Goal: Information Seeking & Learning: Learn about a topic

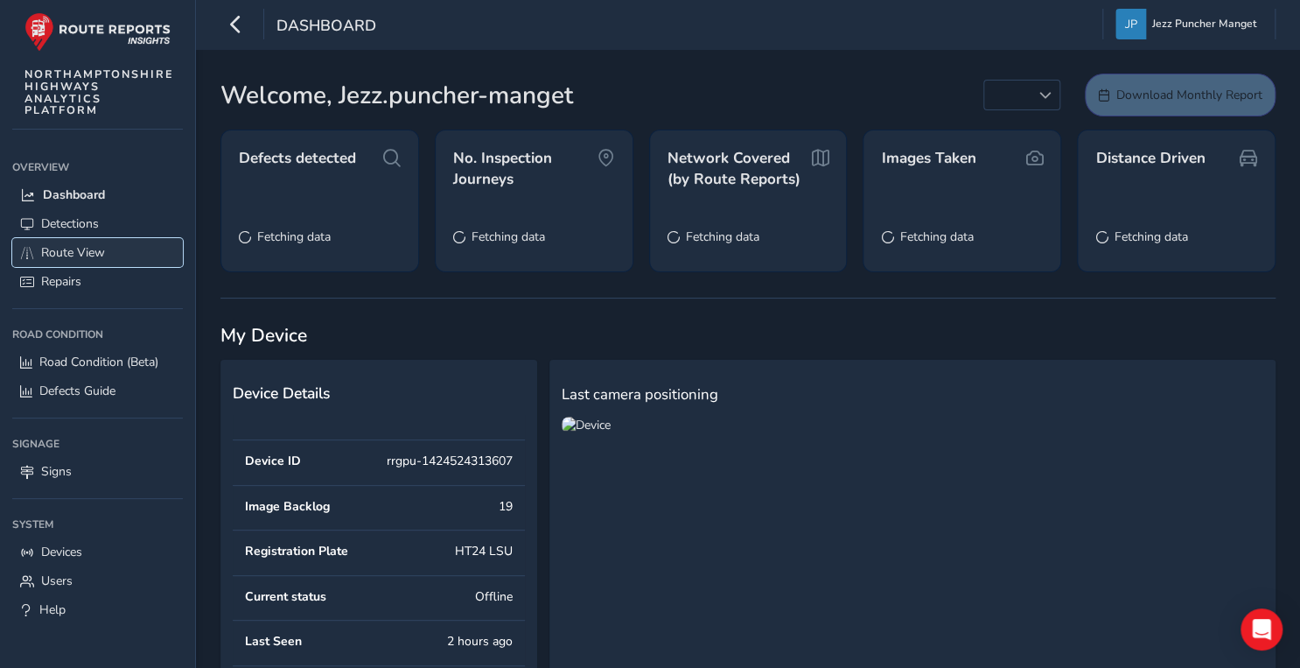
click at [109, 251] on link "Route View" at bounding box center [97, 252] width 171 height 29
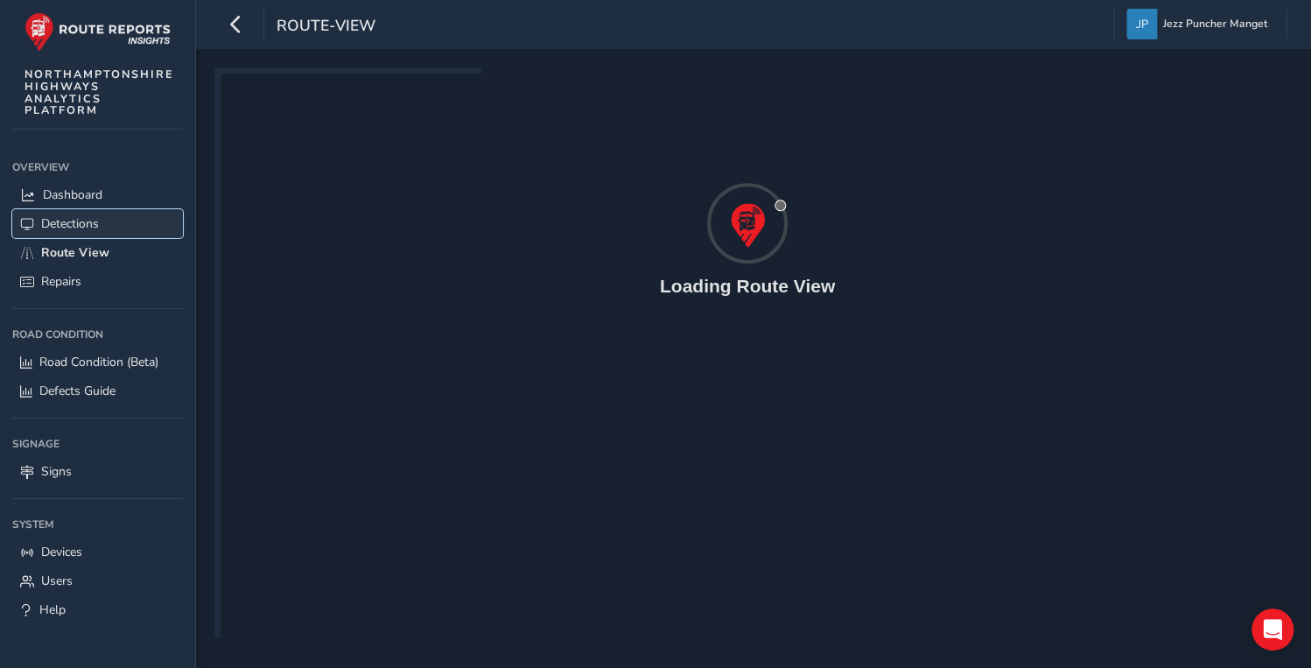
click at [102, 216] on link "Detections" at bounding box center [97, 223] width 171 height 29
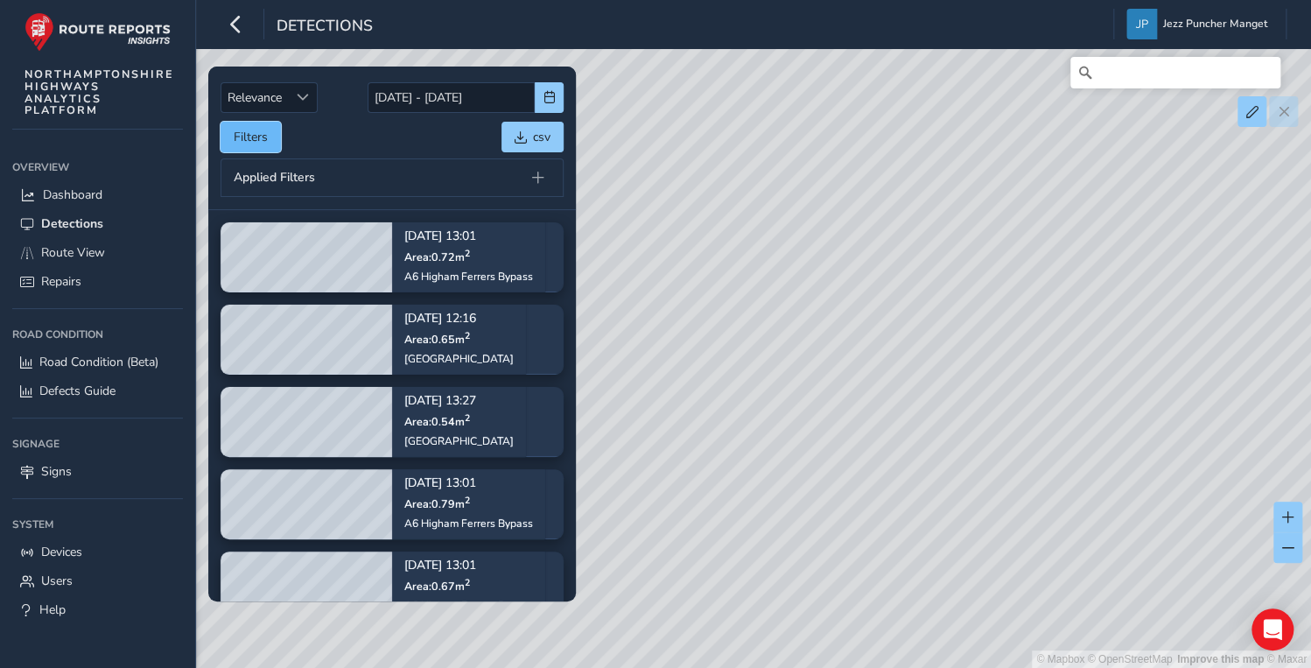
click at [267, 144] on button "Filters" at bounding box center [251, 137] width 60 height 31
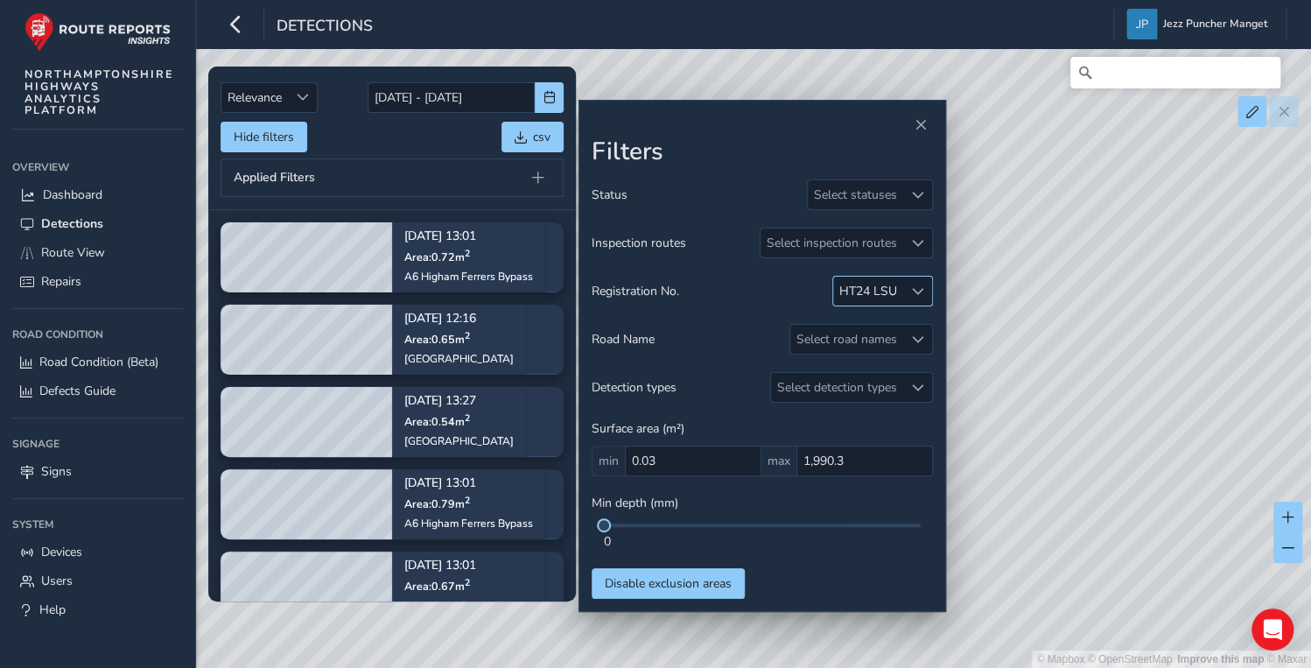
click at [900, 293] on div "HT24 LSU" at bounding box center [868, 291] width 70 height 29
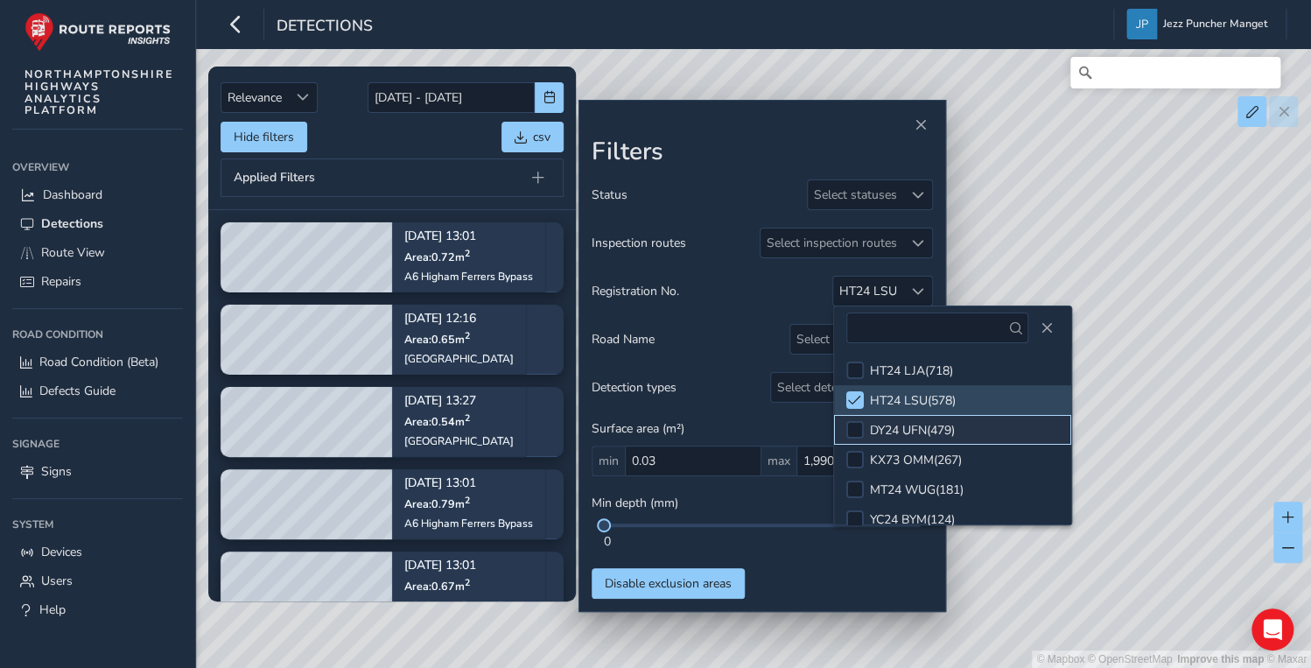
click at [924, 434] on div "DY24 UFN ( 479 )" at bounding box center [912, 430] width 85 height 17
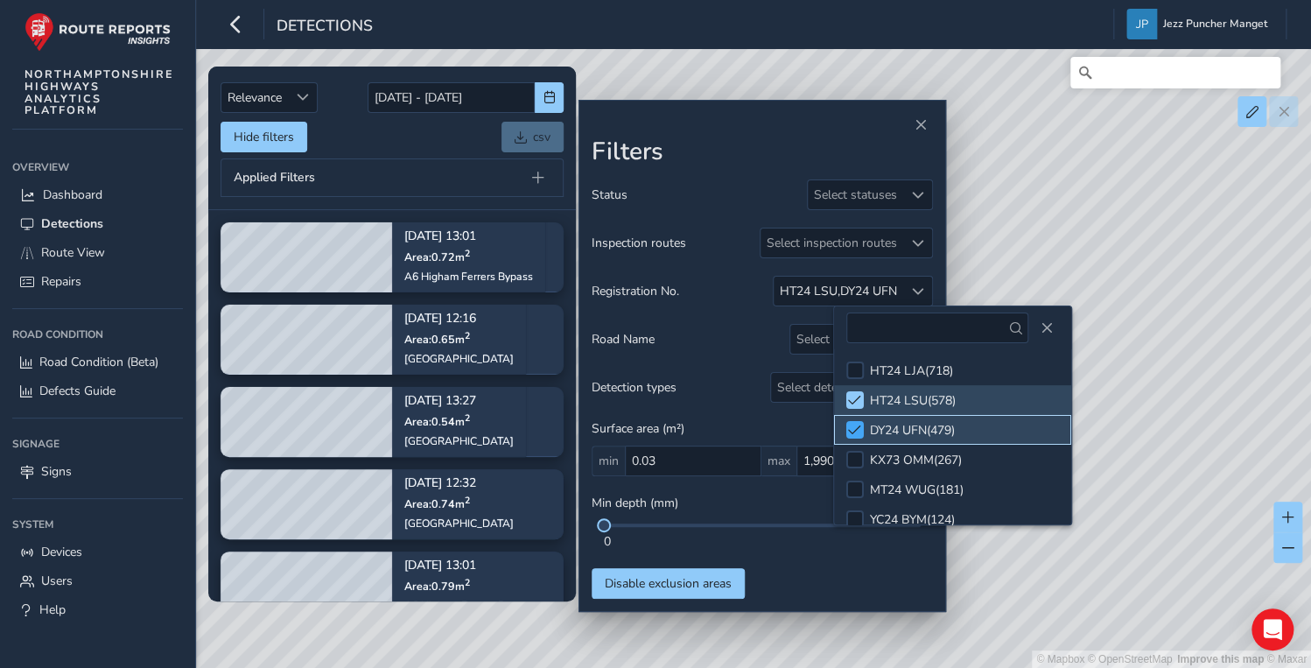
click at [861, 427] on div at bounding box center [855, 430] width 18 height 18
click at [851, 403] on span at bounding box center [854, 400] width 13 height 12
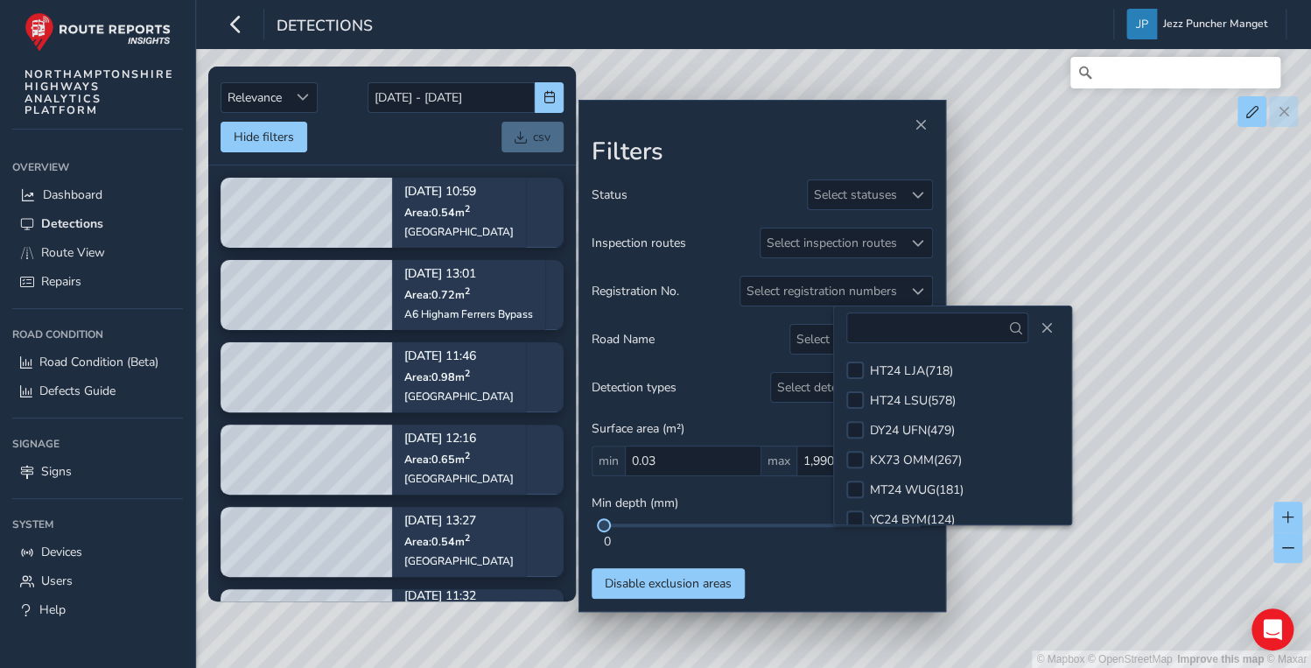
click at [826, 578] on div "Status Select statuses Inspection routes Select inspection routes Registration …" at bounding box center [762, 388] width 341 height 419
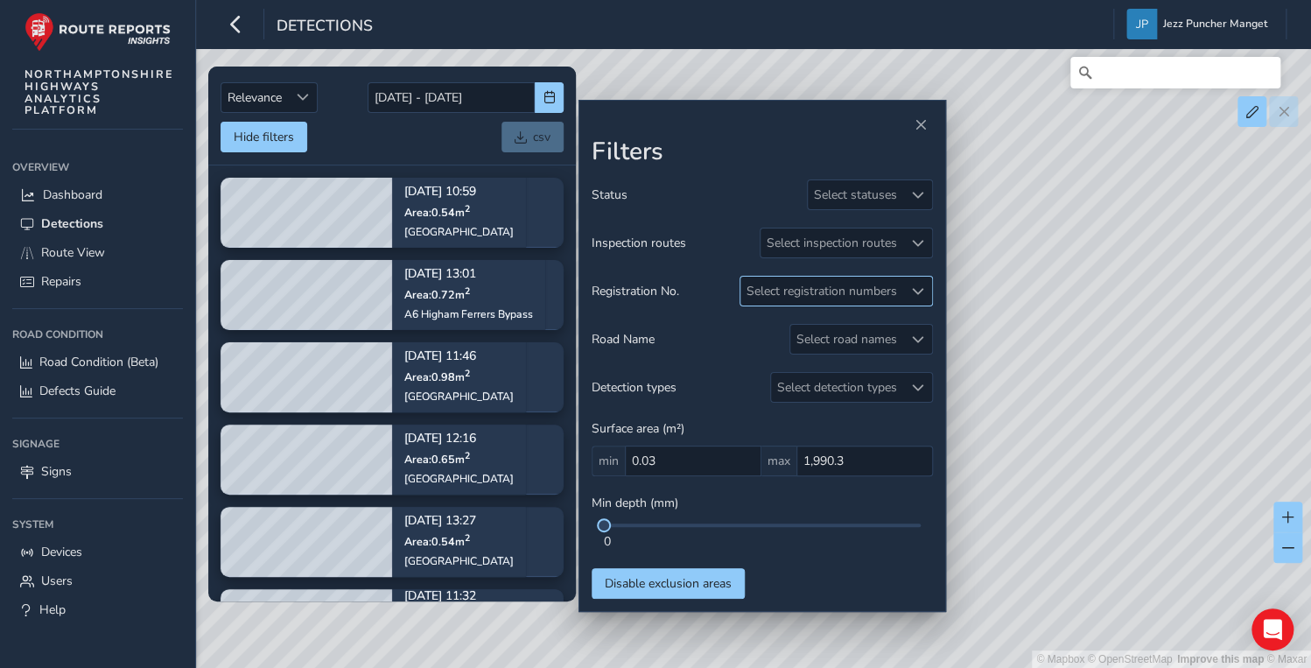
click at [837, 290] on div "Select registration numbers" at bounding box center [821, 291] width 163 height 29
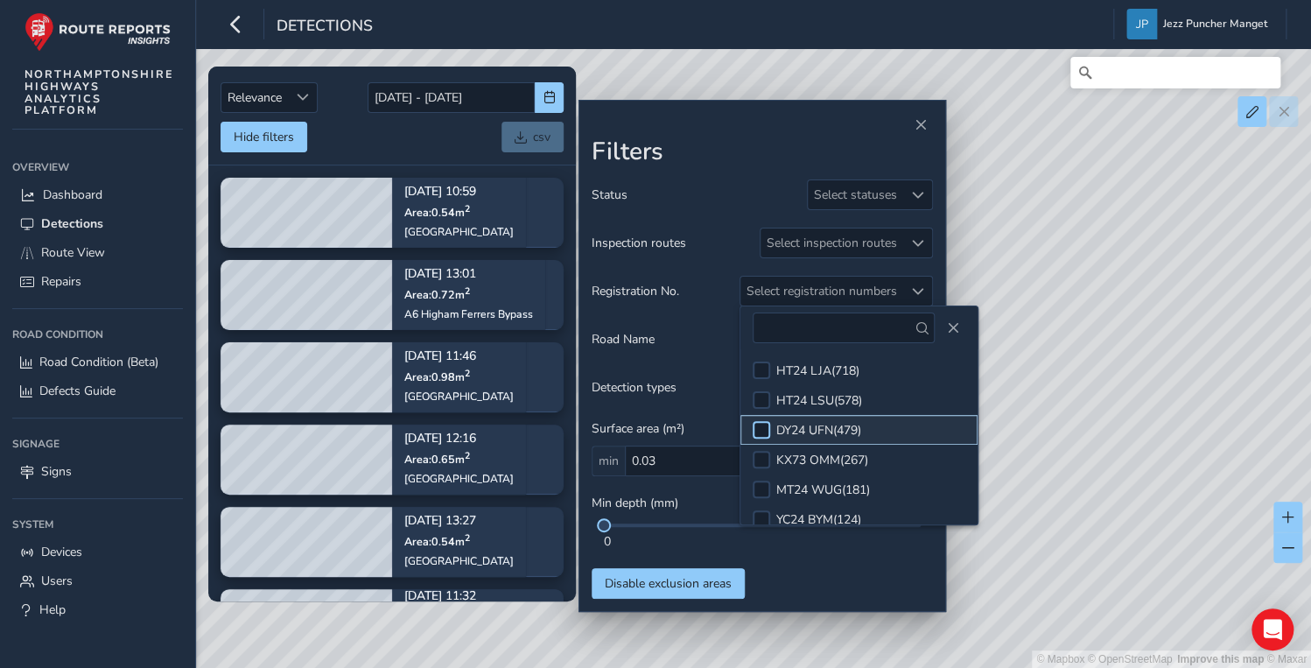
click at [754, 427] on div at bounding box center [762, 430] width 18 height 18
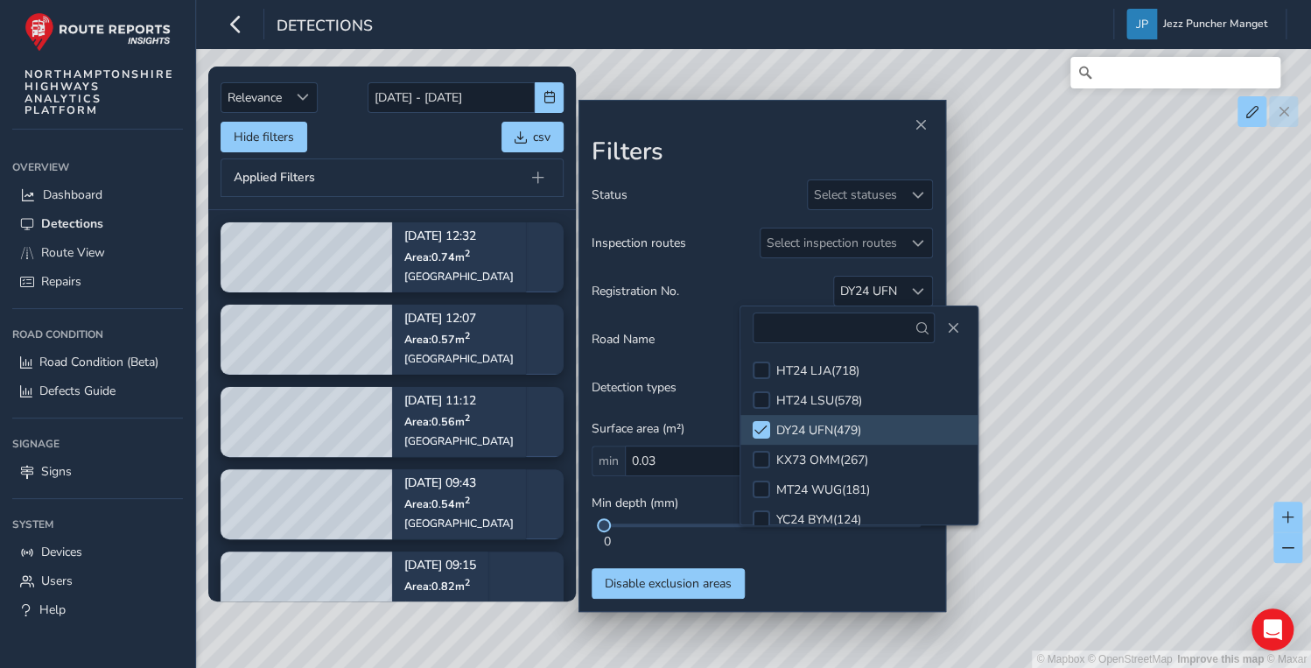
click at [697, 326] on div "Road Name Select road names" at bounding box center [762, 339] width 341 height 31
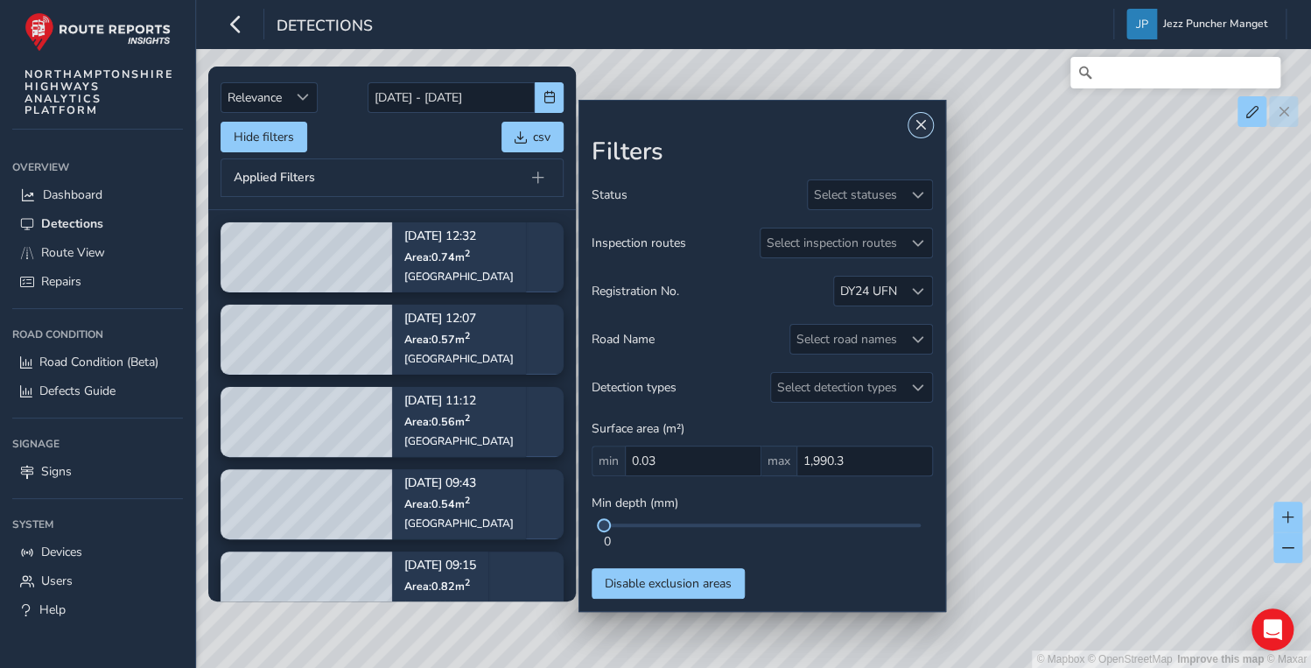
click at [929, 125] on button "Close" at bounding box center [920, 125] width 25 height 25
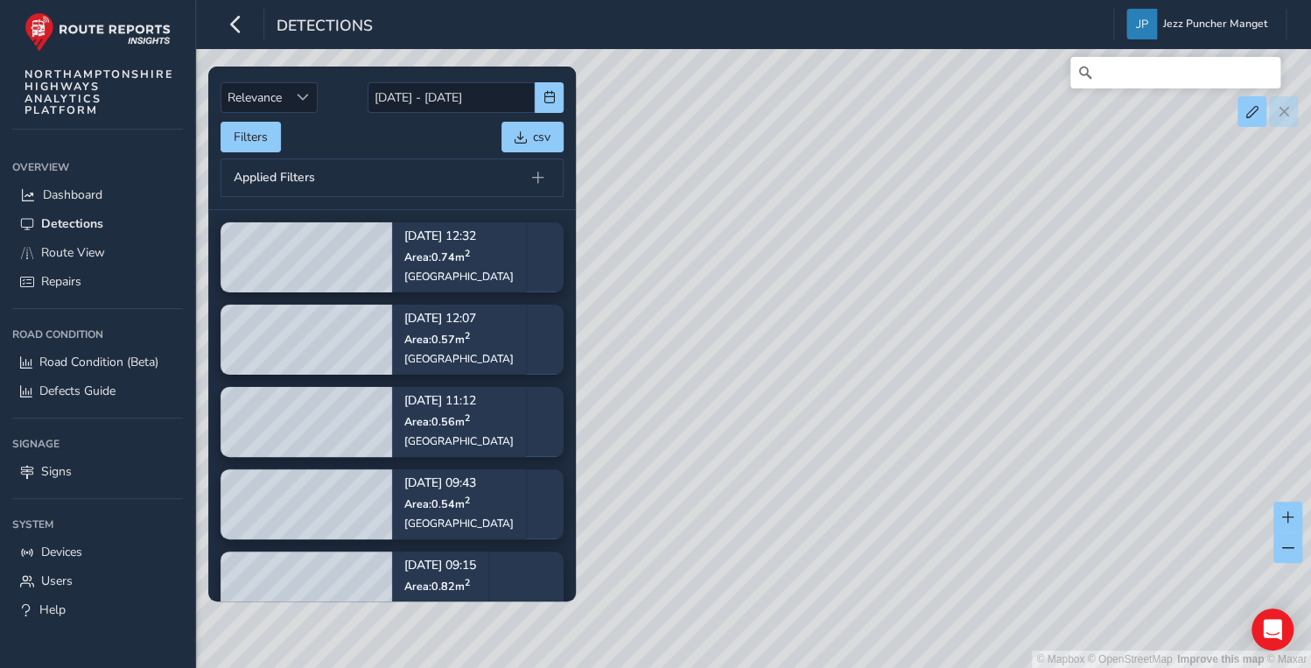
drag, startPoint x: 950, startPoint y: 192, endPoint x: 923, endPoint y: 268, distance: 80.8
click at [931, 238] on div "© Mapbox © OpenStreetMap Improve this map © Maxar" at bounding box center [655, 334] width 1311 height 668
drag, startPoint x: 788, startPoint y: 354, endPoint x: 801, endPoint y: 373, distance: 23.3
click at [801, 373] on div "© Mapbox © OpenStreetMap Improve this map © Maxar" at bounding box center [655, 334] width 1311 height 668
drag, startPoint x: 902, startPoint y: 420, endPoint x: 793, endPoint y: 441, distance: 111.4
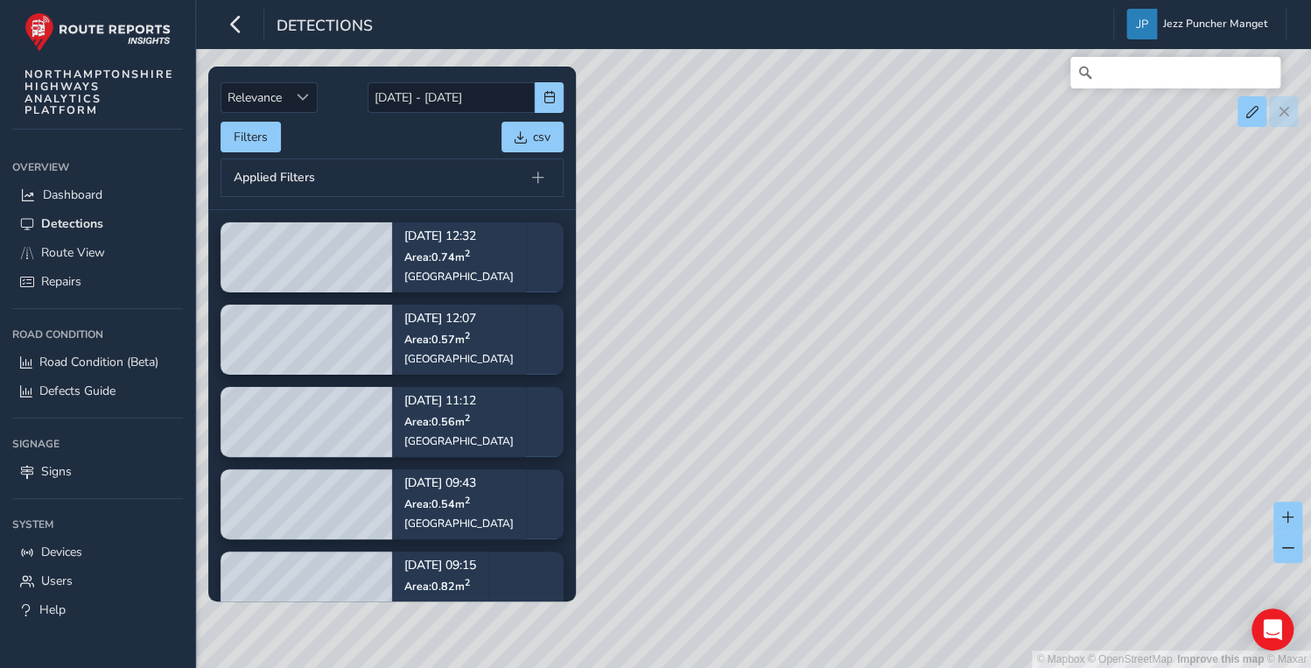
click at [793, 441] on div "© Mapbox © OpenStreetMap Improve this map © Maxar" at bounding box center [655, 334] width 1311 height 668
drag, startPoint x: 744, startPoint y: 410, endPoint x: 759, endPoint y: 442, distance: 35.6
click at [759, 442] on div "© Mapbox © OpenStreetMap Improve this map © Maxar" at bounding box center [655, 334] width 1311 height 668
drag, startPoint x: 720, startPoint y: 340, endPoint x: 711, endPoint y: 226, distance: 114.1
click at [711, 226] on div "© Mapbox © OpenStreetMap Improve this map © Maxar" at bounding box center [655, 334] width 1311 height 668
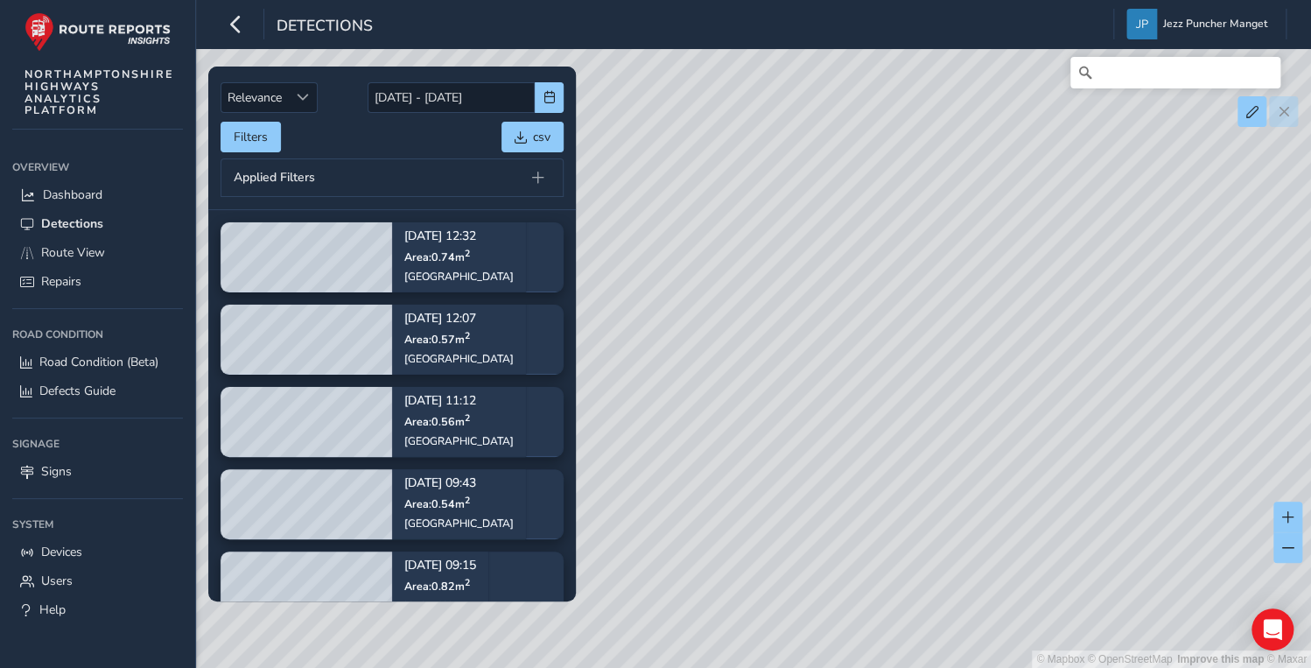
drag, startPoint x: 811, startPoint y: 507, endPoint x: 796, endPoint y: 424, distance: 84.5
click at [796, 424] on div "© Mapbox © OpenStreetMap Improve this map © Maxar" at bounding box center [655, 334] width 1311 height 668
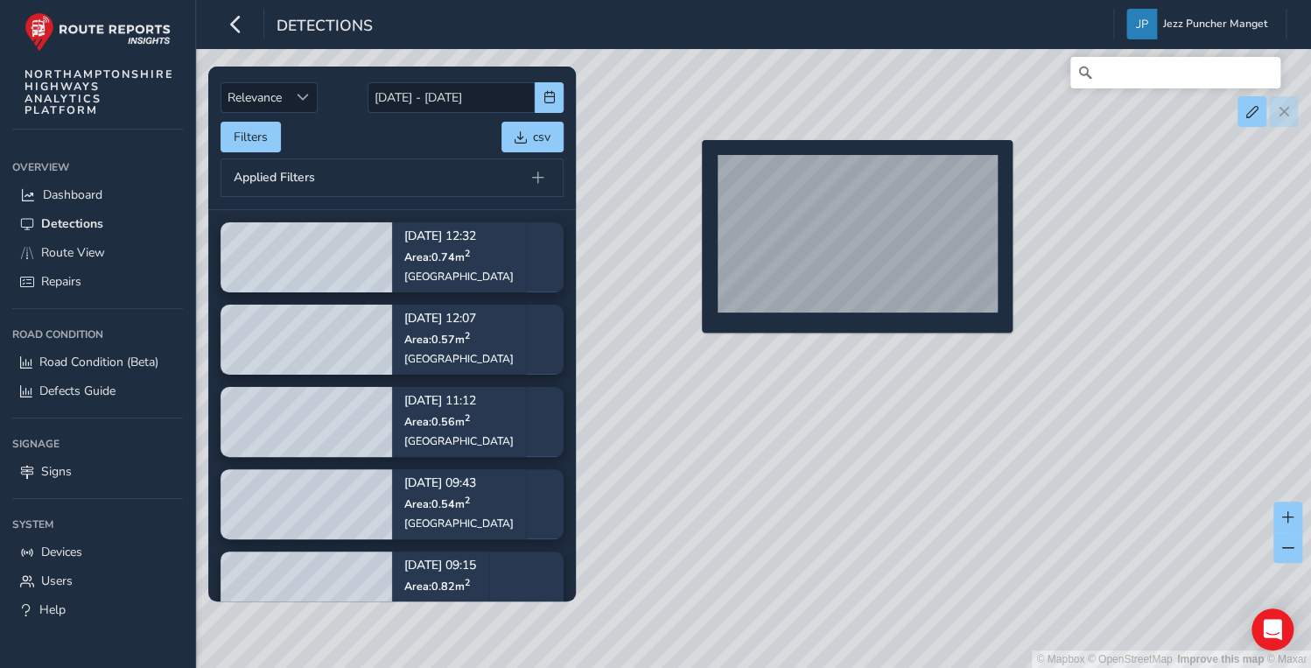
click at [691, 168] on div "© Mapbox © OpenStreetMap Improve this map © Maxar" at bounding box center [655, 334] width 1311 height 668
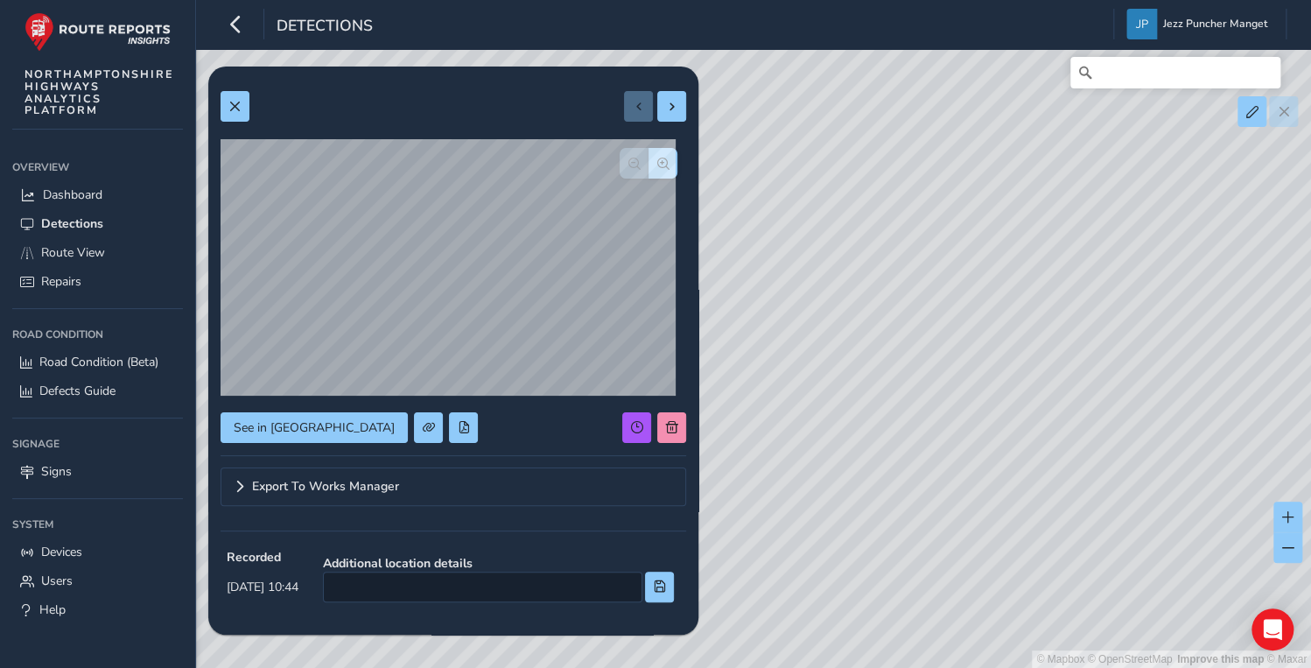
drag, startPoint x: 928, startPoint y: 237, endPoint x: 943, endPoint y: 305, distance: 70.0
click at [943, 305] on div "© Mapbox © OpenStreetMap Improve this map © Maxar" at bounding box center [655, 334] width 1311 height 668
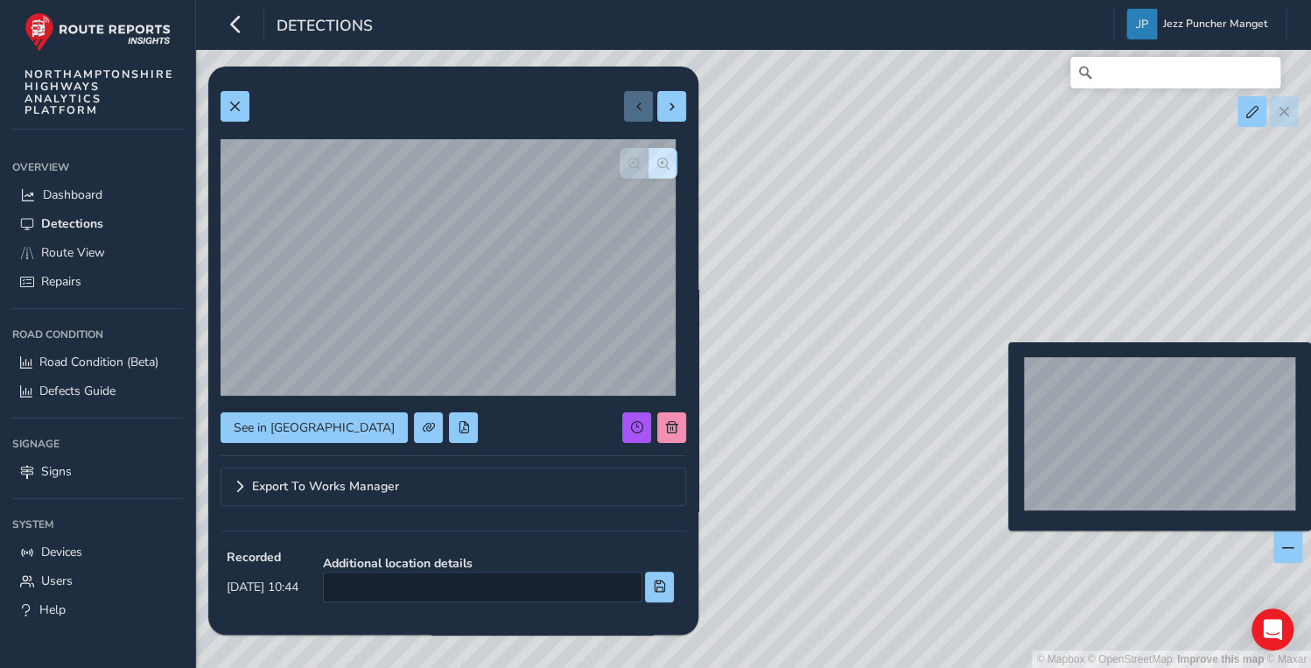
click at [998, 370] on div "© Mapbox © OpenStreetMap Improve this map © Maxar" at bounding box center [655, 334] width 1311 height 668
type input "288"
type input "721"
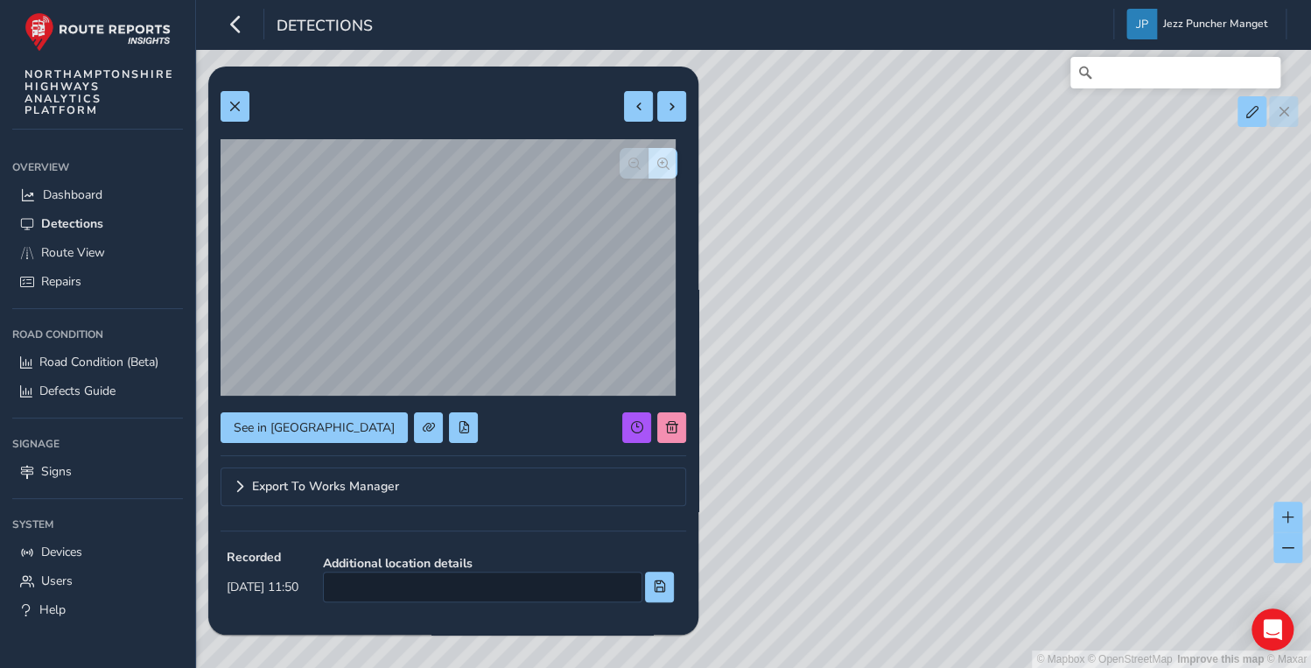
drag, startPoint x: 968, startPoint y: 398, endPoint x: 900, endPoint y: 363, distance: 75.9
click at [900, 363] on div "© Mapbox © OpenStreetMap Improve this map © Maxar" at bounding box center [655, 334] width 1311 height 668
drag, startPoint x: 832, startPoint y: 245, endPoint x: 884, endPoint y: 485, distance: 245.3
click at [887, 497] on div "© Mapbox © OpenStreetMap Improve this map © Maxar" at bounding box center [655, 334] width 1311 height 668
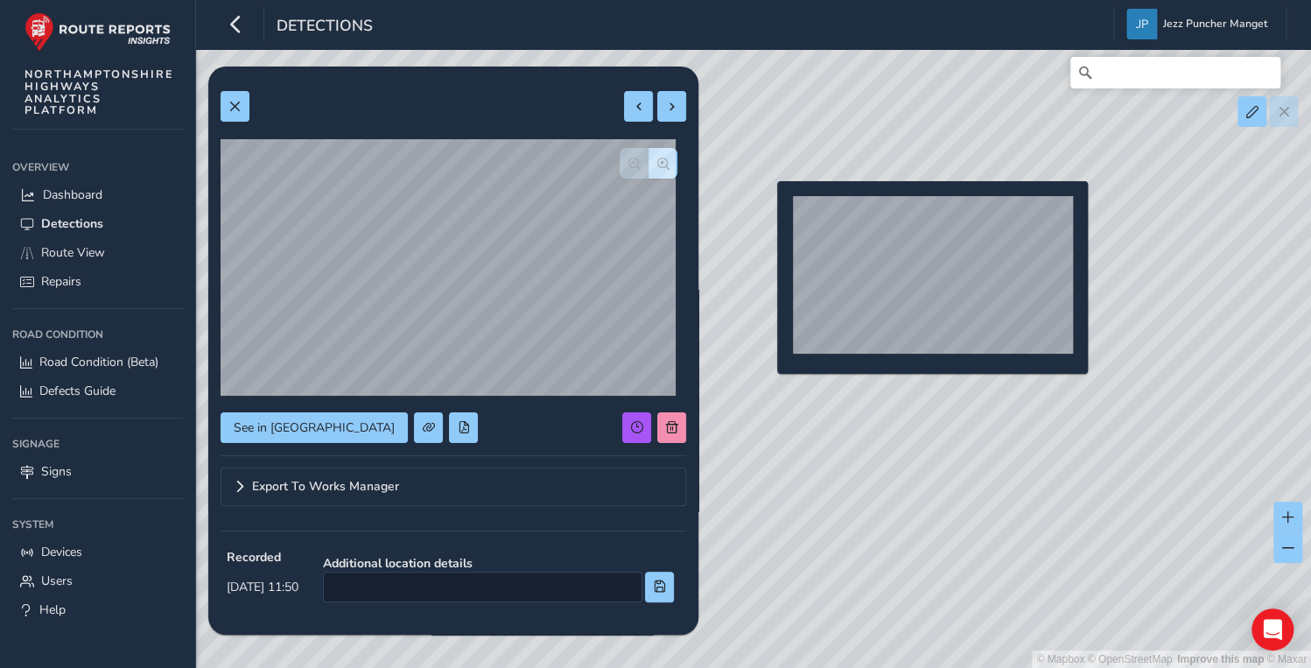
click at [756, 209] on div "© Mapbox © OpenStreetMap Improve this map © Maxar" at bounding box center [655, 334] width 1311 height 668
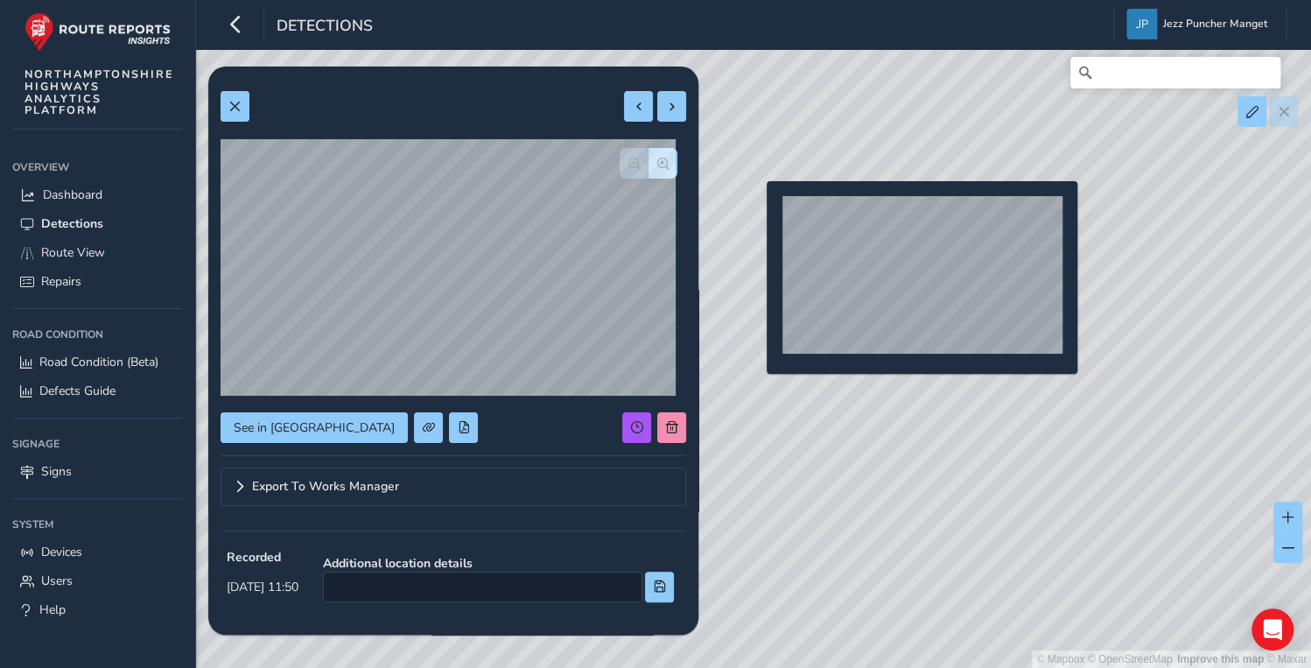
type input "262"
type input "268"
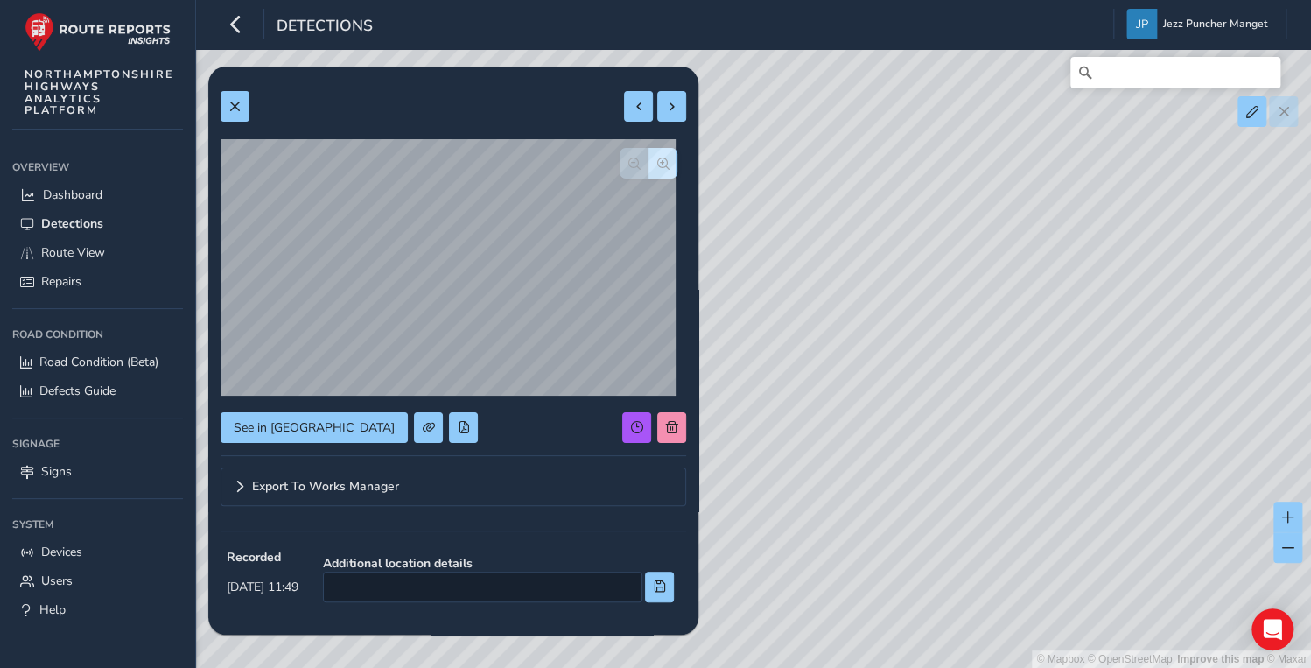
drag, startPoint x: 759, startPoint y: 165, endPoint x: 792, endPoint y: 326, distance: 164.4
click at [792, 326] on div "© Mapbox © OpenStreetMap Improve this map © Maxar" at bounding box center [655, 334] width 1311 height 668
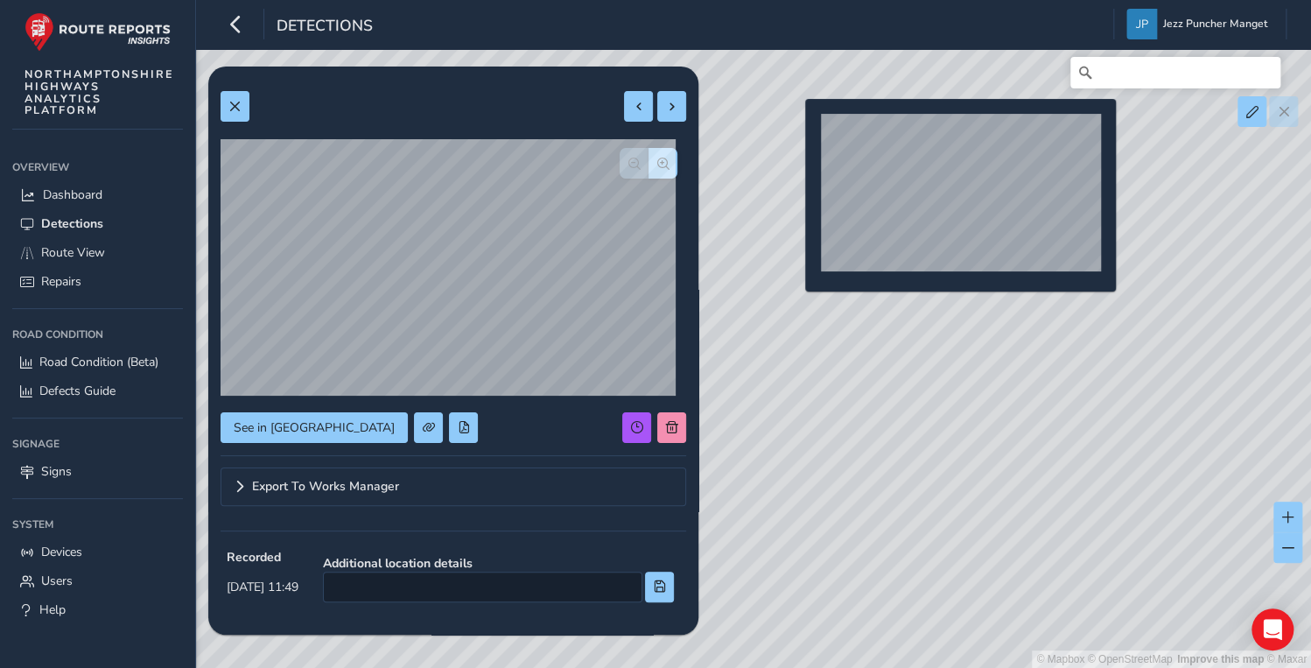
click at [795, 127] on div "© Mapbox © OpenStreetMap Improve this map © Maxar" at bounding box center [655, 334] width 1311 height 668
type input "342"
type input "405"
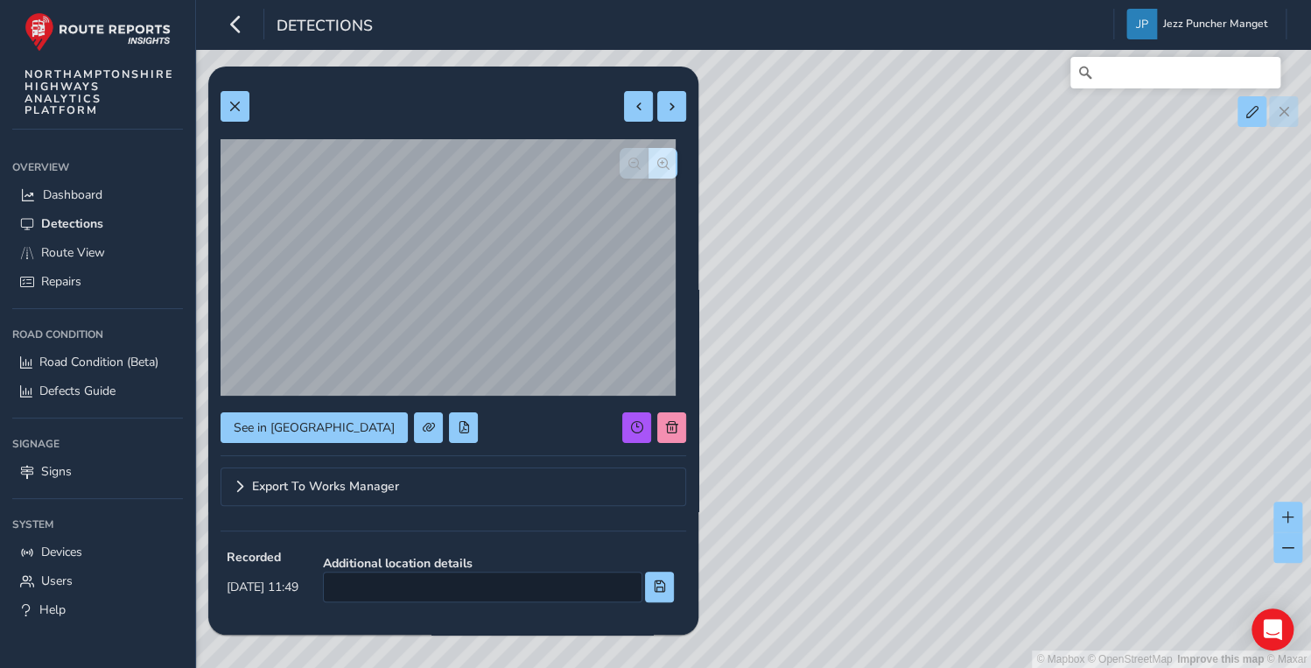
click at [774, 109] on div "© Mapbox © OpenStreetMap Improve this map © Maxar" at bounding box center [655, 334] width 1311 height 668
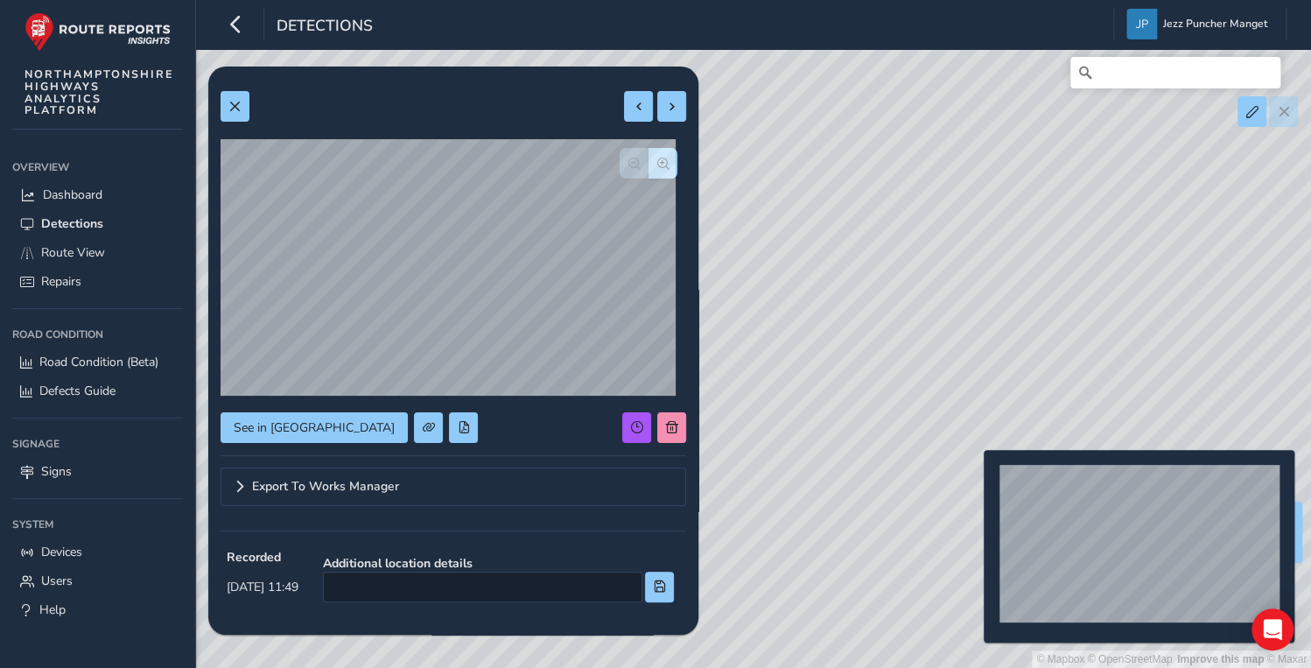
click at [973, 477] on div "© Mapbox © OpenStreetMap Improve this map © Maxar" at bounding box center [655, 334] width 1311 height 668
type input "288"
type input "721"
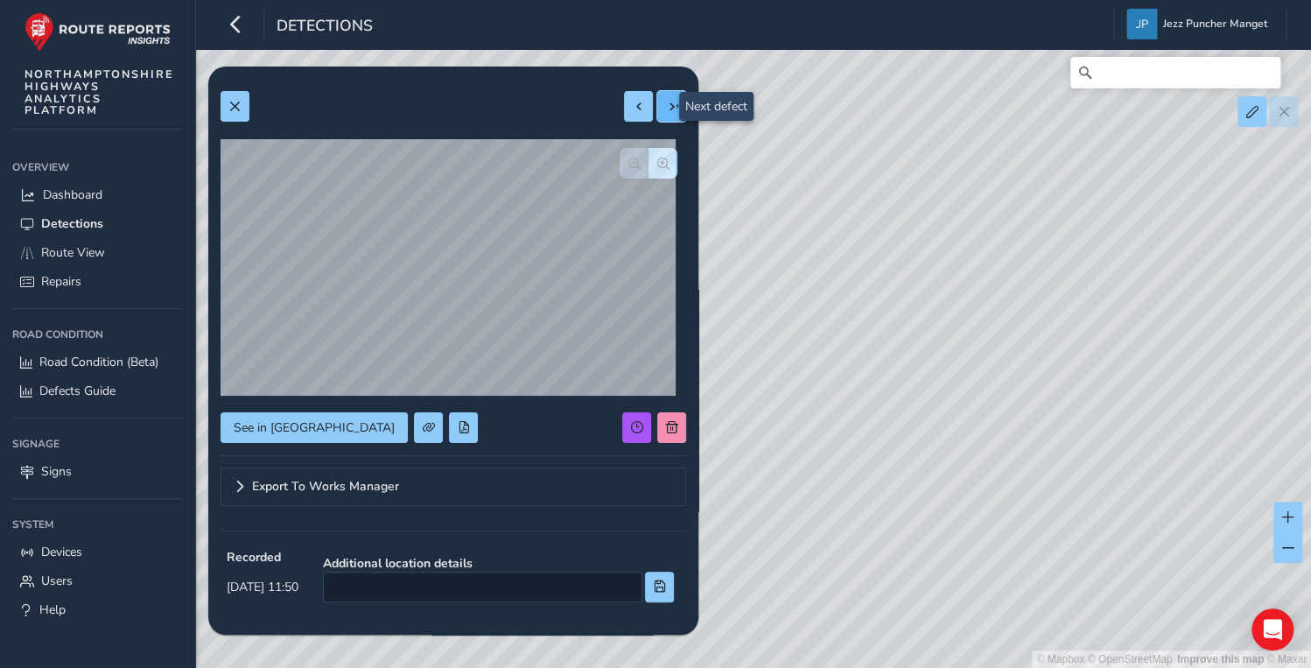
click at [662, 115] on button at bounding box center [671, 106] width 29 height 31
type input "297"
type input "675"
drag, startPoint x: 943, startPoint y: 396, endPoint x: 898, endPoint y: 249, distance: 154.7
click at [898, 249] on div "© Mapbox © OpenStreetMap Improve this map © Maxar" at bounding box center [655, 334] width 1311 height 668
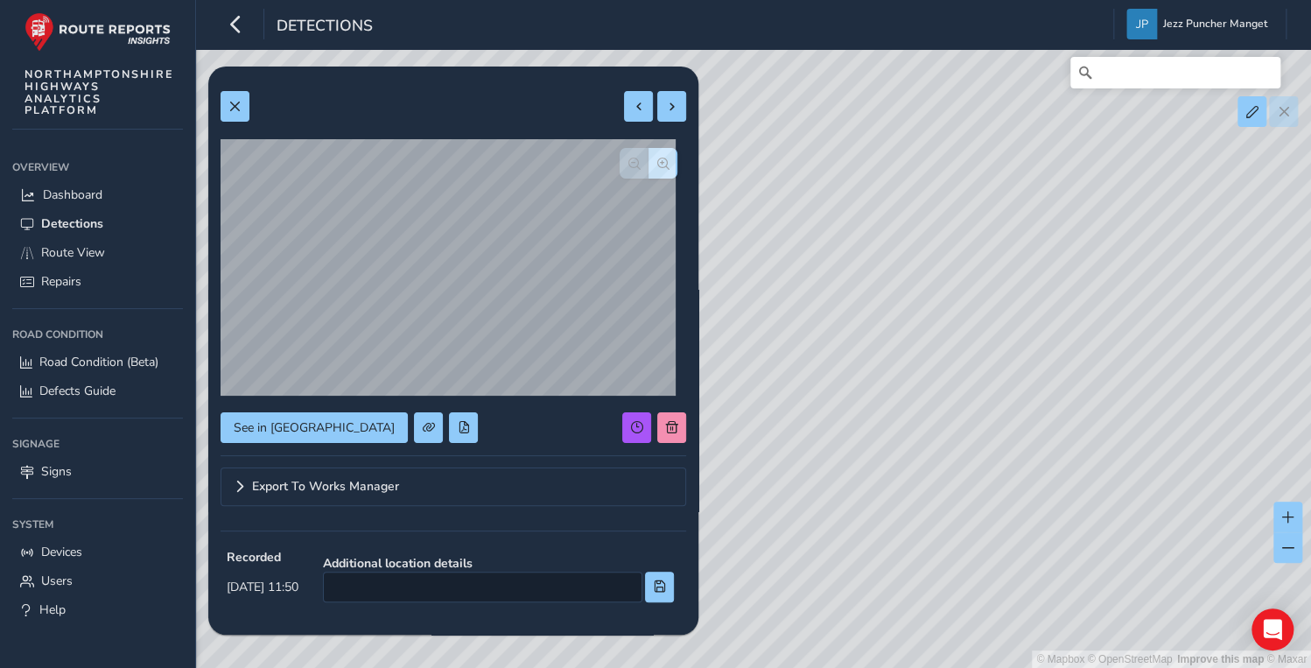
drag, startPoint x: 967, startPoint y: 481, endPoint x: 903, endPoint y: 333, distance: 161.1
click at [903, 333] on div "© Mapbox © OpenStreetMap Improve this map © Maxar" at bounding box center [655, 334] width 1311 height 668
drag, startPoint x: 895, startPoint y: 282, endPoint x: 915, endPoint y: 405, distance: 125.0
click at [915, 405] on div "© Mapbox © OpenStreetMap Improve this map © Maxar" at bounding box center [655, 334] width 1311 height 668
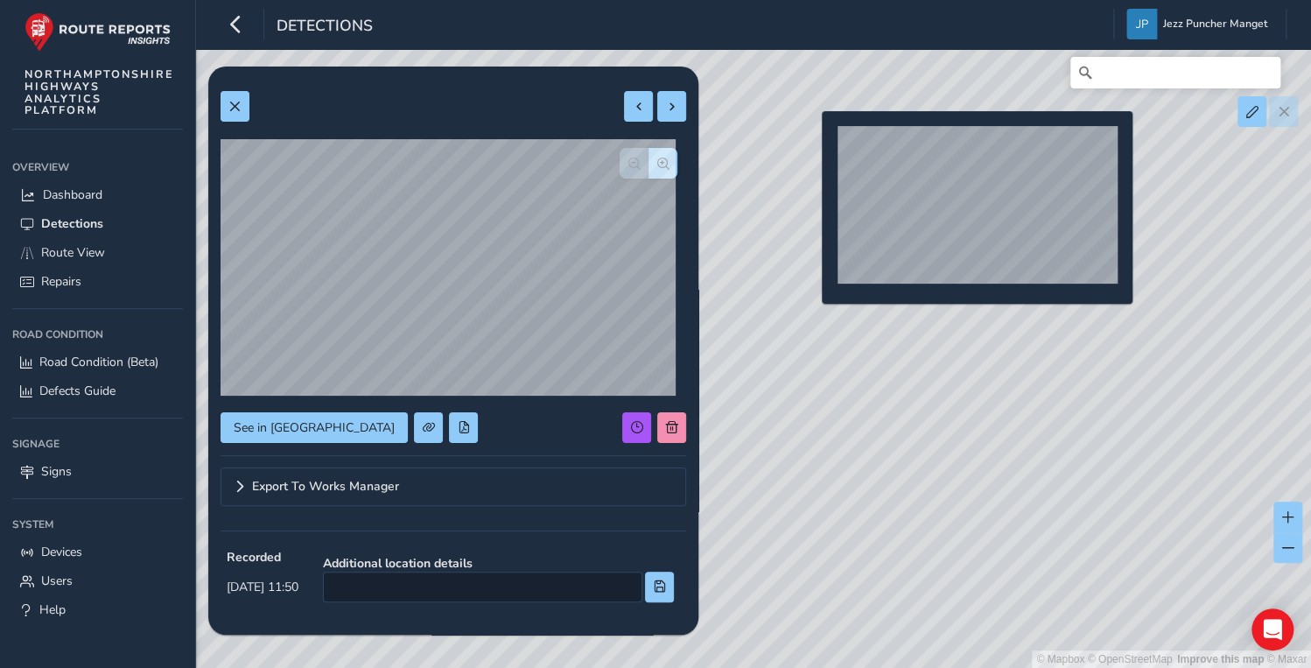
click at [811, 139] on div "© Mapbox © OpenStreetMap Improve this map © Maxar" at bounding box center [655, 334] width 1311 height 668
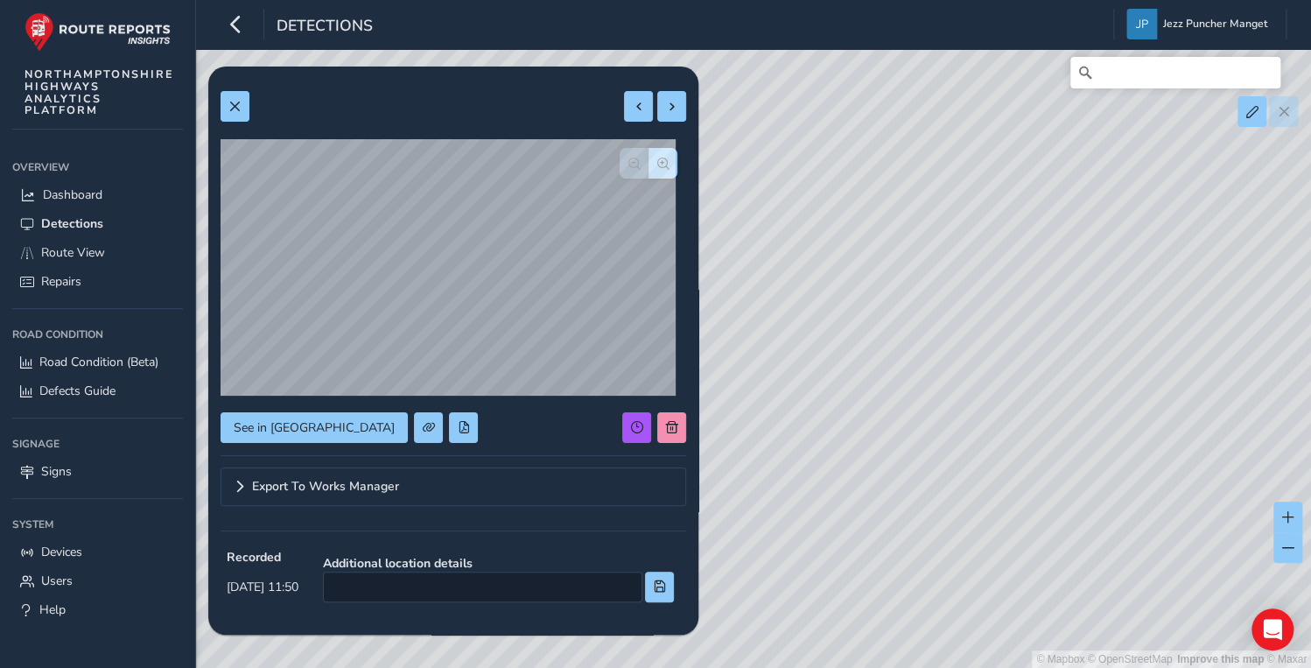
type input "288"
type input "721"
click at [955, 330] on div "© Mapbox © OpenStreetMap Improve this map © Maxar" at bounding box center [655, 334] width 1311 height 668
click at [666, 108] on span at bounding box center [672, 107] width 12 height 12
type input "297"
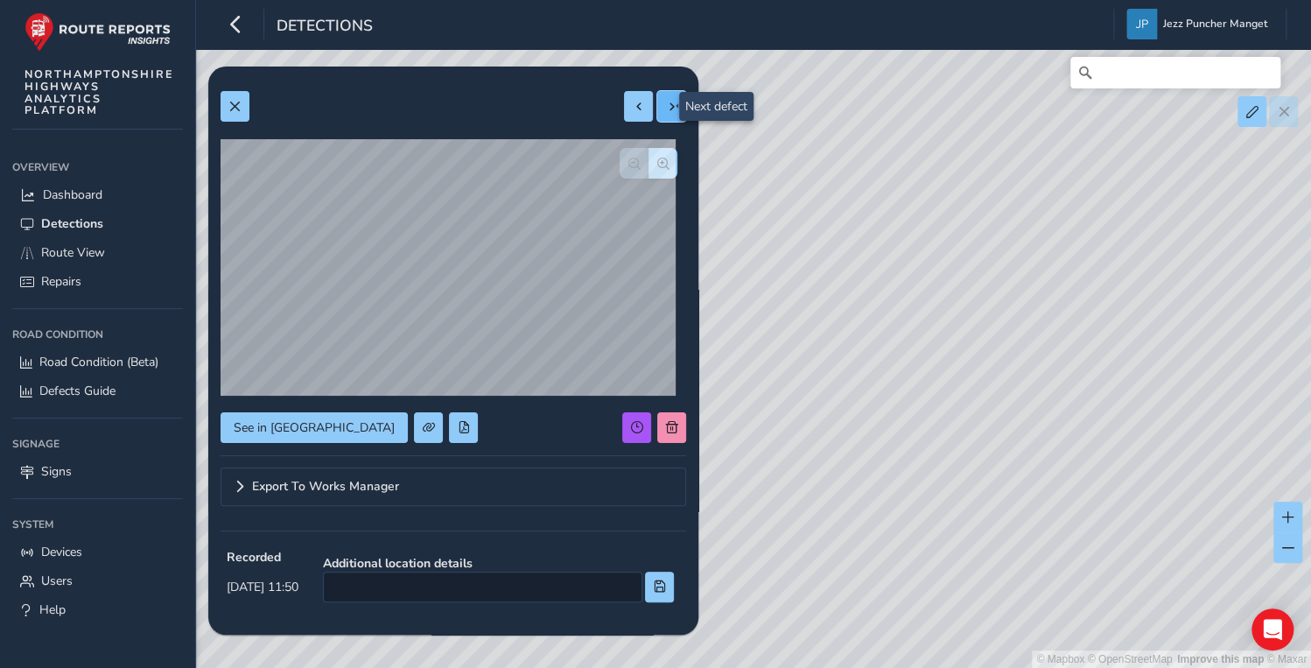
type input "675"
click at [666, 108] on span at bounding box center [672, 107] width 12 height 12
type input "327"
type input "1001"
click at [637, 107] on button at bounding box center [638, 106] width 29 height 31
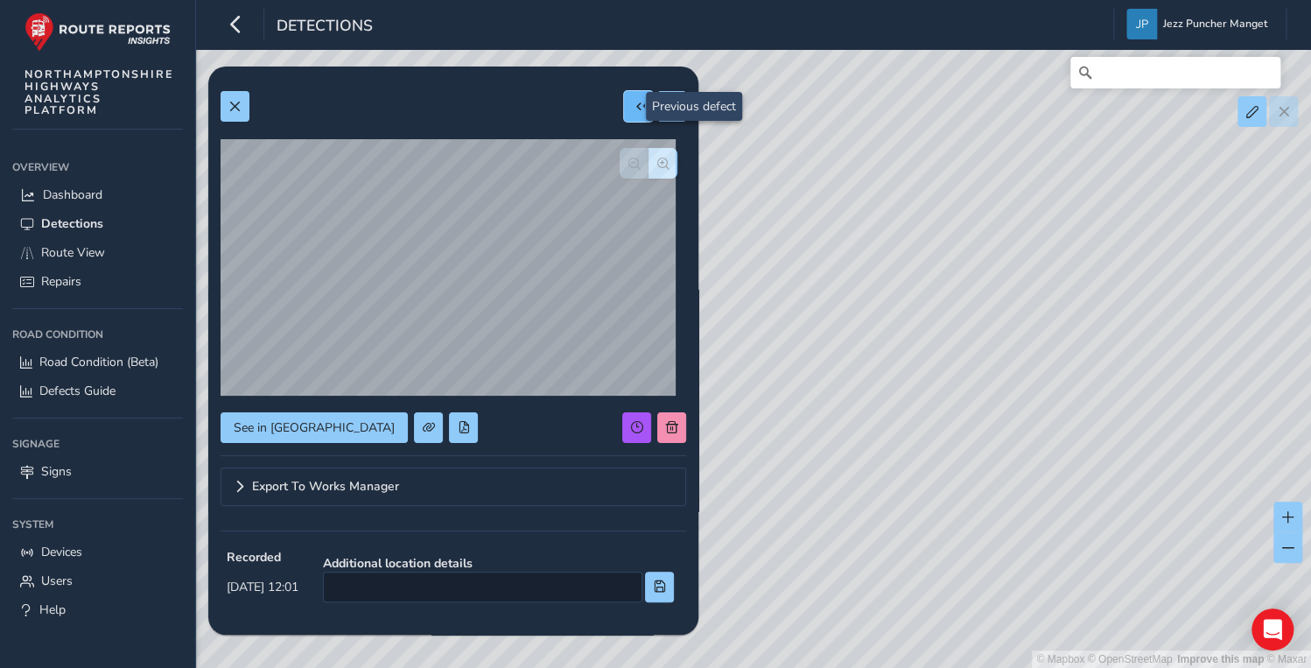
type input "297"
type input "675"
click at [637, 107] on button at bounding box center [638, 106] width 29 height 31
type input "288"
type input "721"
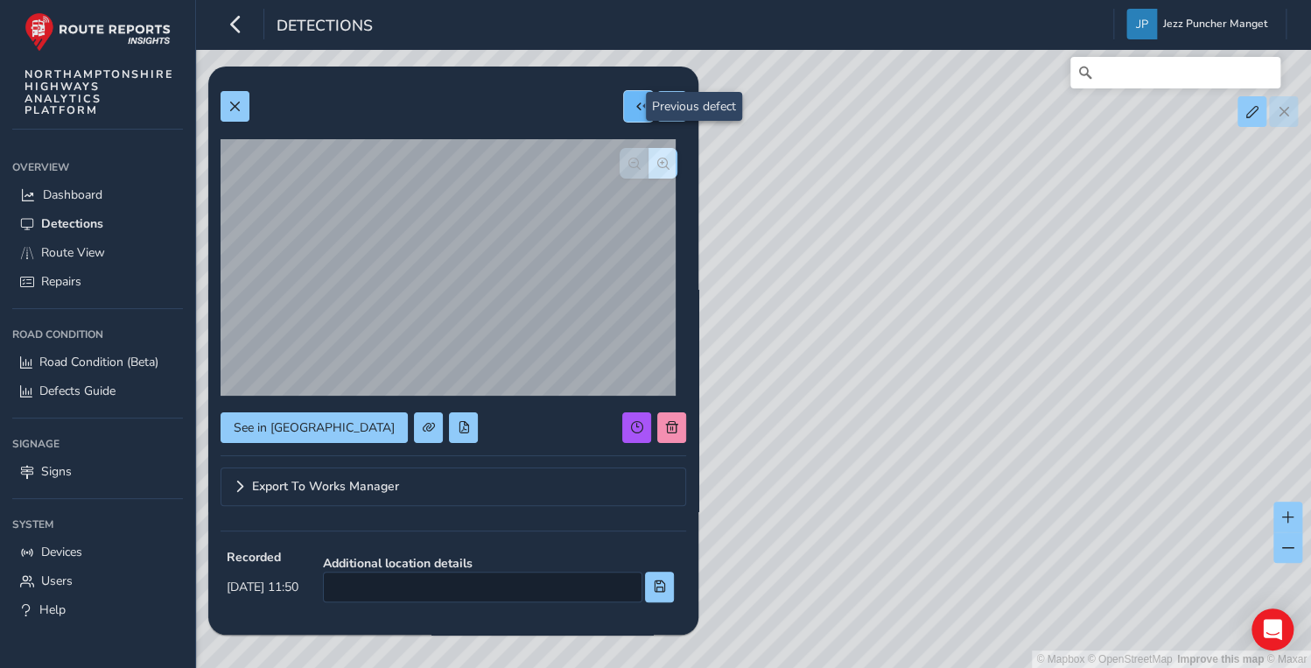
click at [637, 107] on button at bounding box center [638, 106] width 29 height 31
type input "262"
type input "268"
click at [637, 107] on button at bounding box center [638, 106] width 29 height 31
type input "342"
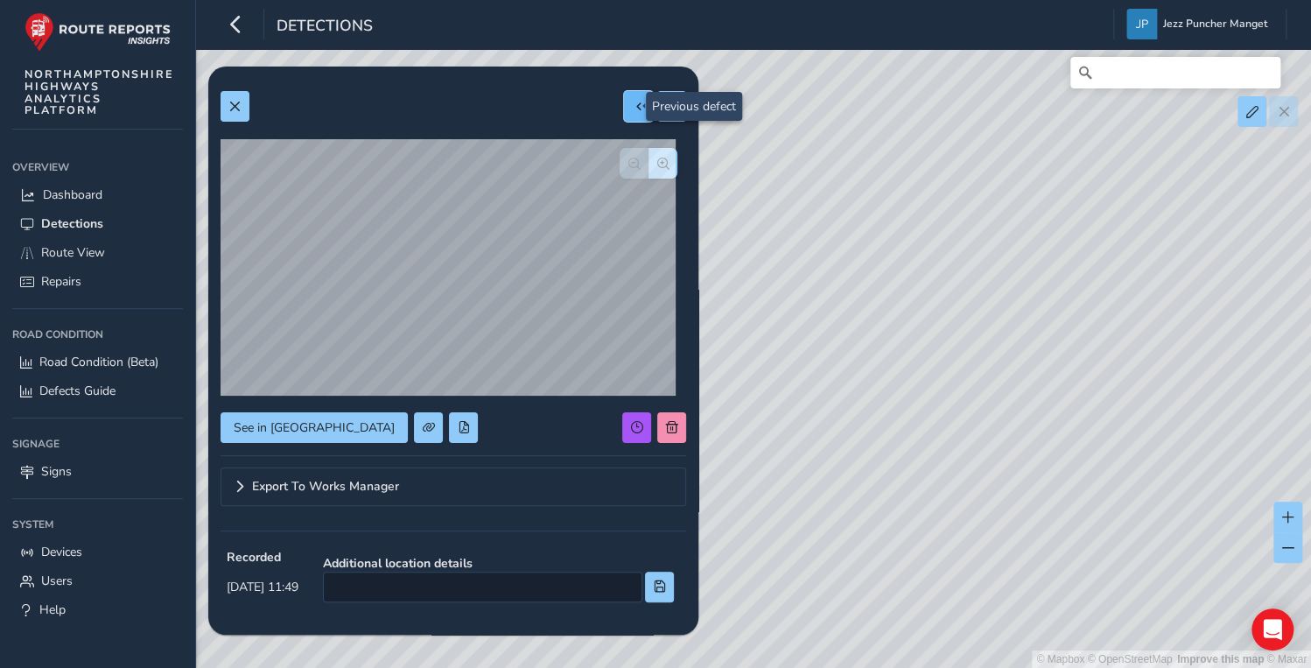
type input "405"
click at [637, 107] on button at bounding box center [638, 106] width 29 height 31
type input "301"
type input "473"
click at [637, 107] on button at bounding box center [638, 106] width 29 height 31
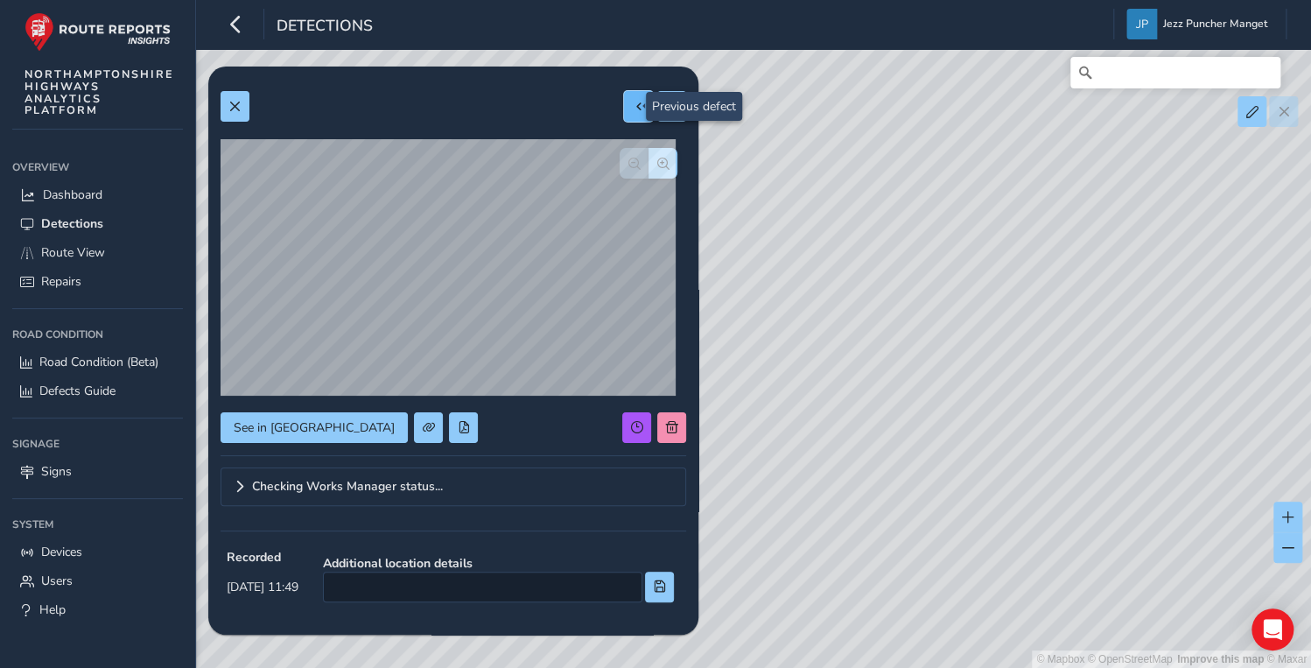
type input "485"
type input "783"
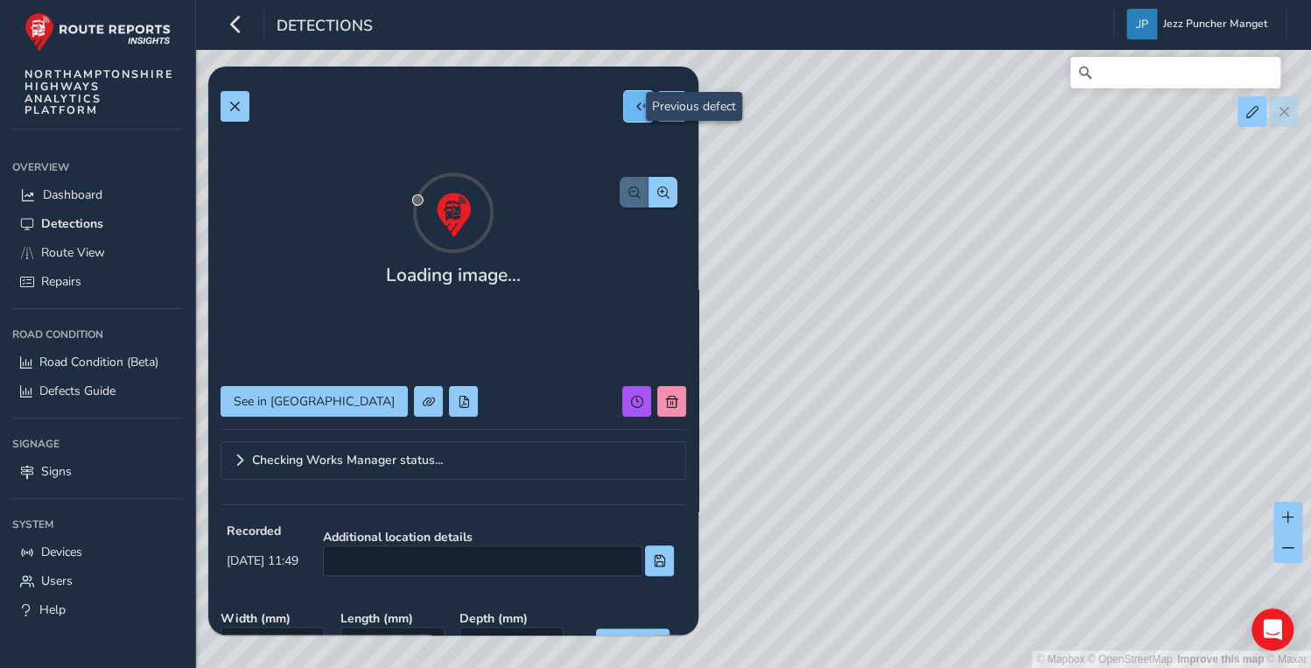
click at [637, 107] on button at bounding box center [638, 106] width 29 height 31
type input "317"
type input "537"
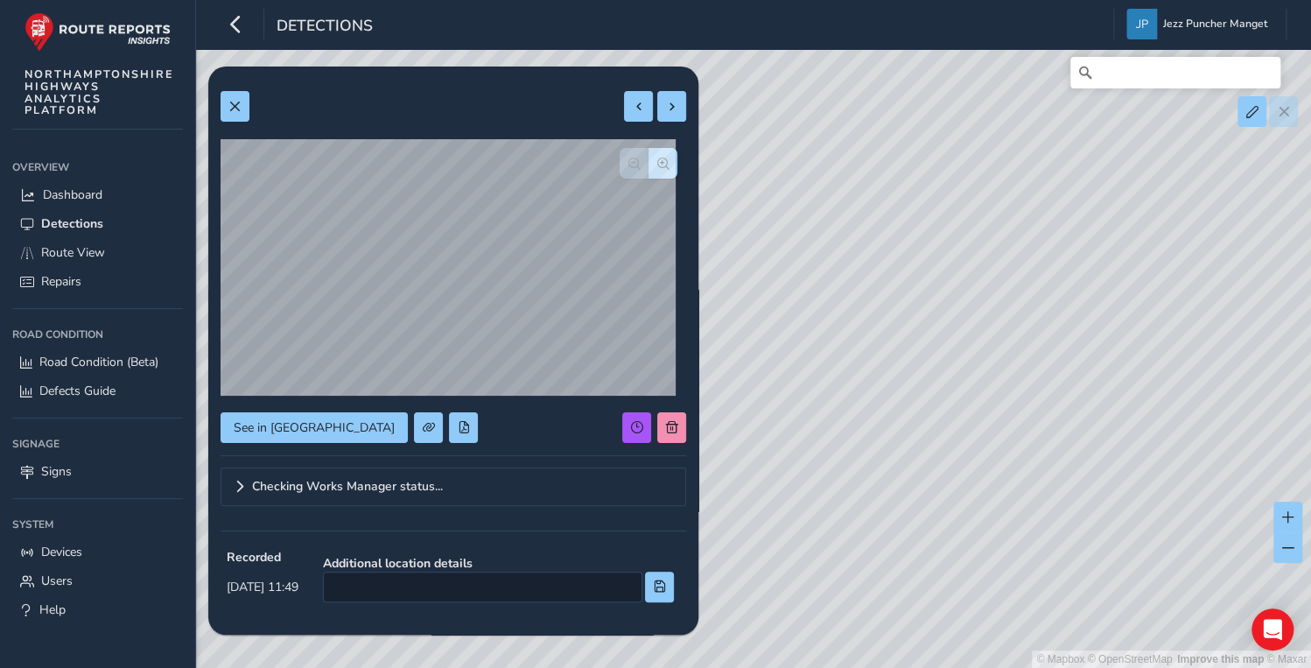
drag, startPoint x: 910, startPoint y: 400, endPoint x: 792, endPoint y: 184, distance: 246.3
click at [792, 184] on div "© Mapbox © OpenStreetMap Improve this map © Maxar" at bounding box center [655, 334] width 1311 height 668
drag, startPoint x: 991, startPoint y: 447, endPoint x: 810, endPoint y: 195, distance: 309.9
click at [810, 195] on div "© Mapbox © OpenStreetMap Improve this map © Maxar" at bounding box center [655, 334] width 1311 height 668
drag, startPoint x: 1096, startPoint y: 551, endPoint x: 994, endPoint y: 354, distance: 221.9
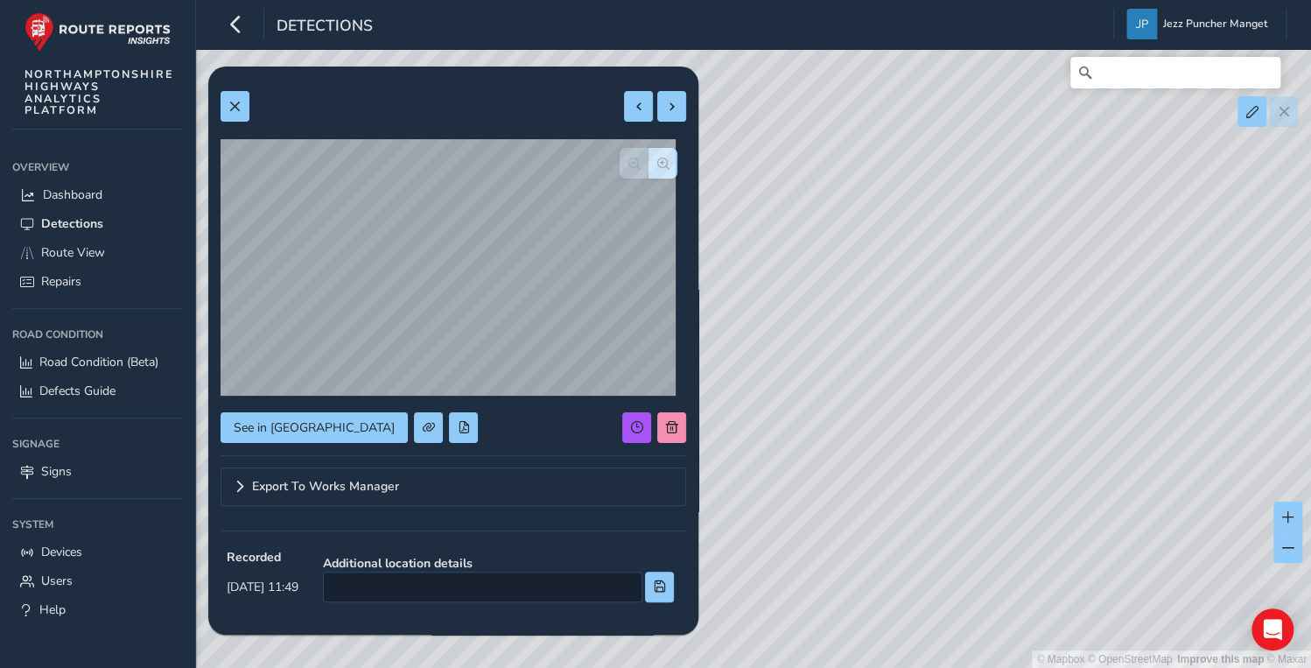
click at [994, 354] on div "© Mapbox © OpenStreetMap Improve this map © Maxar" at bounding box center [655, 334] width 1311 height 668
click at [920, 412] on div "© Mapbox © OpenStreetMap Improve this map © Maxar" at bounding box center [655, 334] width 1311 height 668
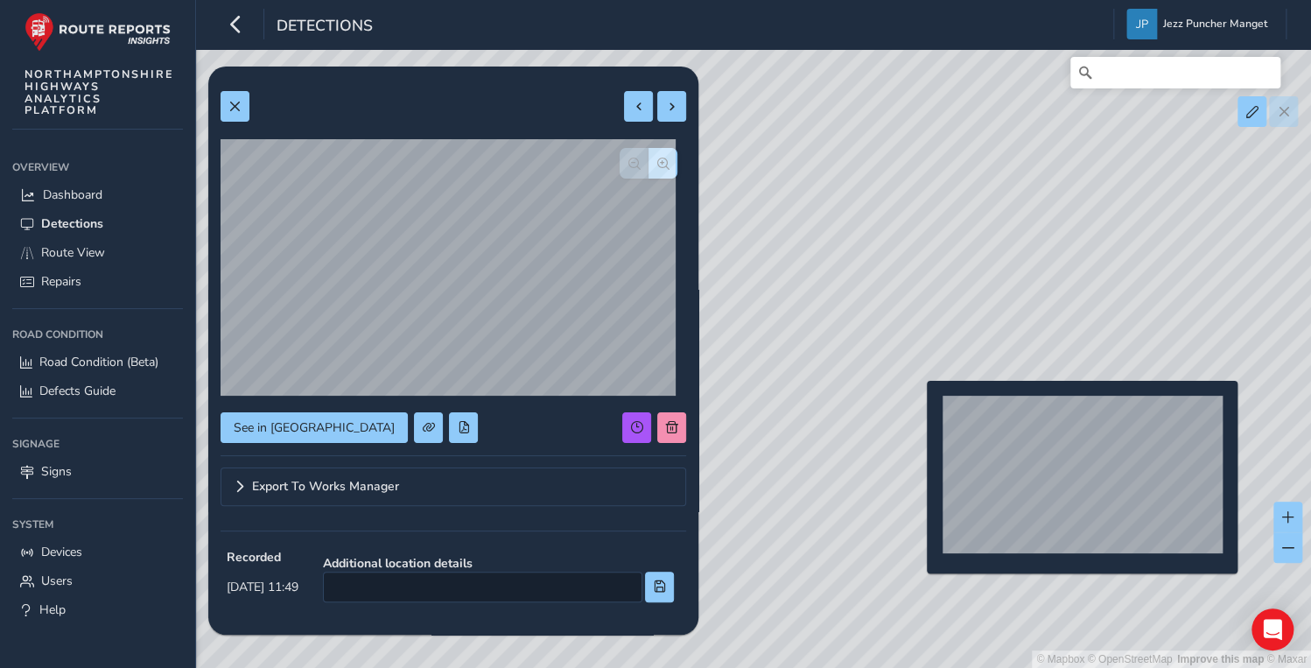
click at [916, 409] on div "© Mapbox © OpenStreetMap Improve this map © Maxar" at bounding box center [655, 334] width 1311 height 668
type input "288"
type input "721"
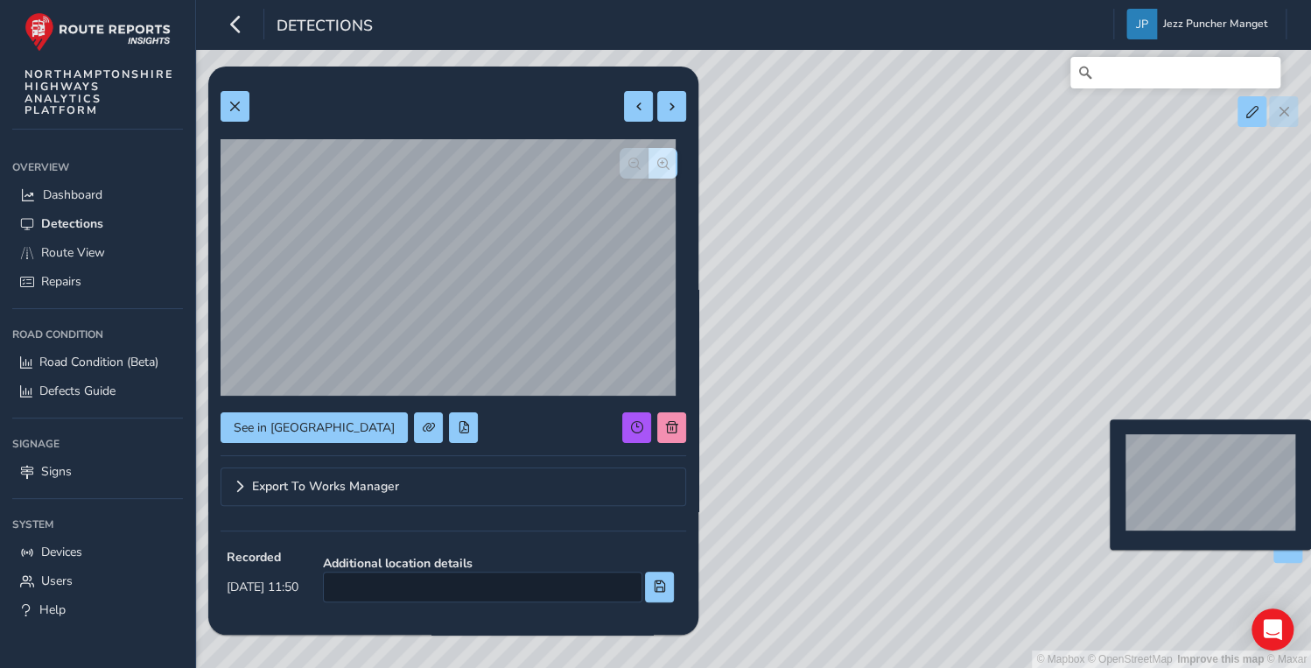
click at [1098, 447] on div "© Mapbox © OpenStreetMap Improve this map © Maxar" at bounding box center [655, 334] width 1311 height 668
type input "297"
type input "675"
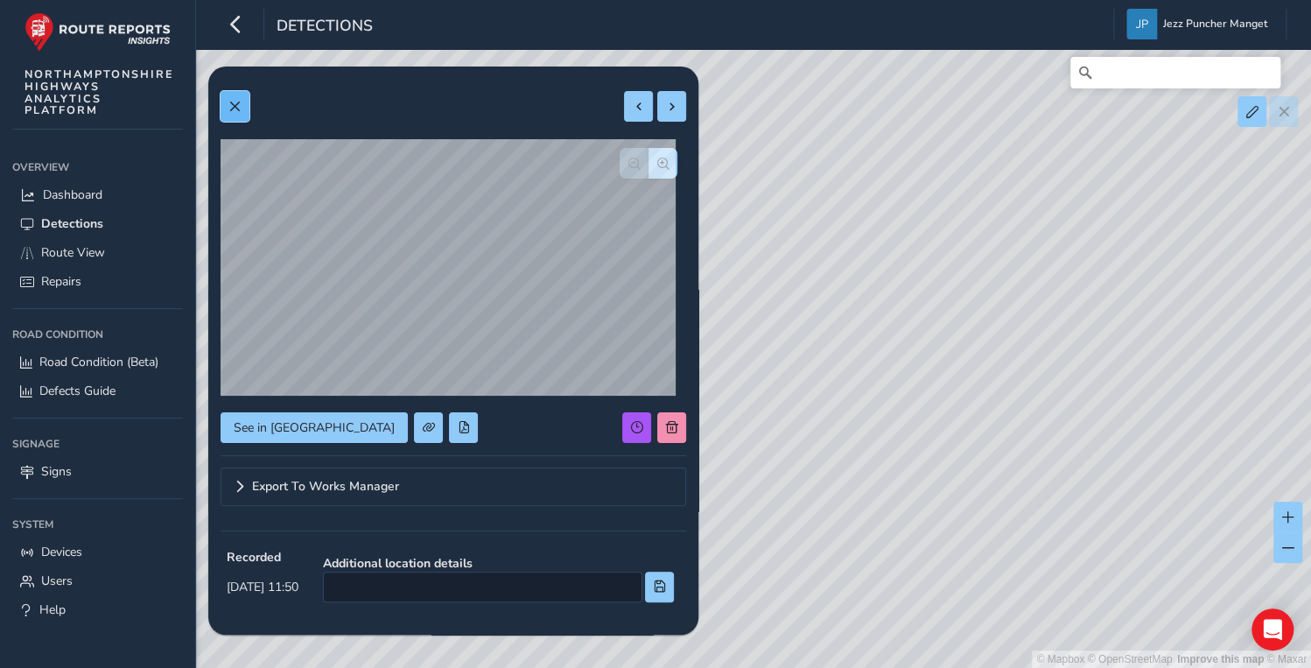
click at [228, 105] on button at bounding box center [235, 106] width 29 height 31
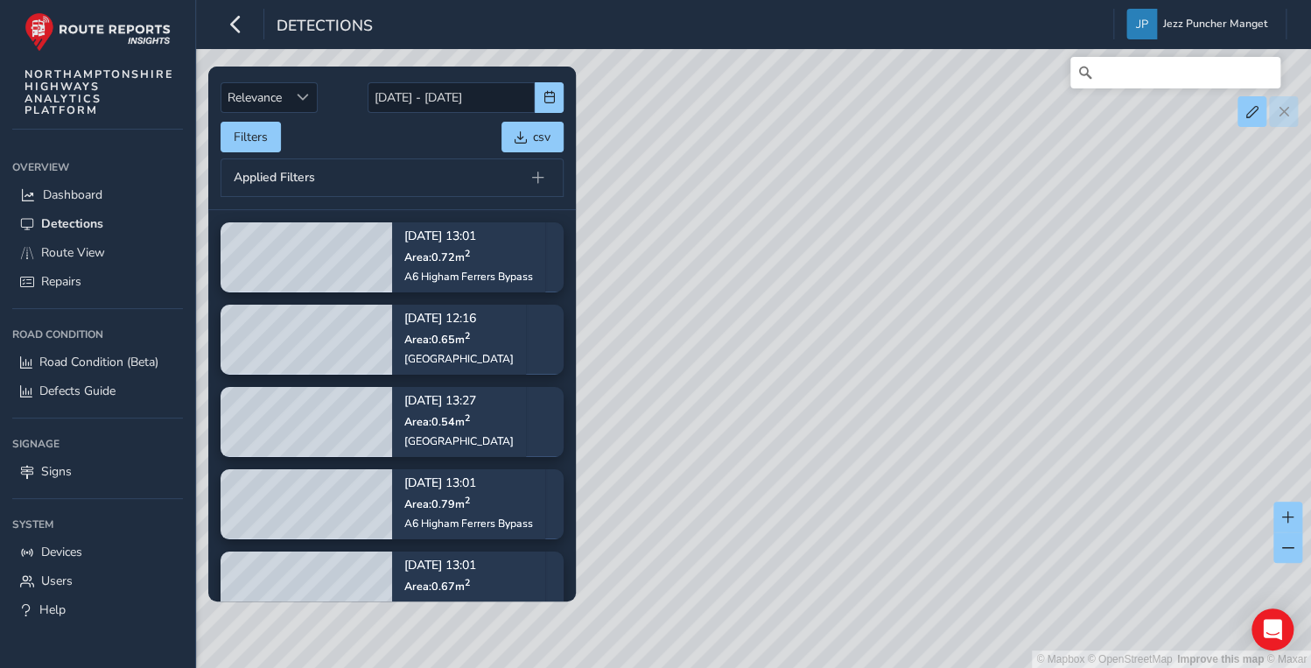
drag, startPoint x: 1117, startPoint y: 538, endPoint x: 1060, endPoint y: 517, distance: 60.6
click at [1060, 517] on div "© Mapbox © OpenStreetMap Improve this map © Maxar" at bounding box center [655, 334] width 1311 height 668
drag, startPoint x: 1007, startPoint y: 469, endPoint x: 993, endPoint y: 417, distance: 54.3
click at [993, 417] on div "© Mapbox © OpenStreetMap Improve this map © Maxar" at bounding box center [655, 334] width 1311 height 668
drag, startPoint x: 82, startPoint y: 249, endPoint x: 127, endPoint y: 273, distance: 50.9
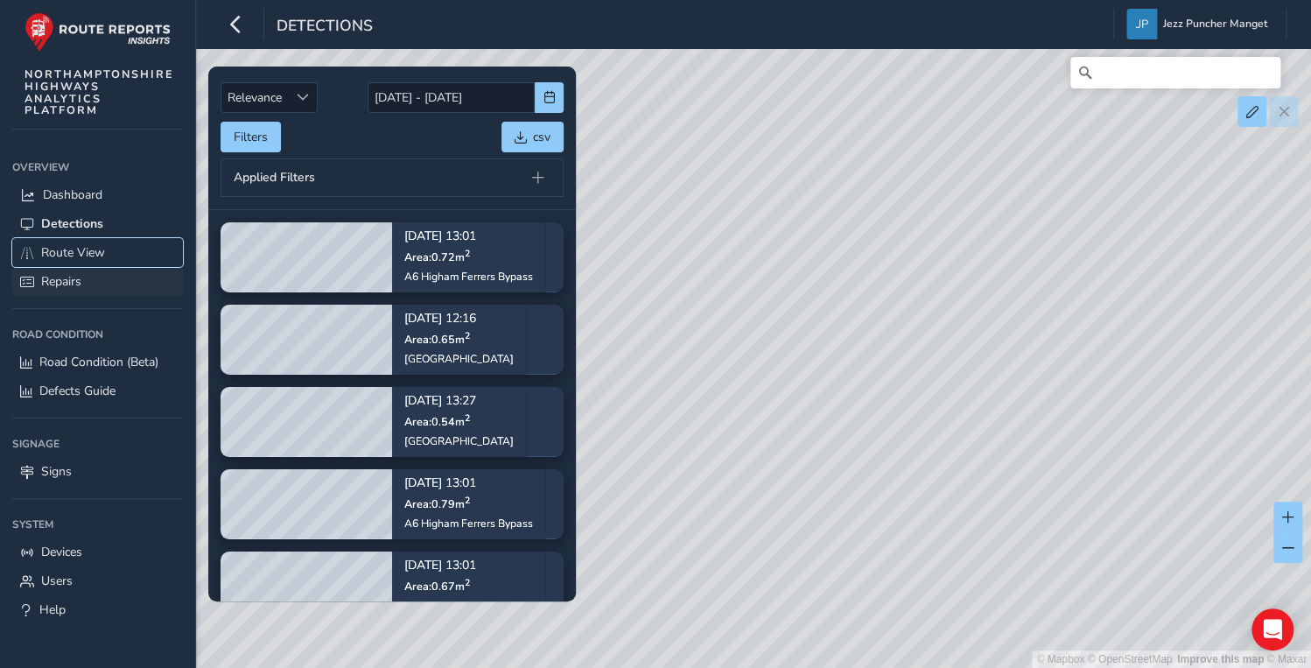
click at [82, 249] on span "Route View" at bounding box center [73, 252] width 64 height 17
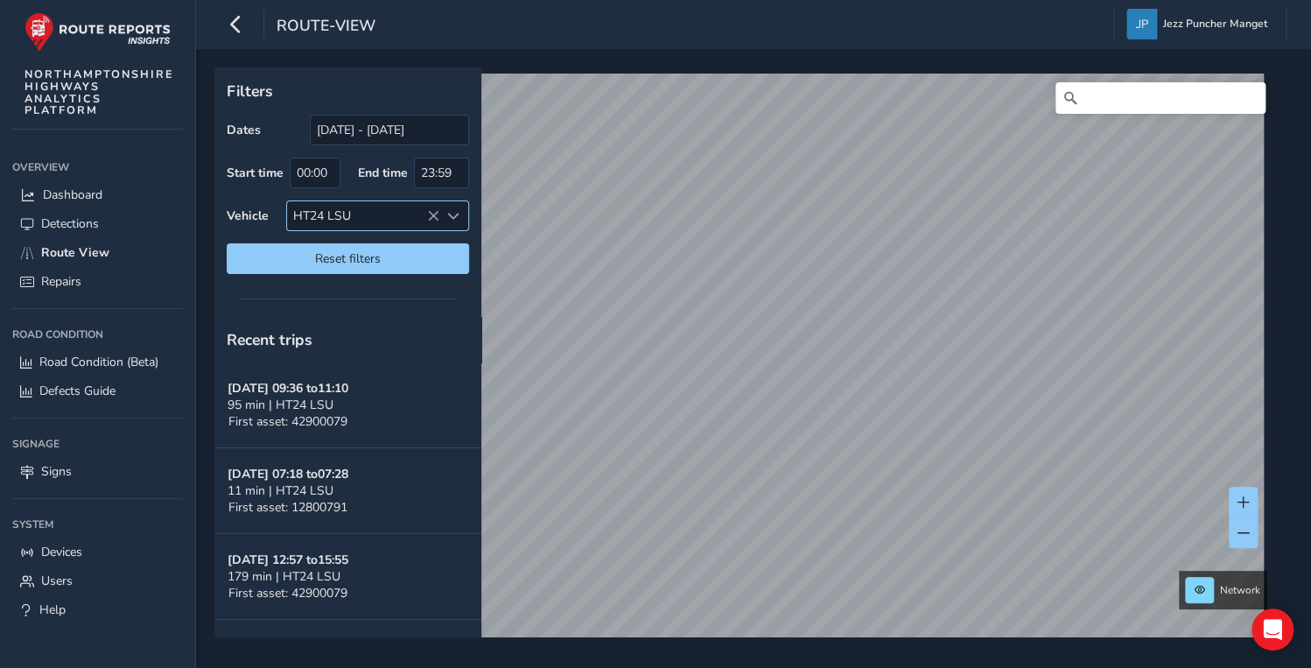
click at [438, 214] on icon at bounding box center [433, 216] width 12 height 12
click at [434, 213] on div "Select vehicle" at bounding box center [363, 215] width 152 height 29
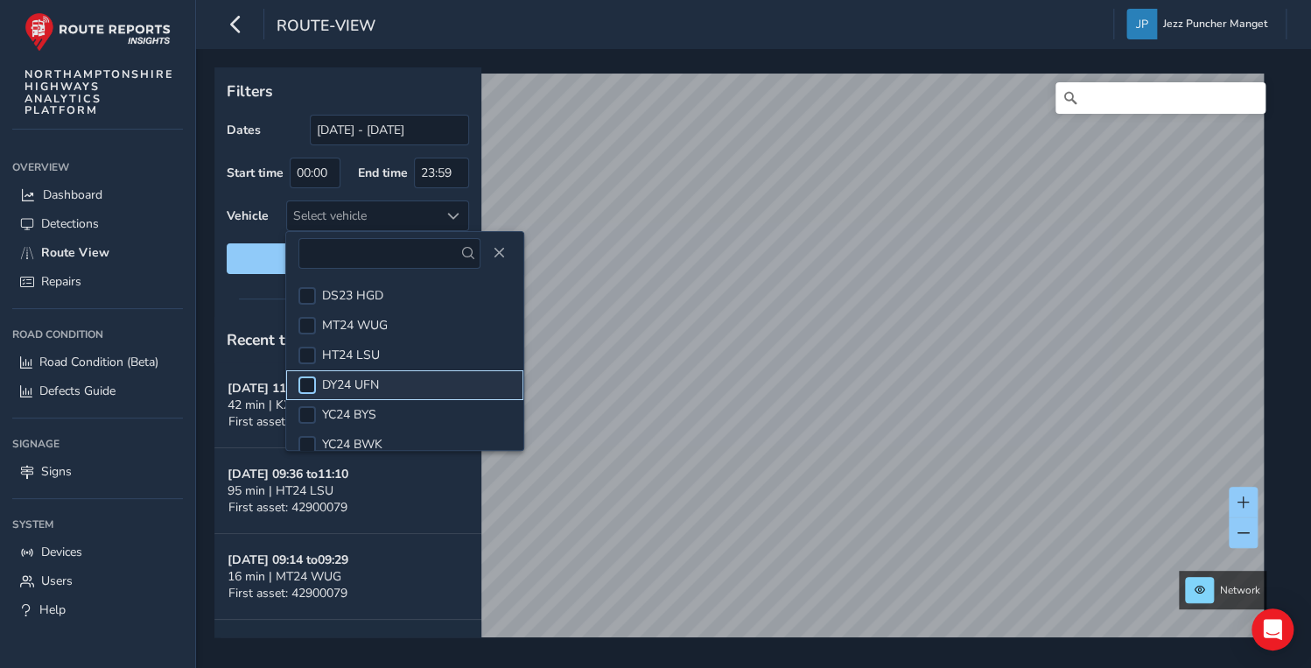
click at [314, 387] on div at bounding box center [307, 385] width 18 height 18
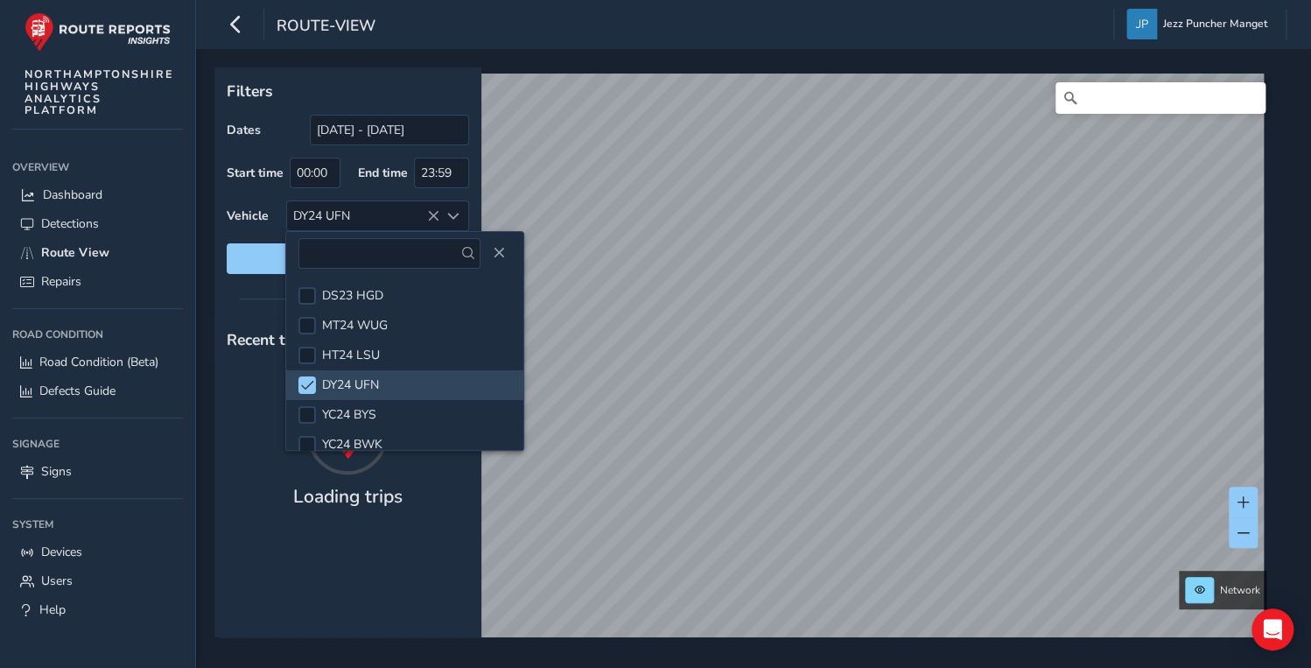
click at [258, 186] on div "Start time 00:00" at bounding box center [284, 173] width 114 height 31
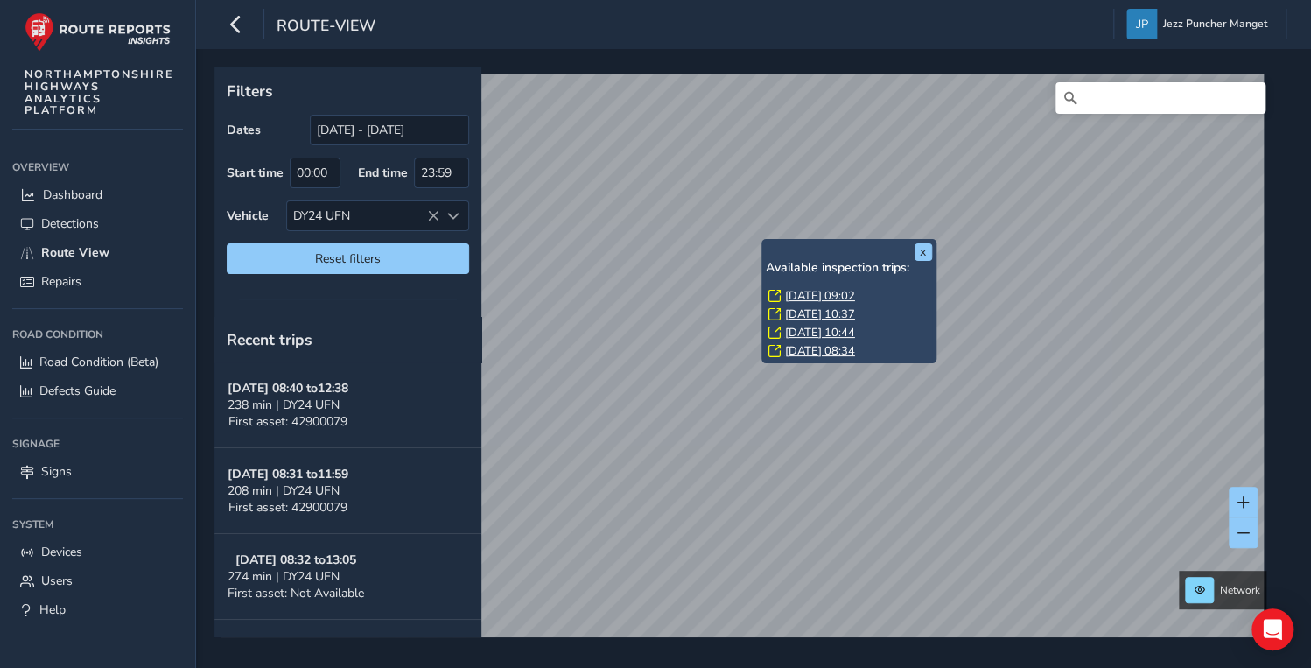
click at [781, 345] on div "x Available inspection trips: [DATE] 09:02 [DATE] 10:37 [DATE] 10:44 [DATE] 08:…" at bounding box center [747, 352] width 1066 height 570
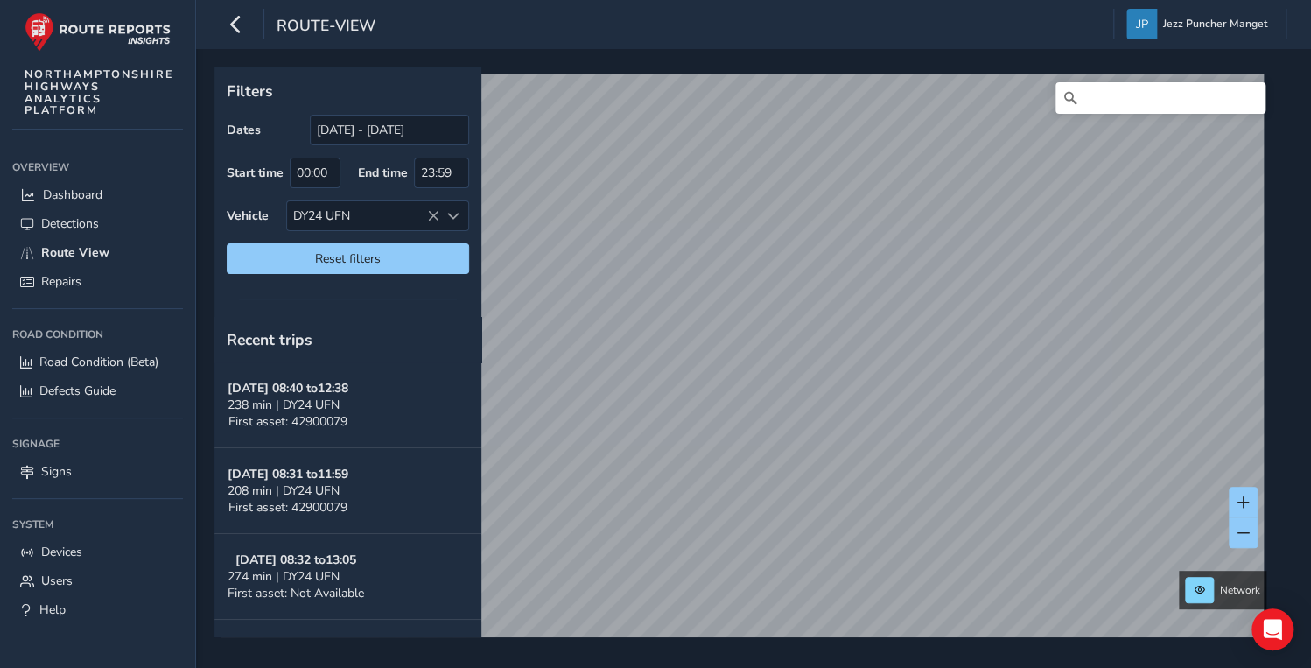
scroll to position [1, 0]
click at [57, 189] on span "Dashboard" at bounding box center [73, 194] width 60 height 17
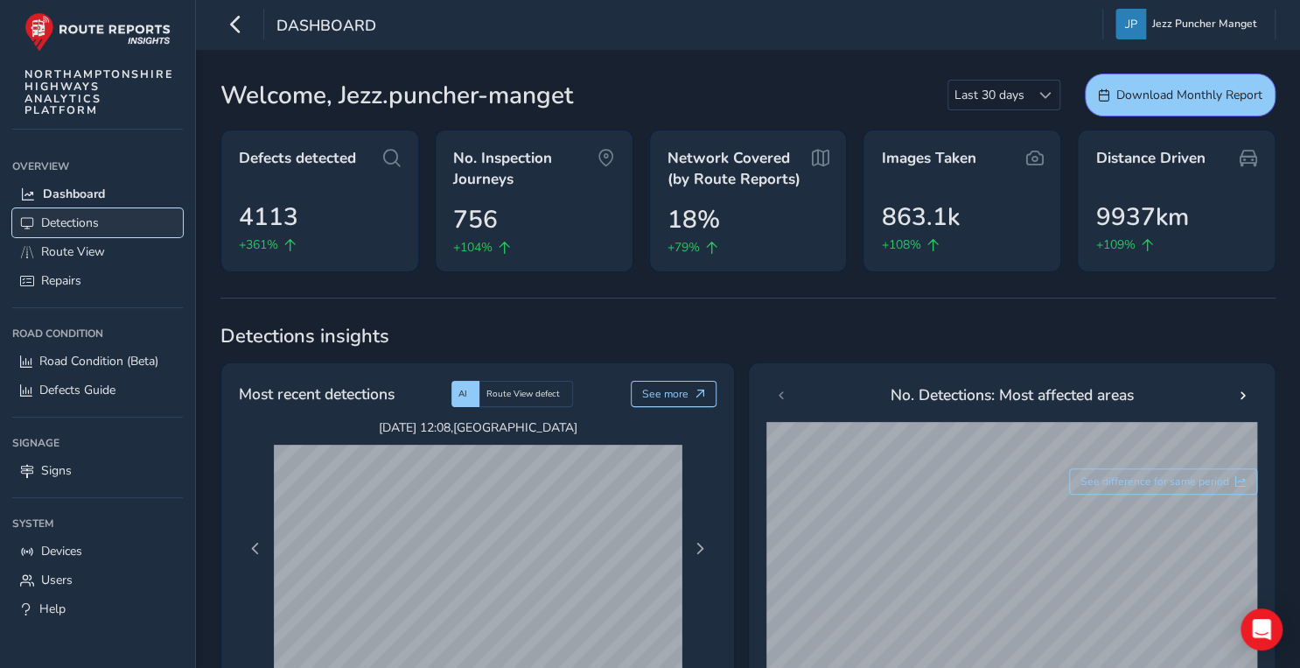
click at [60, 221] on span "Detections" at bounding box center [70, 222] width 58 height 17
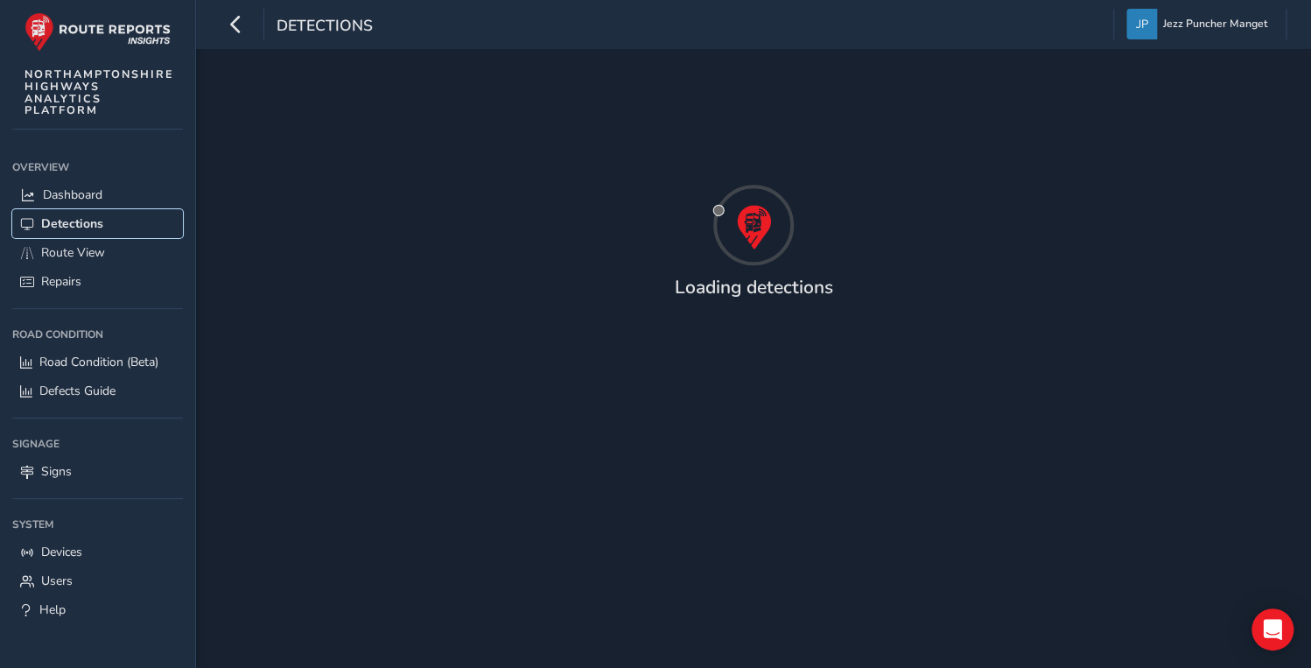
scroll to position [1, 0]
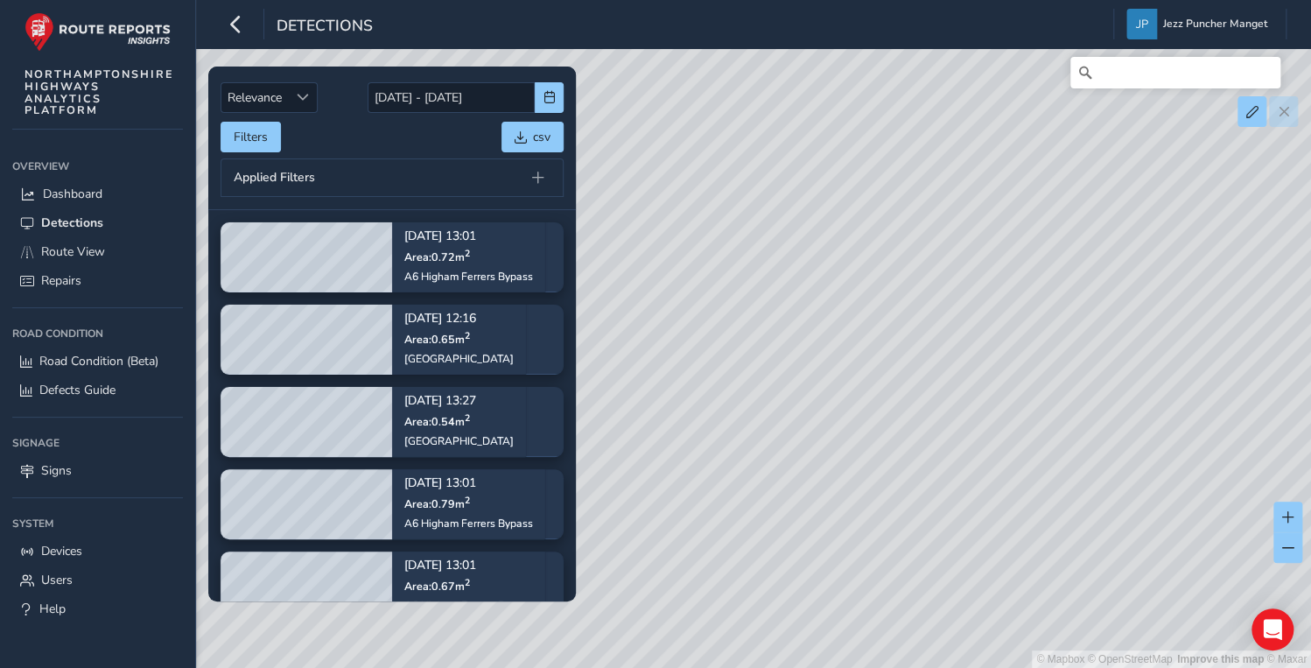
drag, startPoint x: 928, startPoint y: 284, endPoint x: 907, endPoint y: 314, distance: 36.4
click at [906, 314] on div "© Mapbox © OpenStreetMap Improve this map © Maxar" at bounding box center [655, 334] width 1311 height 668
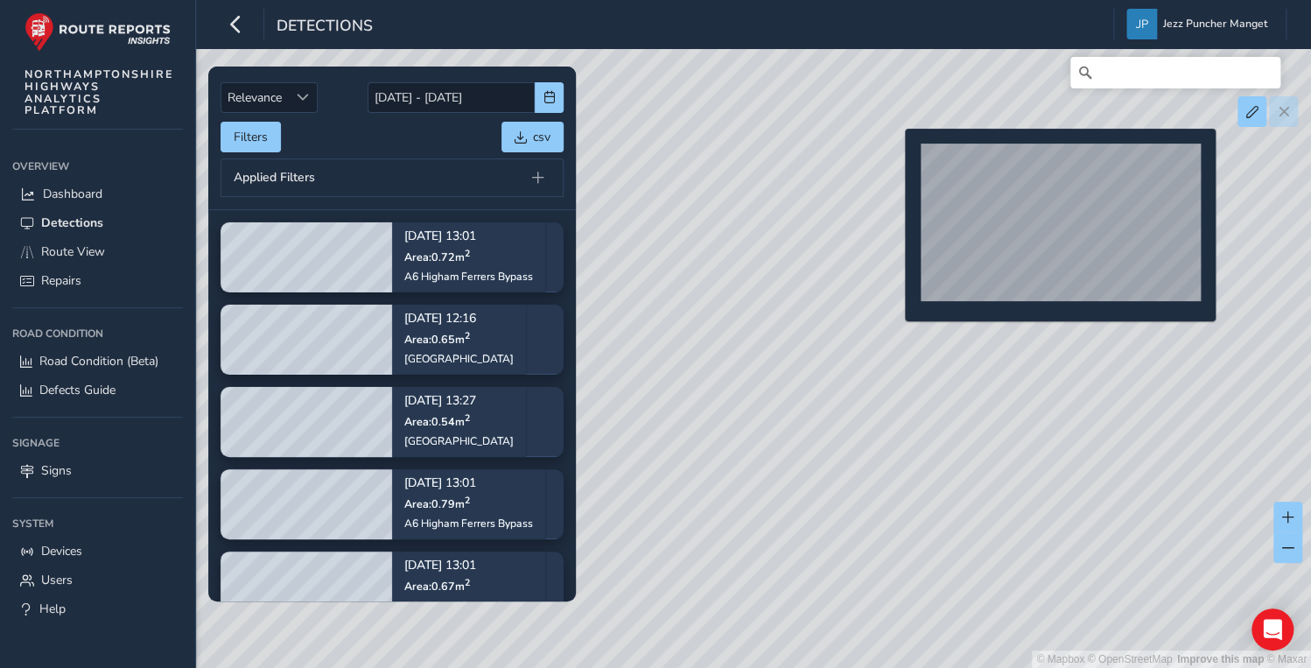
click at [896, 153] on div "© Mapbox © OpenStreetMap Improve this map © Maxar" at bounding box center [655, 334] width 1311 height 668
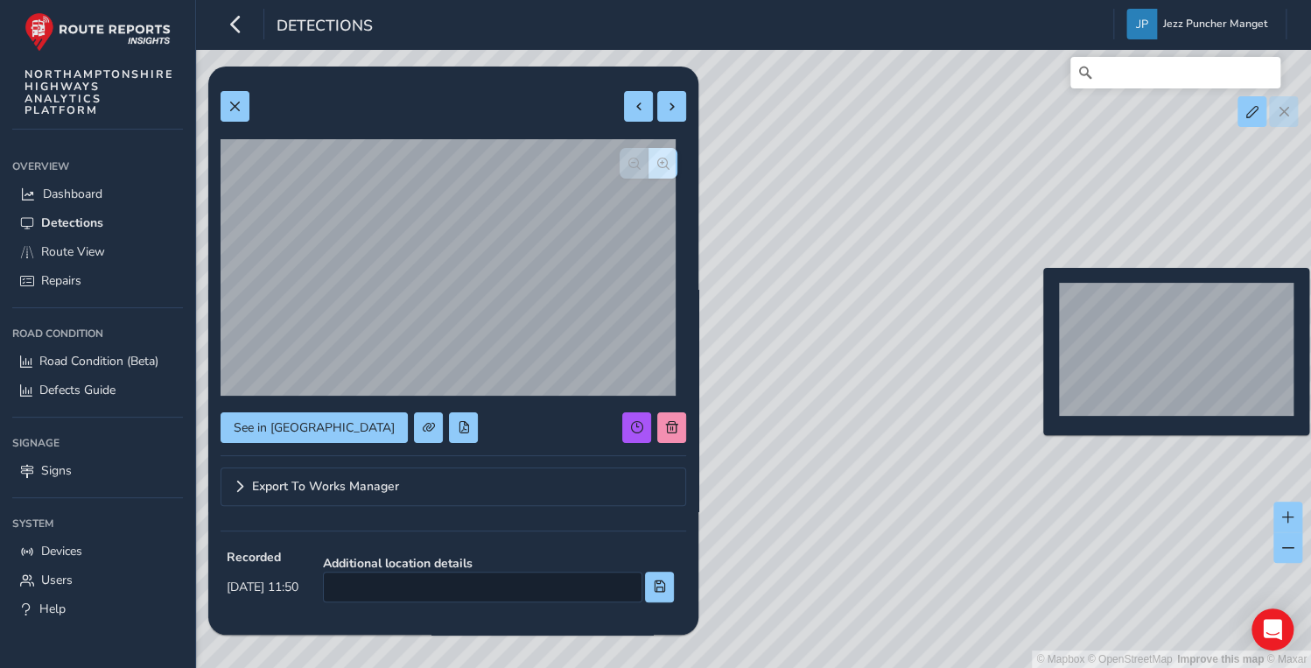
click at [1033, 296] on div "© Mapbox © OpenStreetMap Improve this map © Maxar" at bounding box center [655, 334] width 1311 height 668
type input "297"
type input "675"
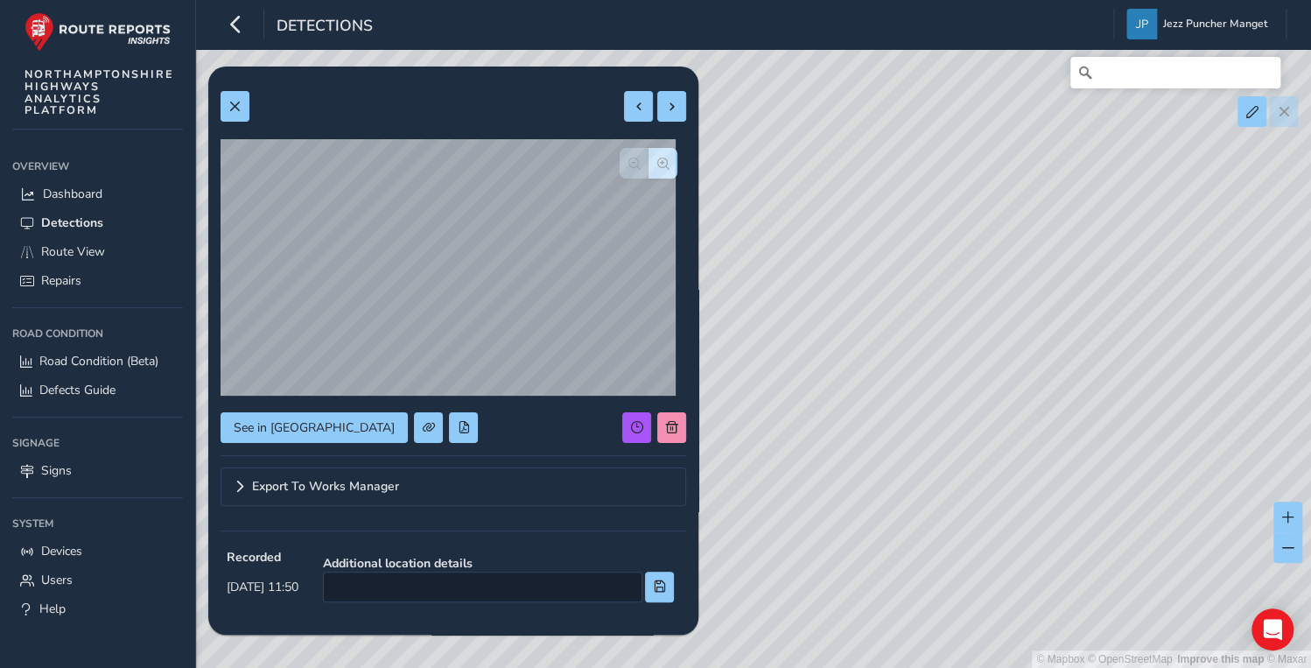
click at [1036, 508] on div "© Mapbox © OpenStreetMap Improve this map © Maxar" at bounding box center [655, 334] width 1311 height 668
click at [982, 403] on div "© Mapbox © OpenStreetMap Improve this map © Maxar" at bounding box center [655, 334] width 1311 height 668
click at [1043, 483] on div "© Mapbox © OpenStreetMap Improve this map © Maxar" at bounding box center [655, 334] width 1311 height 668
drag, startPoint x: 1003, startPoint y: 319, endPoint x: 1102, endPoint y: 502, distance: 208.7
click at [1103, 506] on div "© Mapbox © OpenStreetMap Improve this map © Maxar" at bounding box center [655, 334] width 1311 height 668
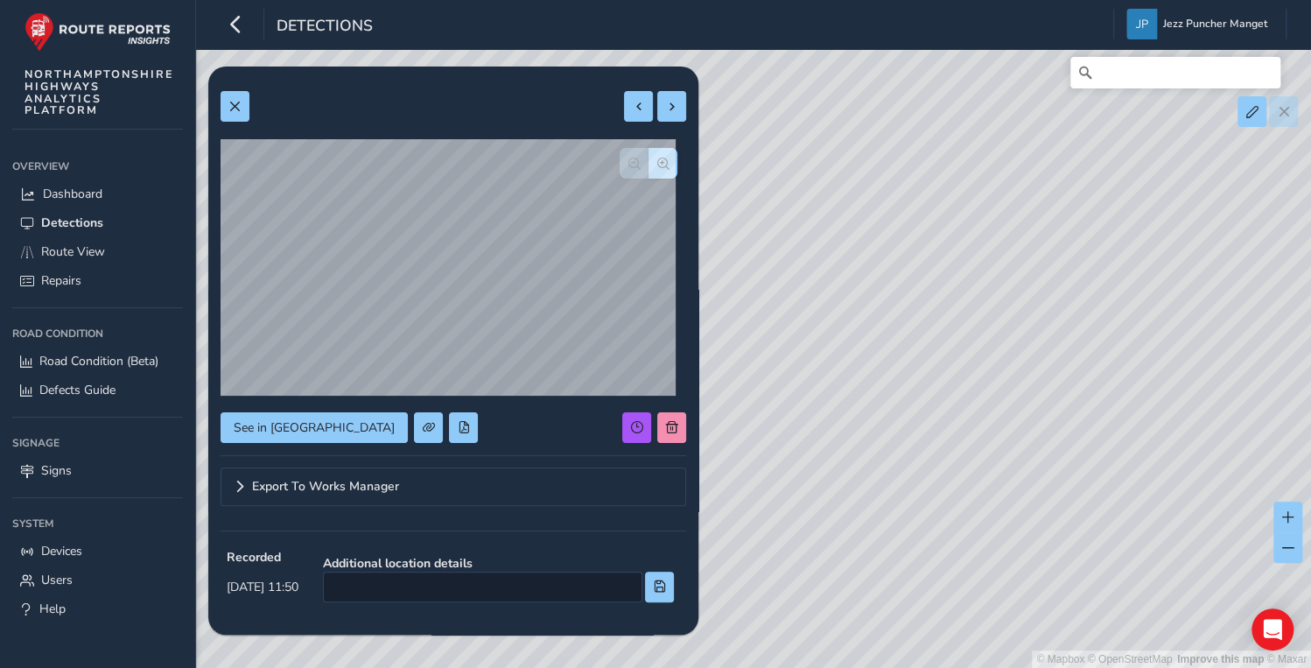
drag, startPoint x: 1033, startPoint y: 319, endPoint x: 1023, endPoint y: 431, distance: 111.5
click at [1096, 514] on div "© Mapbox © OpenStreetMap Improve this map © Maxar" at bounding box center [655, 334] width 1311 height 668
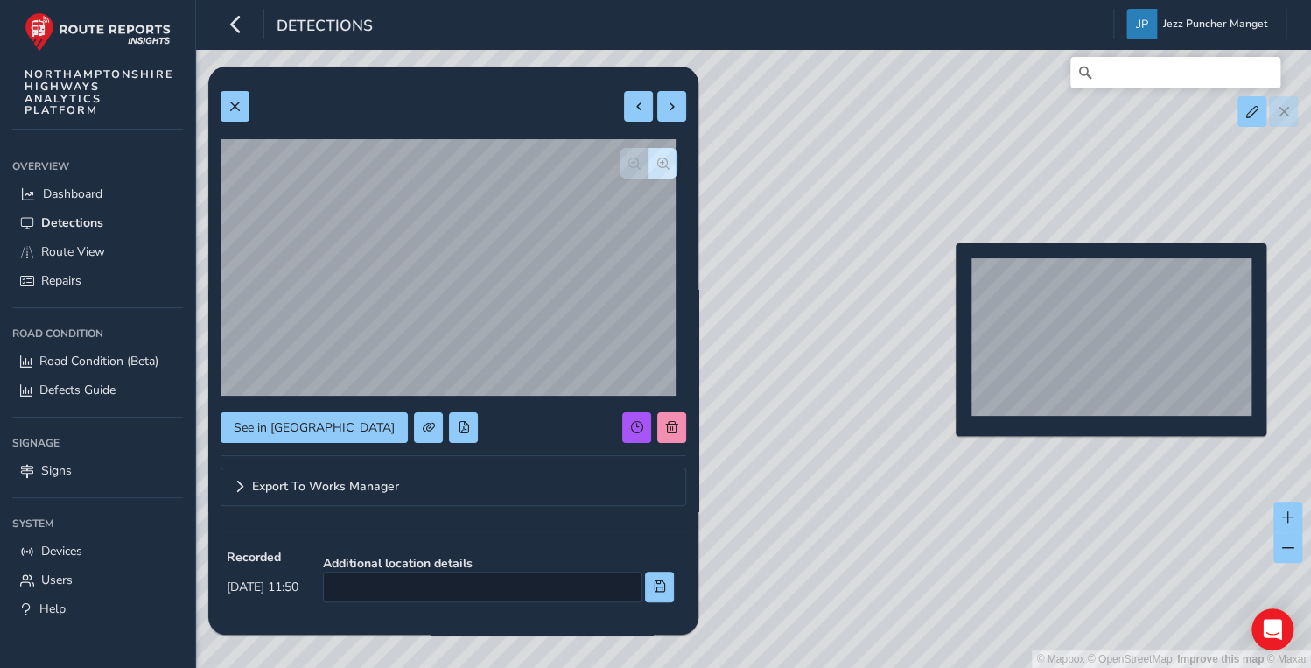
click at [945, 271] on div "© Mapbox © OpenStreetMap Improve this map © Maxar" at bounding box center [655, 334] width 1311 height 668
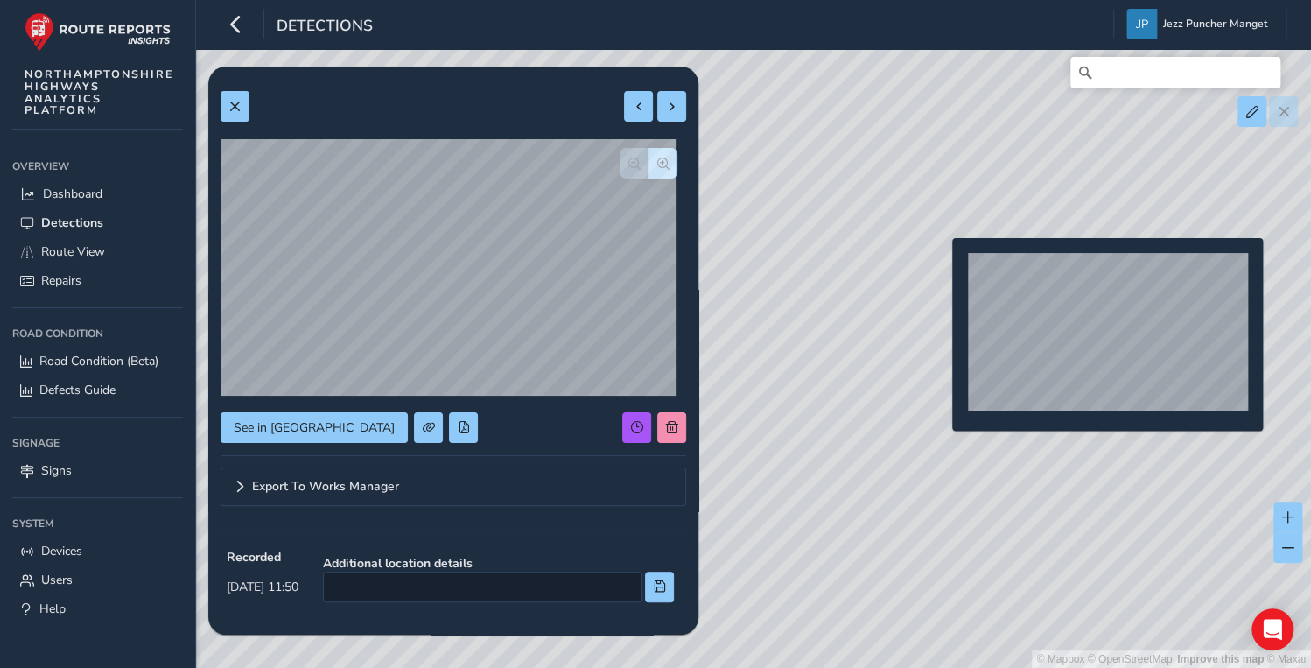
type input "342"
type input "405"
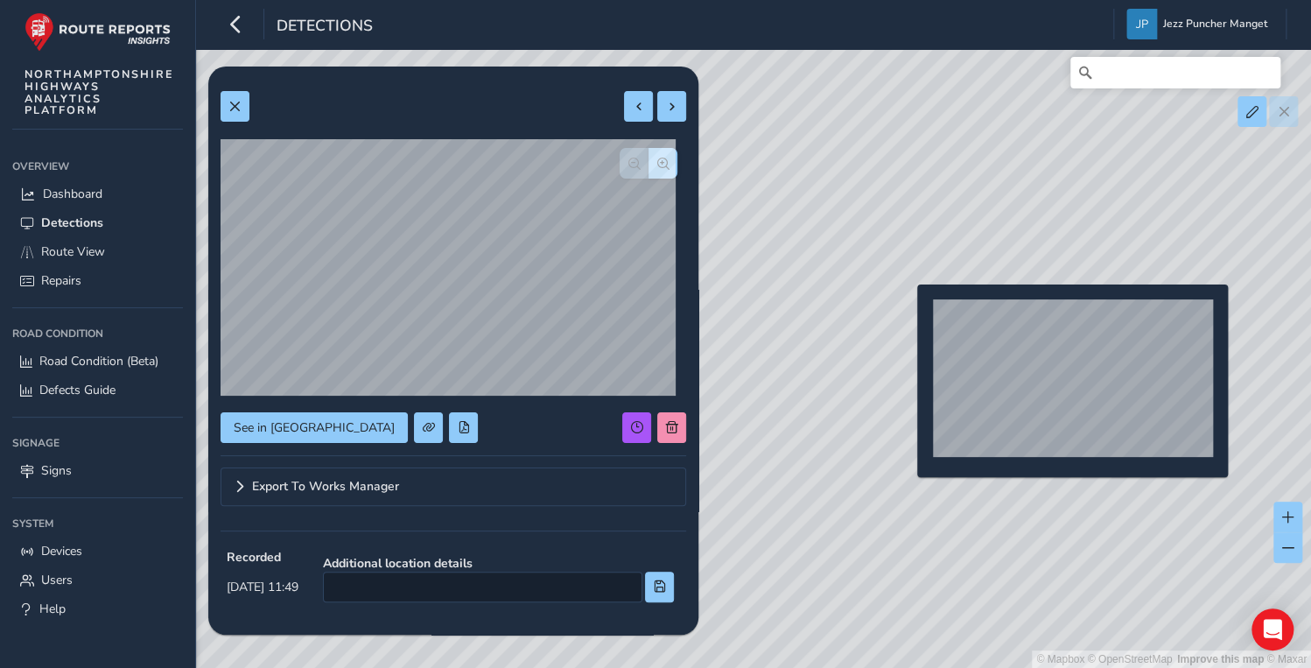
click at [907, 319] on div "© Mapbox © OpenStreetMap Improve this map © Maxar" at bounding box center [655, 334] width 1311 height 668
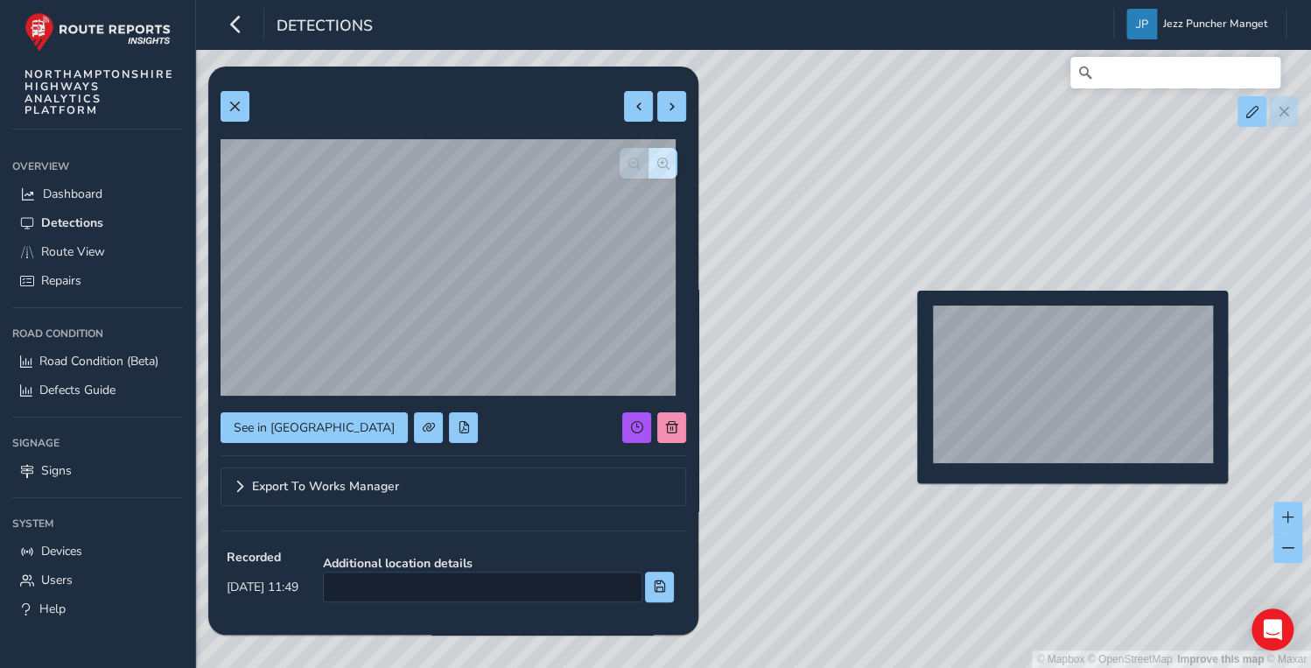
type input "288"
type input "721"
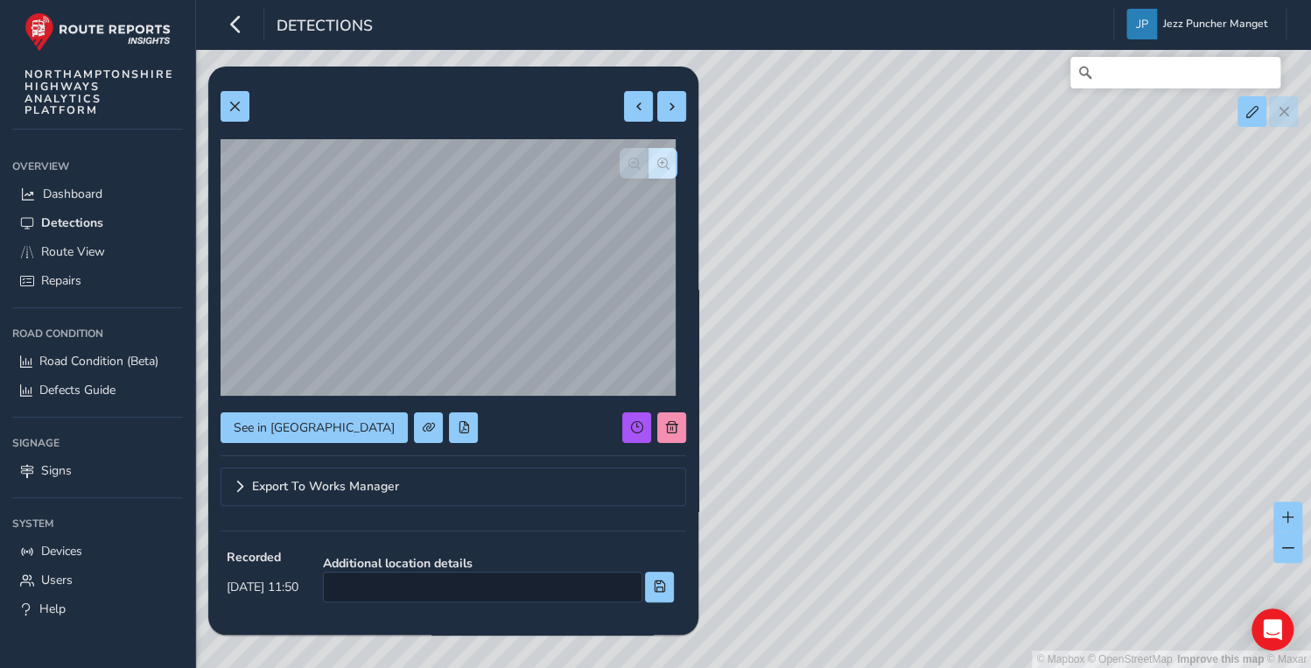
drag, startPoint x: 938, startPoint y: 413, endPoint x: 800, endPoint y: 165, distance: 284.4
click at [800, 165] on div "© Mapbox © OpenStreetMap Improve this map © Maxar" at bounding box center [655, 334] width 1311 height 668
drag, startPoint x: 947, startPoint y: 434, endPoint x: 774, endPoint y: 109, distance: 368.8
click at [774, 109] on div "© Mapbox © OpenStreetMap Improve this map © Maxar" at bounding box center [655, 334] width 1311 height 668
click at [98, 273] on link "Repairs" at bounding box center [97, 280] width 171 height 29
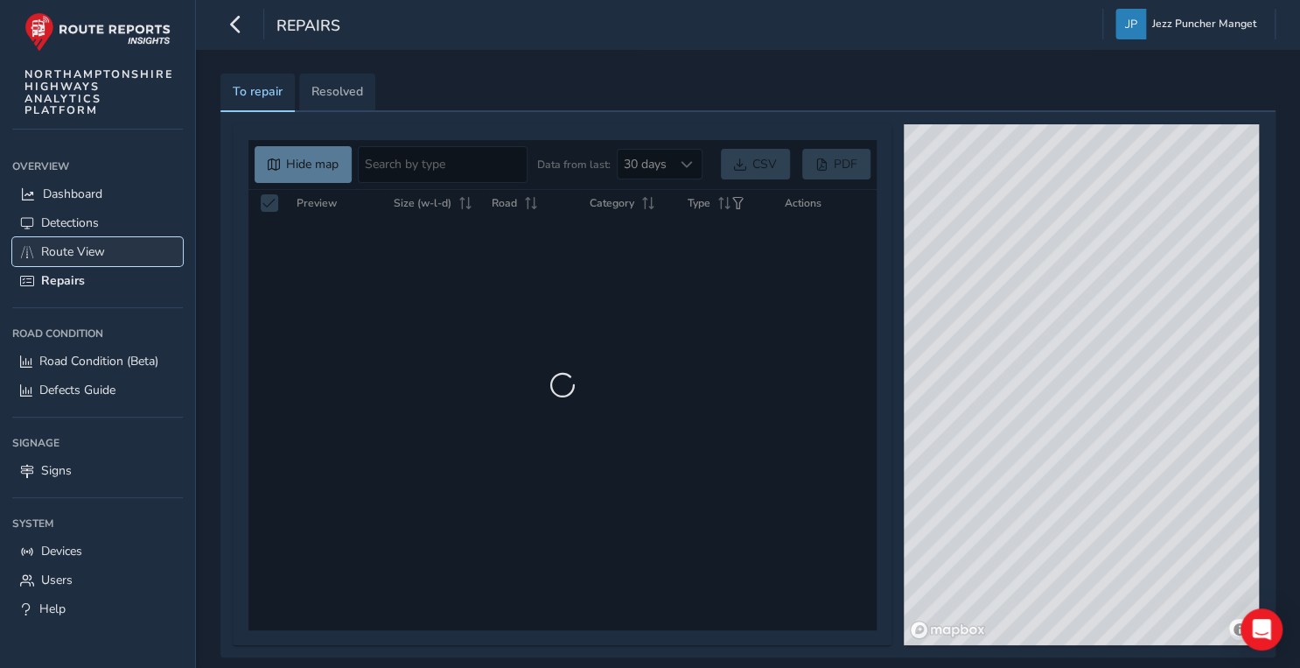
click at [104, 242] on link "Route View" at bounding box center [97, 251] width 171 height 29
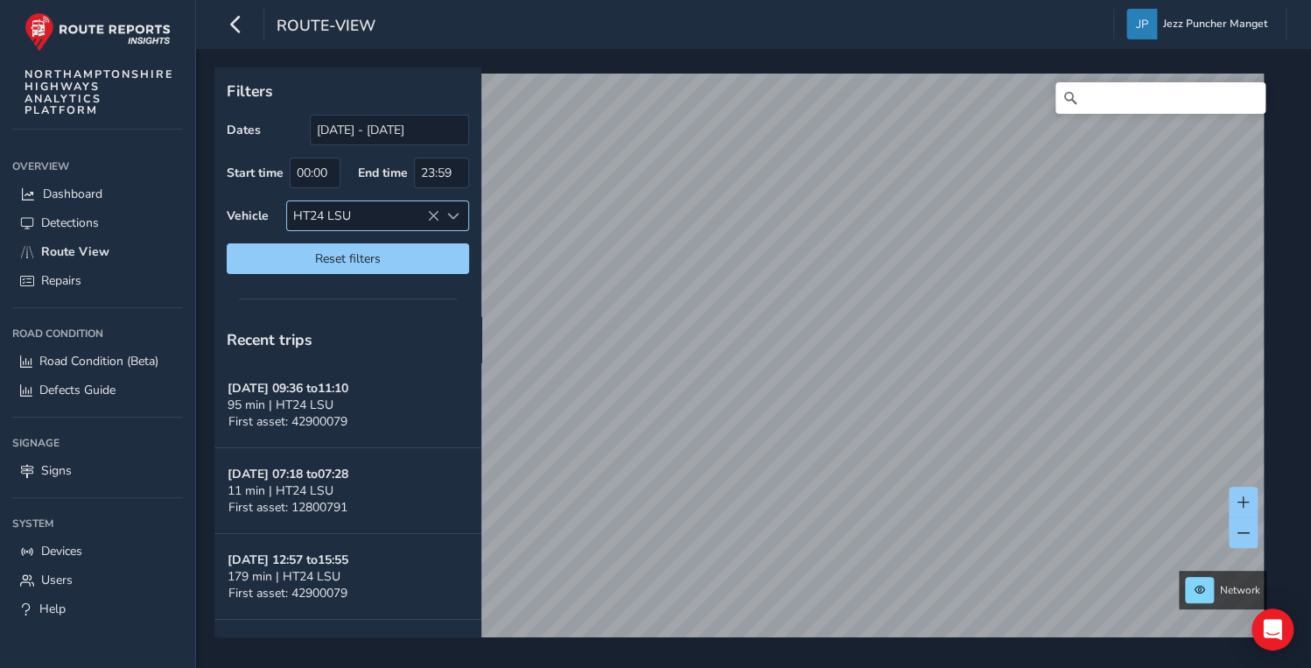
click at [438, 213] on icon at bounding box center [433, 216] width 12 height 12
click at [343, 210] on div "Select vehicle" at bounding box center [363, 215] width 152 height 29
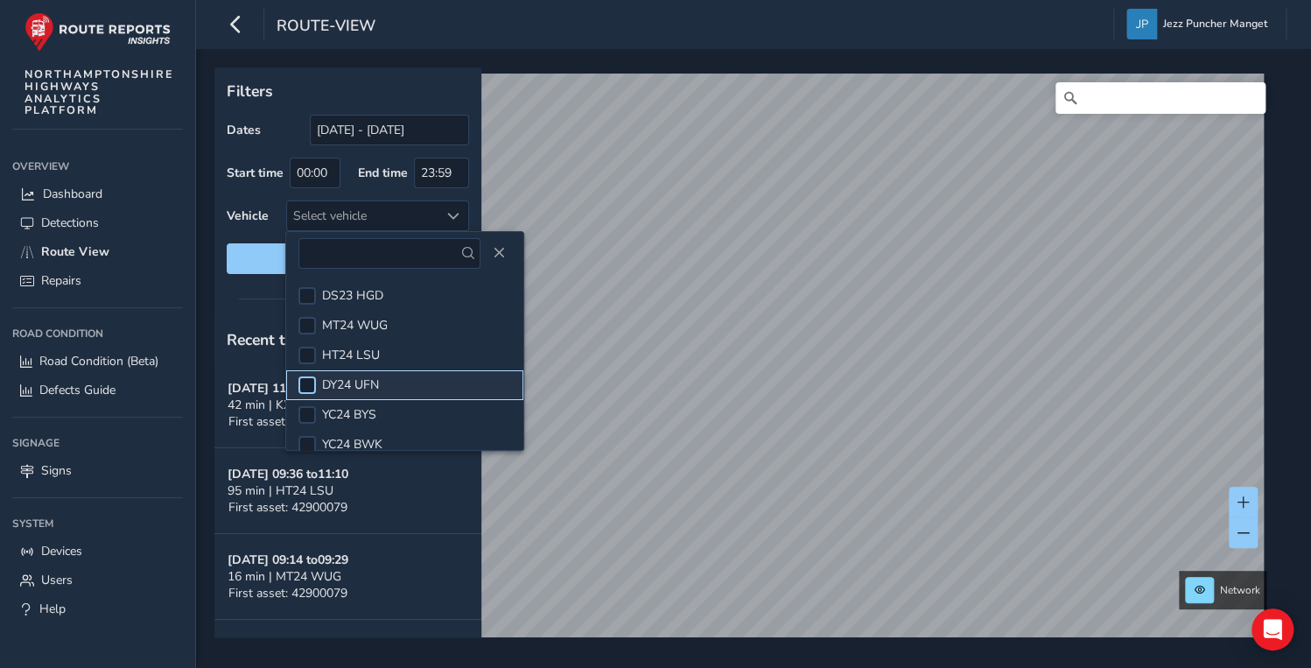
click at [311, 387] on div at bounding box center [307, 385] width 18 height 18
click at [259, 208] on label "Vehicle" at bounding box center [248, 215] width 42 height 17
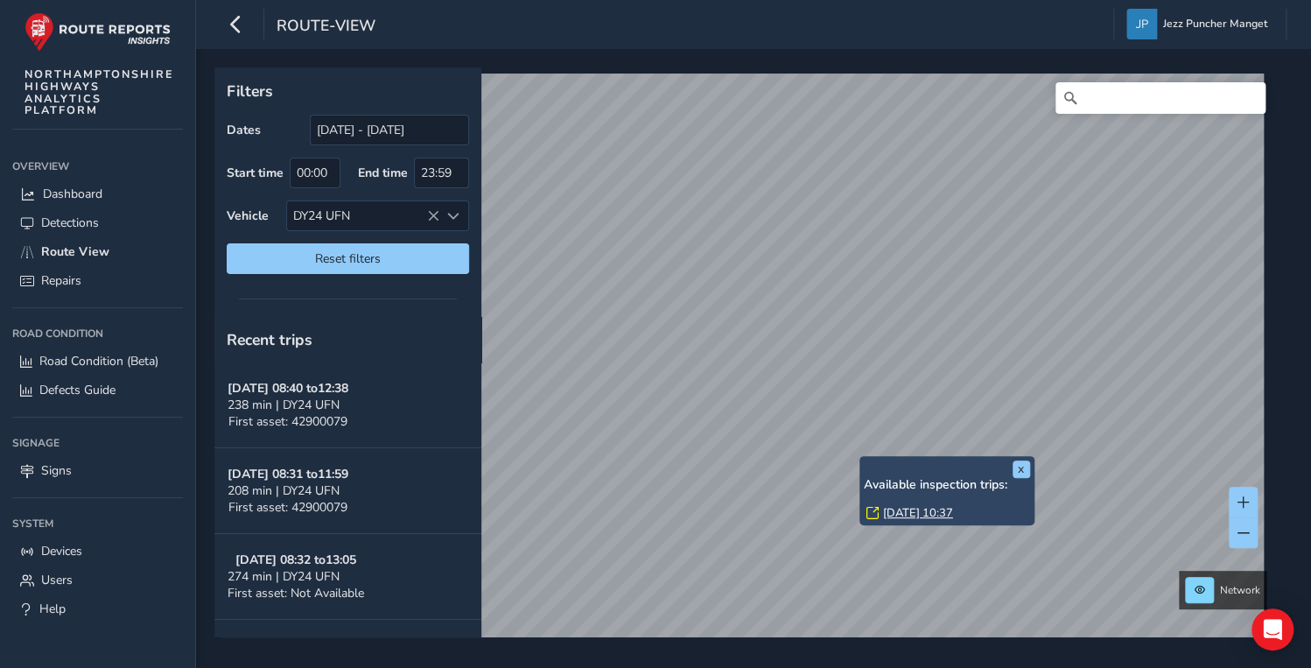
click at [864, 456] on div "x Available inspection trips: [DATE] 10:37" at bounding box center [946, 490] width 175 height 69
click at [890, 512] on link "[DATE] 10:37" at bounding box center [918, 513] width 70 height 16
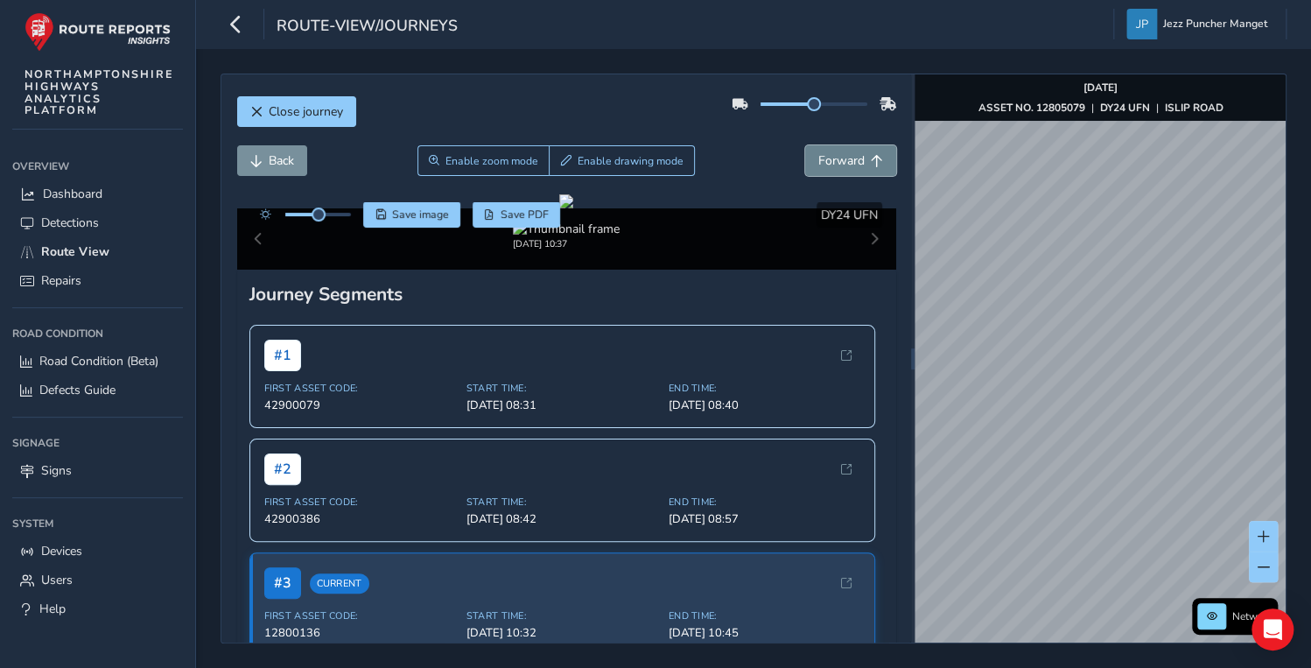
click at [837, 149] on button "Forward" at bounding box center [850, 160] width 91 height 31
click at [838, 168] on span "Forward" at bounding box center [841, 160] width 46 height 17
click at [283, 161] on span "Back" at bounding box center [281, 160] width 25 height 17
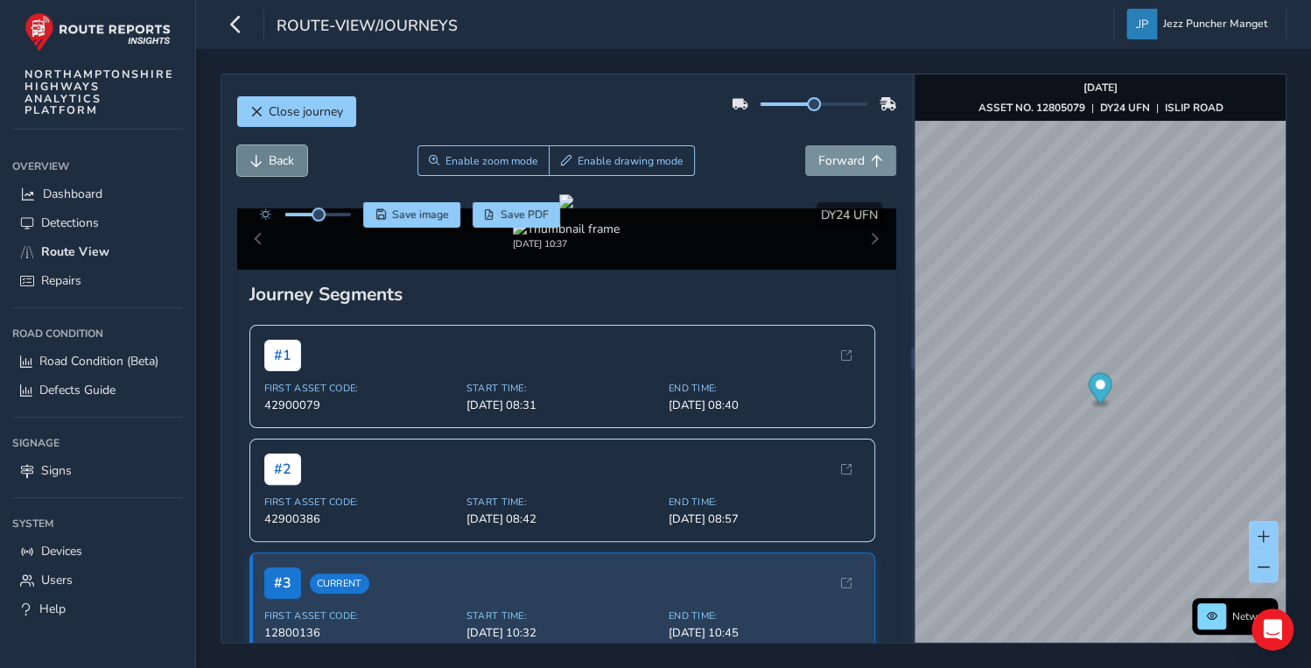
click at [283, 161] on span "Back" at bounding box center [281, 160] width 25 height 17
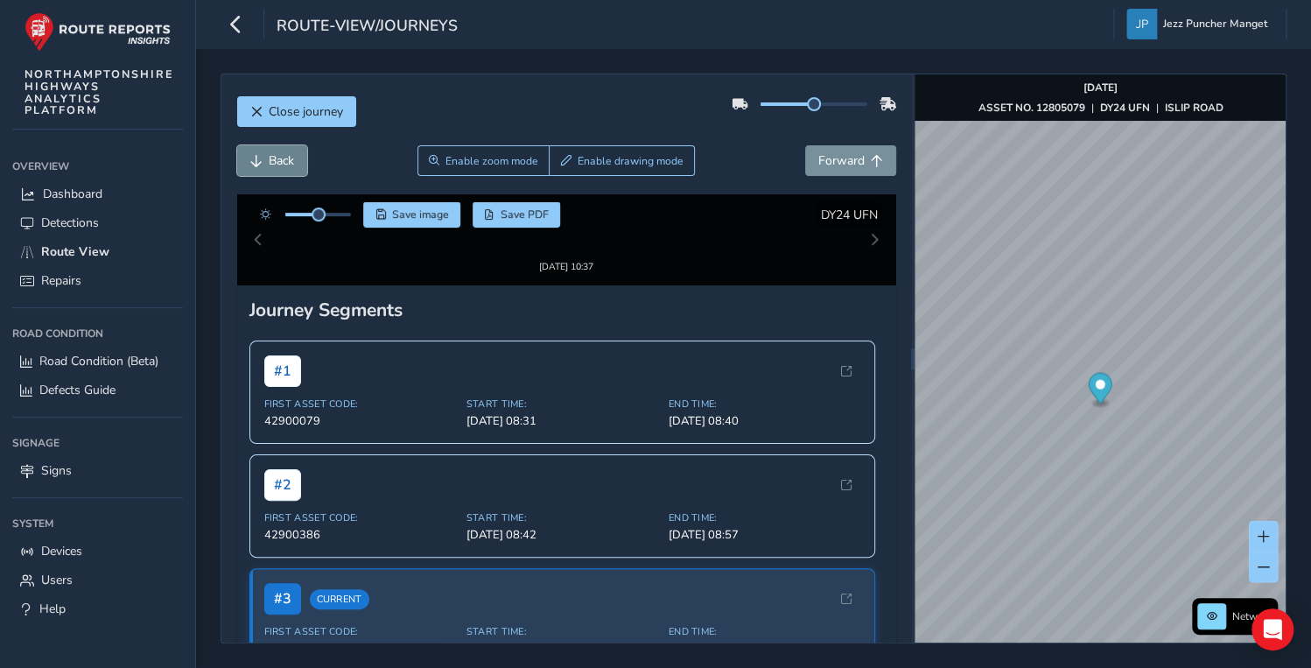
click at [283, 161] on span "Back" at bounding box center [281, 160] width 25 height 17
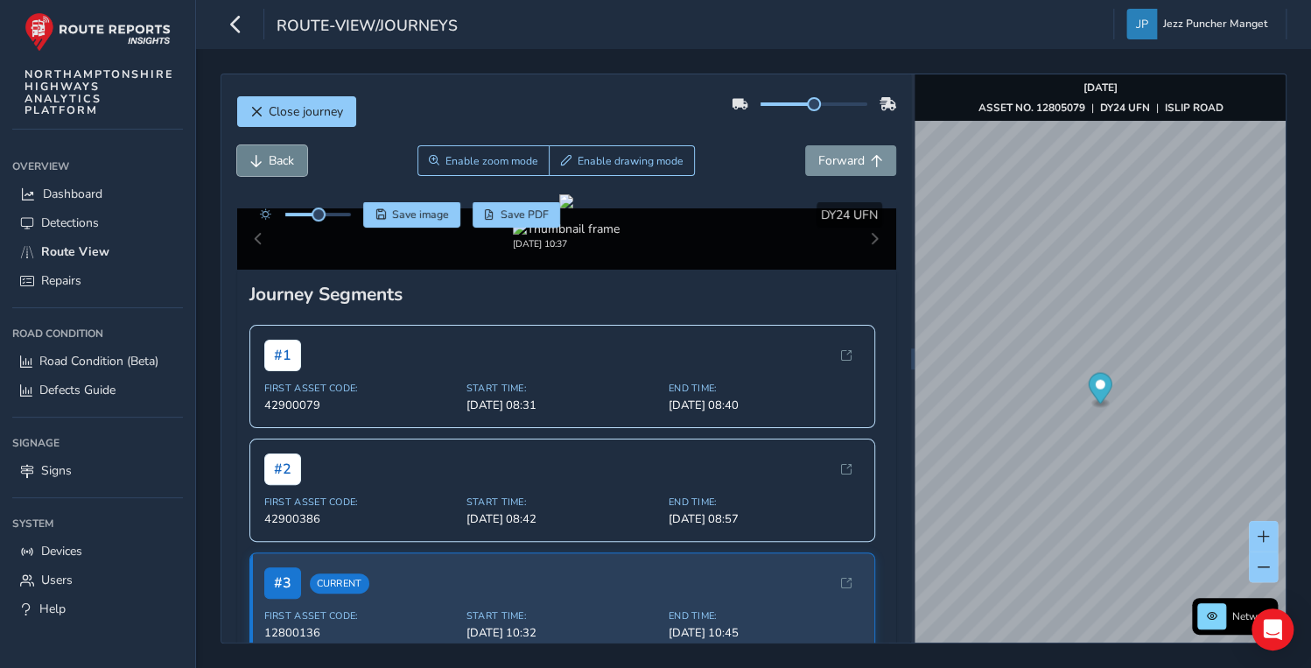
click at [283, 161] on span "Back" at bounding box center [281, 160] width 25 height 17
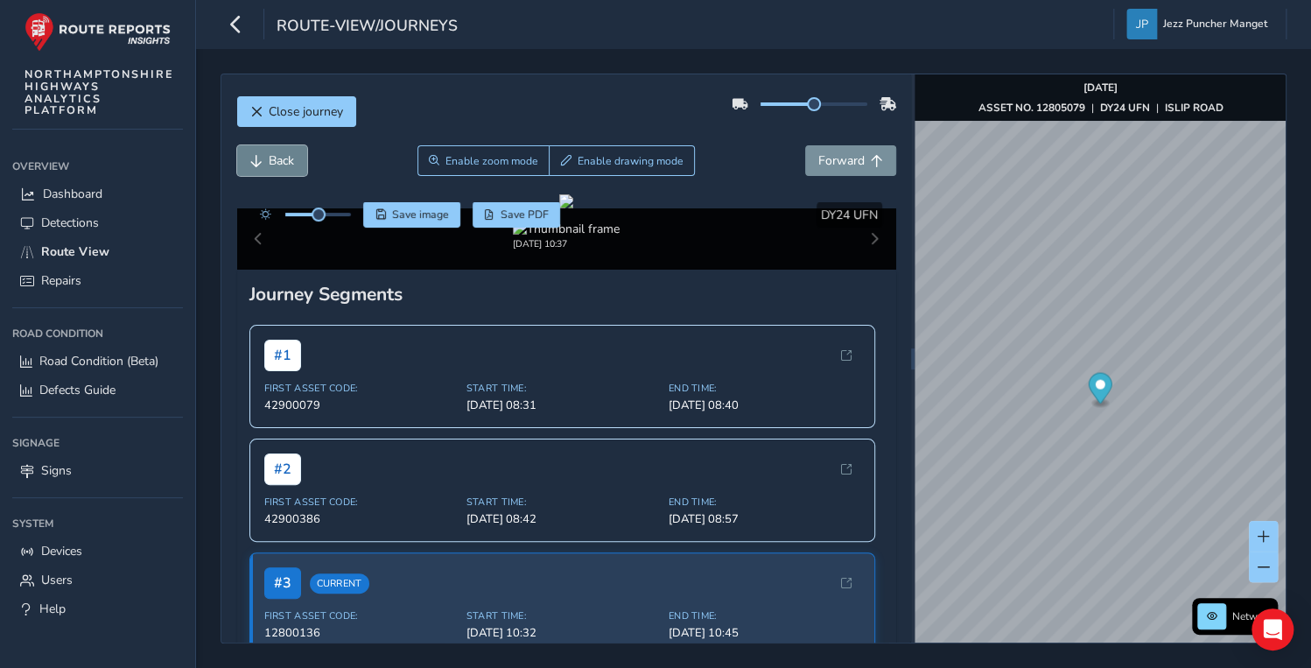
click at [283, 161] on span "Back" at bounding box center [281, 160] width 25 height 17
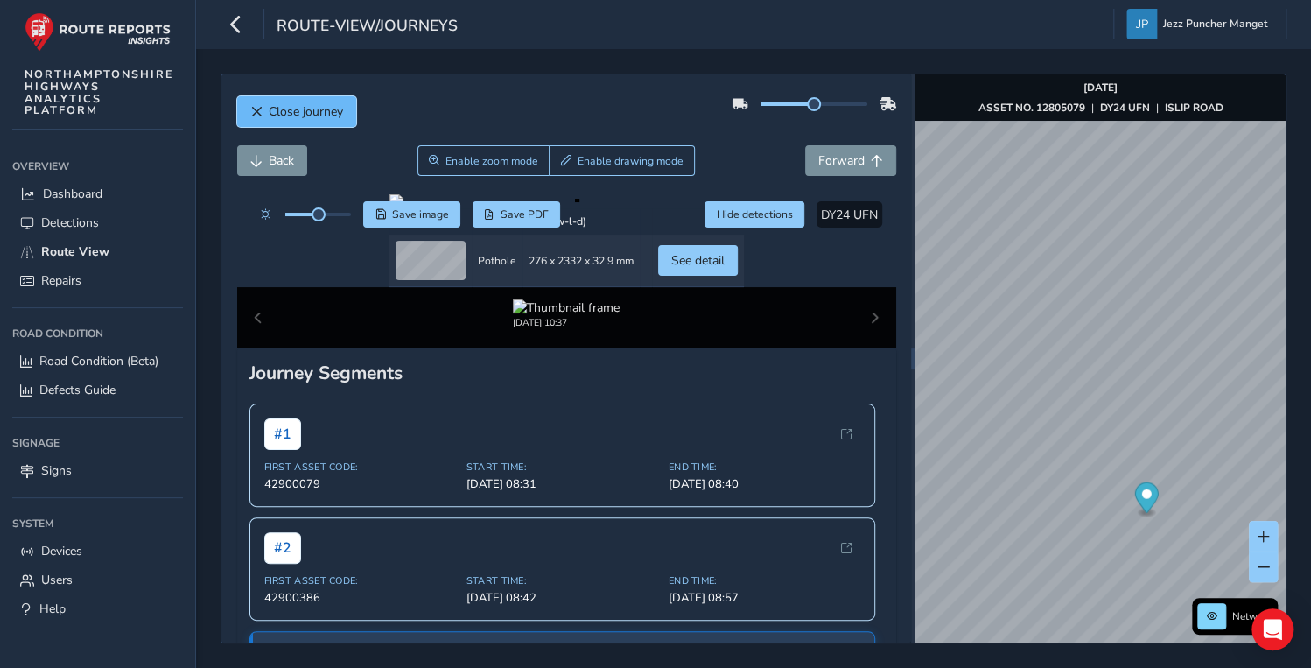
click at [272, 97] on button "Close journey" at bounding box center [296, 111] width 119 height 31
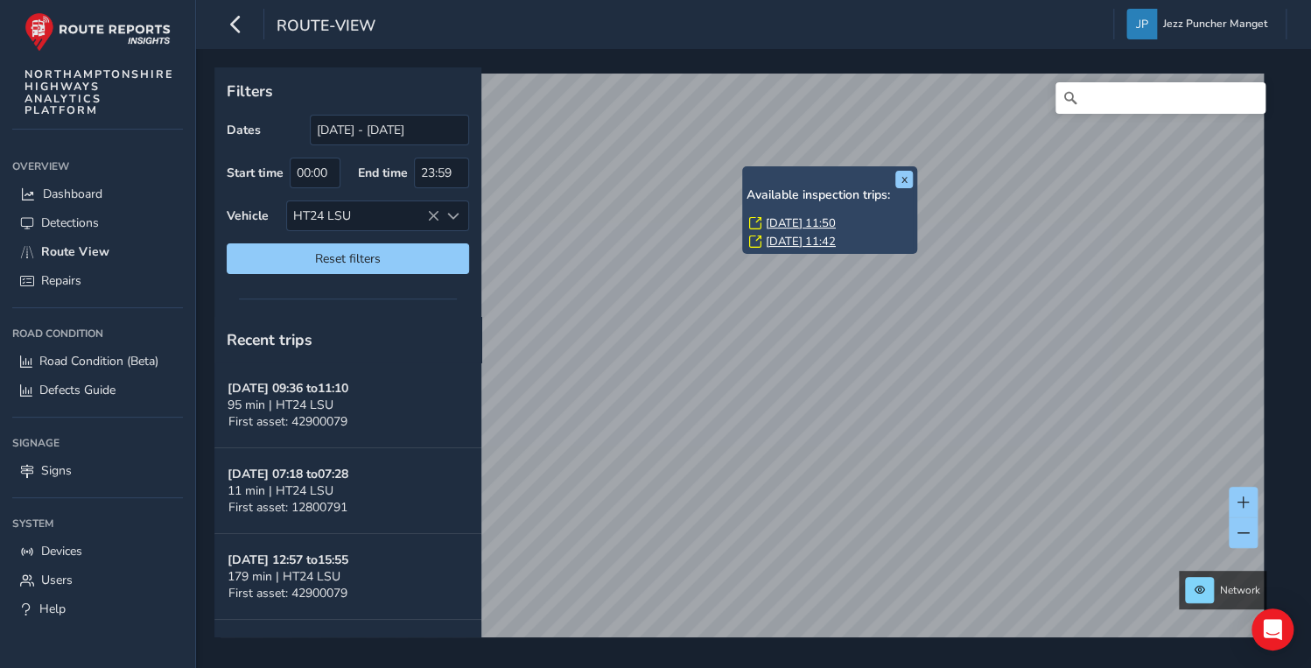
click at [780, 222] on link "[DATE] 11:50" at bounding box center [801, 223] width 70 height 16
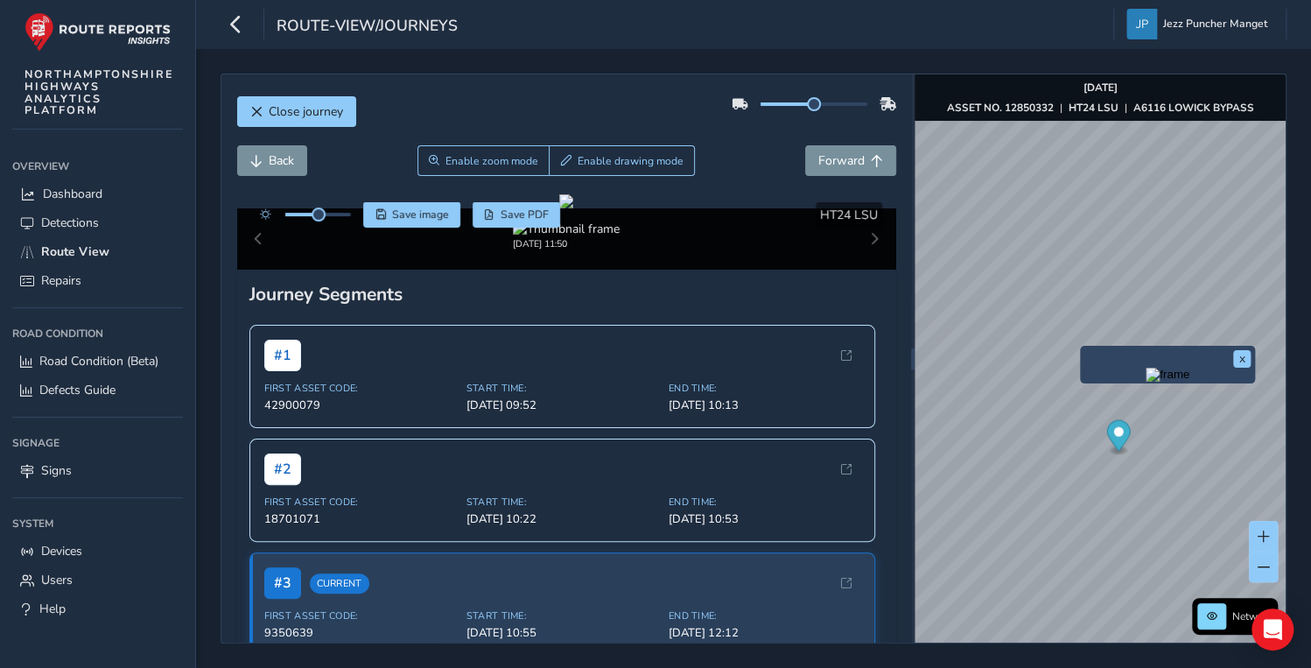
click at [1082, 347] on div "x" at bounding box center [1167, 365] width 175 height 38
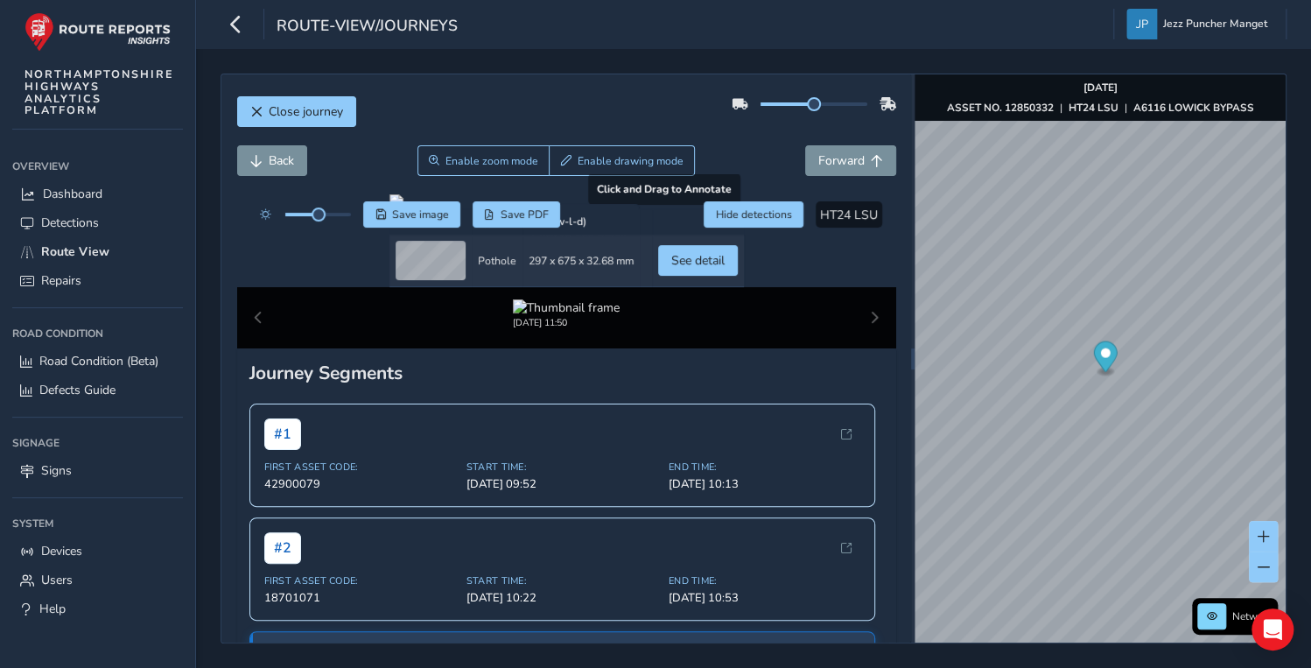
click at [487, 208] on div at bounding box center [566, 201] width 354 height 14
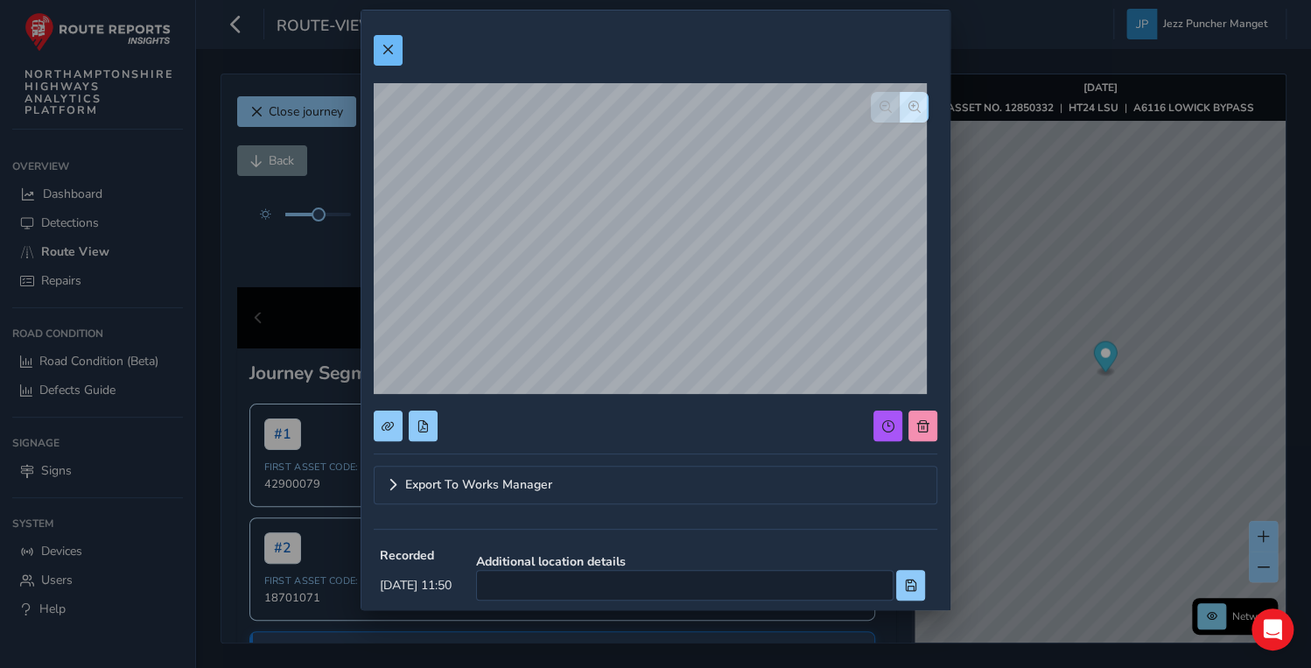
click at [403, 67] on div "Export To Works Manager Recorded [DATE] 11:50 Additional location details Width…" at bounding box center [656, 480] width 564 height 914
click at [387, 55] on span at bounding box center [388, 50] width 12 height 12
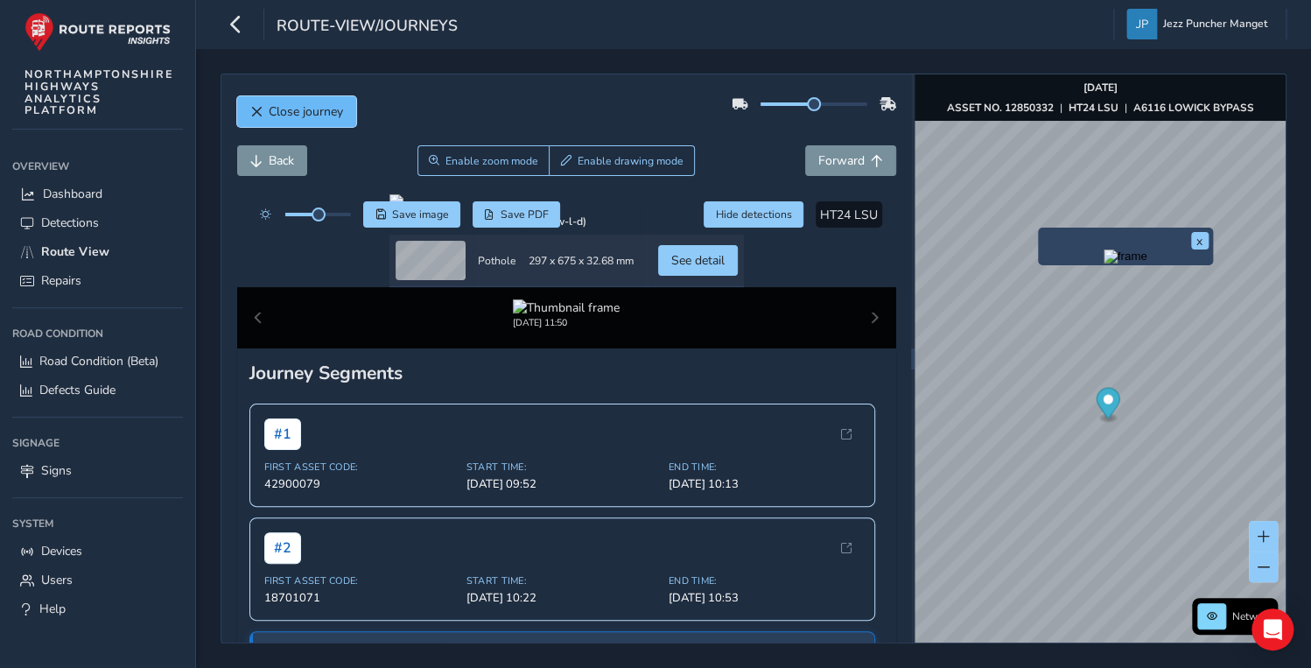
click at [319, 107] on span "Close journey" at bounding box center [306, 111] width 74 height 17
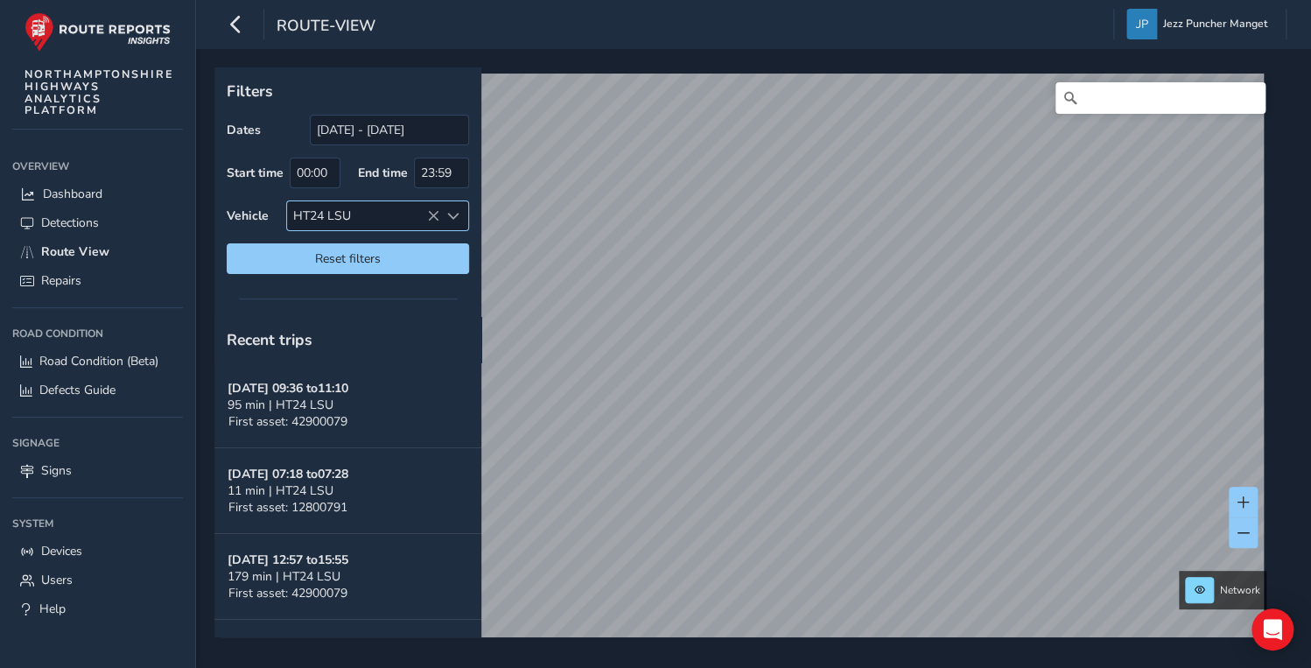
click at [431, 212] on icon at bounding box center [433, 216] width 12 height 12
click at [385, 217] on div "Select vehicle" at bounding box center [363, 215] width 152 height 29
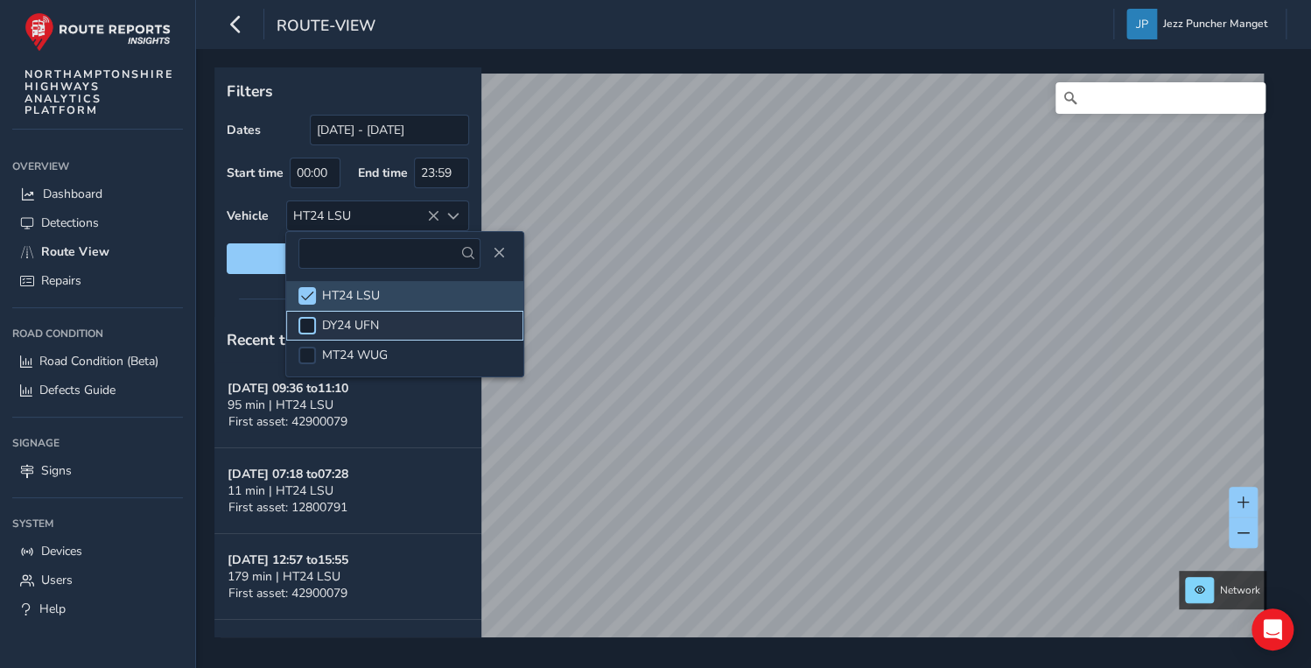
click at [315, 328] on div at bounding box center [307, 326] width 18 height 18
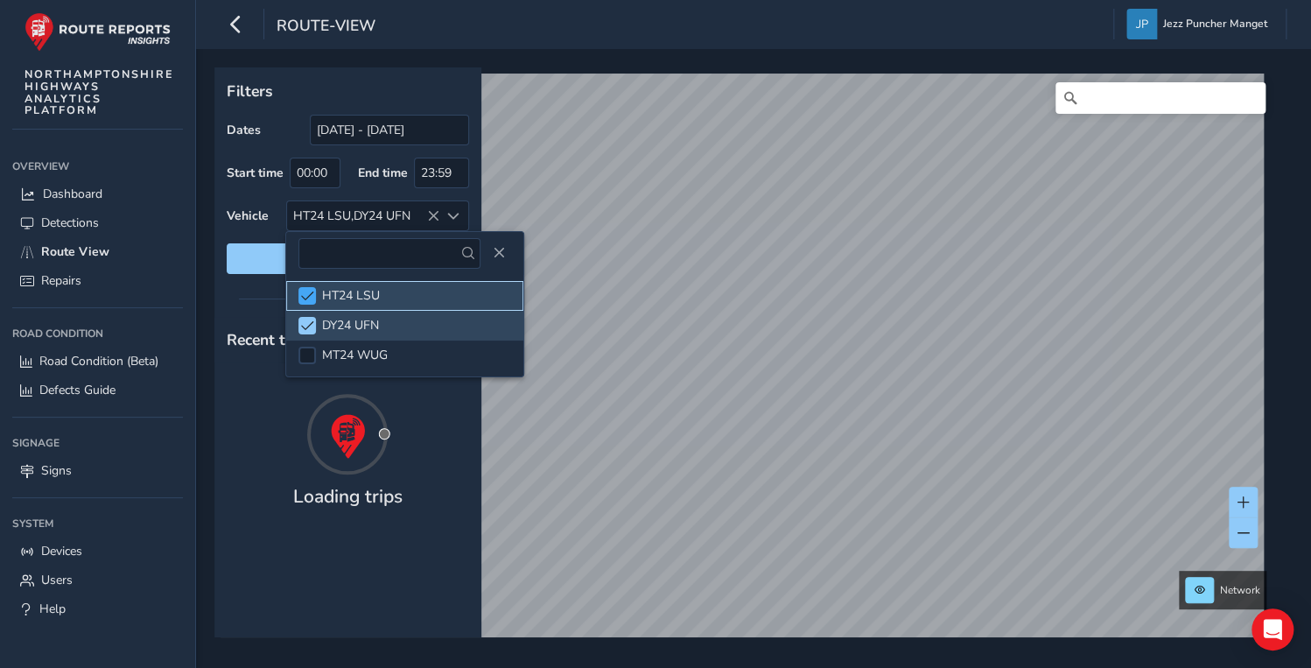
click at [310, 292] on span at bounding box center [307, 296] width 13 height 12
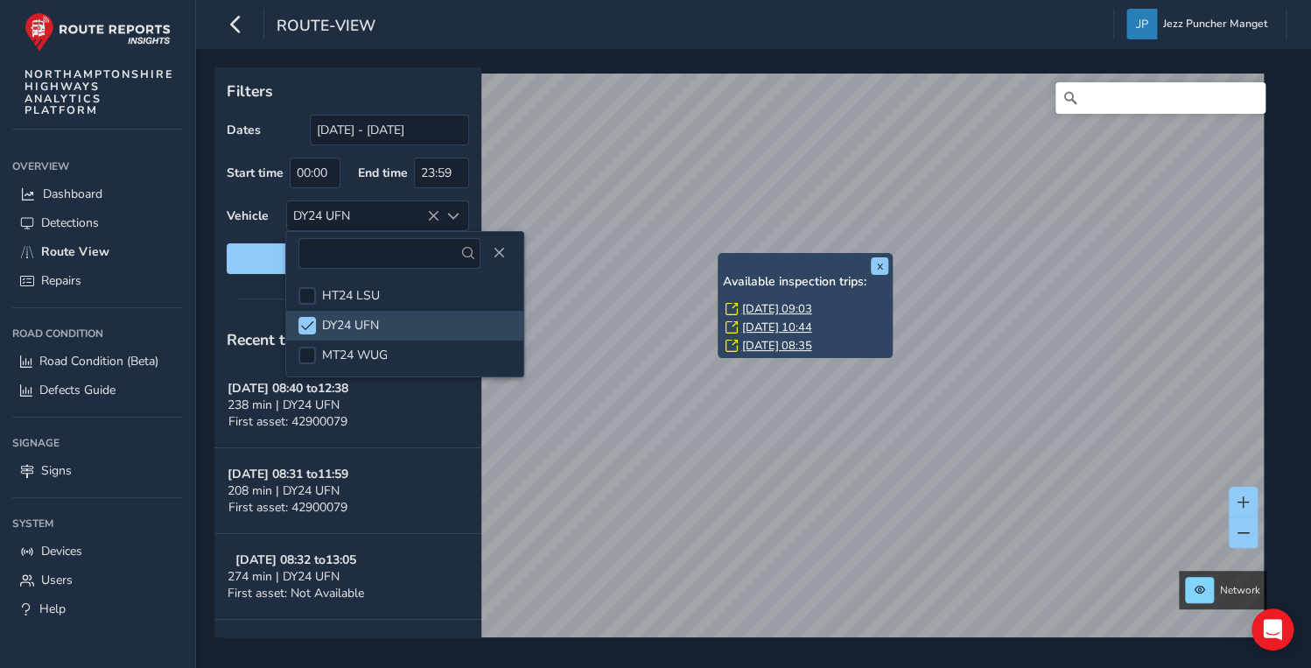
click at [758, 308] on link "[DATE] 09:03" at bounding box center [776, 309] width 70 height 16
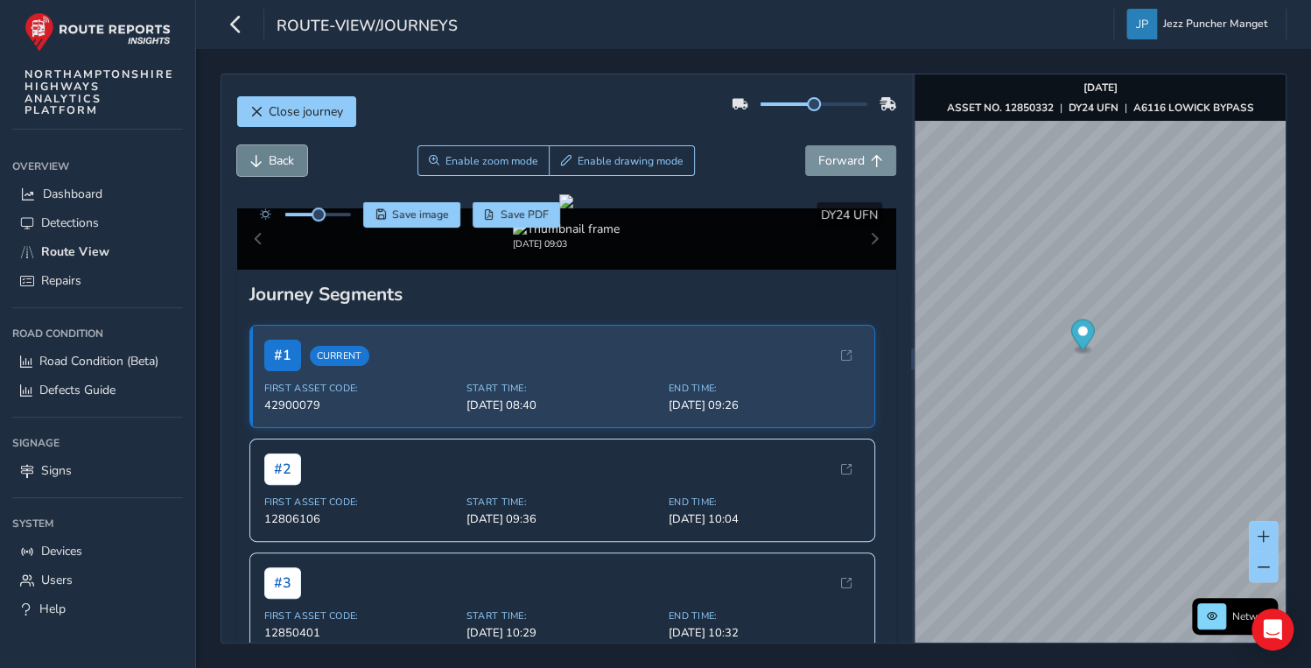
click at [273, 168] on span "Back" at bounding box center [281, 160] width 25 height 17
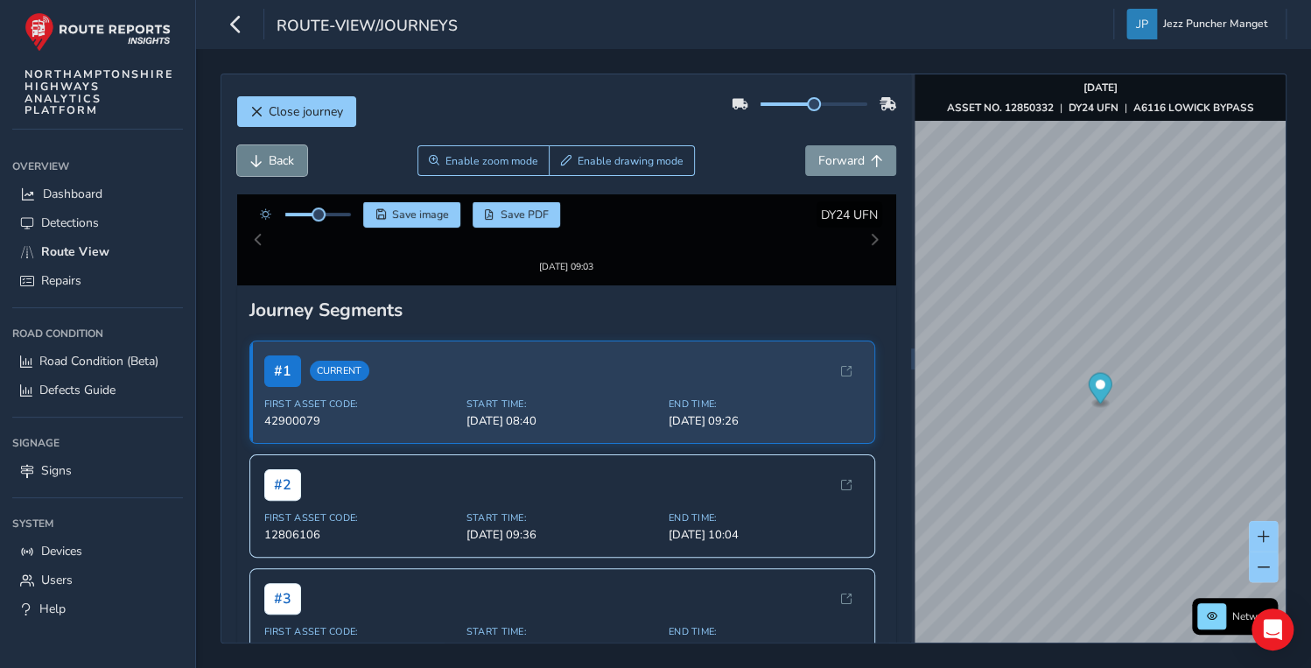
click at [273, 168] on span "Back" at bounding box center [281, 160] width 25 height 17
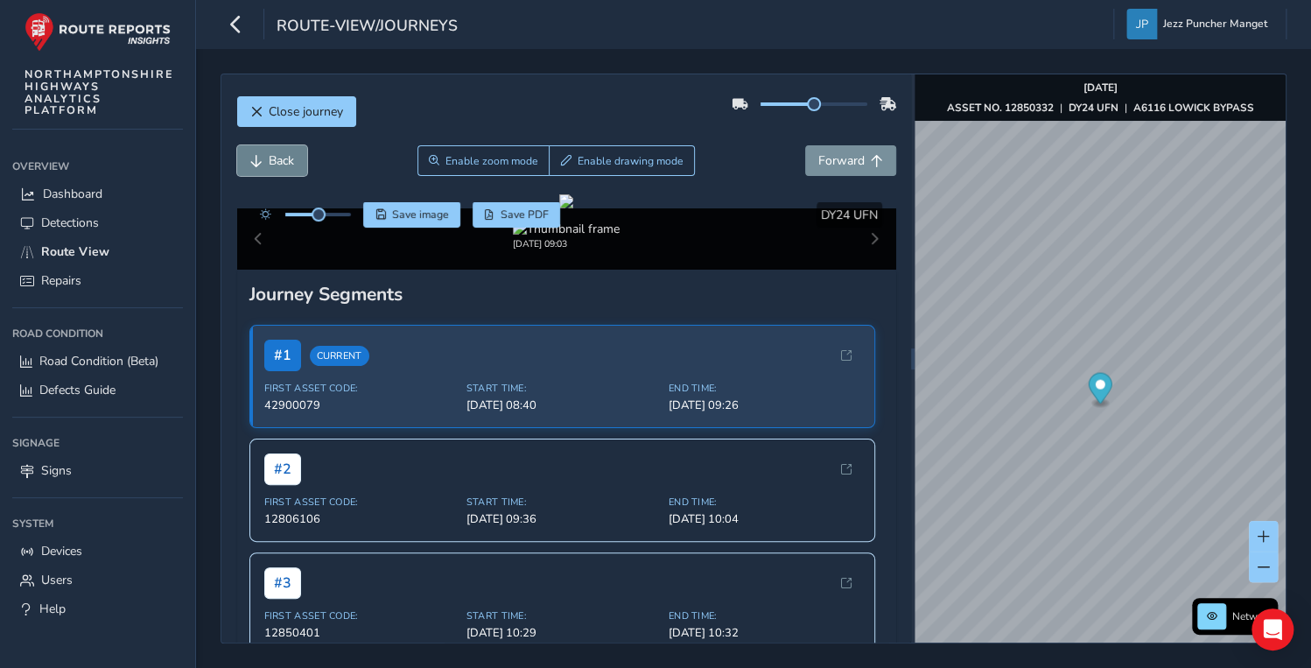
click at [273, 168] on span "Back" at bounding box center [281, 160] width 25 height 17
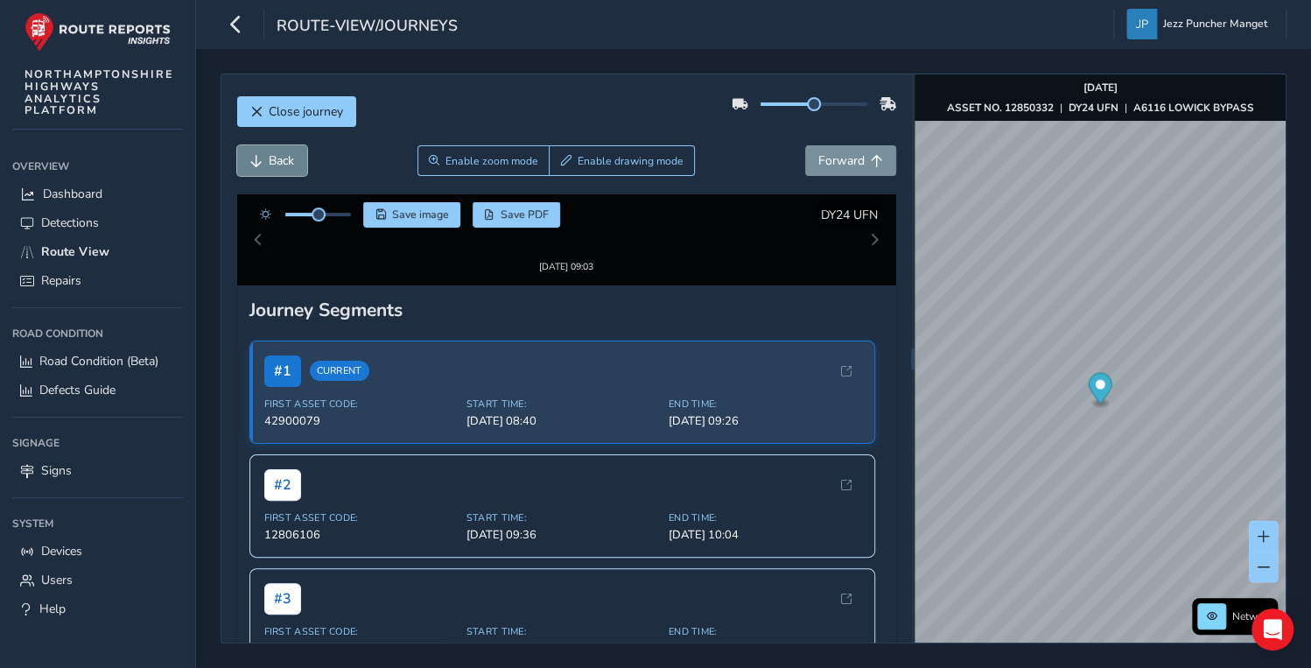
click at [273, 168] on span "Back" at bounding box center [281, 160] width 25 height 17
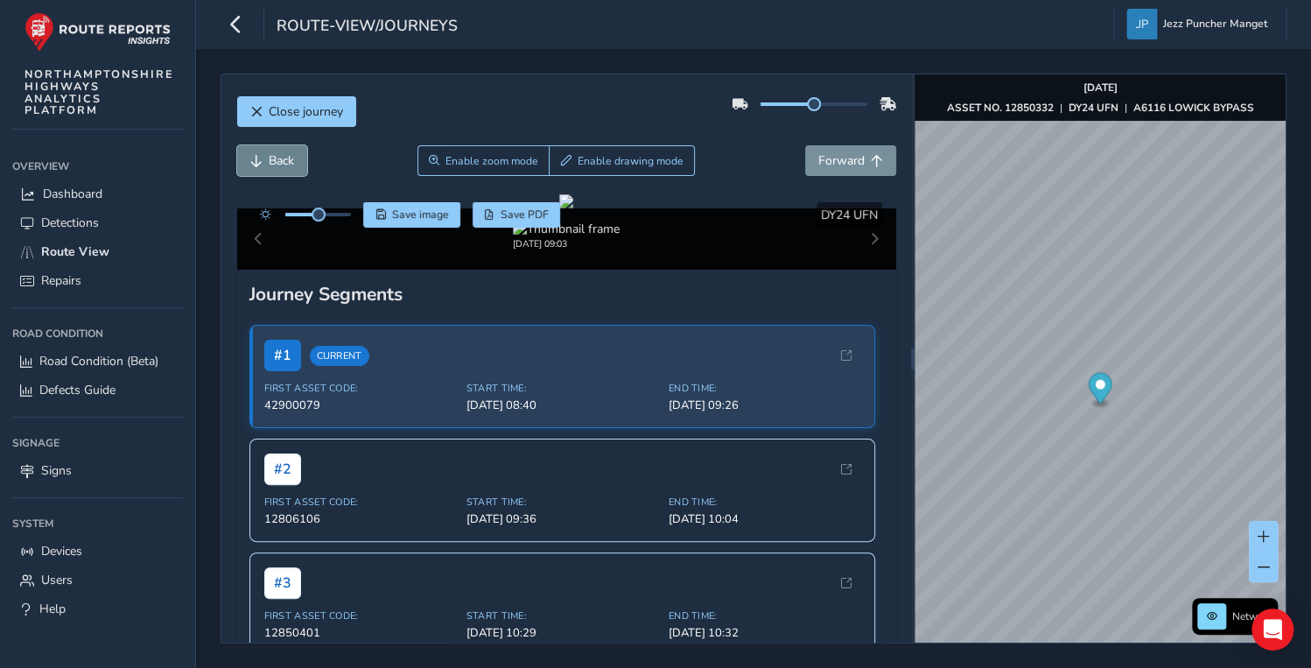
click at [273, 168] on span "Back" at bounding box center [281, 160] width 25 height 17
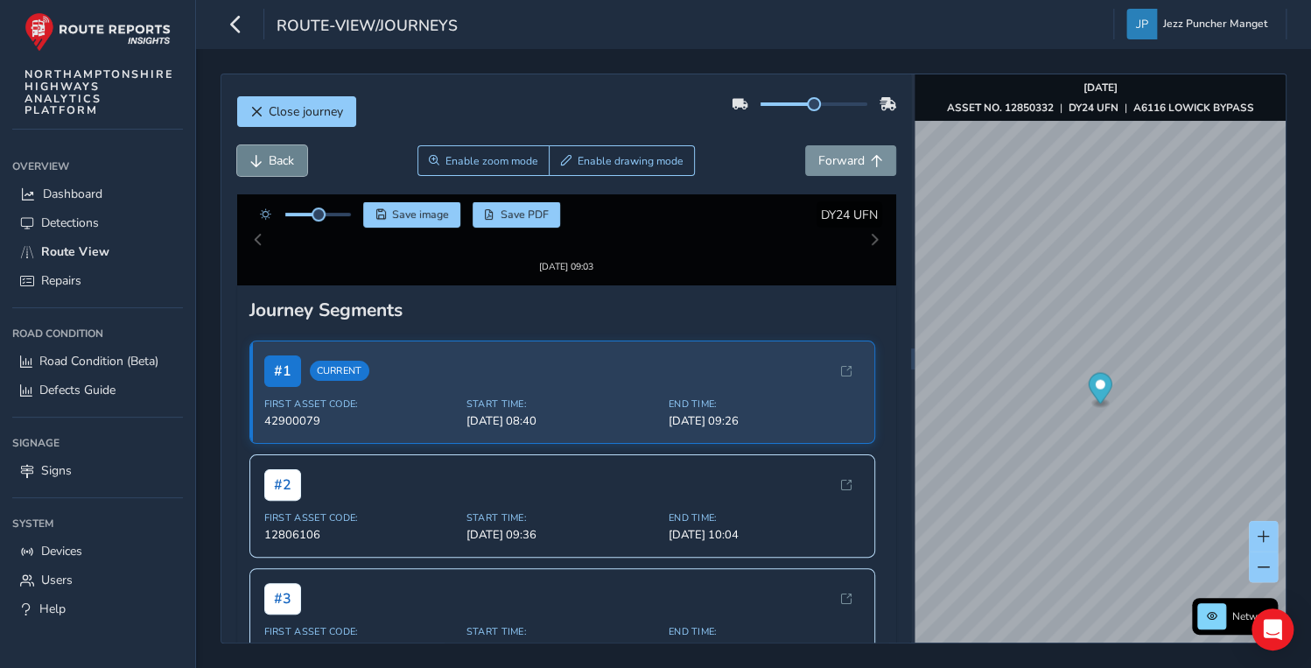
click at [273, 168] on span "Back" at bounding box center [281, 160] width 25 height 17
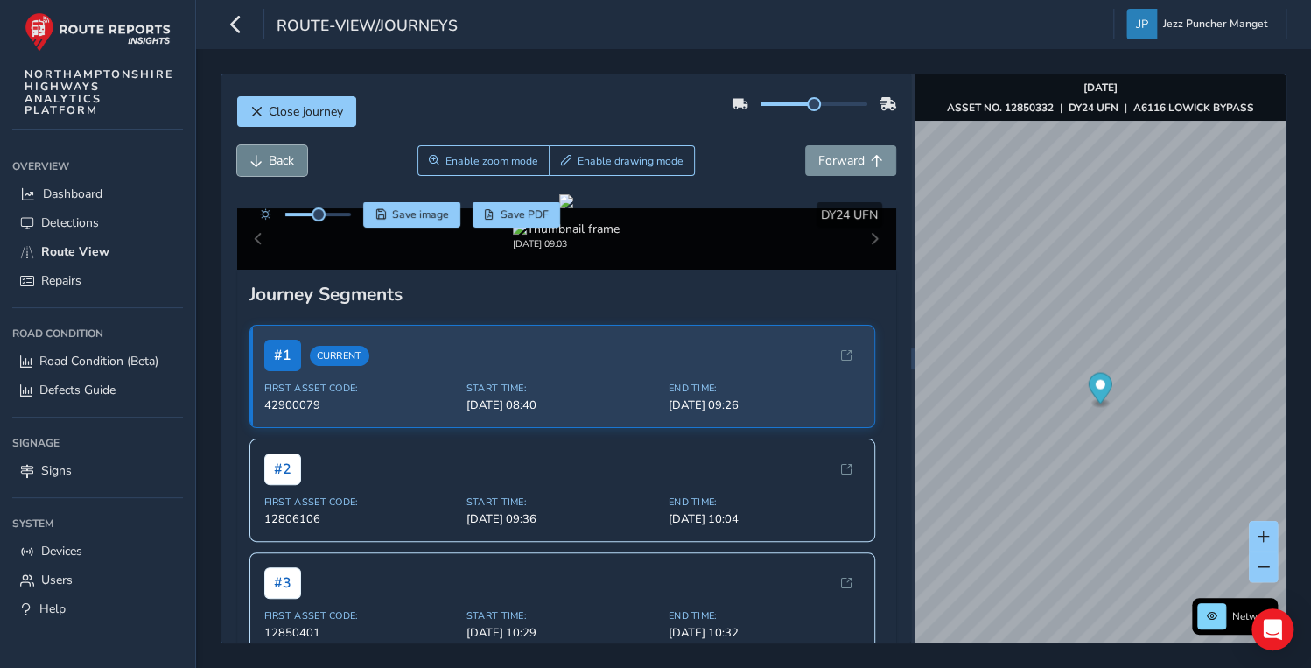
click at [273, 168] on span "Back" at bounding box center [281, 160] width 25 height 17
click at [823, 151] on button "Forward" at bounding box center [850, 160] width 91 height 31
click at [805, 166] on button "Forward" at bounding box center [850, 160] width 91 height 31
click at [284, 153] on span "Back" at bounding box center [281, 160] width 25 height 17
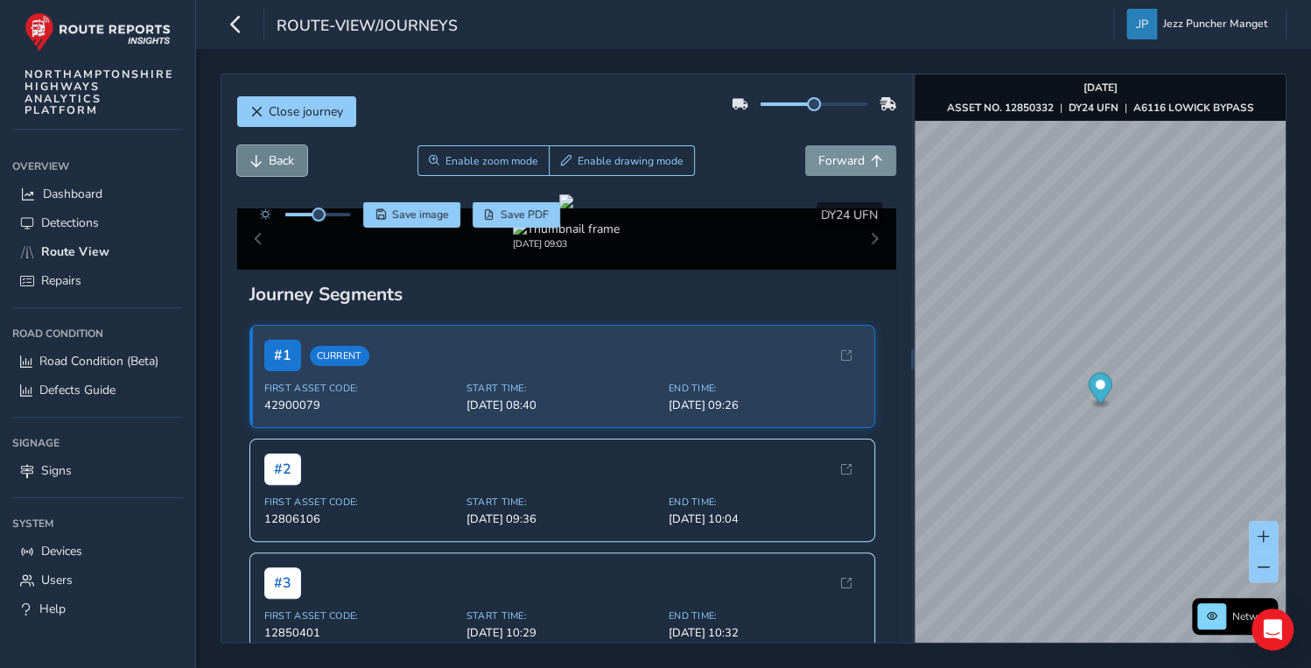
click at [284, 153] on span "Back" at bounding box center [281, 160] width 25 height 17
click at [284, 160] on span "Back" at bounding box center [281, 160] width 25 height 17
click at [858, 165] on button "Forward" at bounding box center [850, 160] width 91 height 31
click at [857, 165] on button "Forward" at bounding box center [850, 160] width 91 height 31
click at [847, 166] on span "Forward" at bounding box center [841, 160] width 46 height 17
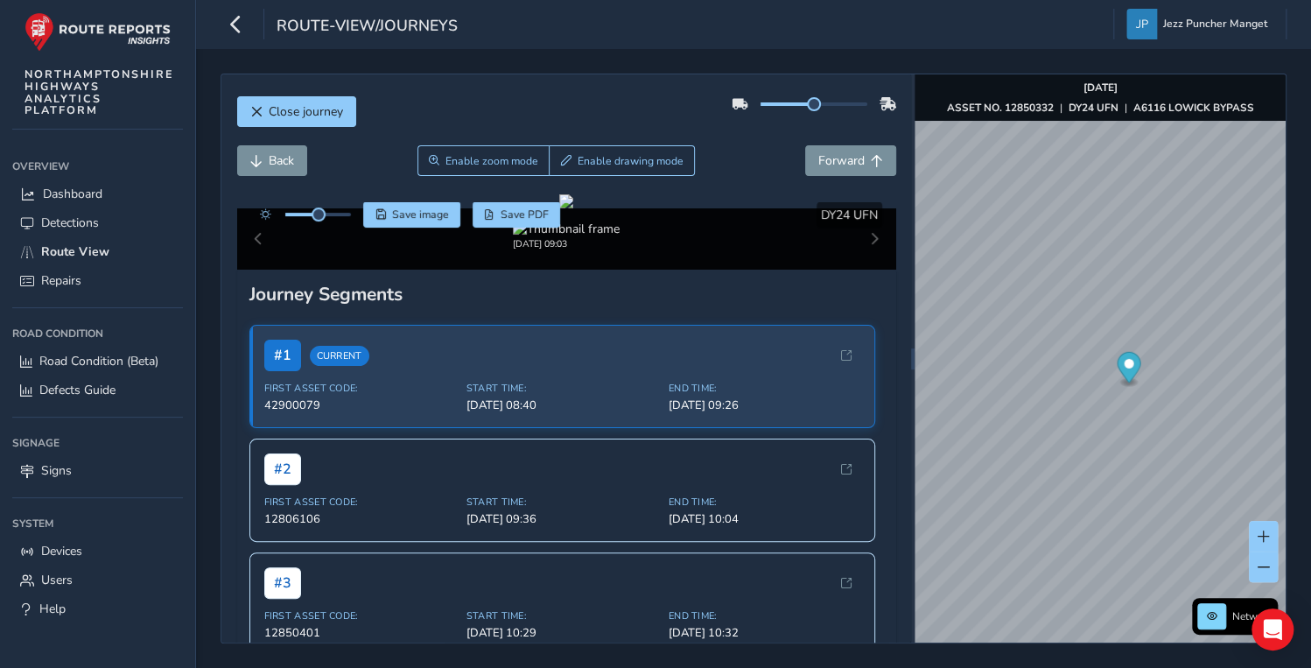
drag, startPoint x: 1134, startPoint y: 303, endPoint x: 1135, endPoint y: 410, distance: 107.6
click at [1135, 386] on ellipse "Map marker" at bounding box center [1129, 382] width 13 height 7
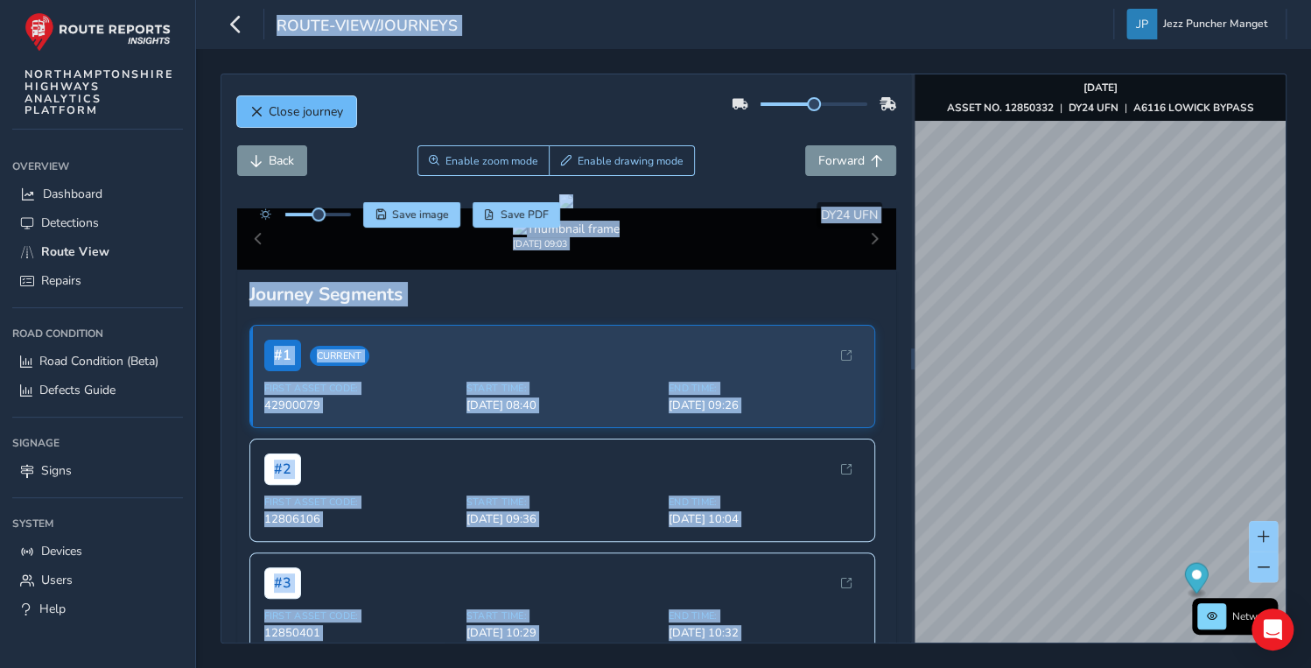
click at [313, 120] on button "Close journey" at bounding box center [296, 111] width 119 height 31
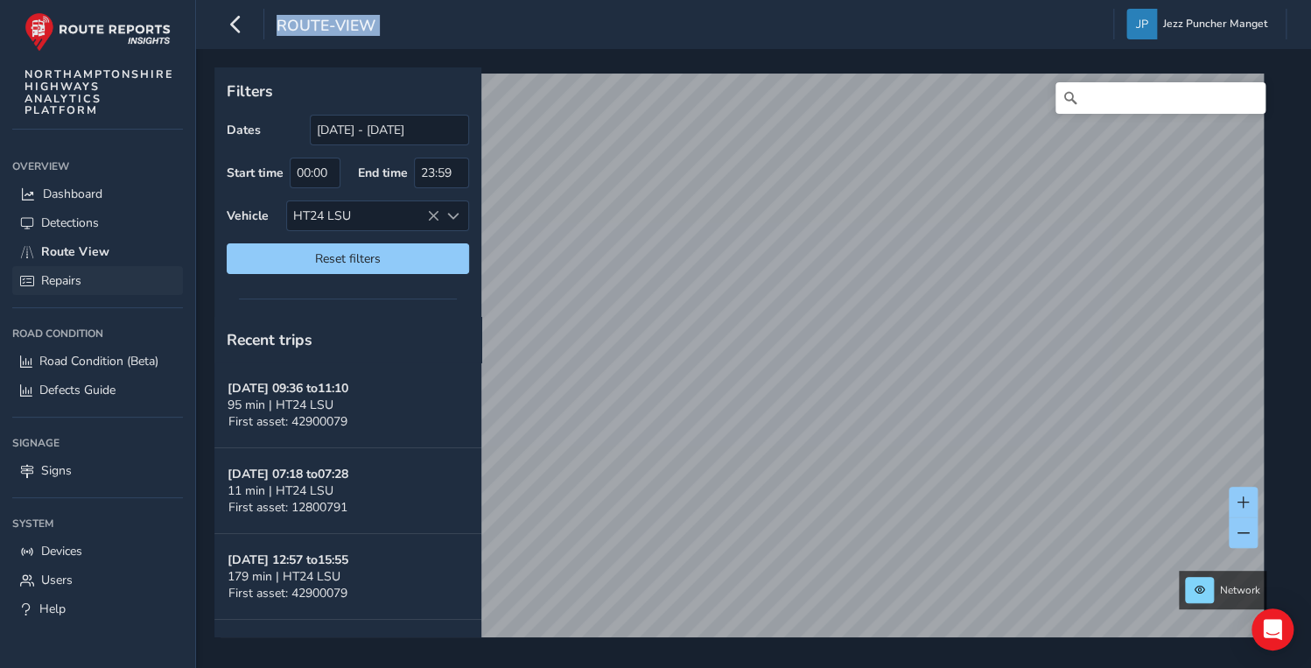
scroll to position [280, 0]
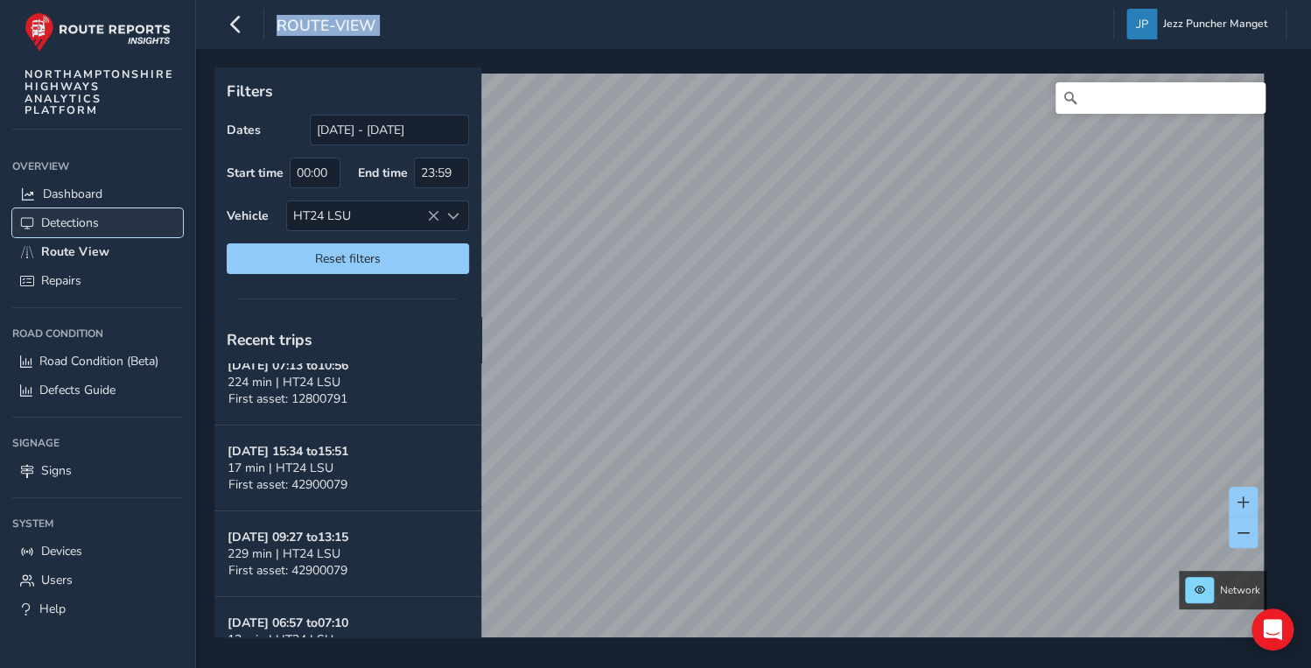
click at [85, 227] on span "Detections" at bounding box center [70, 222] width 58 height 17
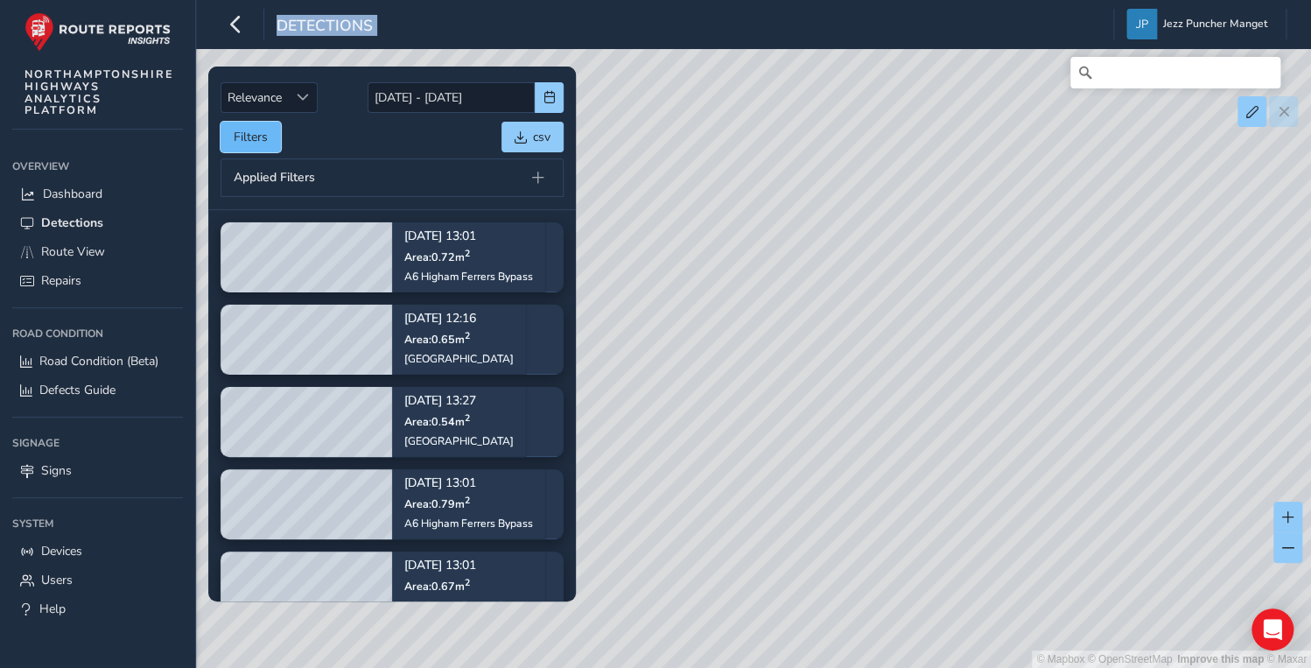
click at [266, 140] on button "Filters" at bounding box center [251, 137] width 60 height 31
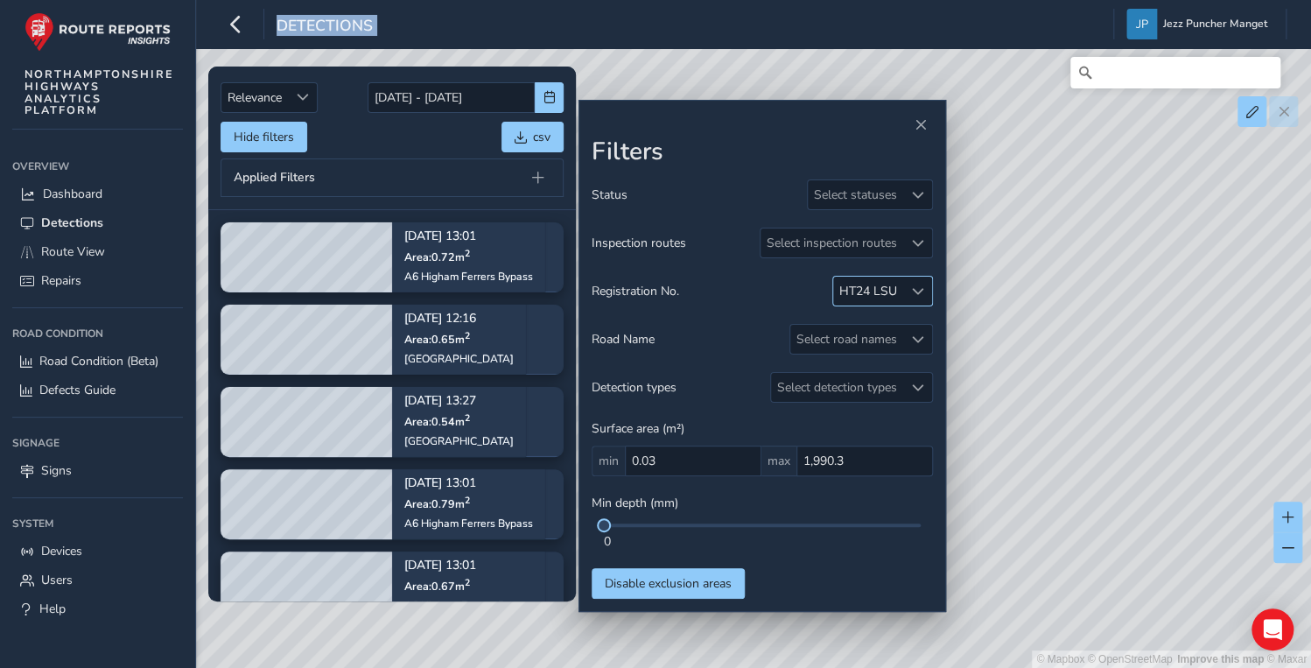
click at [893, 284] on div "HT24 LSU" at bounding box center [868, 291] width 58 height 17
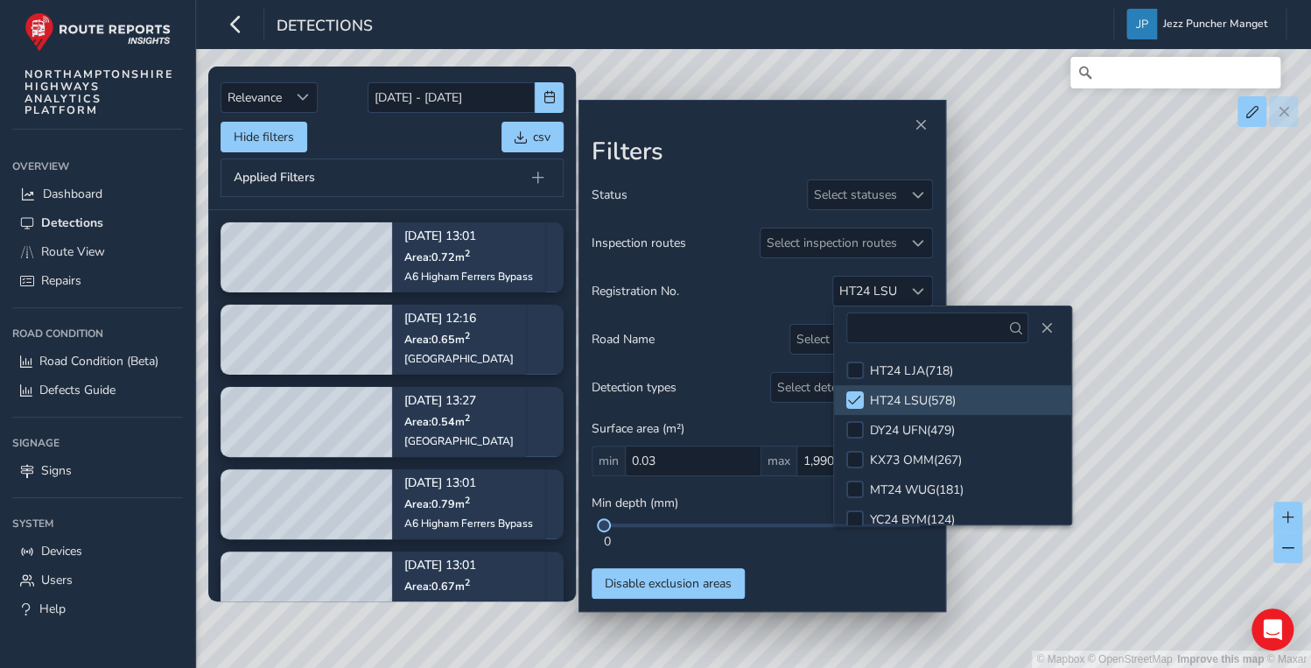
click at [744, 324] on div "Road Name Select road names" at bounding box center [762, 339] width 341 height 31
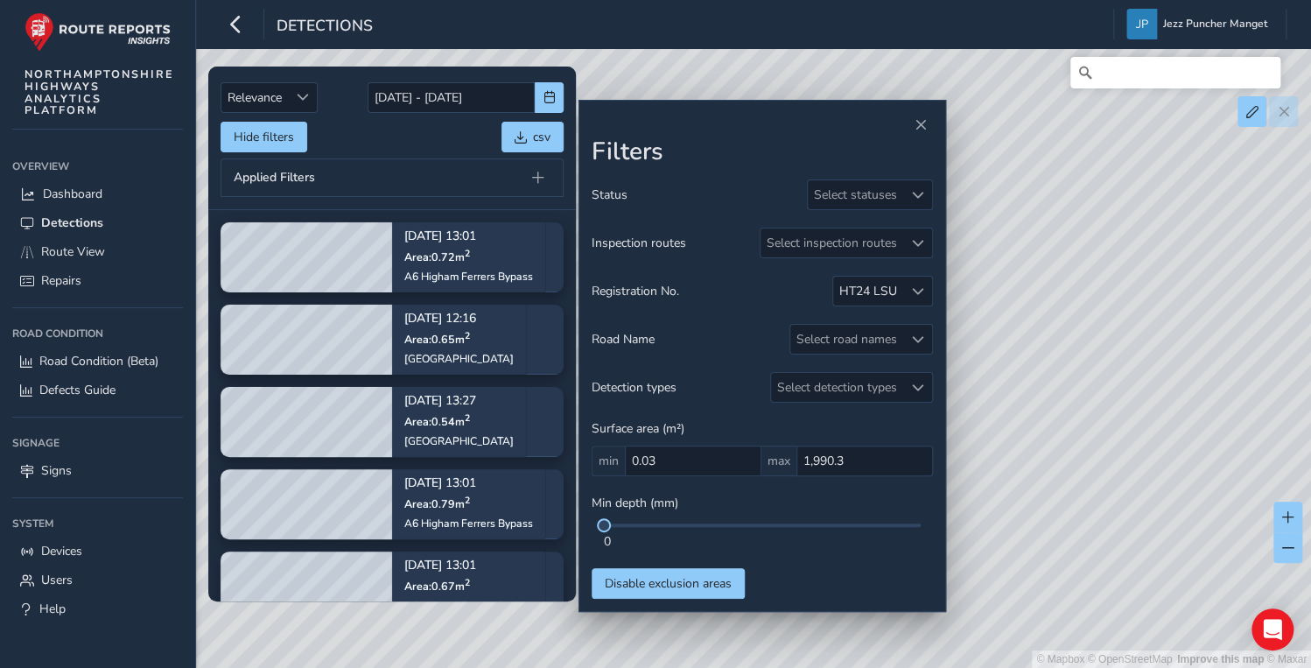
click at [1018, 333] on div "© Mapbox © OpenStreetMap Improve this map © Maxar" at bounding box center [655, 334] width 1311 height 668
click at [920, 115] on button "Close" at bounding box center [920, 125] width 25 height 25
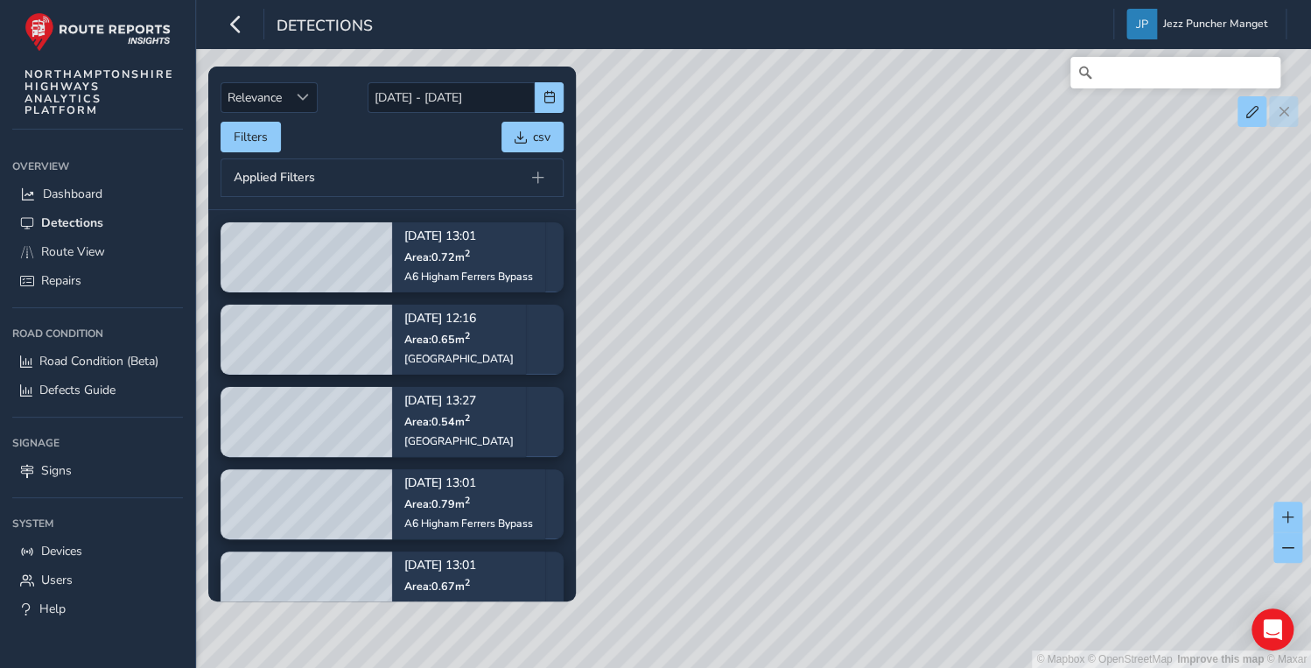
drag, startPoint x: 907, startPoint y: 179, endPoint x: 916, endPoint y: 161, distance: 19.6
click at [915, 161] on div "© Mapbox © OpenStreetMap Improve this map © Maxar" at bounding box center [655, 334] width 1311 height 668
drag, startPoint x: 952, startPoint y: 205, endPoint x: 1159, endPoint y: 172, distance: 209.0
click at [1159, 172] on div "© Mapbox © OpenStreetMap Improve this map © Maxar" at bounding box center [655, 334] width 1311 height 668
drag, startPoint x: 900, startPoint y: 262, endPoint x: 821, endPoint y: 326, distance: 101.4
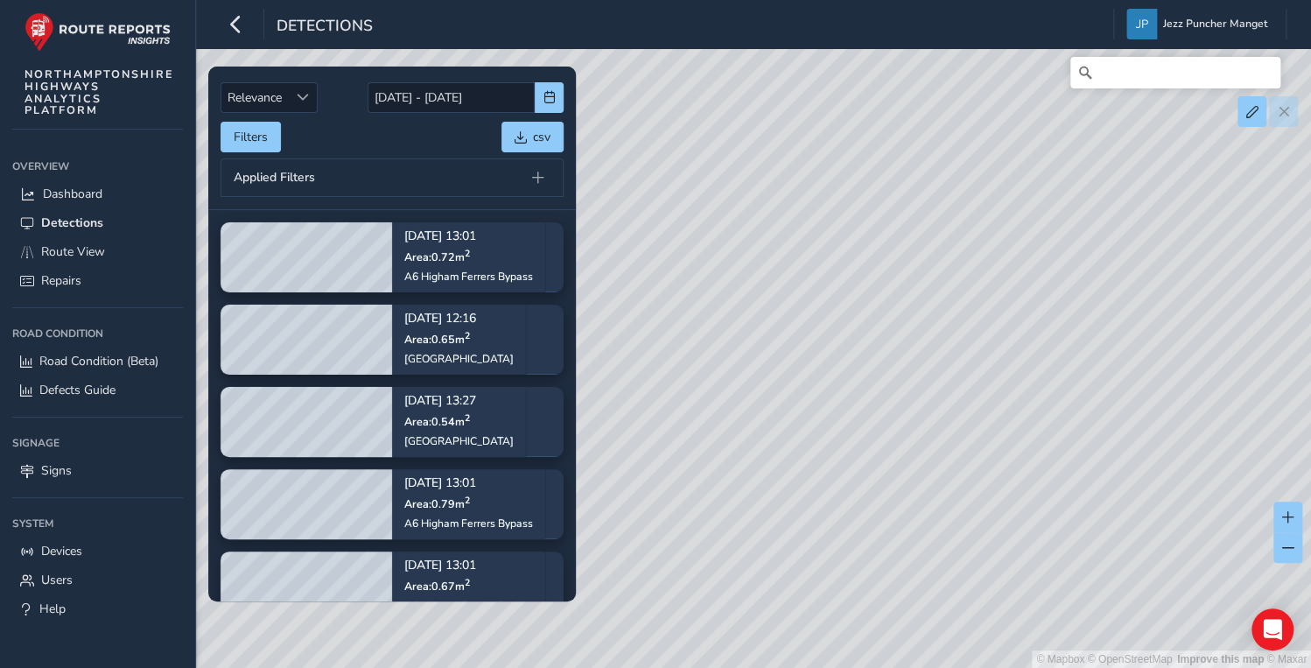
click at [821, 326] on div "© Mapbox © OpenStreetMap Improve this map © Maxar" at bounding box center [655, 334] width 1311 height 668
drag, startPoint x: 843, startPoint y: 297, endPoint x: 843, endPoint y: 283, distance: 14.0
click at [843, 283] on div "© Mapbox © OpenStreetMap Improve this map © Maxar" at bounding box center [655, 334] width 1311 height 668
drag, startPoint x: 779, startPoint y: 417, endPoint x: 1033, endPoint y: 312, distance: 275.0
click at [1033, 312] on div "© Mapbox © OpenStreetMap Improve this map © Maxar" at bounding box center [655, 334] width 1311 height 668
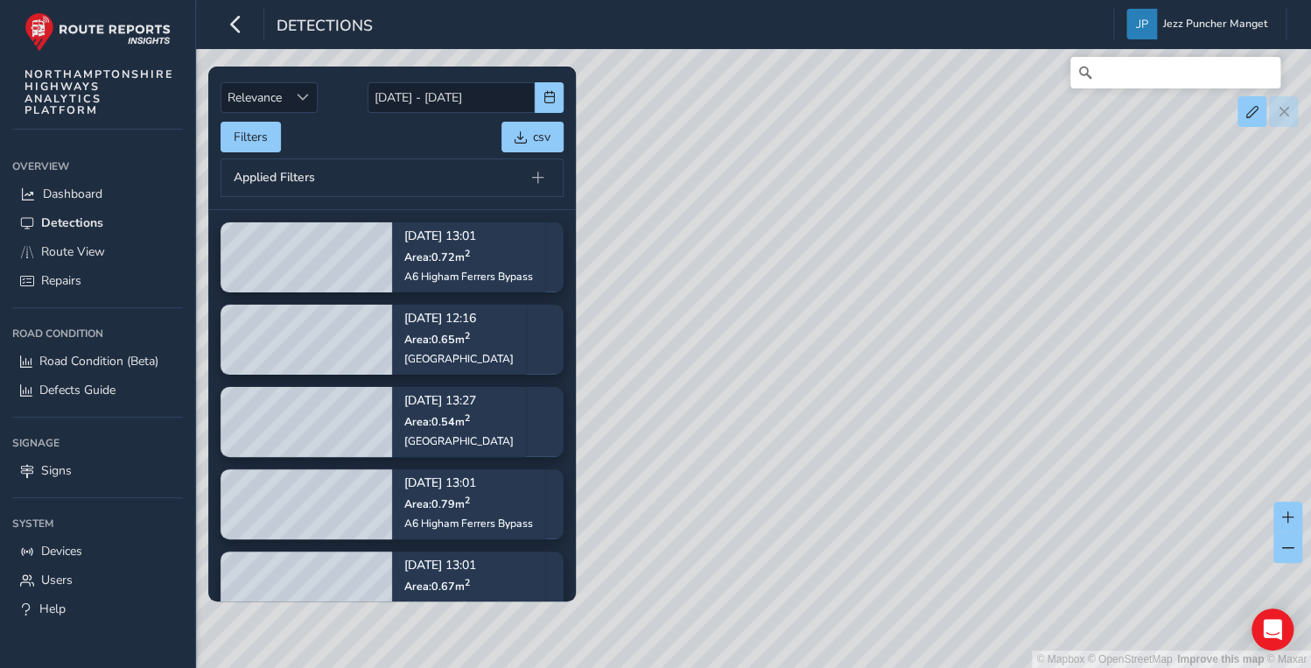
drag, startPoint x: 911, startPoint y: 514, endPoint x: 914, endPoint y: 359, distance: 154.9
click at [914, 359] on div "© Mapbox © OpenStreetMap Improve this map © Maxar" at bounding box center [655, 334] width 1311 height 668
drag, startPoint x: 970, startPoint y: 298, endPoint x: 753, endPoint y: 507, distance: 301.4
click at [753, 507] on div "© Mapbox © OpenStreetMap Improve this map © Maxar" at bounding box center [655, 334] width 1311 height 668
drag, startPoint x: 901, startPoint y: 410, endPoint x: 747, endPoint y: 480, distance: 169.2
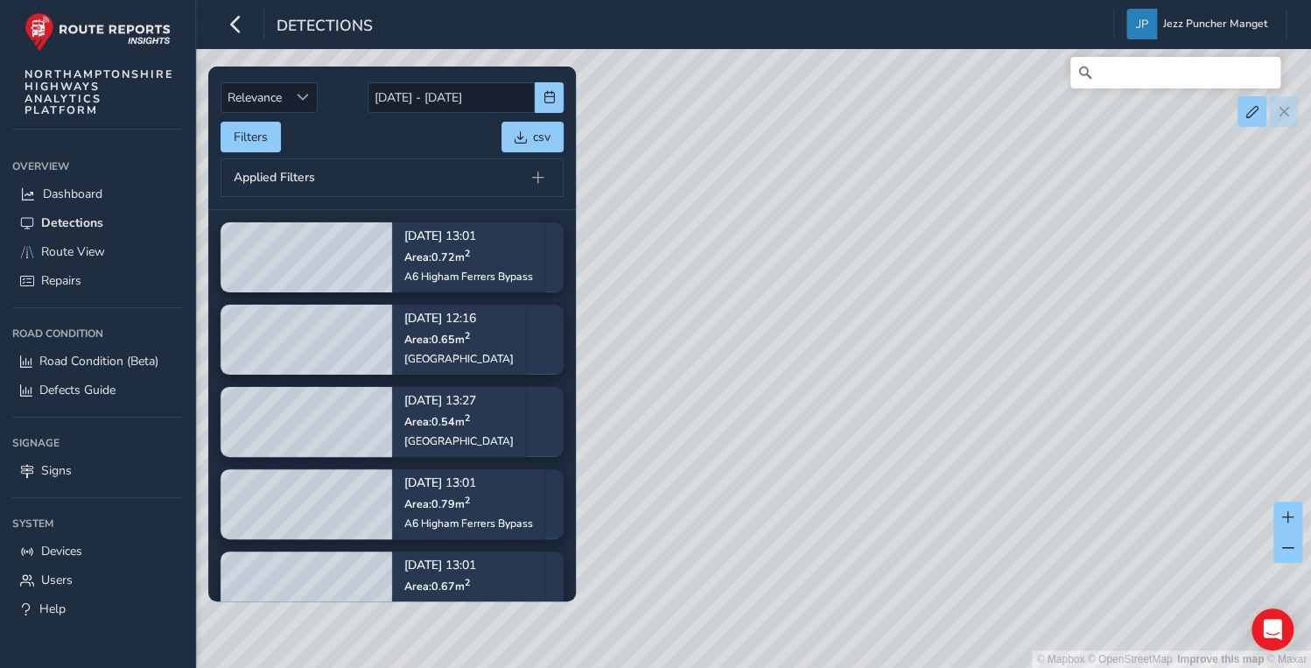
click at [701, 627] on div "© Mapbox © OpenStreetMap Improve this map © Maxar" at bounding box center [655, 334] width 1311 height 668
drag, startPoint x: 879, startPoint y: 315, endPoint x: 773, endPoint y: 578, distance: 283.1
click at [773, 578] on div "© Mapbox © OpenStreetMap Improve this map © Maxar" at bounding box center [655, 334] width 1311 height 668
drag, startPoint x: 737, startPoint y: 321, endPoint x: 829, endPoint y: 315, distance: 92.1
click at [830, 312] on div "© Mapbox © OpenStreetMap Improve this map © Maxar" at bounding box center [655, 334] width 1311 height 668
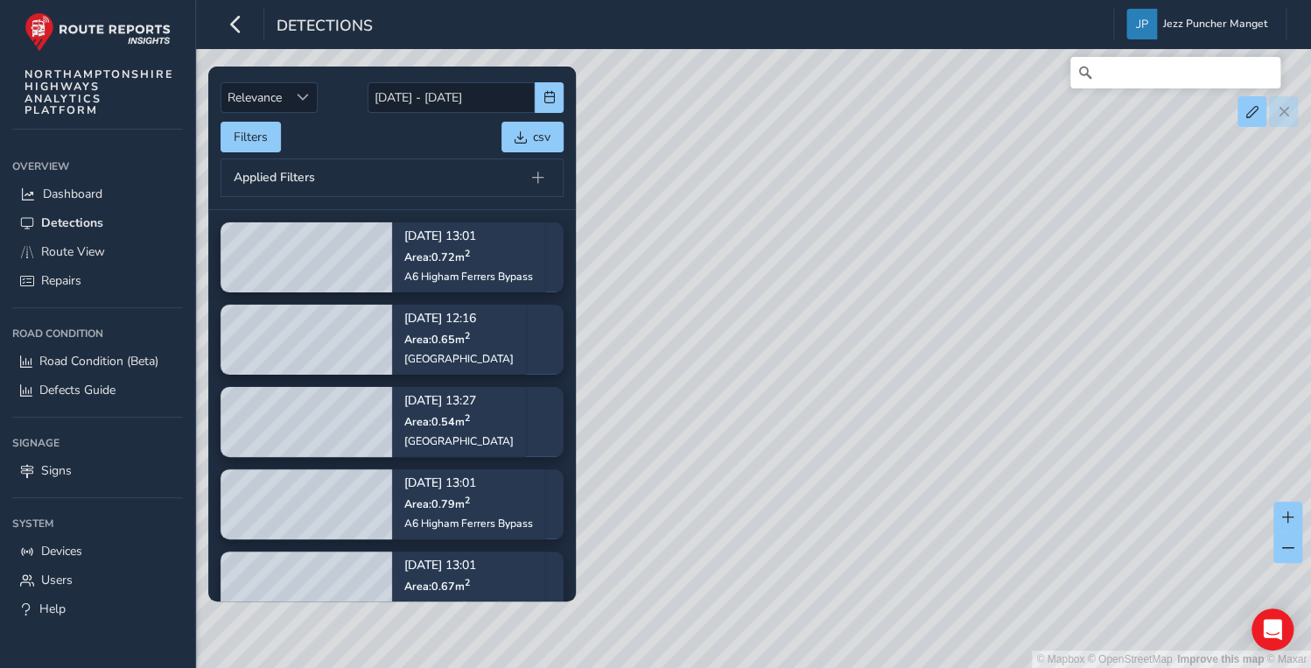
drag, startPoint x: 810, startPoint y: 364, endPoint x: 917, endPoint y: 326, distance: 113.2
click at [917, 326] on div "© Mapbox © OpenStreetMap Improve this map © Maxar" at bounding box center [655, 334] width 1311 height 668
drag, startPoint x: 669, startPoint y: 403, endPoint x: 1121, endPoint y: 258, distance: 475.2
click at [1119, 261] on div "© Mapbox © OpenStreetMap Improve this map © Maxar" at bounding box center [655, 334] width 1311 height 668
drag, startPoint x: 906, startPoint y: 543, endPoint x: 970, endPoint y: 354, distance: 199.5
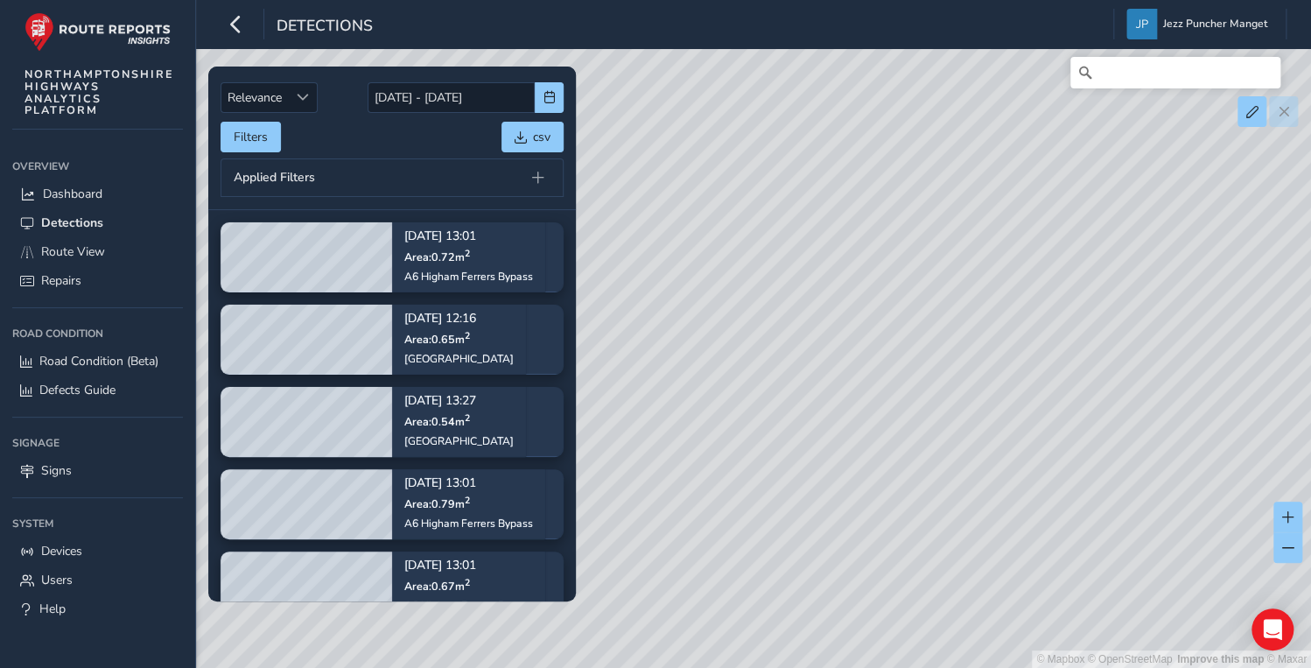
click at [970, 354] on div "© Mapbox © OpenStreetMap Improve this map © Maxar" at bounding box center [655, 334] width 1311 height 668
drag, startPoint x: 690, startPoint y: 491, endPoint x: 633, endPoint y: 224, distance: 273.1
click at [622, 236] on div "© Mapbox © OpenStreetMap Improve this map © Maxar" at bounding box center [655, 334] width 1311 height 668
drag, startPoint x: 951, startPoint y: 483, endPoint x: 836, endPoint y: 250, distance: 259.9
click at [837, 250] on div "© Mapbox © OpenStreetMap Improve this map © Maxar" at bounding box center [655, 334] width 1311 height 668
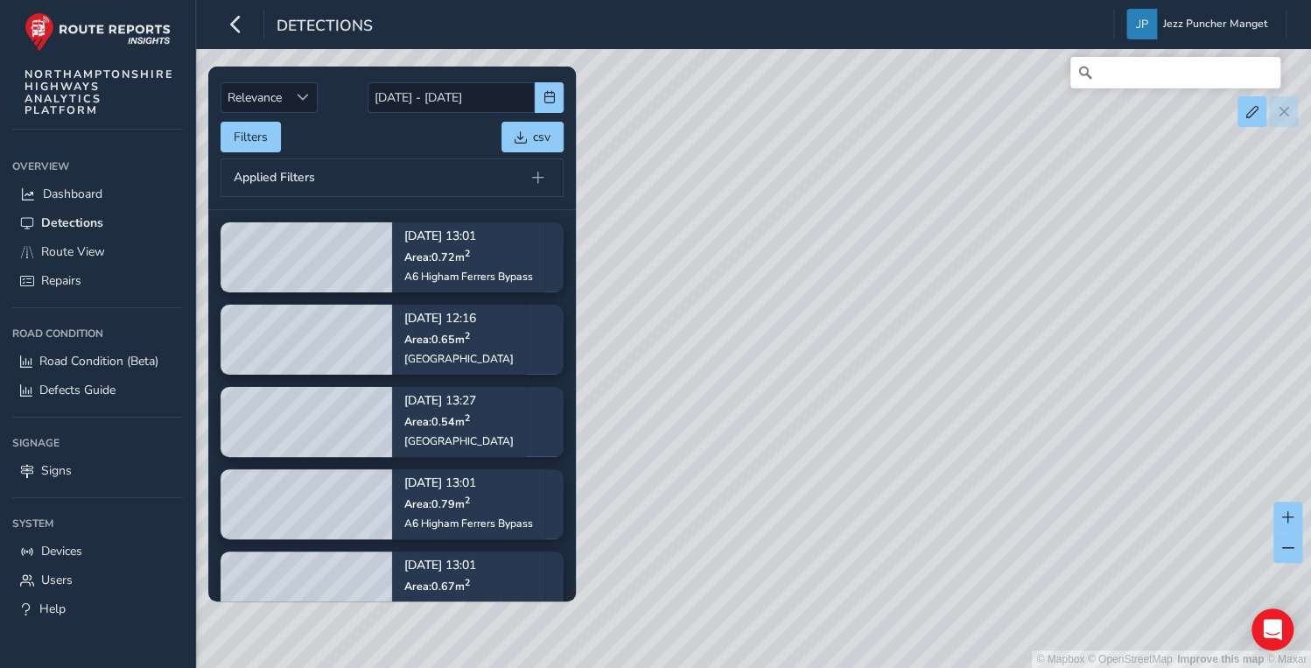
drag, startPoint x: 970, startPoint y: 267, endPoint x: 879, endPoint y: 82, distance: 205.8
click at [879, 89] on div "© Mapbox © OpenStreetMap Improve this map © Maxar" at bounding box center [655, 334] width 1311 height 668
drag, startPoint x: 1012, startPoint y: 512, endPoint x: 840, endPoint y: 144, distance: 406.4
click at [840, 144] on div "© Mapbox © OpenStreetMap Improve this map © Maxar" at bounding box center [655, 334] width 1311 height 668
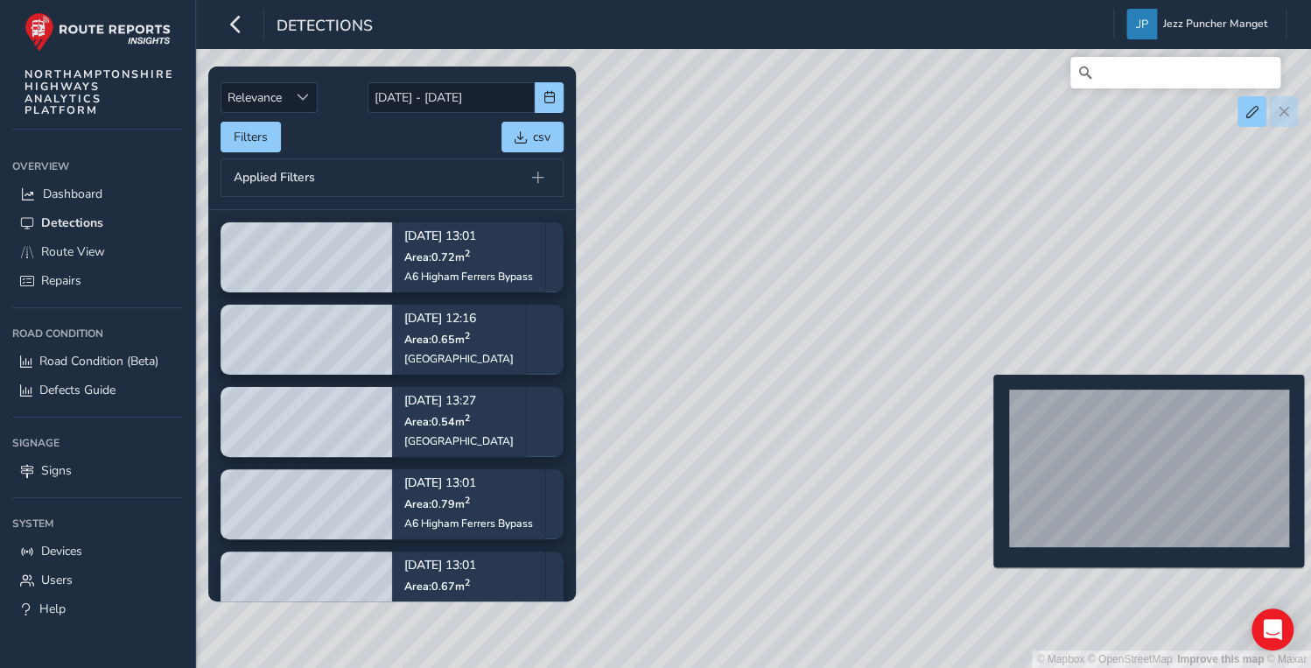
click at [983, 403] on div "© Mapbox © OpenStreetMap Improve this map © Maxar" at bounding box center [655, 334] width 1311 height 668
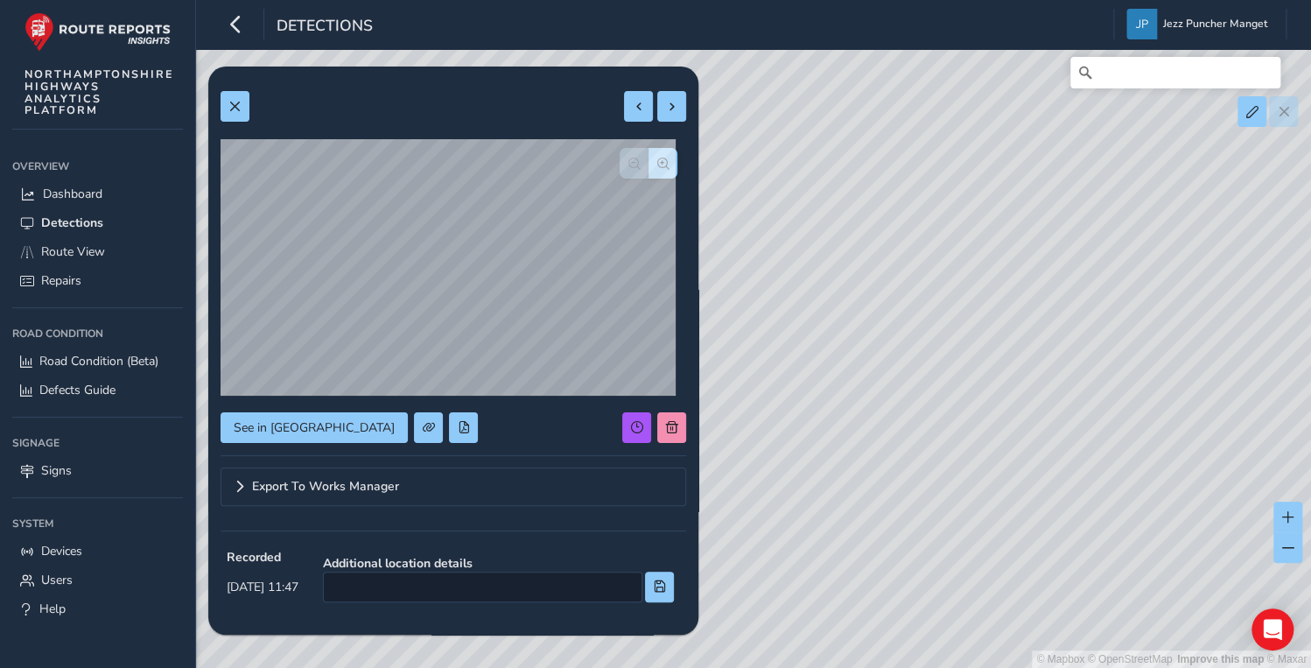
drag, startPoint x: 945, startPoint y: 396, endPoint x: 830, endPoint y: 203, distance: 224.5
click at [830, 203] on div "© Mapbox © OpenStreetMap Improve this map © Maxar" at bounding box center [655, 334] width 1311 height 668
drag, startPoint x: 965, startPoint y: 425, endPoint x: 839, endPoint y: 227, distance: 235.2
click at [839, 227] on div "© Mapbox © OpenStreetMap Improve this map © Maxar" at bounding box center [655, 334] width 1311 height 668
drag, startPoint x: 965, startPoint y: 487, endPoint x: 728, endPoint y: 287, distance: 309.9
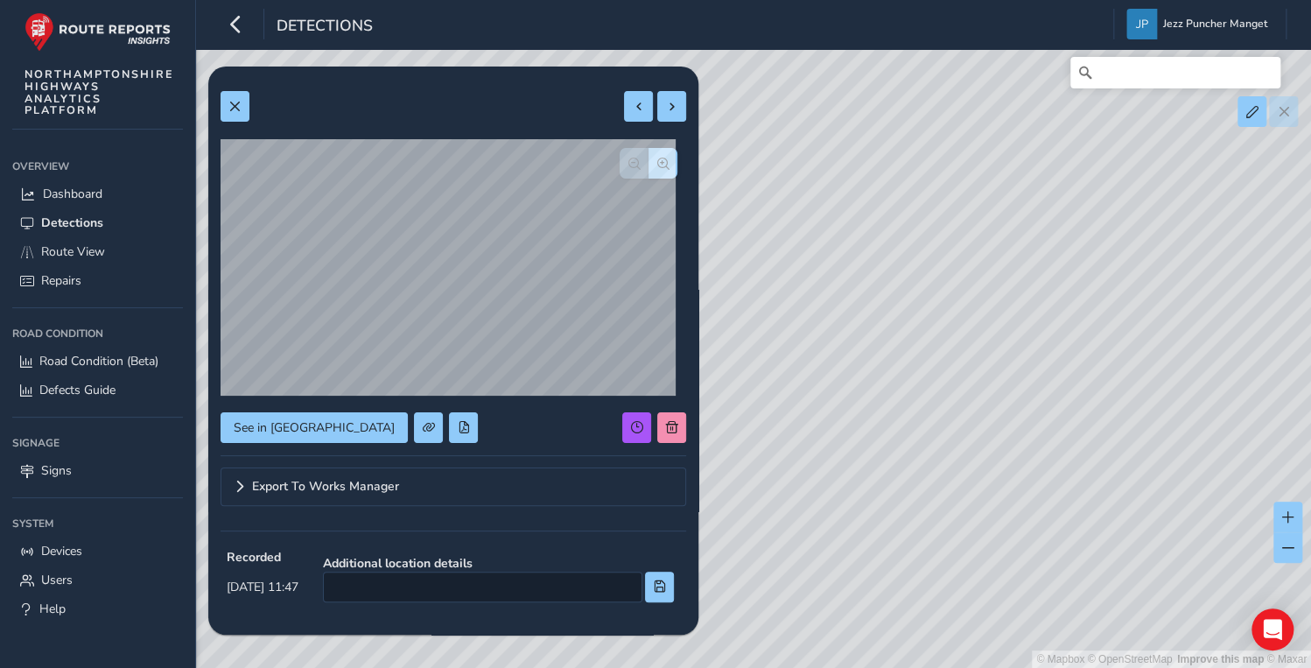
click at [728, 287] on div "© Mapbox © OpenStreetMap Improve this map © Maxar" at bounding box center [655, 334] width 1311 height 668
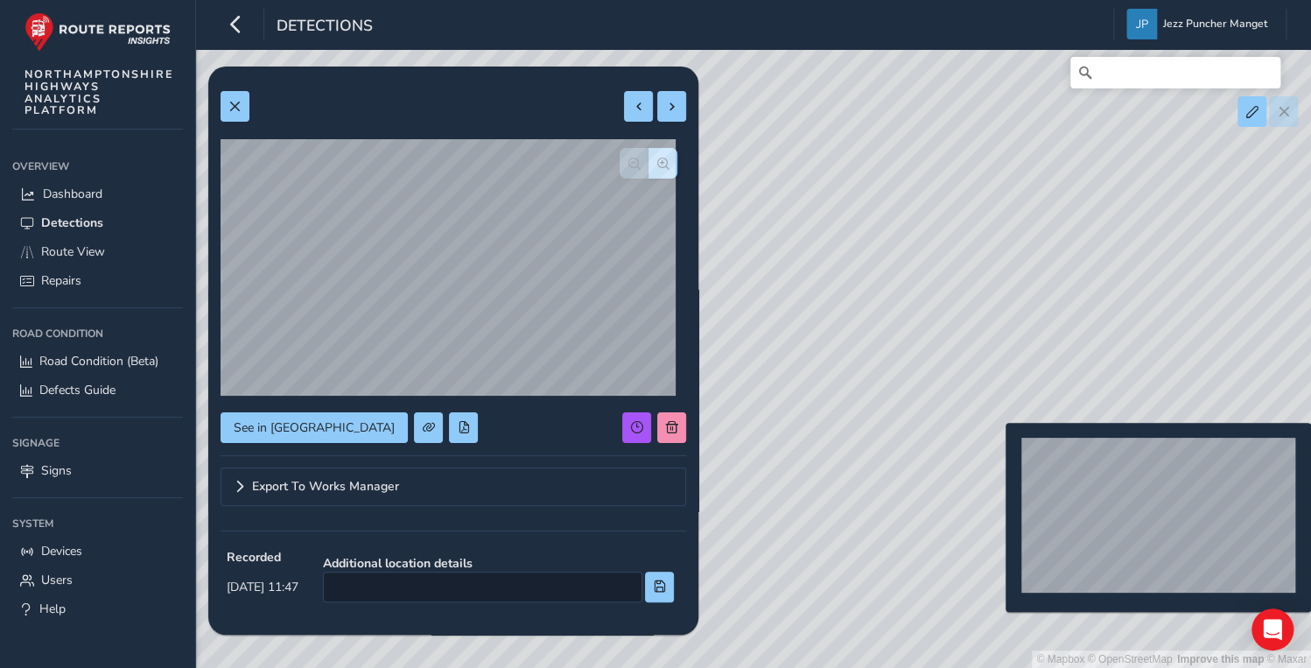
click at [995, 451] on div "© Mapbox © OpenStreetMap Improve this map © Maxar" at bounding box center [655, 334] width 1311 height 668
type input "196"
type input "255"
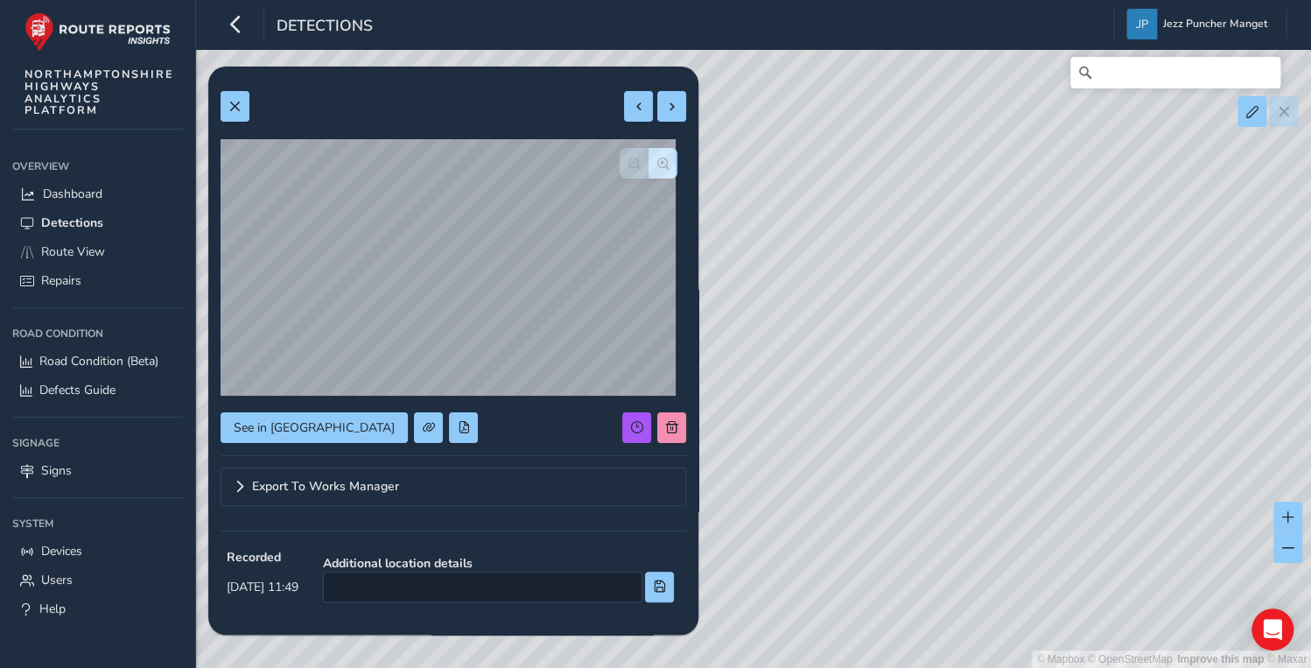
drag, startPoint x: 995, startPoint y: 451, endPoint x: 753, endPoint y: 67, distance: 453.8
click at [754, 67] on div "© Mapbox © OpenStreetMap Improve this map © Maxar" at bounding box center [655, 334] width 1311 height 668
drag, startPoint x: 1007, startPoint y: 447, endPoint x: 802, endPoint y: 114, distance: 391.7
click at [696, 60] on div "© Mapbox © OpenStreetMap Improve this map © Maxar" at bounding box center [655, 334] width 1311 height 668
drag, startPoint x: 1013, startPoint y: 438, endPoint x: 894, endPoint y: 157, distance: 305.1
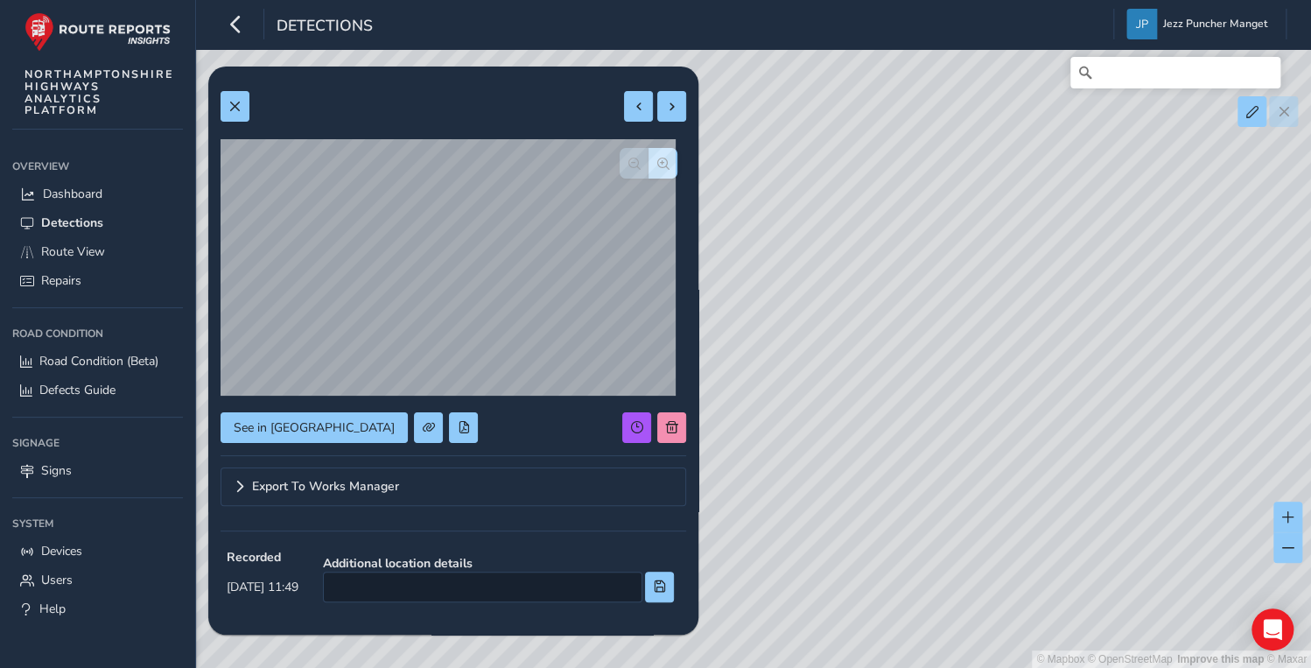
click at [894, 157] on div "© Mapbox © OpenStreetMap Improve this map © Maxar" at bounding box center [655, 334] width 1311 height 668
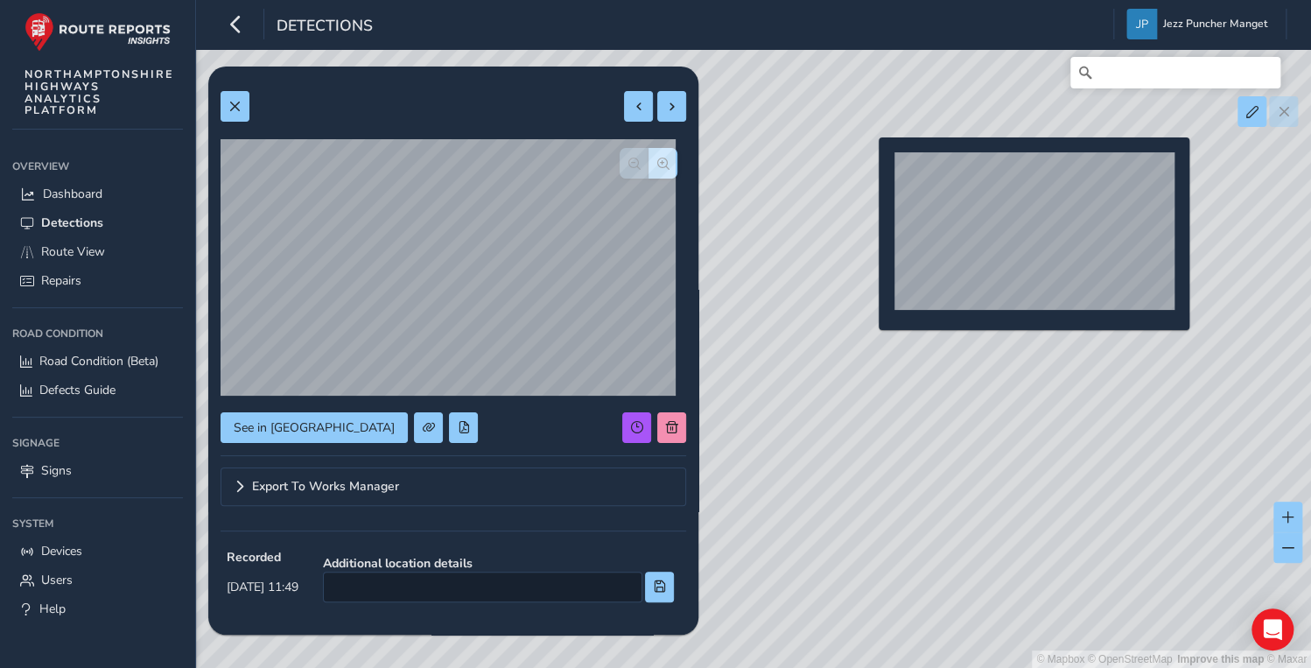
click at [868, 165] on div "© Mapbox © OpenStreetMap Improve this map © Maxar" at bounding box center [655, 334] width 1311 height 668
type input "288"
type input "721"
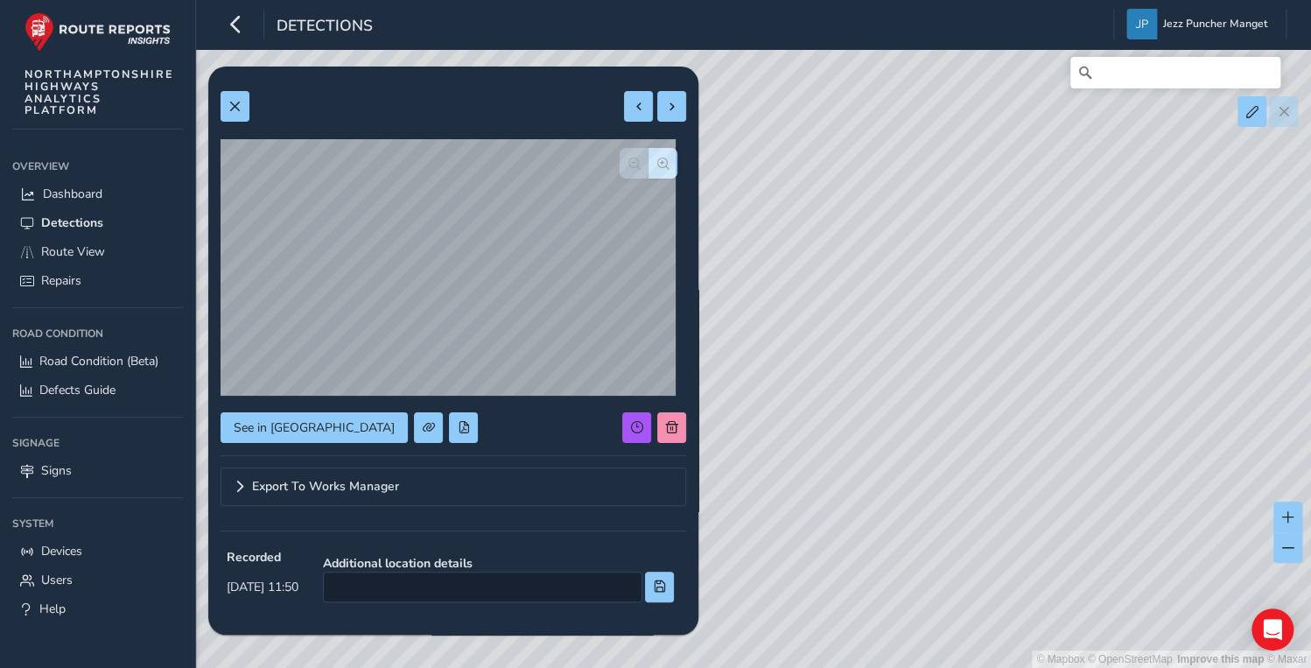
drag, startPoint x: 976, startPoint y: 354, endPoint x: 1295, endPoint y: 481, distance: 344.0
click at [1295, 481] on div "© Mapbox © OpenStreetMap Improve this map © Maxar" at bounding box center [655, 334] width 1311 height 668
drag, startPoint x: 887, startPoint y: 318, endPoint x: 1061, endPoint y: 266, distance: 181.6
click at [1057, 270] on div "© Mapbox © OpenStreetMap Improve this map © Maxar" at bounding box center [655, 334] width 1311 height 668
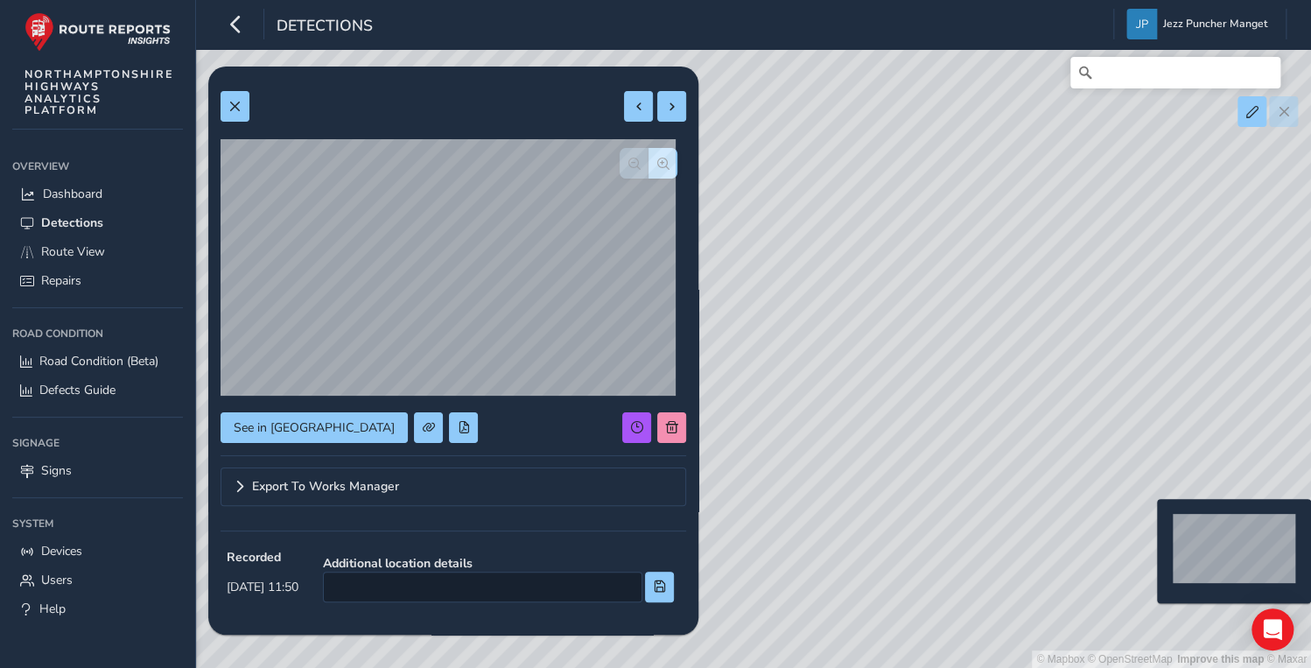
click at [1146, 527] on div "© Mapbox © OpenStreetMap Improve this map © Maxar" at bounding box center [655, 334] width 1311 height 668
type input "302"
type input "438"
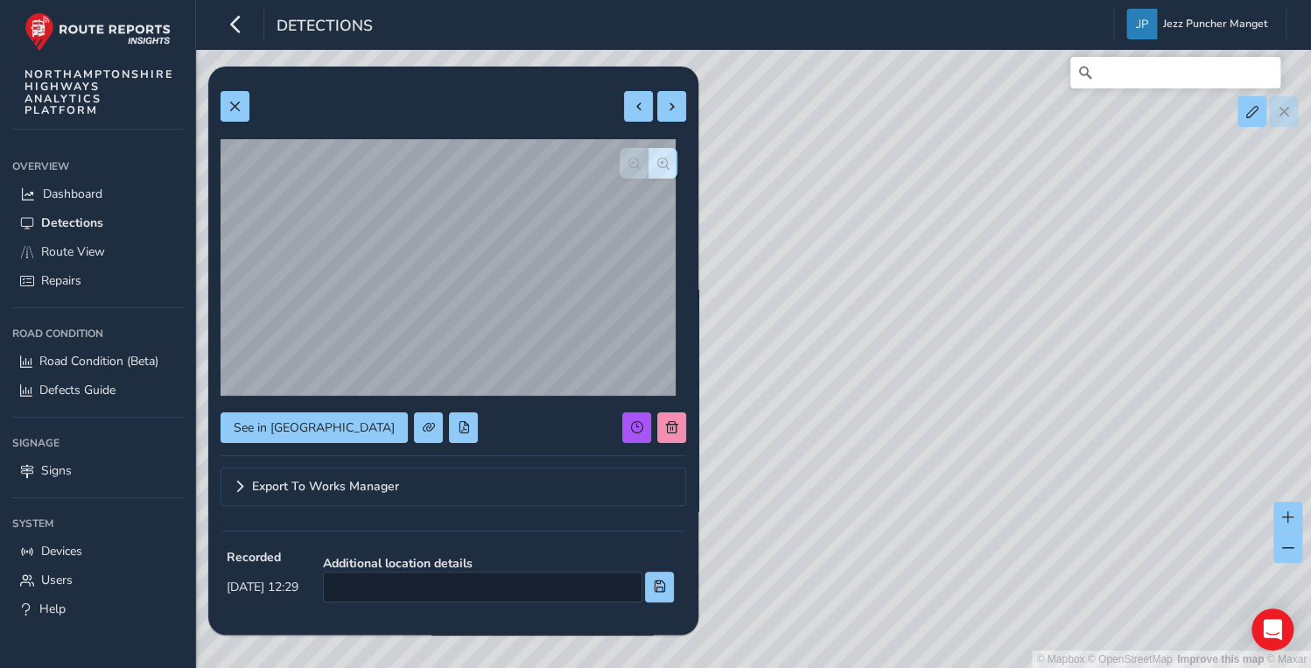
drag, startPoint x: 1089, startPoint y: 480, endPoint x: 933, endPoint y: 147, distance: 368.0
click at [935, 147] on div "© Mapbox © OpenStreetMap Improve this map © Maxar" at bounding box center [655, 334] width 1311 height 668
drag, startPoint x: 1065, startPoint y: 385, endPoint x: 1022, endPoint y: 127, distance: 261.7
click at [1022, 128] on div "© Mapbox © OpenStreetMap Improve this map © Maxar" at bounding box center [655, 334] width 1311 height 668
click at [1017, 548] on div "© Mapbox © OpenStreetMap Improve this map © Maxar" at bounding box center [655, 334] width 1311 height 668
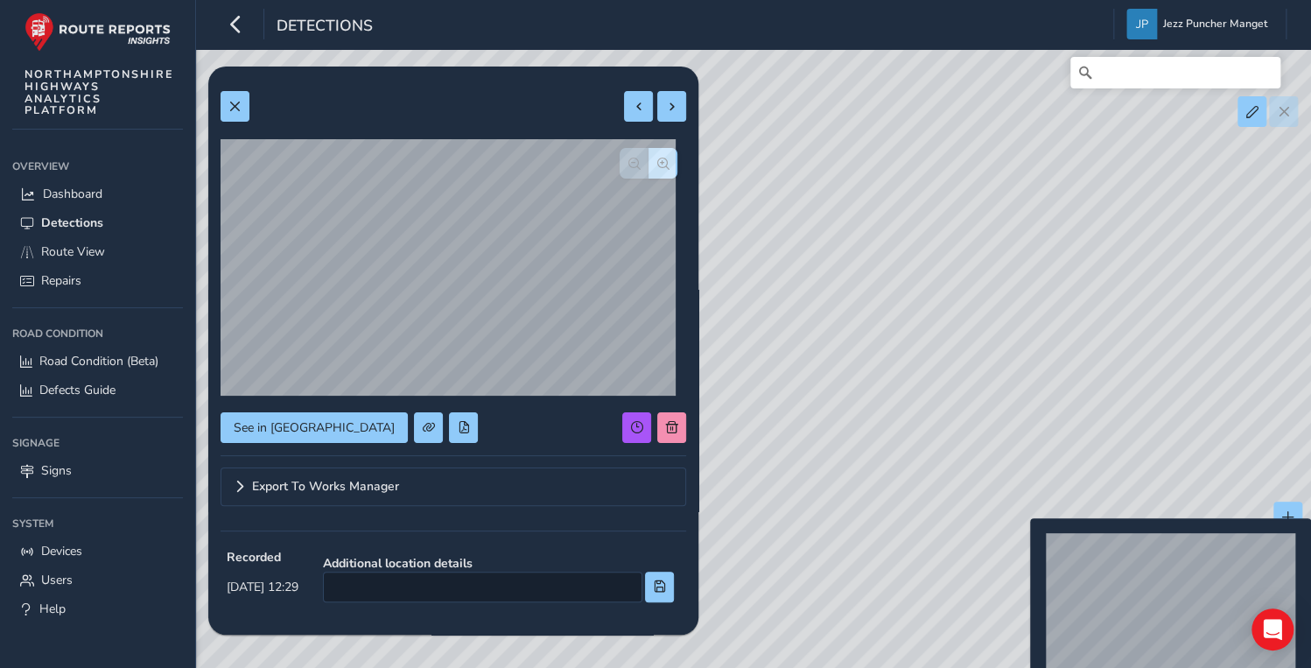
type input "238"
type input "318"
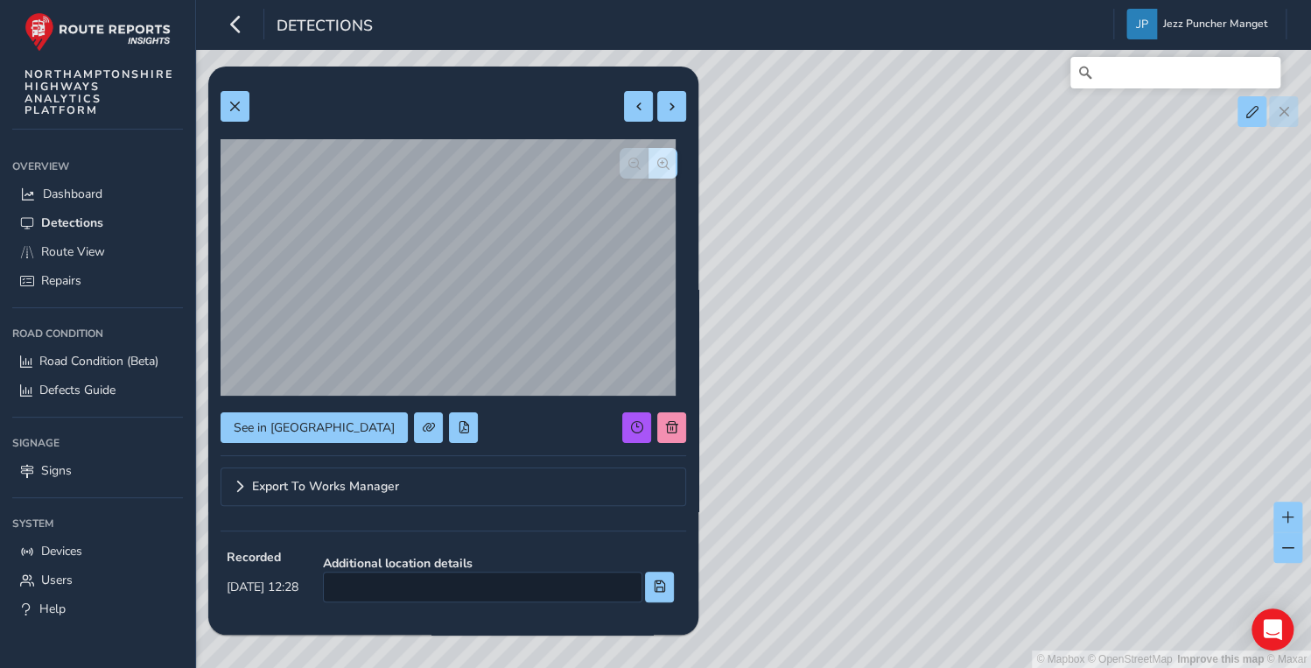
click at [1239, 321] on div "© Mapbox © OpenStreetMap Improve this map © Maxar" at bounding box center [655, 334] width 1311 height 668
click at [1226, 323] on div "© Mapbox © OpenStreetMap Improve this map © Maxar" at bounding box center [655, 334] width 1311 height 668
type input "459"
type input "552"
drag, startPoint x: 979, startPoint y: 410, endPoint x: 1182, endPoint y: 298, distance: 231.9
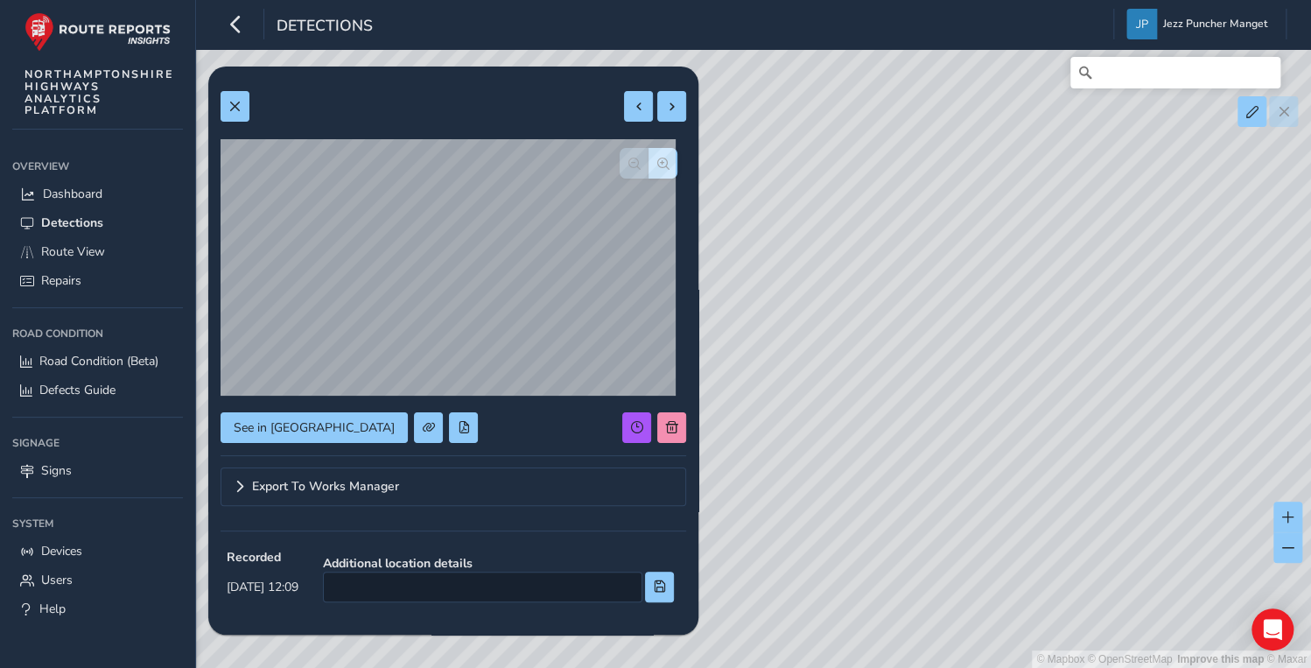
click at [1182, 298] on div "© Mapbox © OpenStreetMap Improve this map © Maxar" at bounding box center [655, 334] width 1311 height 668
drag, startPoint x: 824, startPoint y: 487, endPoint x: 1106, endPoint y: 355, distance: 311.2
click at [1095, 364] on div "© Mapbox © OpenStreetMap Improve this map © Maxar" at bounding box center [655, 334] width 1311 height 668
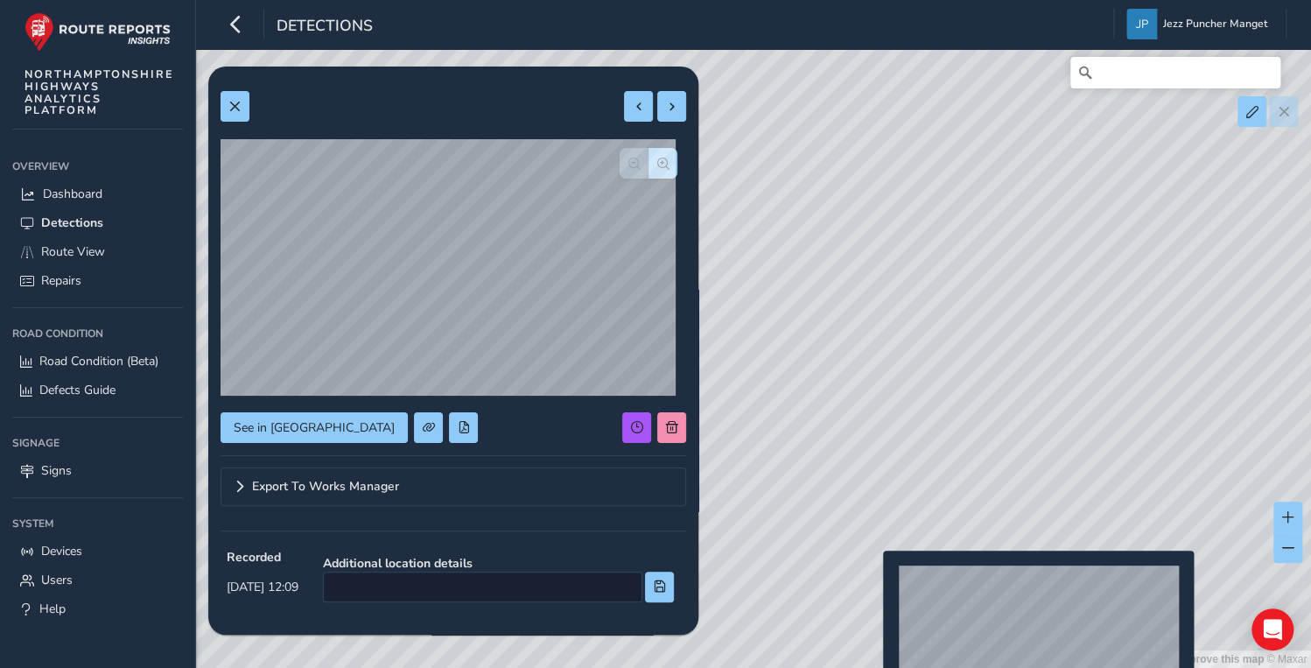
click at [872, 578] on div "© Mapbox © OpenStreetMap Improve this map © Maxar" at bounding box center [655, 334] width 1311 height 668
type input "163"
type input "389"
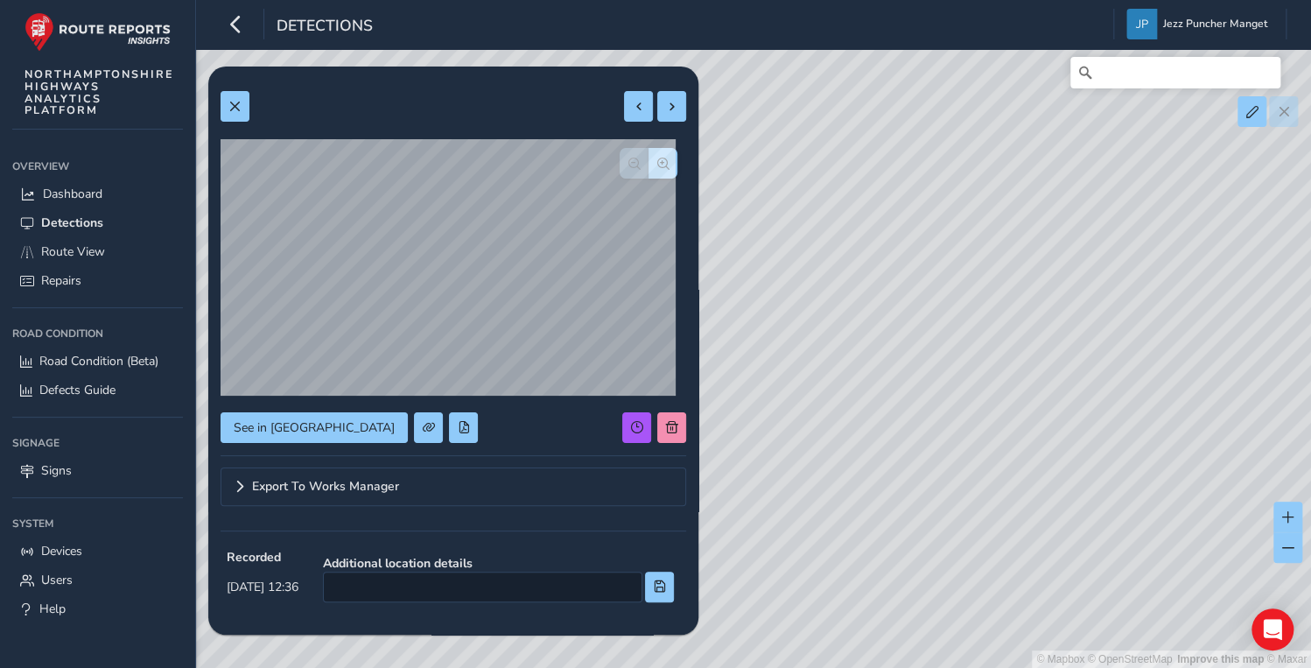
drag, startPoint x: 881, startPoint y: 323, endPoint x: 1106, endPoint y: 313, distance: 225.1
click at [1138, 322] on div "© Mapbox © OpenStreetMap Improve this map © Maxar" at bounding box center [655, 334] width 1311 height 668
drag, startPoint x: 949, startPoint y: 326, endPoint x: 1264, endPoint y: 292, distance: 317.6
click at [1264, 292] on div "© Mapbox © OpenStreetMap Improve this map © Maxar" at bounding box center [655, 334] width 1311 height 668
drag, startPoint x: 966, startPoint y: 306, endPoint x: 1269, endPoint y: 303, distance: 302.8
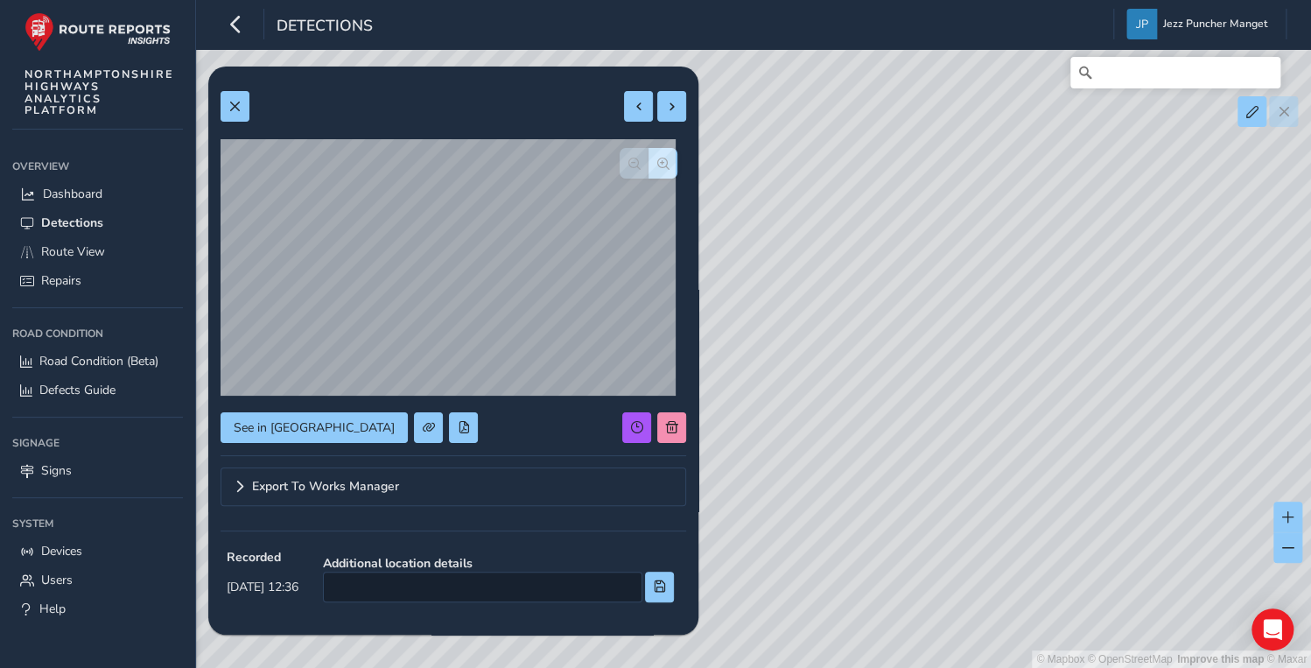
click at [1269, 303] on div "© Mapbox © OpenStreetMap Improve this map © Maxar" at bounding box center [655, 334] width 1311 height 668
drag, startPoint x: 1159, startPoint y: 384, endPoint x: 1131, endPoint y: 364, distance: 33.8
click at [1218, 336] on div "© Mapbox © OpenStreetMap Improve this map © Maxar" at bounding box center [655, 334] width 1311 height 668
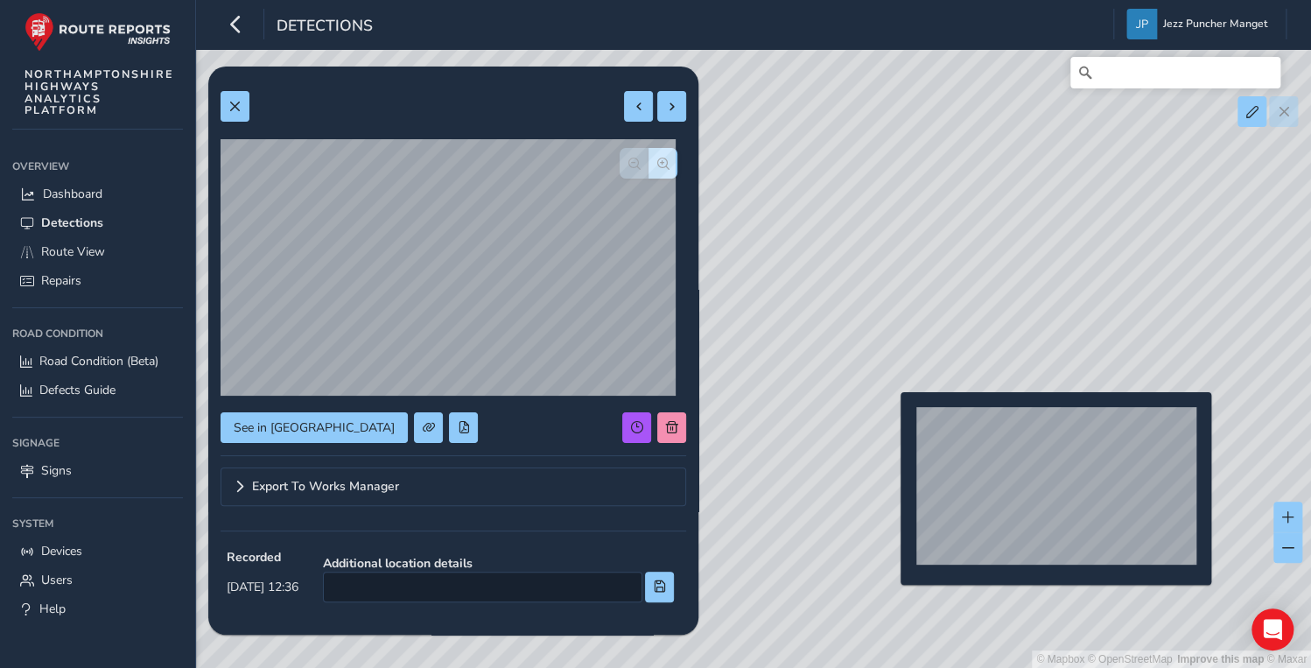
click at [889, 420] on div "© Mapbox © OpenStreetMap Improve this map © Maxar" at bounding box center [655, 334] width 1311 height 668
type input "270"
type input "648"
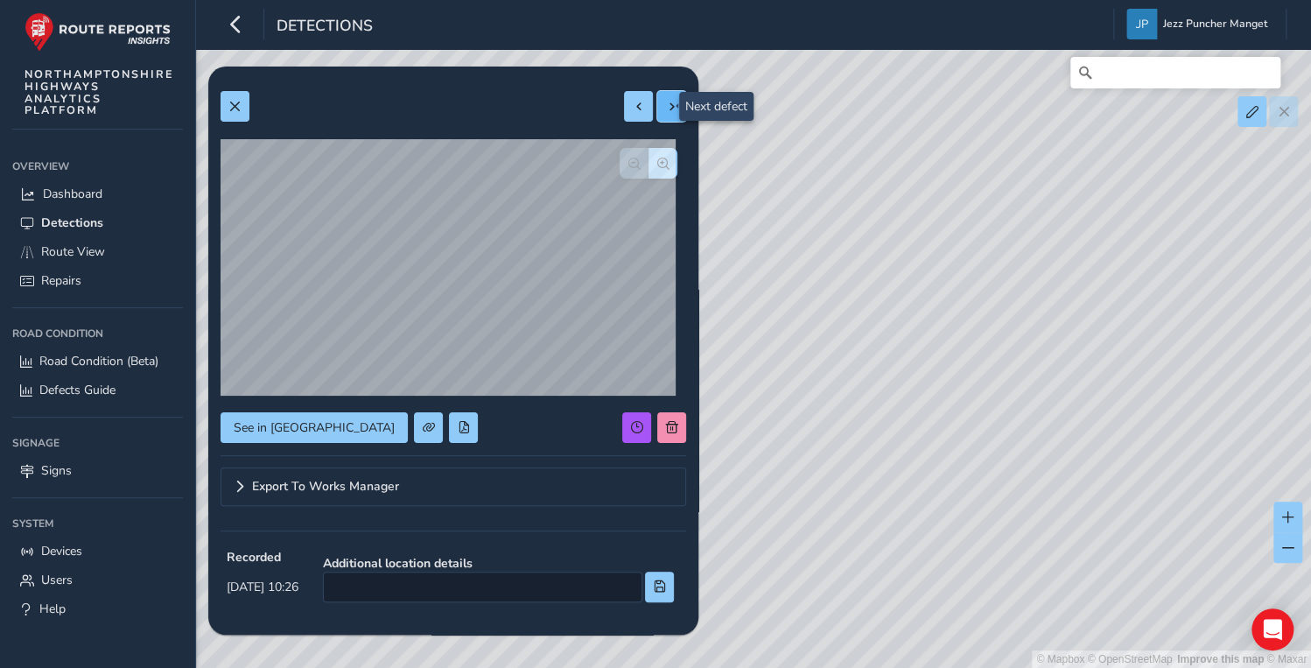
click at [663, 114] on button at bounding box center [671, 106] width 29 height 31
type input "289"
type input "704"
click at [666, 110] on span at bounding box center [672, 107] width 12 height 12
type input "419"
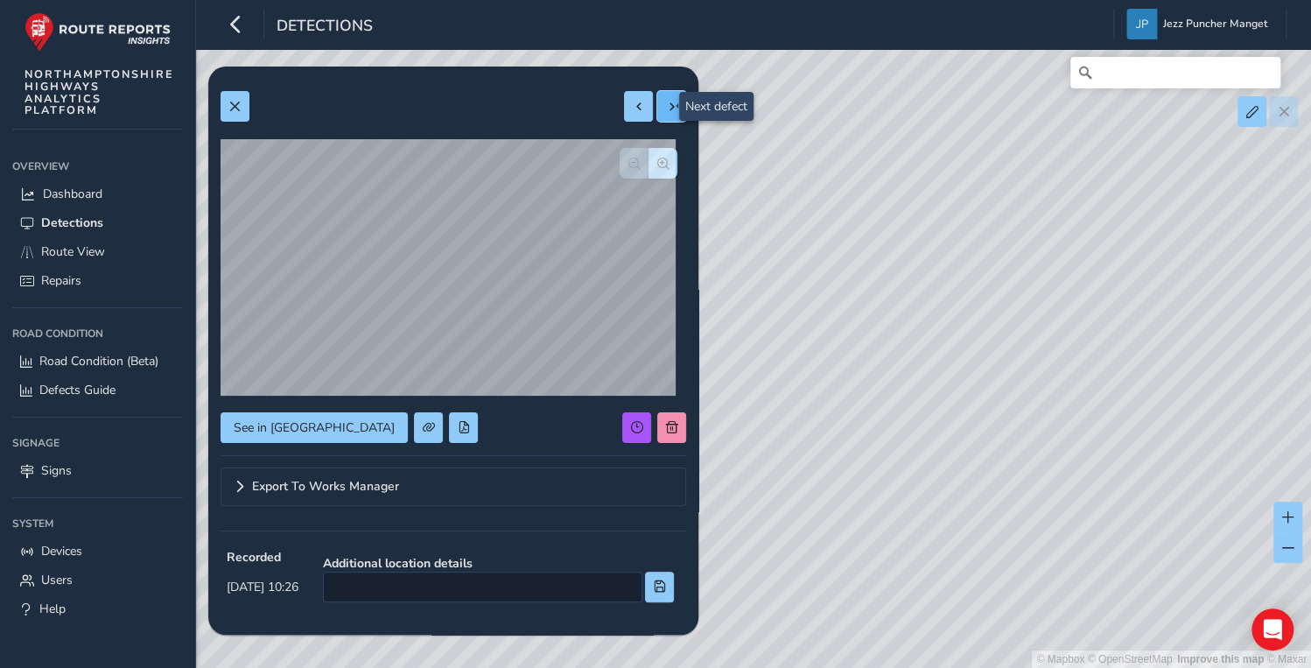
type input "589"
click at [666, 110] on span at bounding box center [672, 107] width 12 height 12
type input "315"
type input "800"
click at [666, 110] on span at bounding box center [672, 107] width 12 height 12
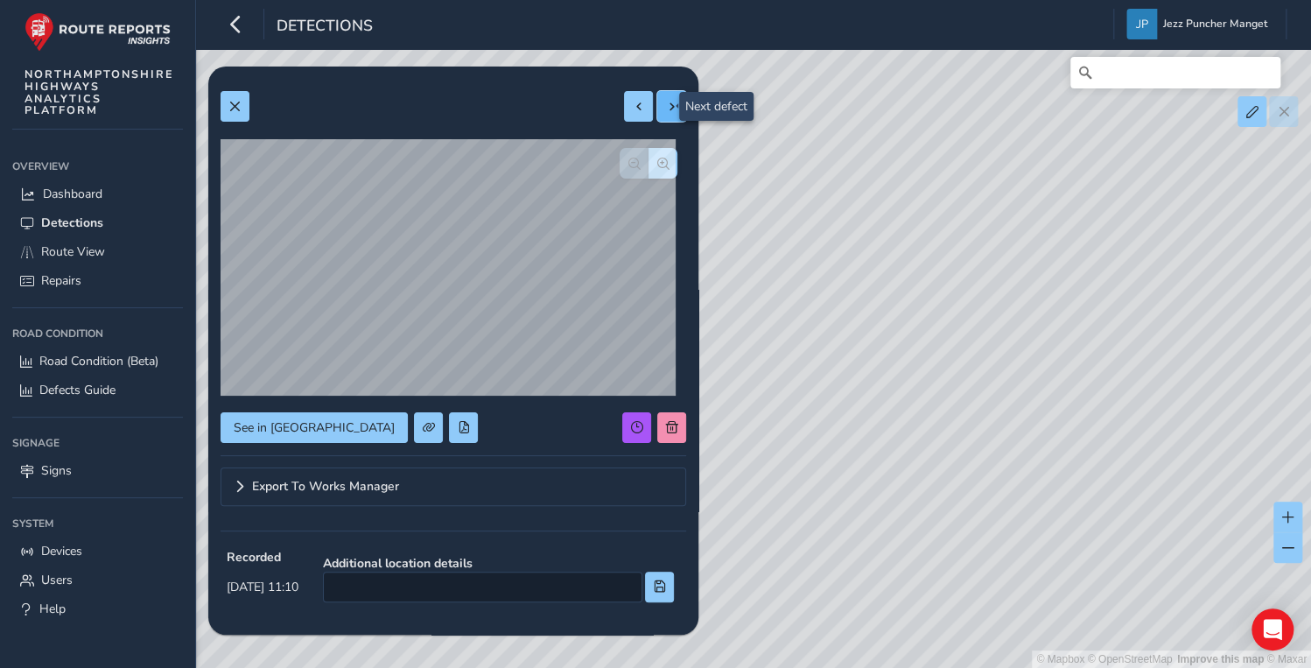
type input "328"
type input "677"
click at [666, 110] on span at bounding box center [672, 107] width 12 height 12
type input "413"
type input "1321"
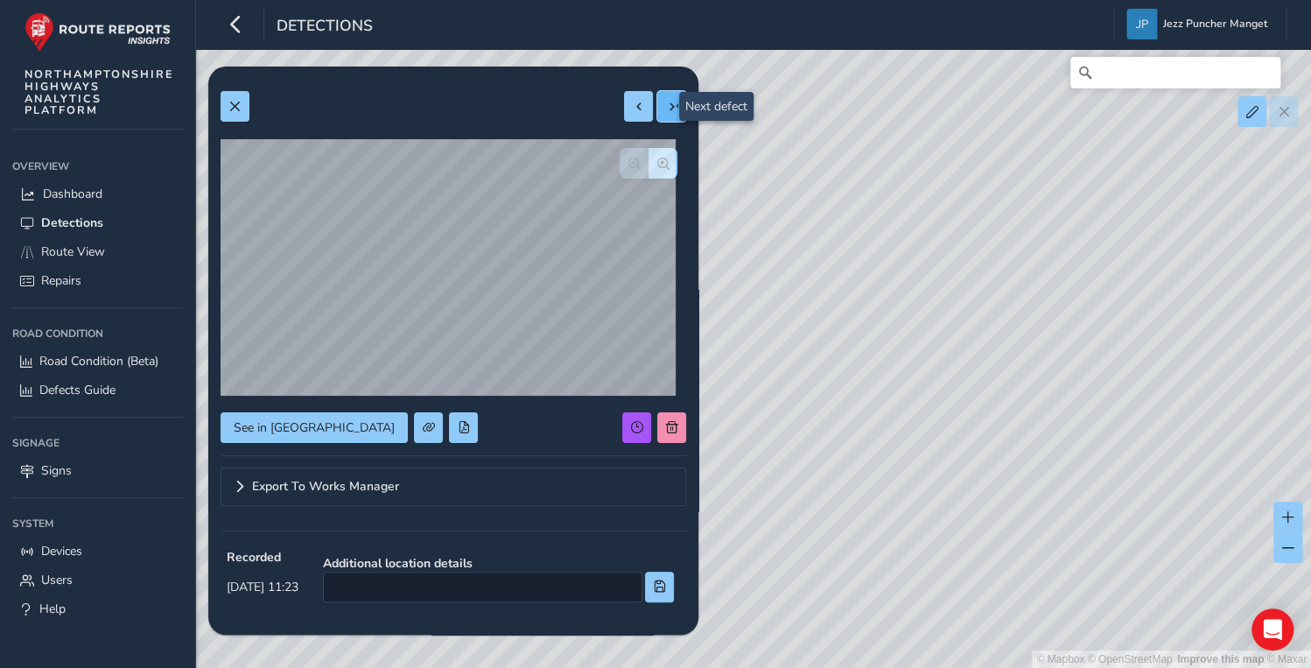
click at [666, 110] on span at bounding box center [672, 107] width 12 height 12
type input "749"
type input "1345"
click at [666, 110] on span at bounding box center [672, 107] width 12 height 12
type input "348"
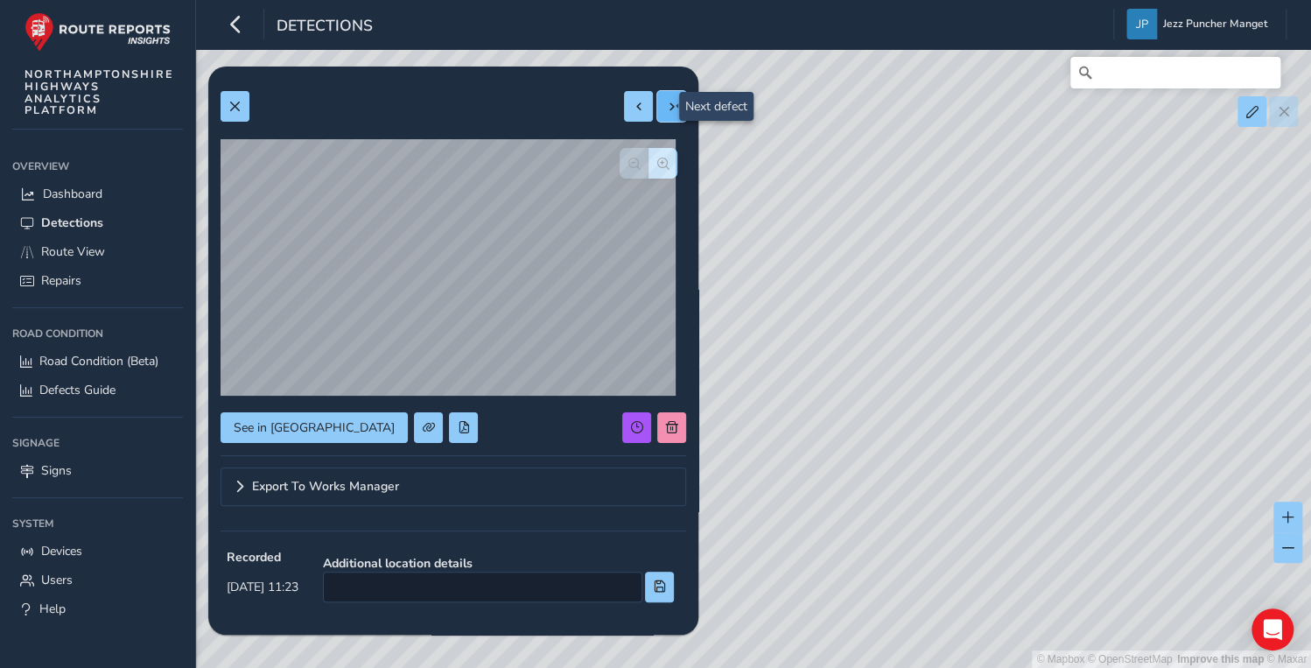
type input "346"
click at [666, 110] on span at bounding box center [672, 107] width 12 height 12
type input "253"
type input "485"
click at [666, 110] on span at bounding box center [672, 107] width 12 height 12
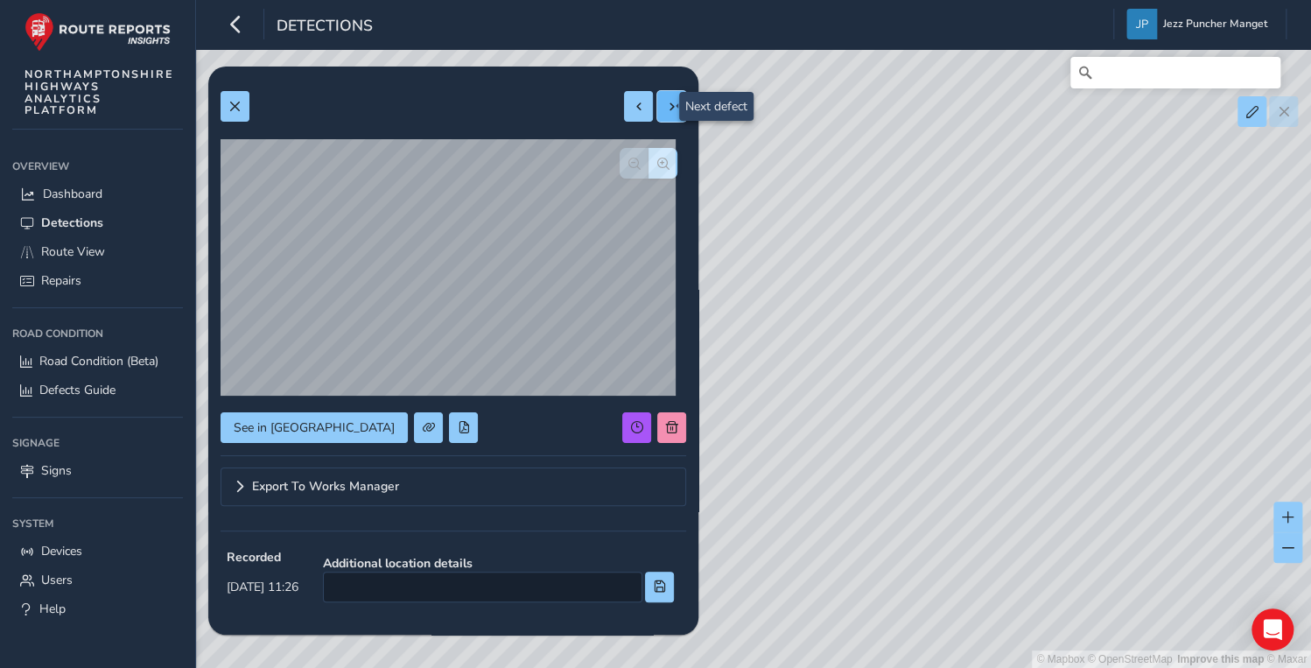
type input "498"
type input "1520"
click at [666, 110] on span at bounding box center [672, 107] width 12 height 12
type input "642"
type input "1609"
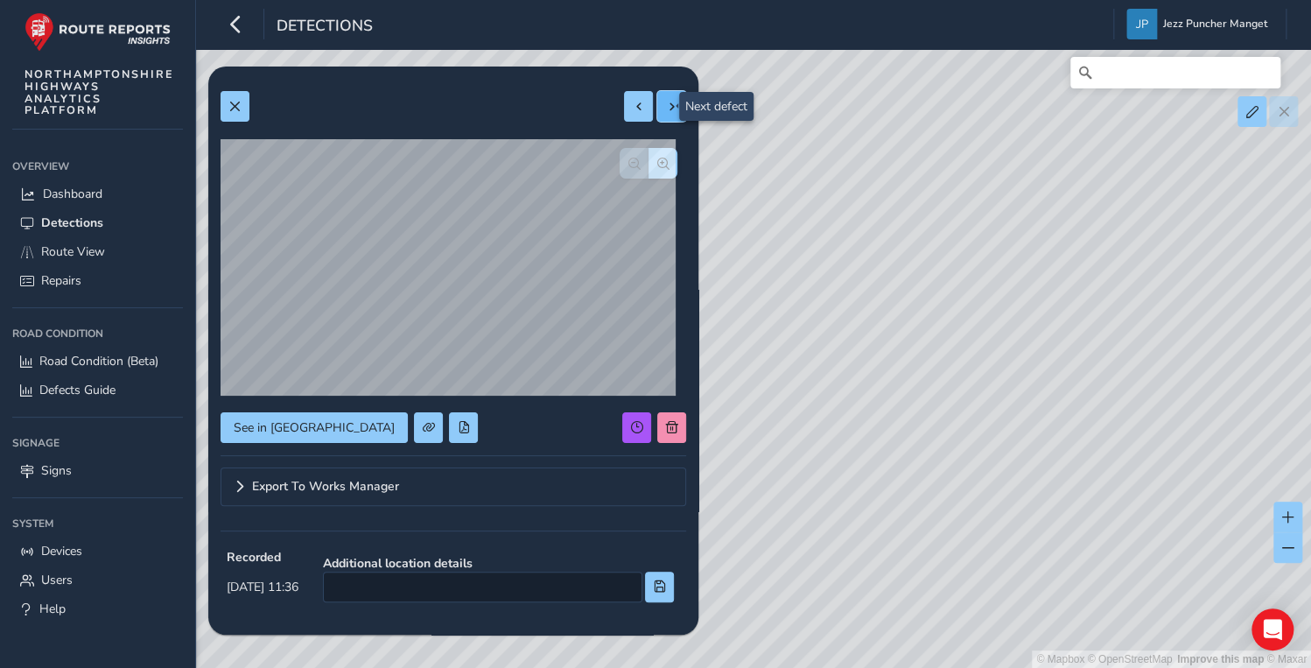
click at [666, 110] on span at bounding box center [672, 107] width 12 height 12
type input "453"
type input "1065"
click at [666, 110] on span at bounding box center [672, 107] width 12 height 12
type input "451"
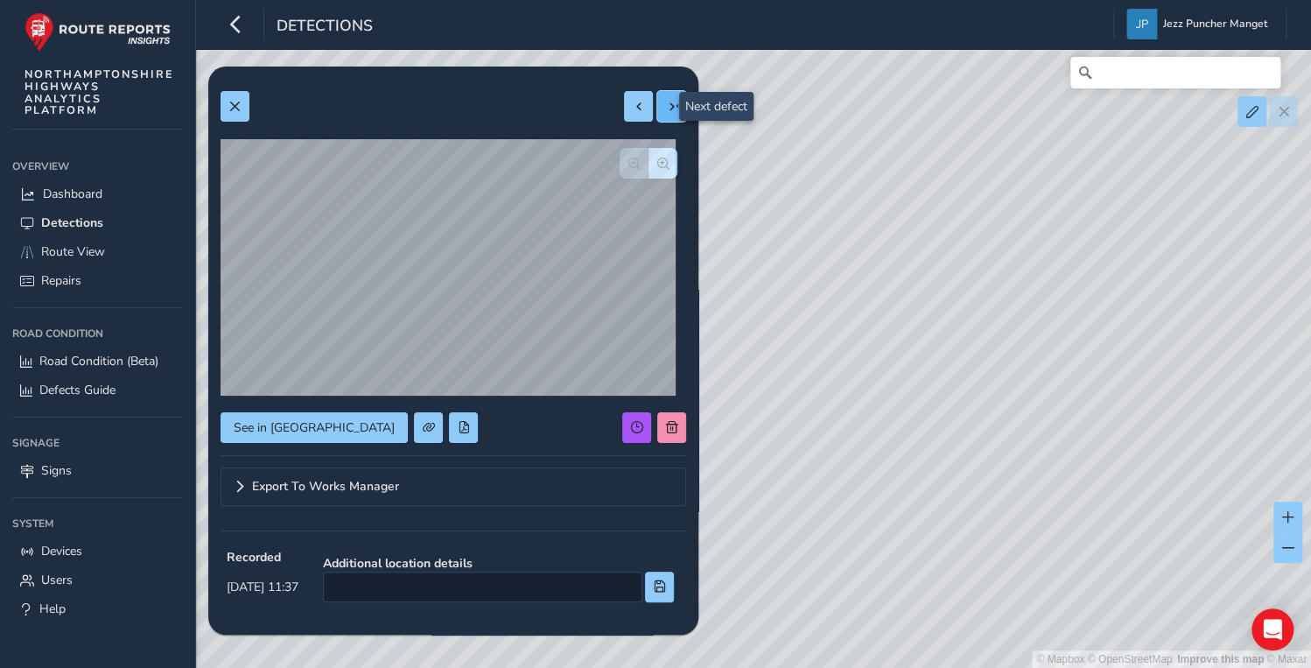
type input "1196"
click at [666, 110] on span at bounding box center [672, 107] width 12 height 12
type input "328"
type input "1082"
click at [666, 110] on span at bounding box center [672, 107] width 12 height 12
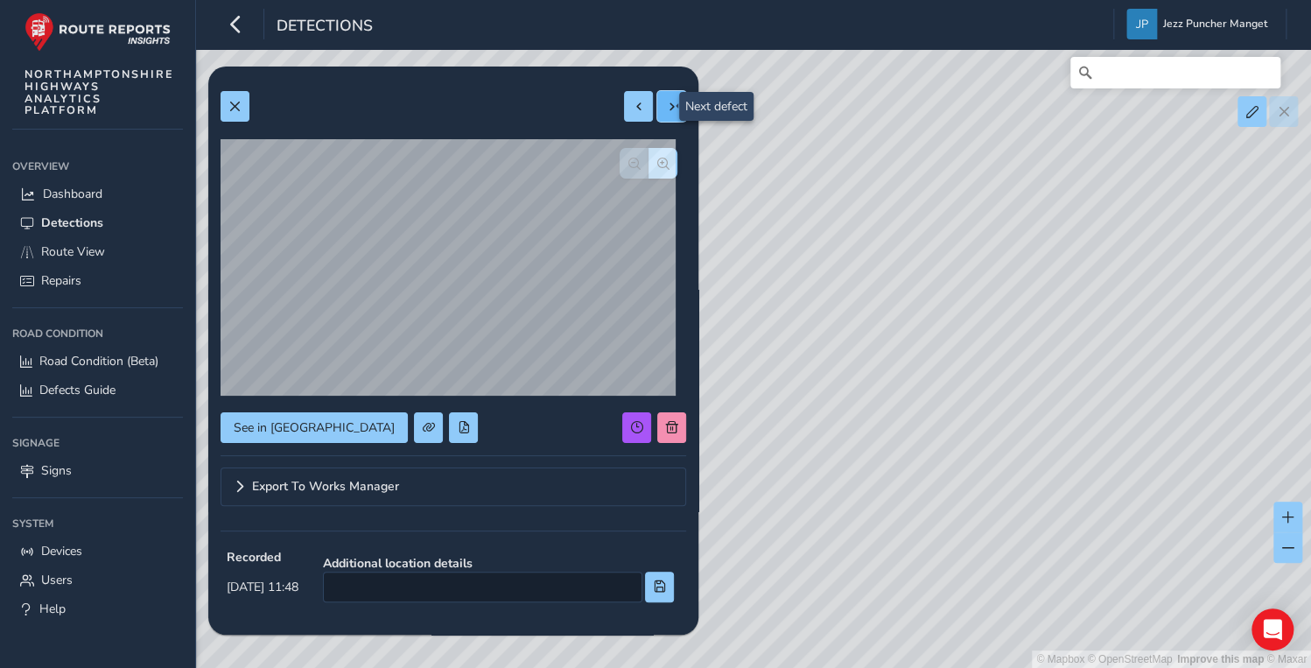
type input "293"
type input "526"
click at [666, 110] on span at bounding box center [672, 107] width 12 height 12
type input "390"
type input "639"
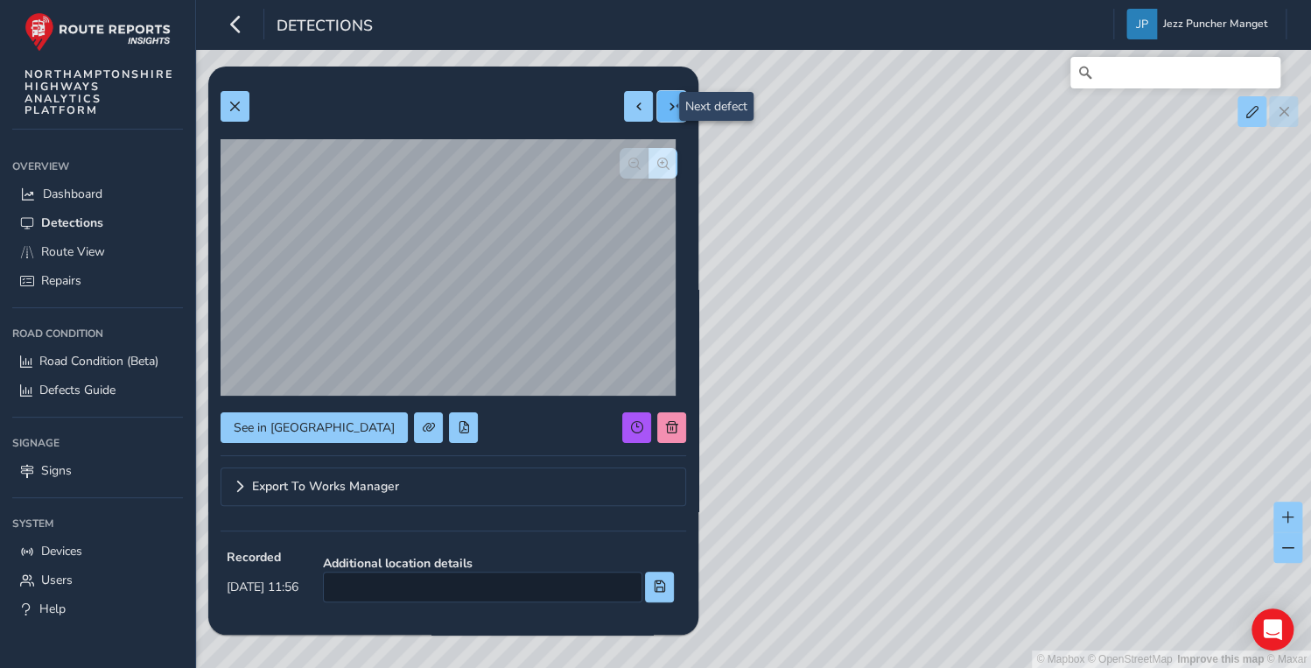
click at [666, 110] on span at bounding box center [672, 107] width 12 height 12
type input "402"
type input "630"
click at [666, 110] on span at bounding box center [672, 107] width 12 height 12
type input "313"
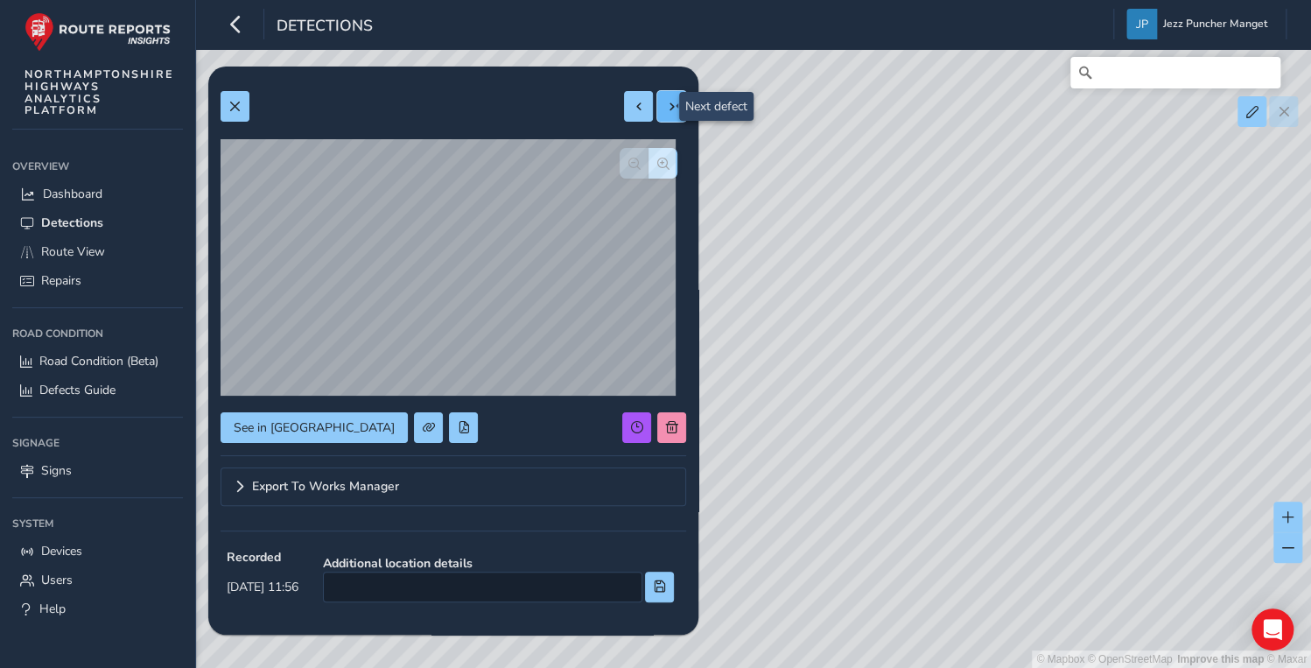
type input "703"
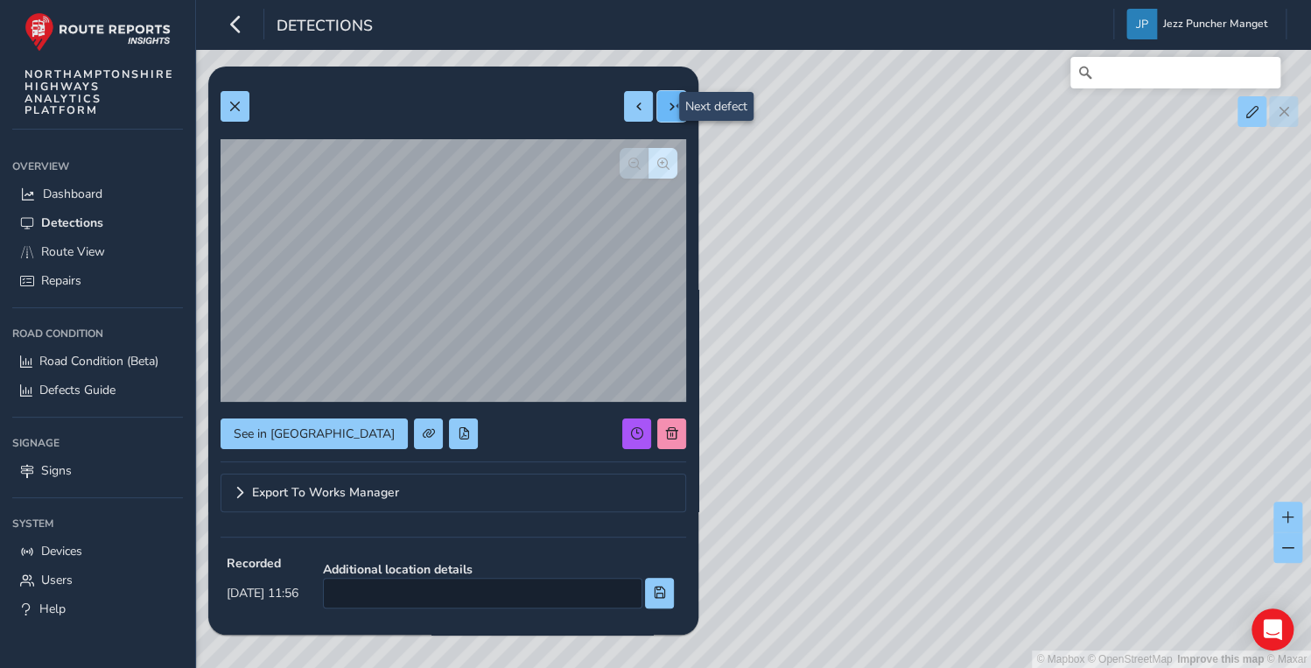
click at [666, 110] on span at bounding box center [672, 107] width 12 height 12
type input "557"
type input "1087"
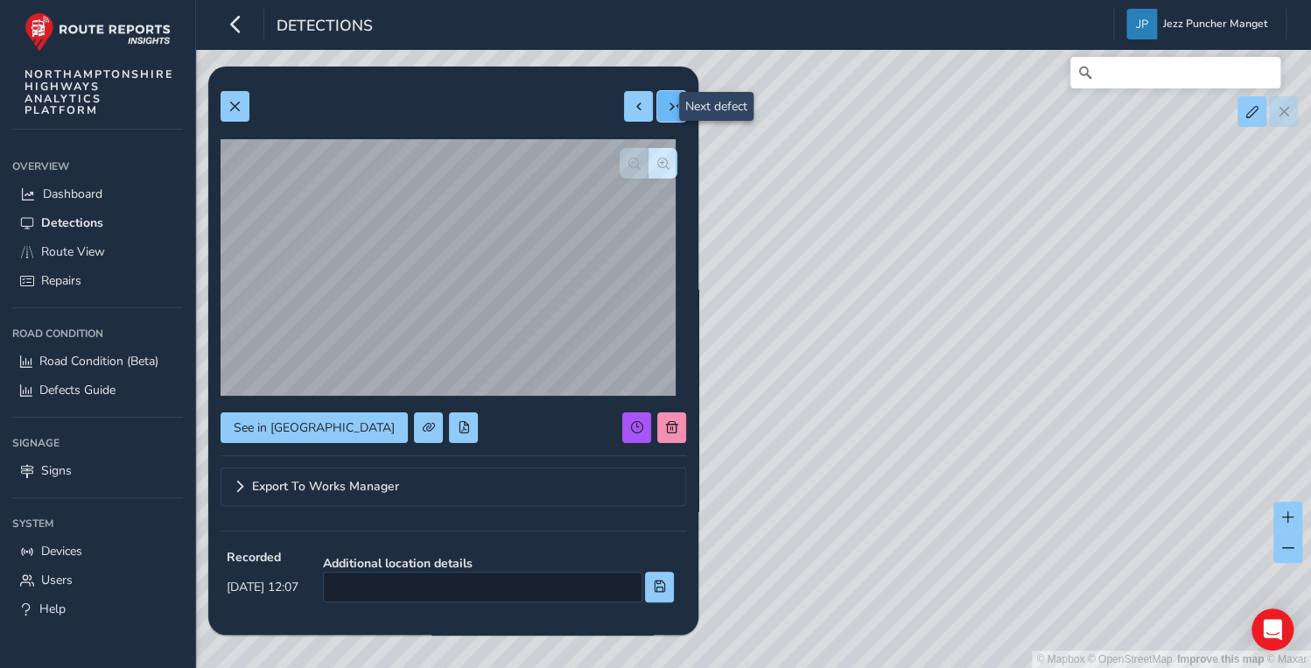
click at [666, 110] on span at bounding box center [672, 107] width 12 height 12
type input "392"
type input "473"
click at [666, 110] on span at bounding box center [672, 107] width 12 height 12
type input "281"
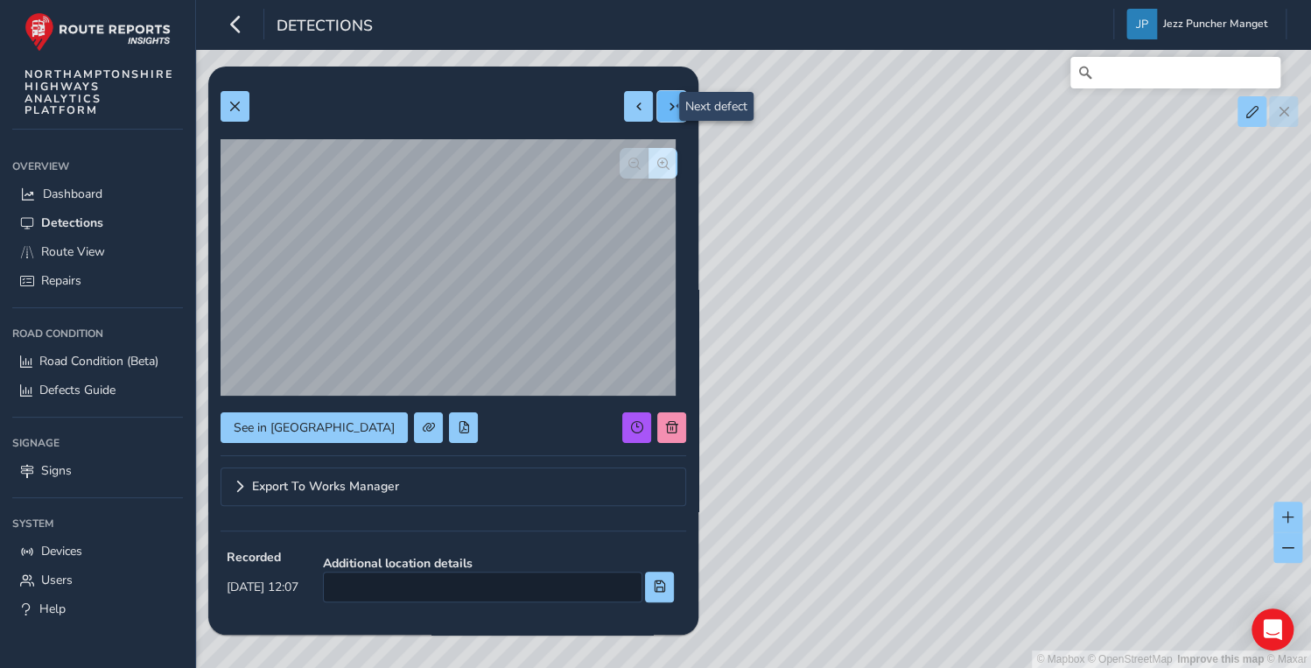
type input "534"
click at [666, 110] on span at bounding box center [672, 107] width 12 height 12
type input "417"
type input "691"
click at [666, 110] on span at bounding box center [672, 107] width 12 height 12
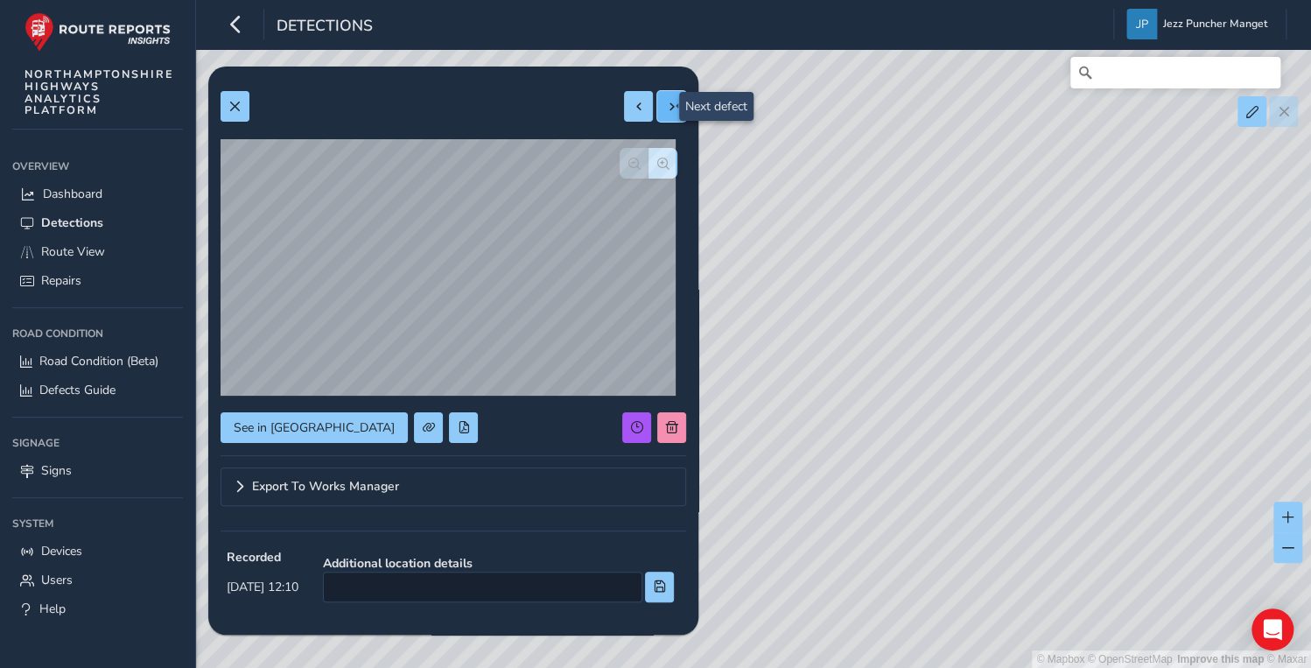
type input "342"
type input "618"
click at [666, 110] on span at bounding box center [672, 107] width 12 height 12
type input "318"
type input "504"
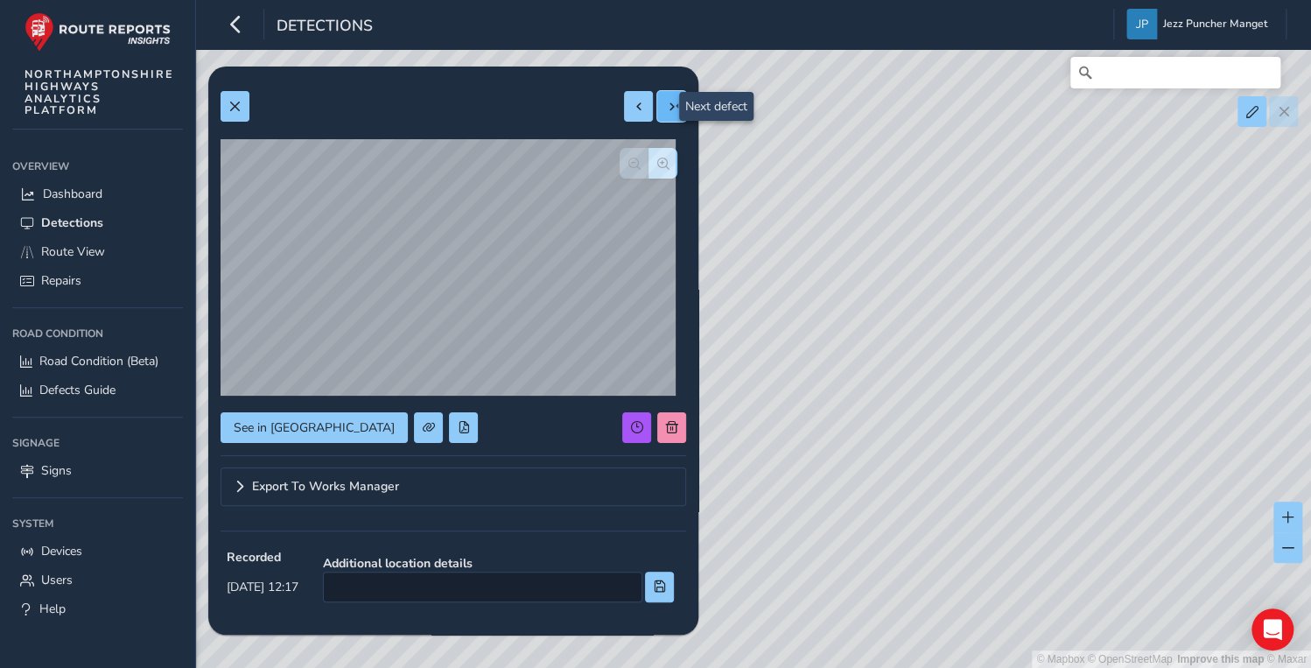
click at [666, 110] on span at bounding box center [672, 107] width 12 height 12
type input "285"
type input "861"
click at [666, 110] on span at bounding box center [672, 107] width 12 height 12
type input "566"
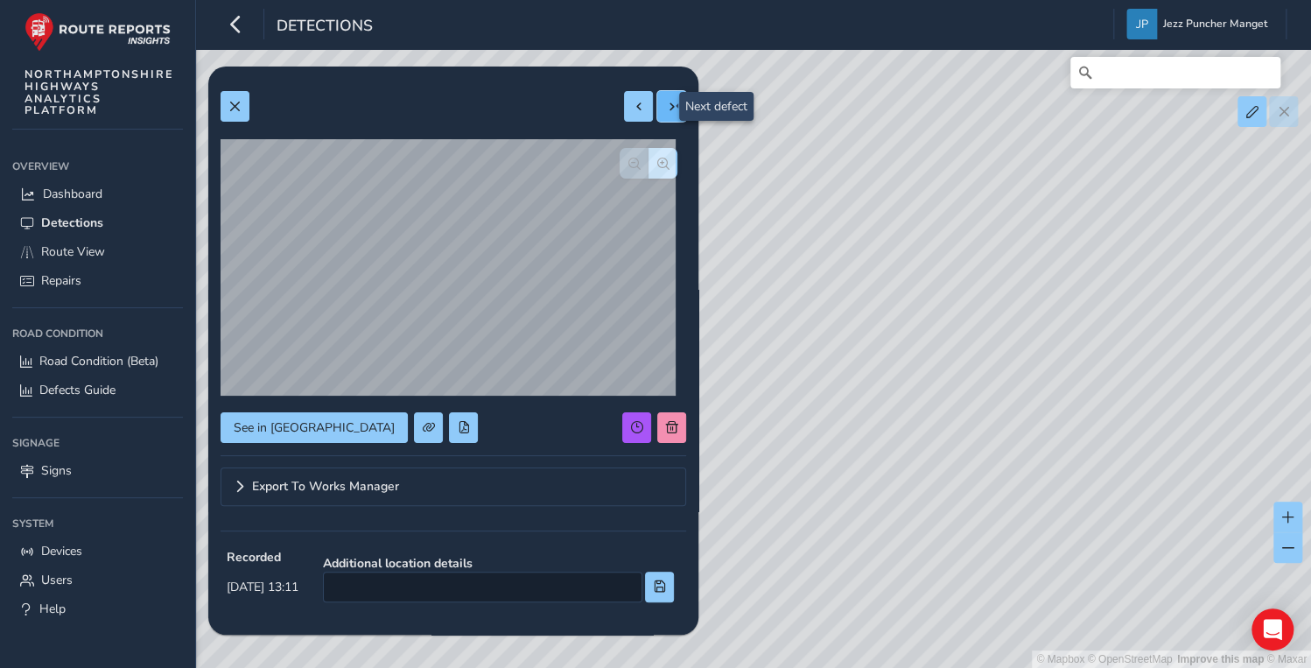
type input "2771"
click at [666, 110] on span at bounding box center [672, 107] width 12 height 12
type input "460"
type input "1336"
click at [666, 110] on span at bounding box center [672, 107] width 12 height 12
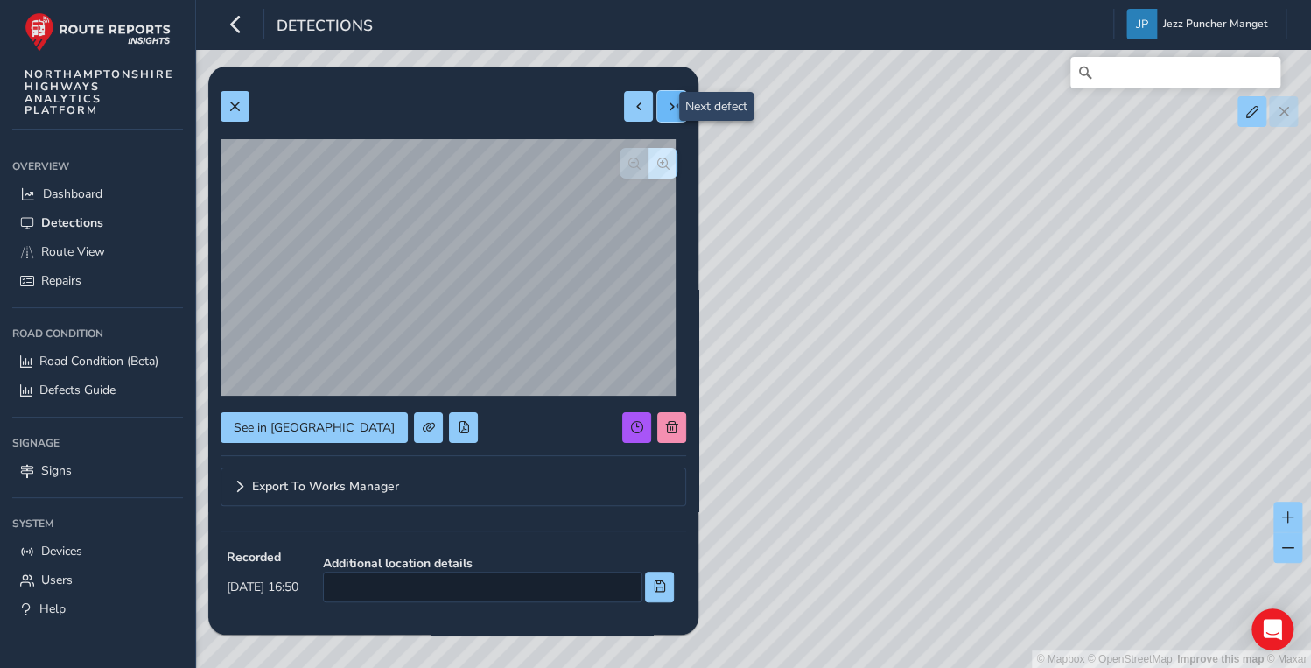
type input "312"
type input "756"
click at [666, 110] on span at bounding box center [672, 107] width 12 height 12
type input "896"
type input "1080"
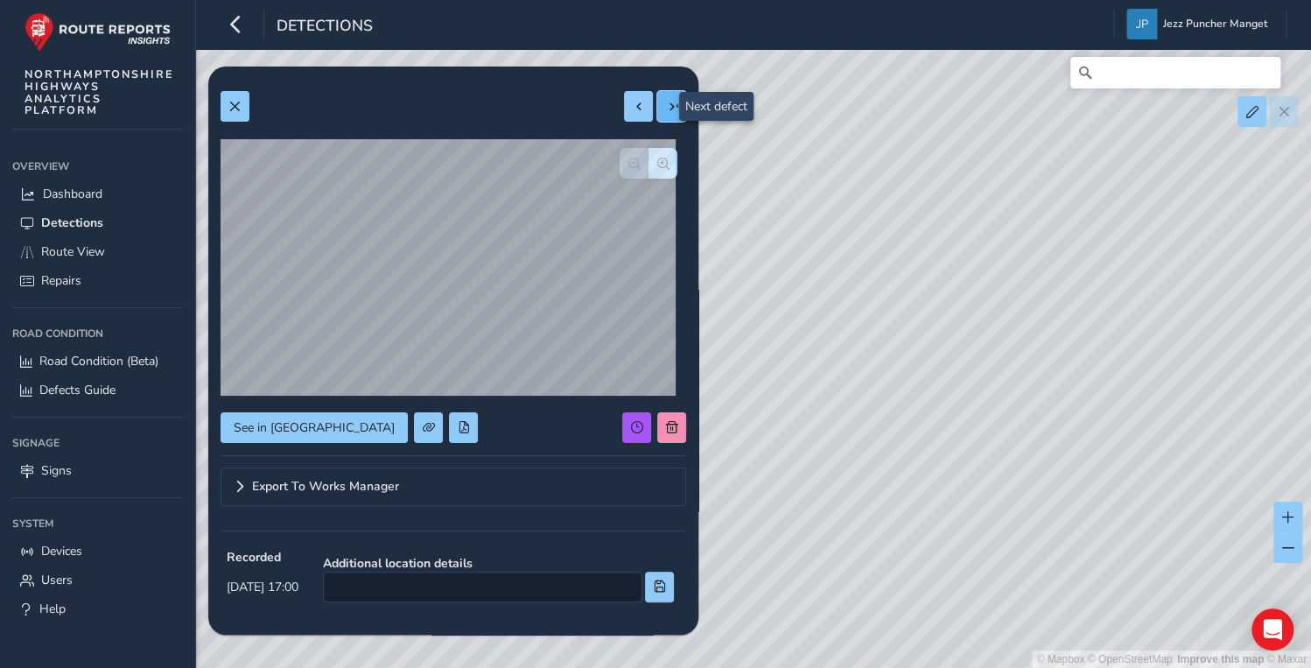
click at [666, 110] on span at bounding box center [672, 107] width 12 height 12
type input "849"
type input "899"
click at [666, 110] on span at bounding box center [672, 107] width 12 height 12
type input "459"
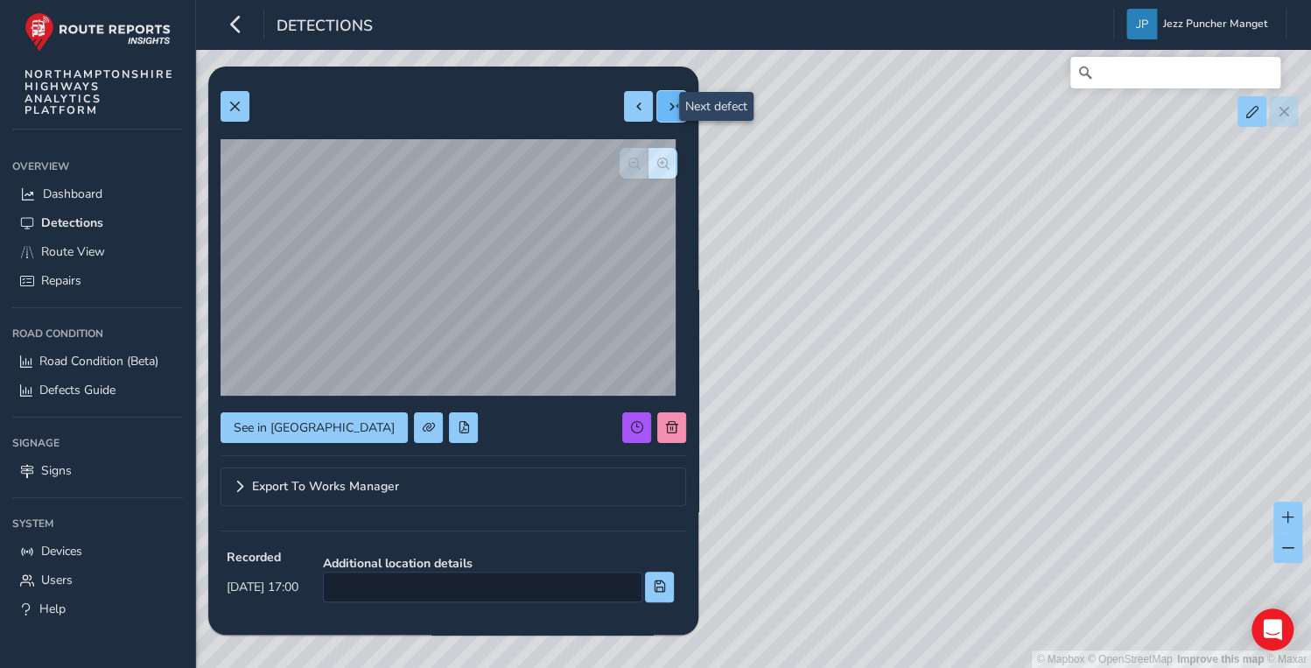
type input "662"
click at [666, 110] on span at bounding box center [672, 107] width 12 height 12
type input "453"
type input "536"
click at [666, 110] on span at bounding box center [672, 107] width 12 height 12
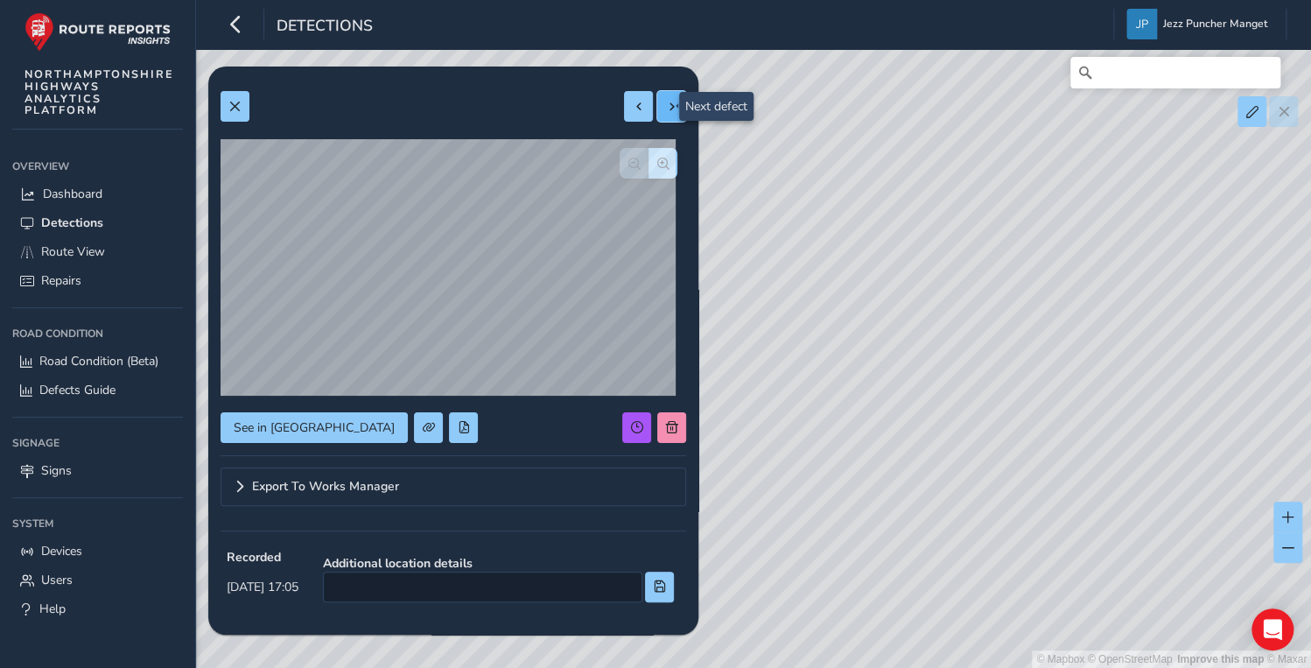
type input "815"
type input "3405"
click at [666, 110] on span at bounding box center [672, 107] width 12 height 12
type input "1111"
type input "2991"
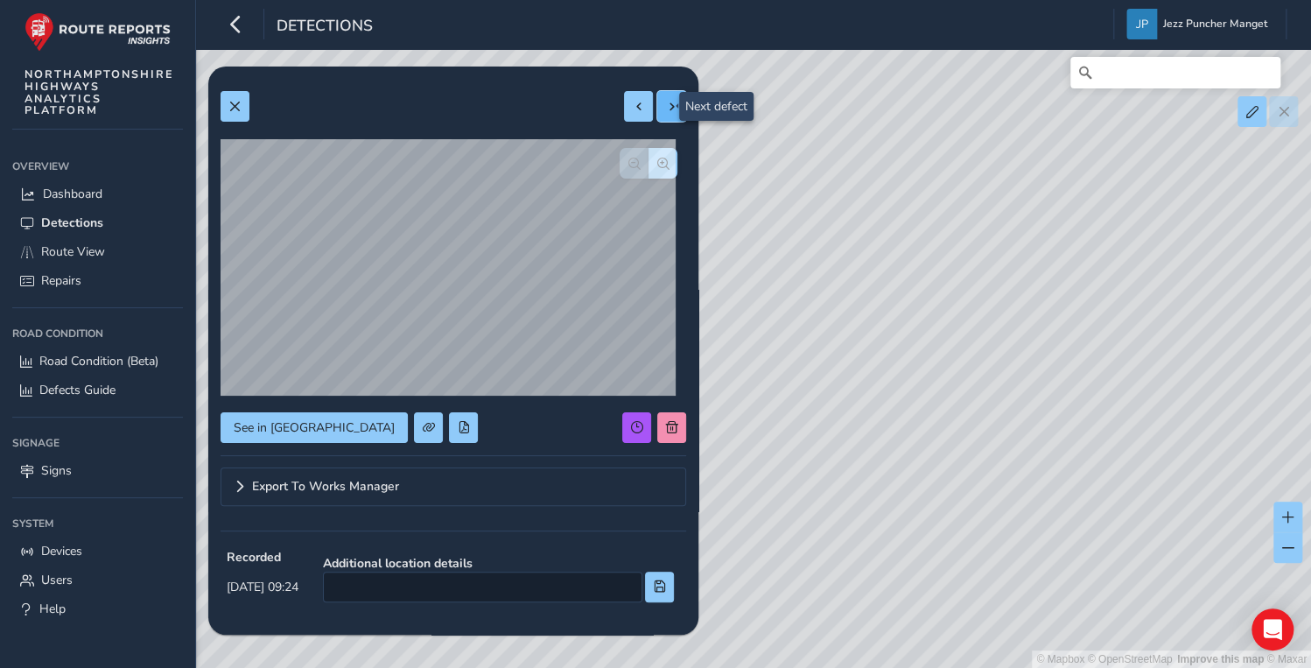
click at [666, 110] on span at bounding box center [672, 107] width 12 height 12
type input "361"
type input "583"
click at [666, 110] on span at bounding box center [672, 107] width 12 height 12
type input "350"
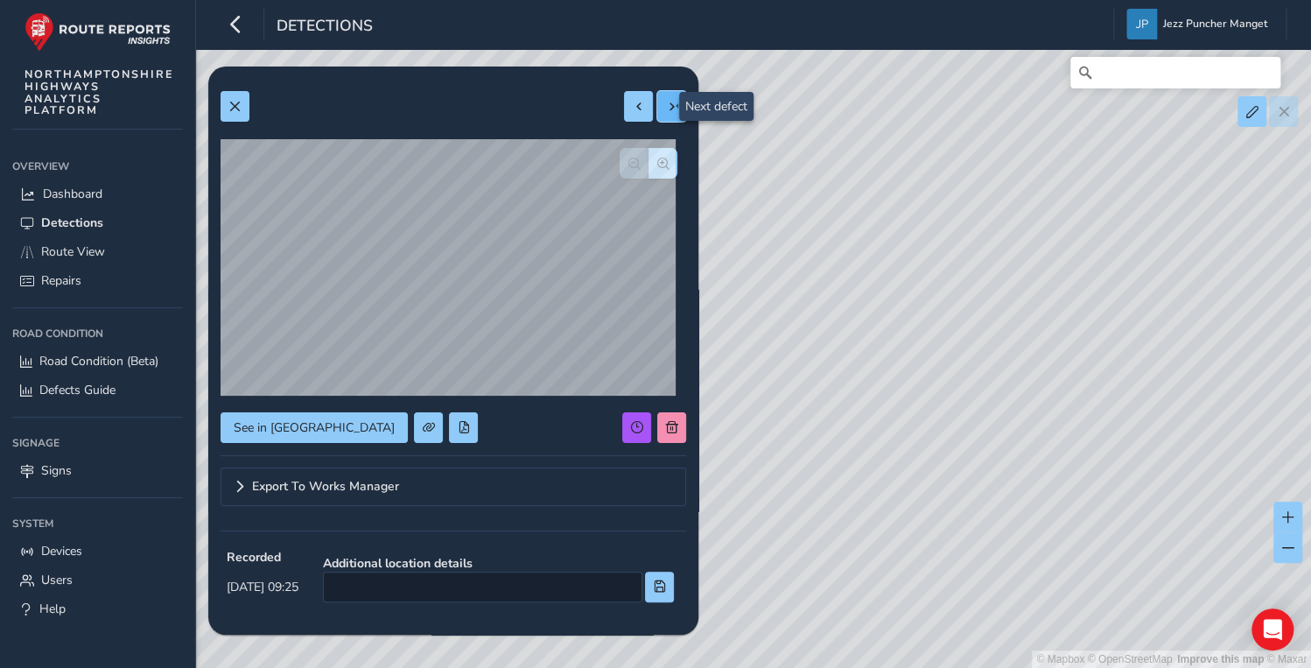
type input "442"
click at [666, 110] on span at bounding box center [672, 107] width 12 height 12
type input "197"
type input "459"
click at [666, 110] on span at bounding box center [672, 107] width 12 height 12
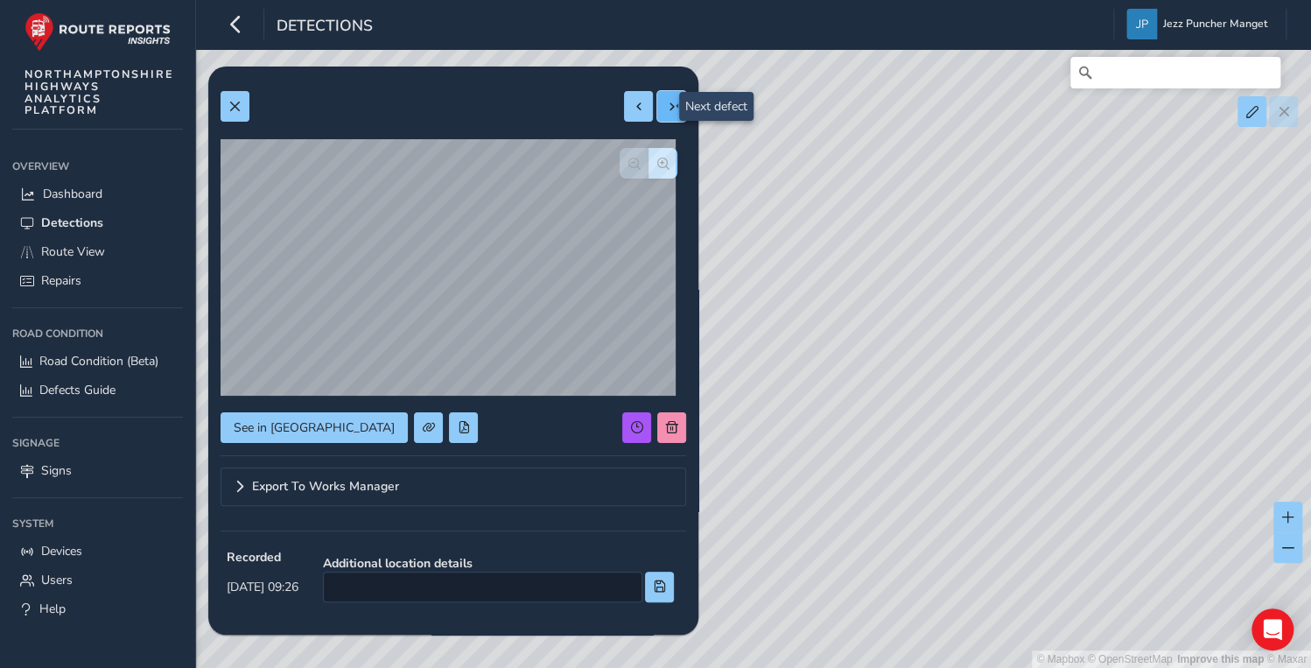
type input "479"
type input "608"
click at [666, 110] on span at bounding box center [672, 107] width 12 height 12
type input "352"
type input "752"
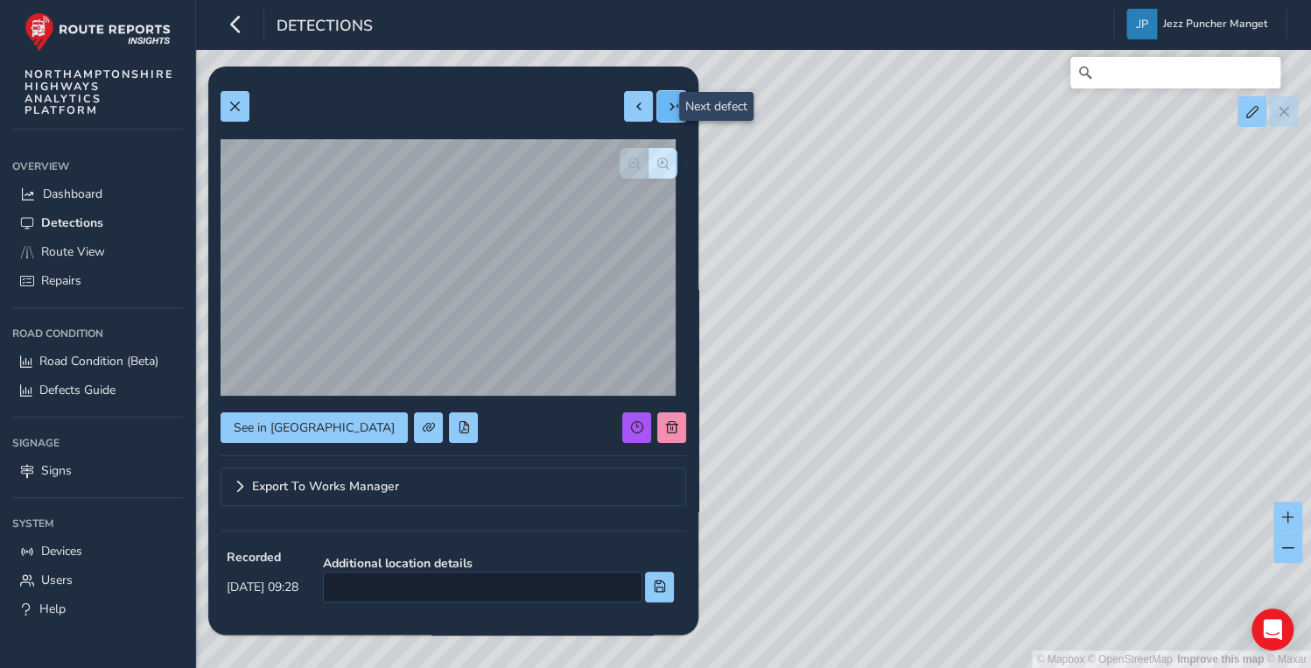
click at [666, 110] on span at bounding box center [672, 107] width 12 height 12
type input "467"
type input "2886"
click at [666, 110] on span at bounding box center [672, 107] width 12 height 12
type input "255"
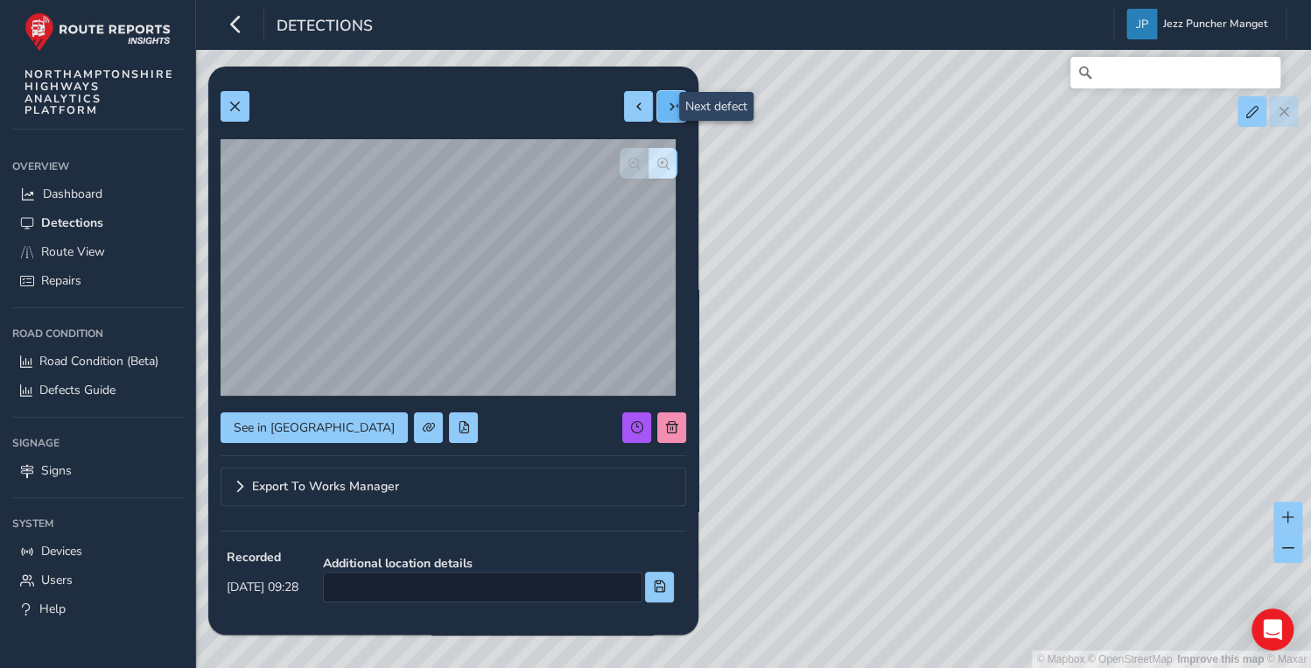
type input "271"
click at [666, 110] on span at bounding box center [672, 107] width 12 height 12
type input "524"
type input "1222"
click at [666, 110] on span at bounding box center [672, 107] width 12 height 12
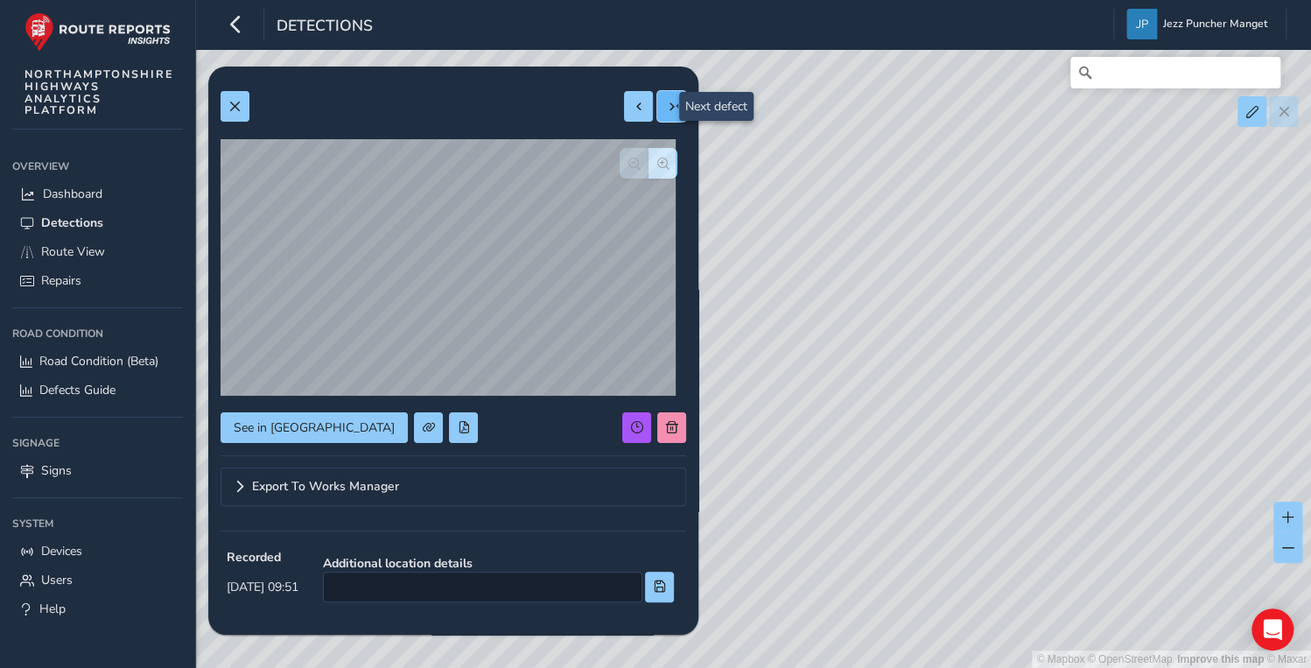
type input "549"
type input "1004"
click at [666, 110] on span at bounding box center [672, 107] width 12 height 12
type input "451"
type input "1288"
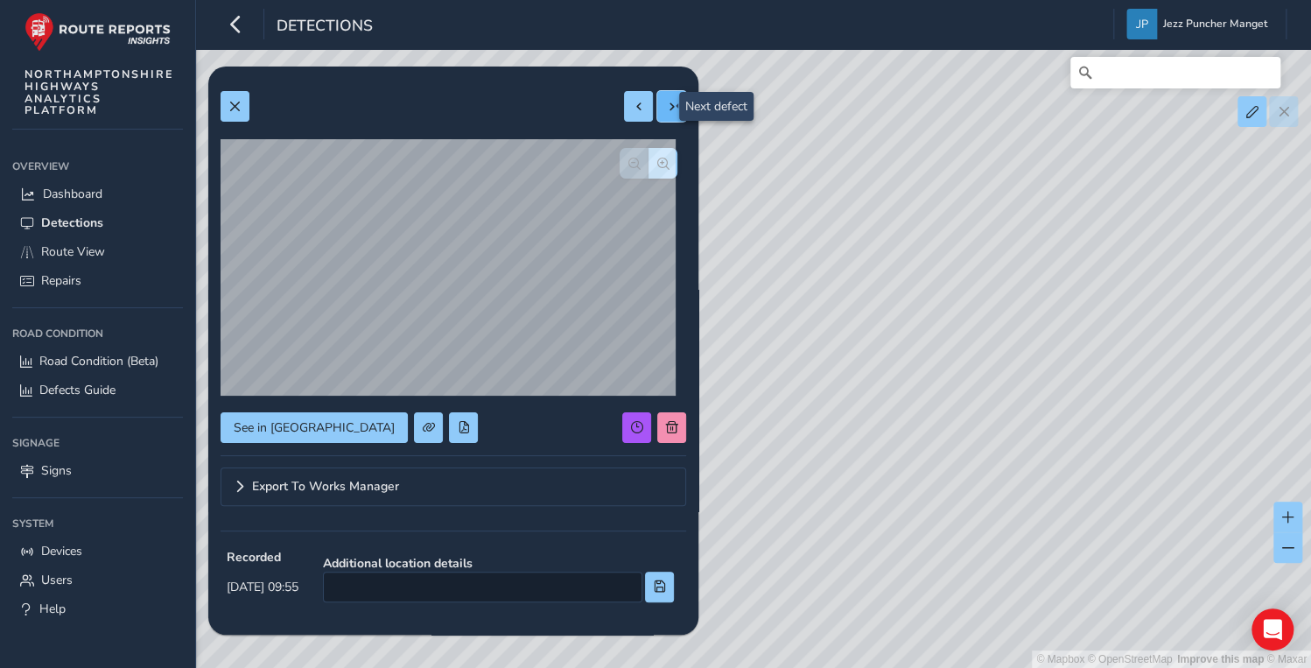
click at [666, 110] on span at bounding box center [672, 107] width 12 height 12
type input "248"
type input "904"
click at [666, 110] on span at bounding box center [672, 107] width 12 height 12
type input "288"
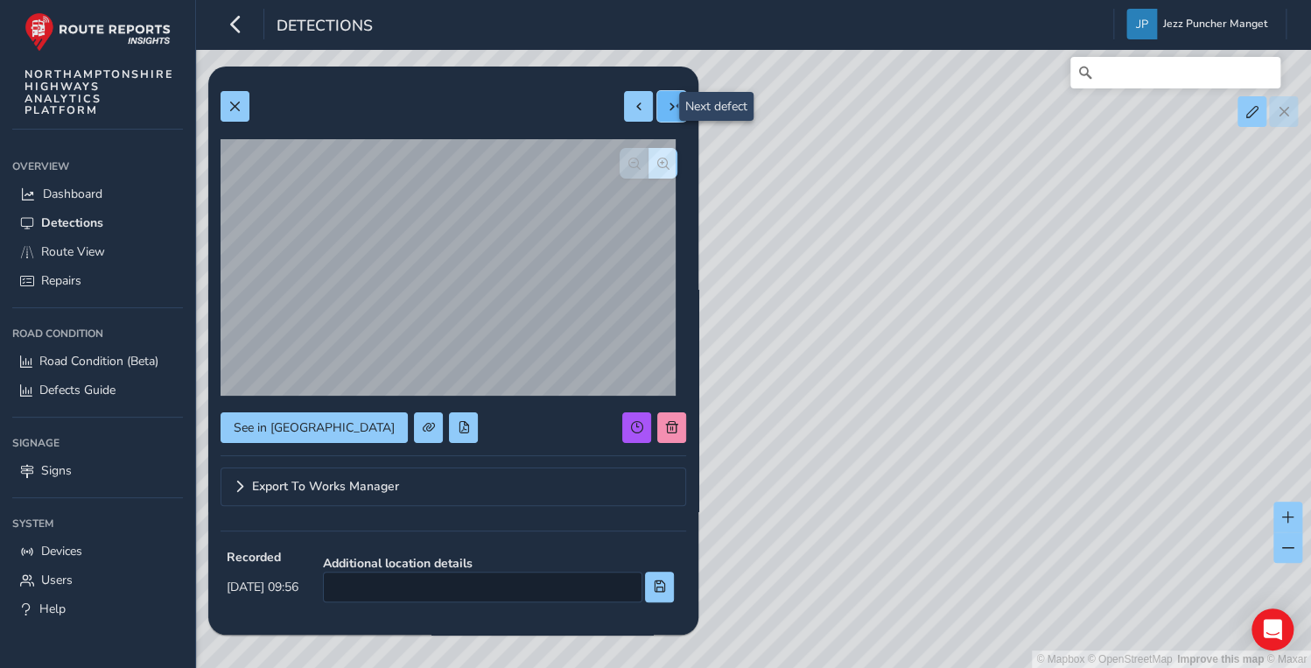
type input "661"
click at [666, 110] on span at bounding box center [672, 107] width 12 height 12
type input "498"
type input "1065"
click at [666, 110] on span at bounding box center [672, 107] width 12 height 12
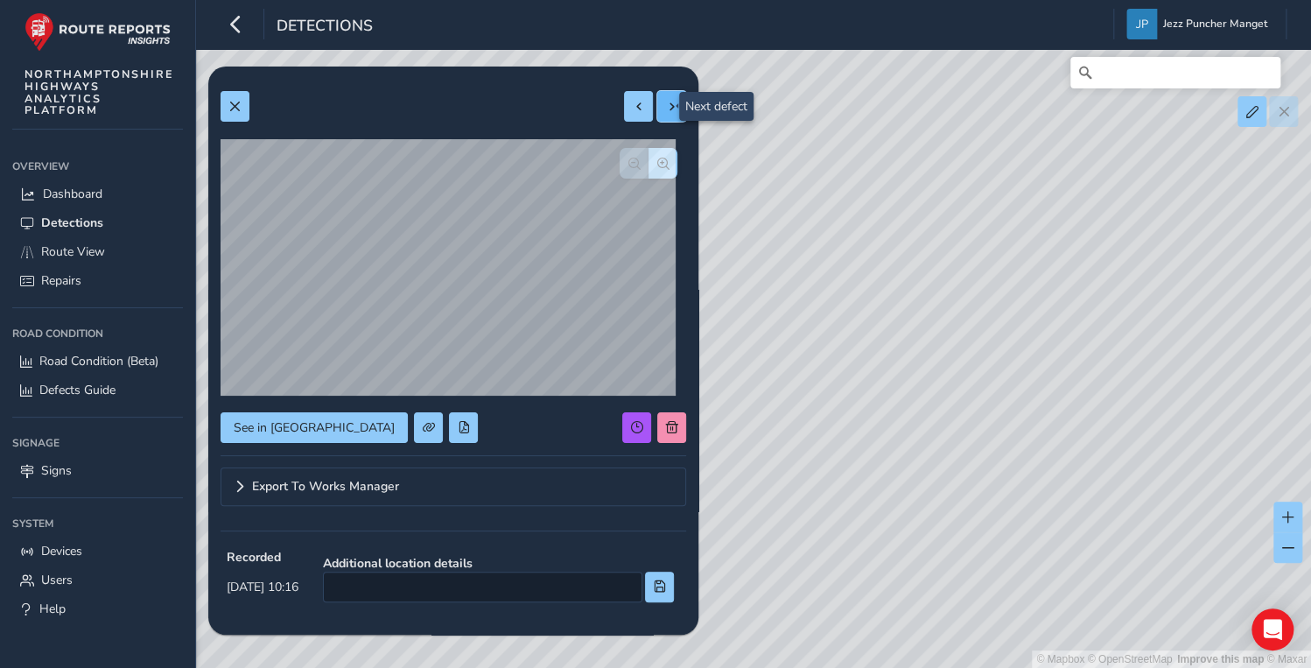
type input "433"
type input "1238"
click at [666, 110] on span at bounding box center [672, 107] width 12 height 12
type input "285"
type input "579"
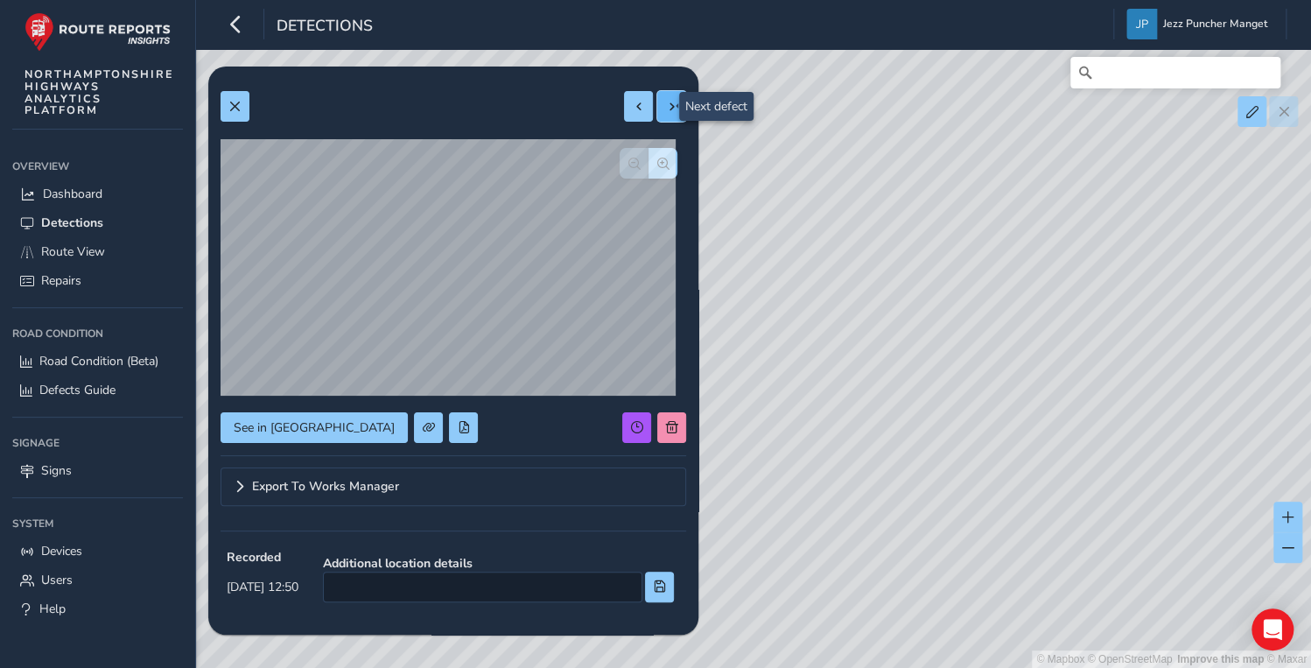
click at [666, 110] on span at bounding box center [672, 107] width 12 height 12
type input "390"
type input "1766"
click at [666, 110] on span at bounding box center [672, 107] width 12 height 12
type input "445"
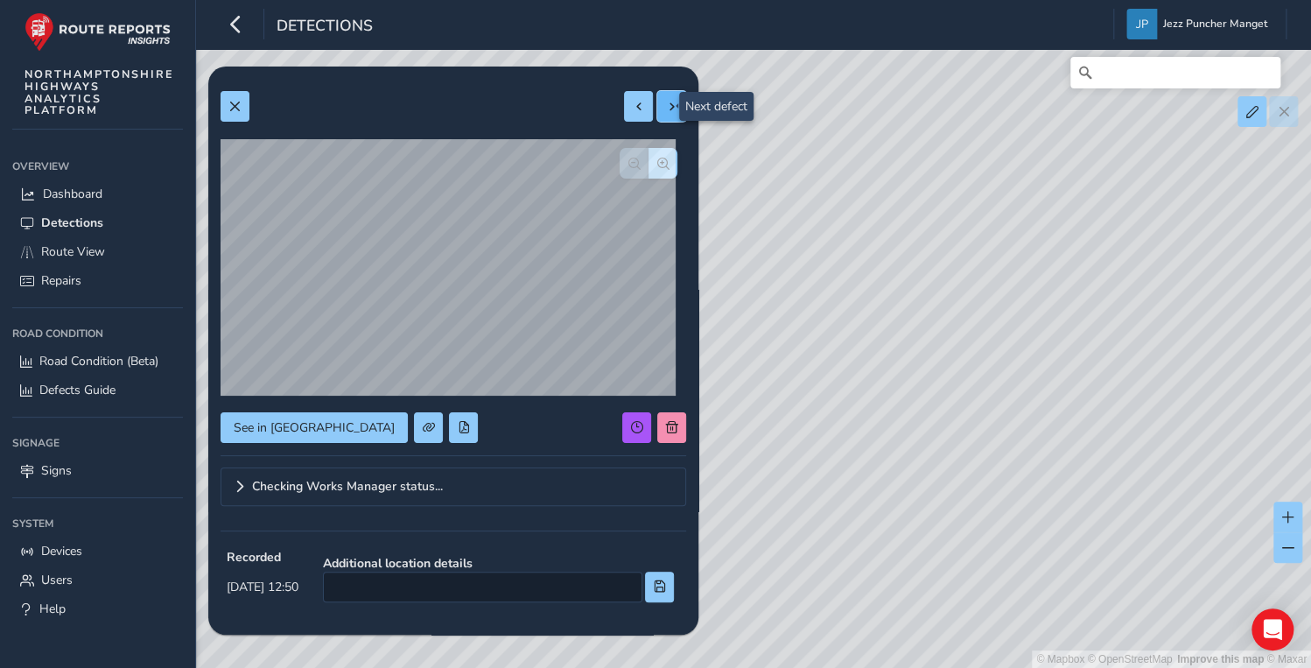
type input "1538"
click at [666, 110] on span at bounding box center [672, 107] width 12 height 12
type input "422"
type input "965"
click at [666, 110] on span at bounding box center [672, 107] width 12 height 12
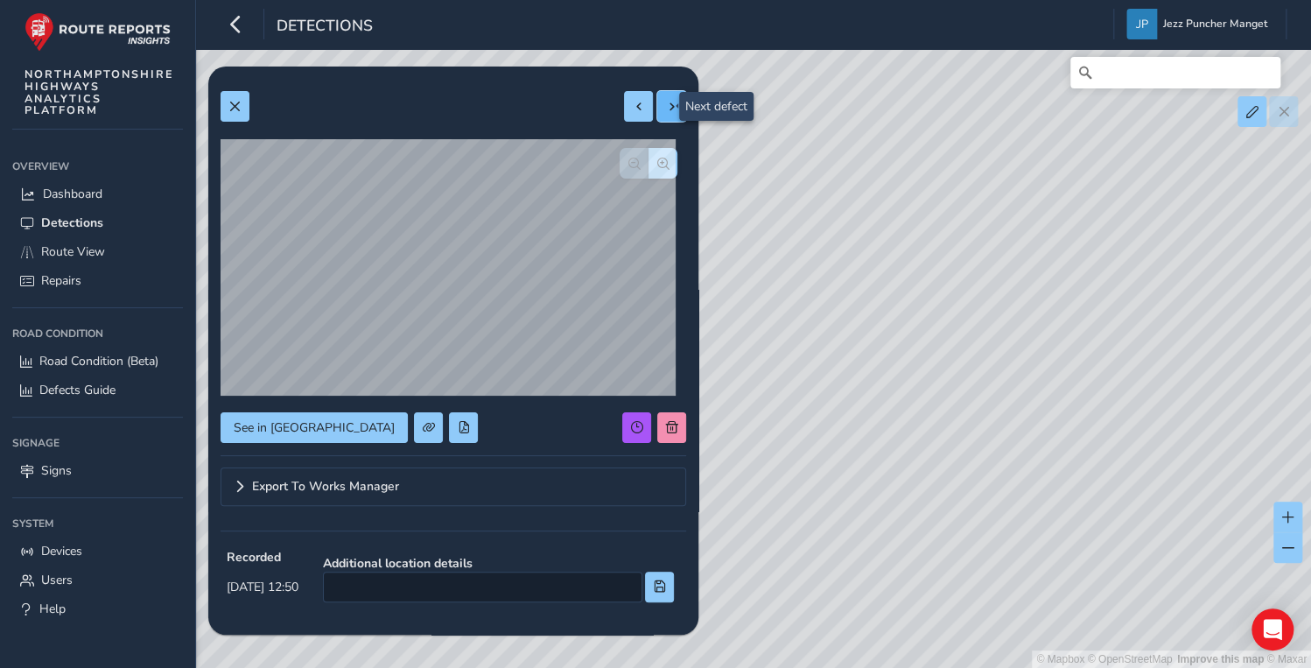
type input "203"
type input "580"
click at [666, 110] on span at bounding box center [672, 107] width 12 height 12
type input "423"
type input "735"
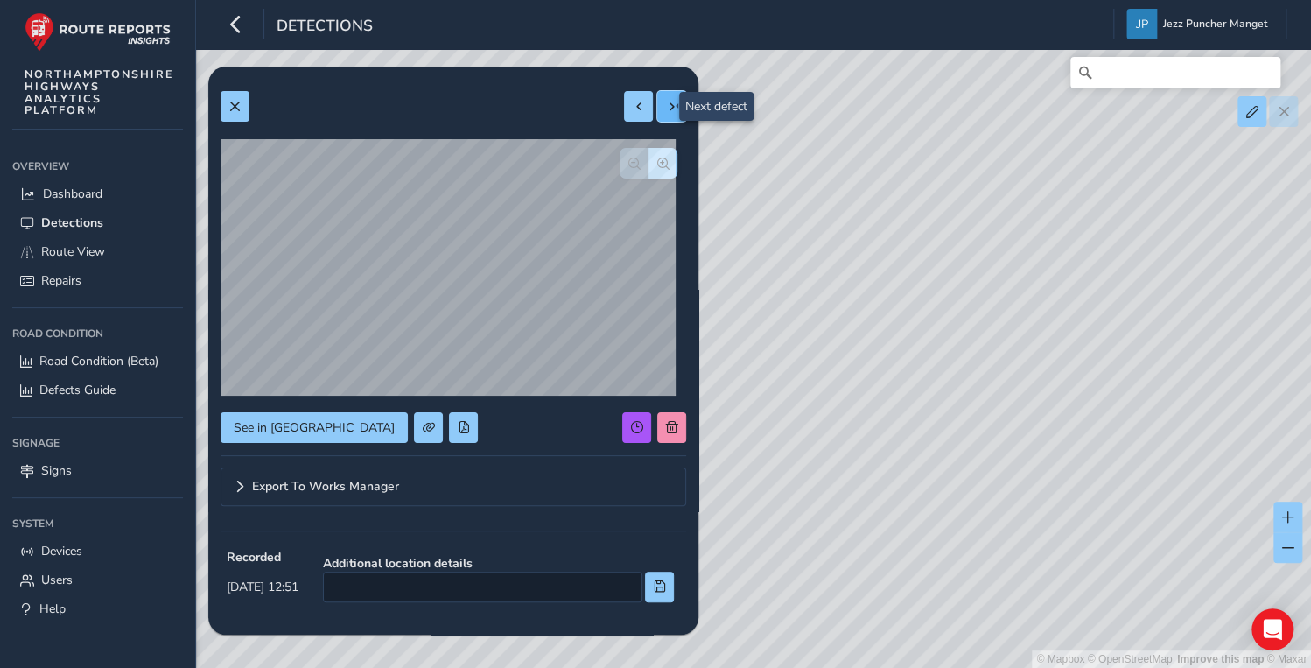
click at [666, 110] on span at bounding box center [672, 107] width 12 height 12
type input "550"
type input "2344"
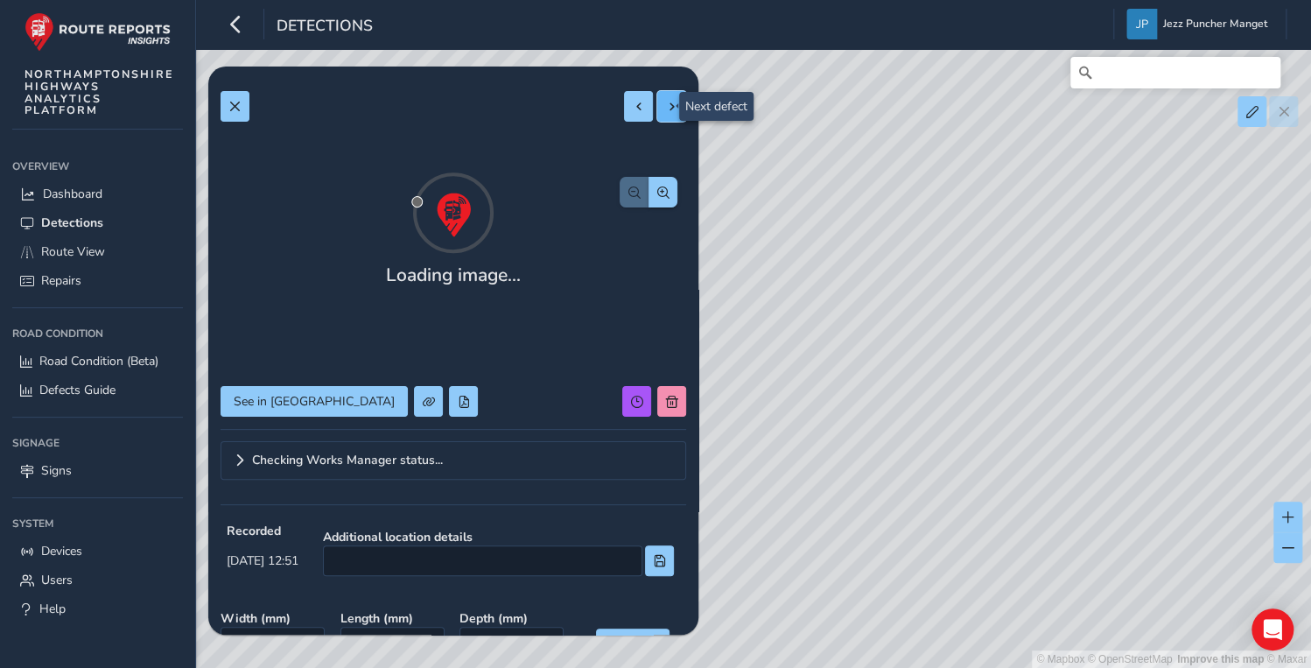
click at [666, 110] on span at bounding box center [672, 107] width 12 height 12
type input "528"
type input "2081"
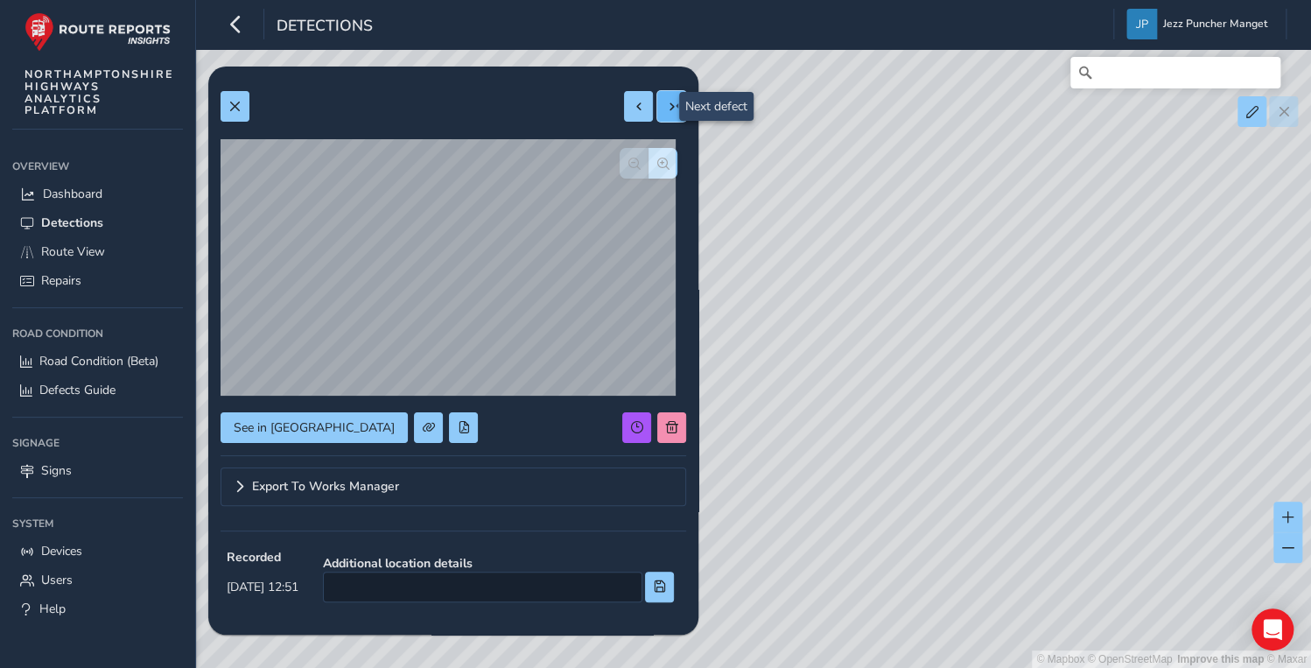
click at [666, 110] on span at bounding box center [672, 107] width 12 height 12
type input "340"
type input "1157"
click at [666, 110] on span at bounding box center [672, 107] width 12 height 12
type input "229"
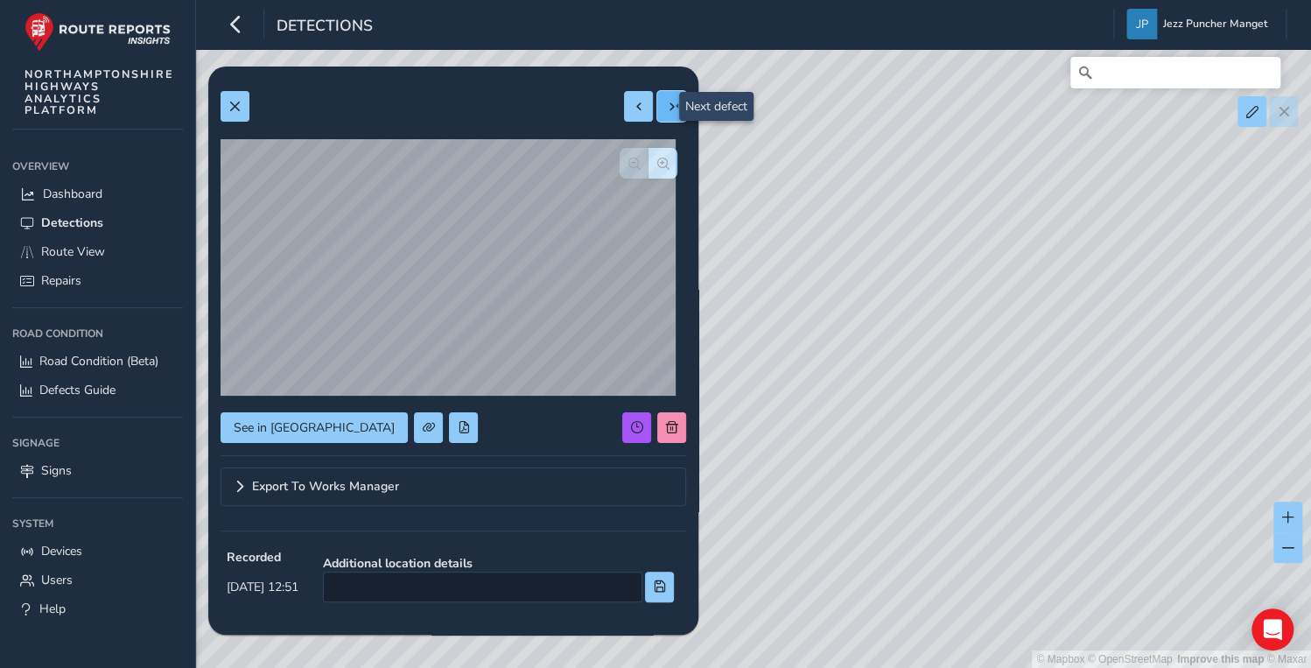
type input "383"
click at [666, 110] on span at bounding box center [672, 107] width 12 height 12
type input "602"
type input "500"
click at [666, 110] on span at bounding box center [672, 107] width 12 height 12
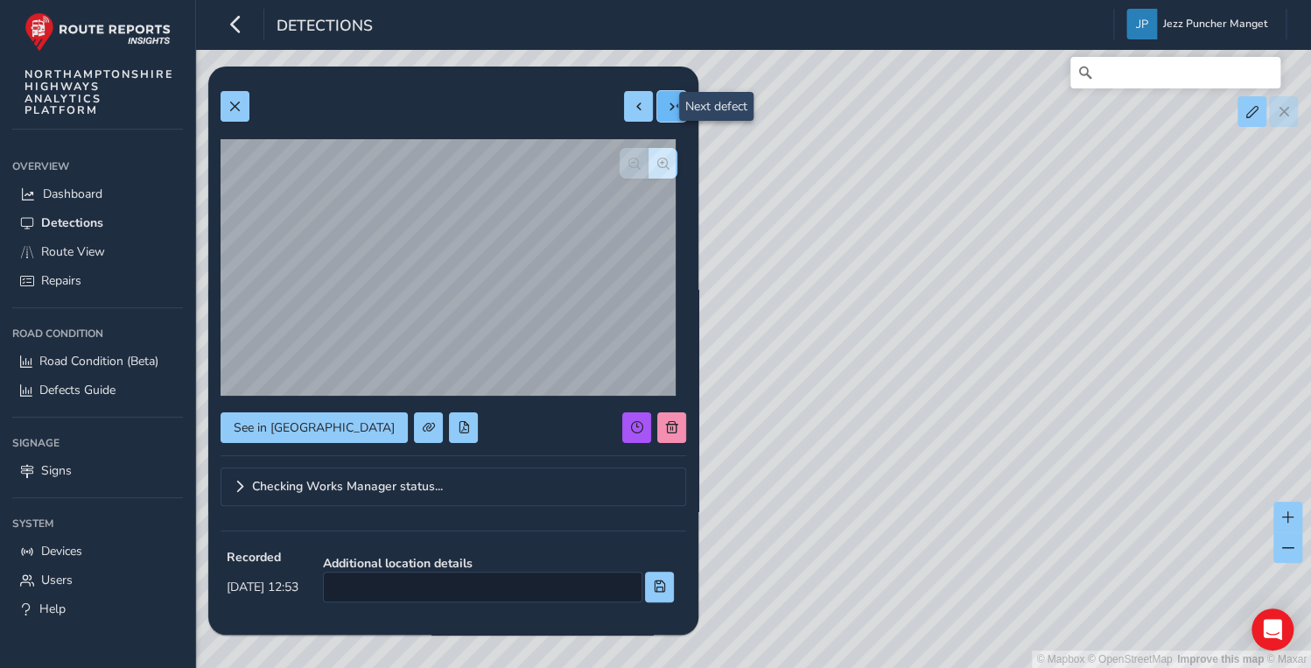
type input "396"
type input "715"
click at [666, 110] on span at bounding box center [672, 107] width 12 height 12
type input "386"
type input "1023"
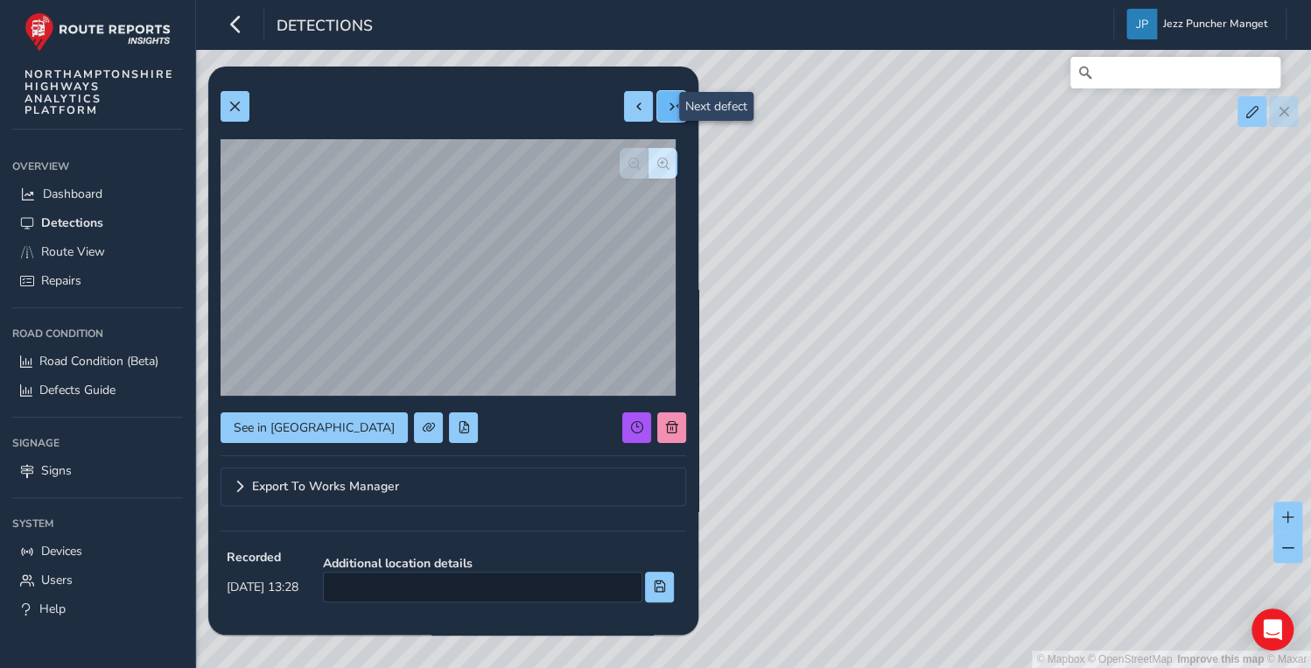
click at [666, 110] on span at bounding box center [672, 107] width 12 height 12
type input "391"
type input "854"
click at [666, 110] on span at bounding box center [672, 107] width 12 height 12
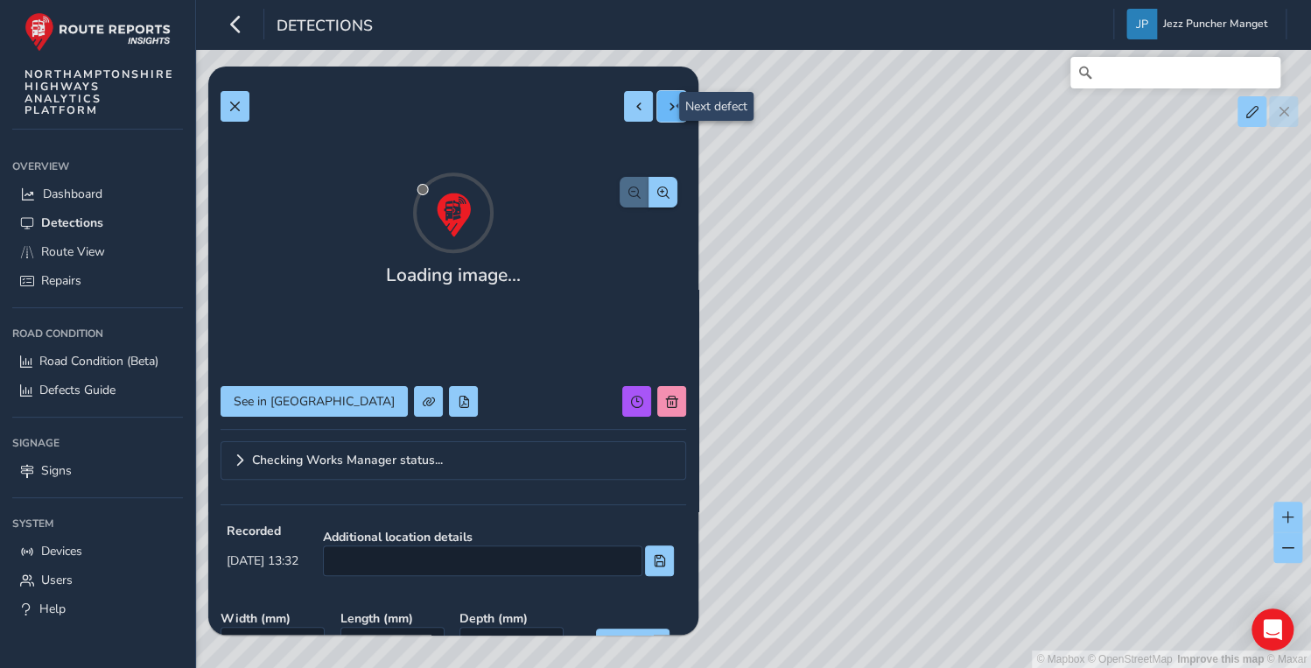
type input "330"
type input "675"
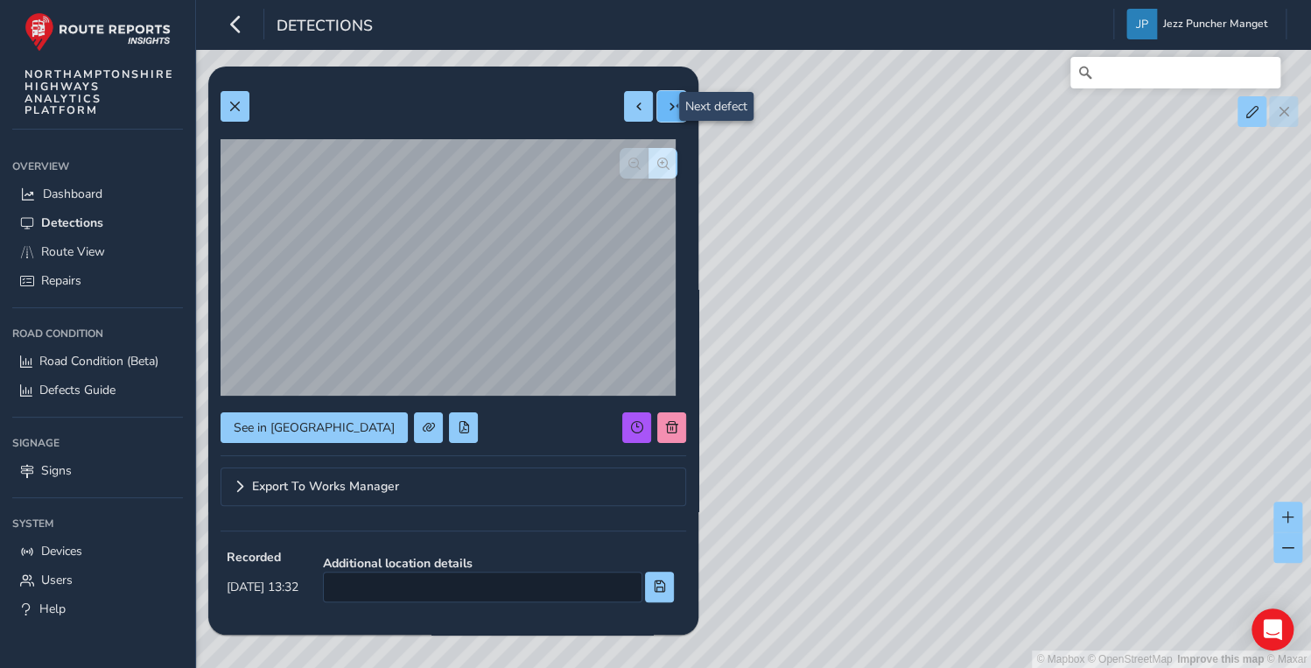
click at [666, 110] on span at bounding box center [672, 107] width 12 height 12
type input "780"
type input "903"
click at [666, 110] on span at bounding box center [672, 107] width 12 height 12
type input "451"
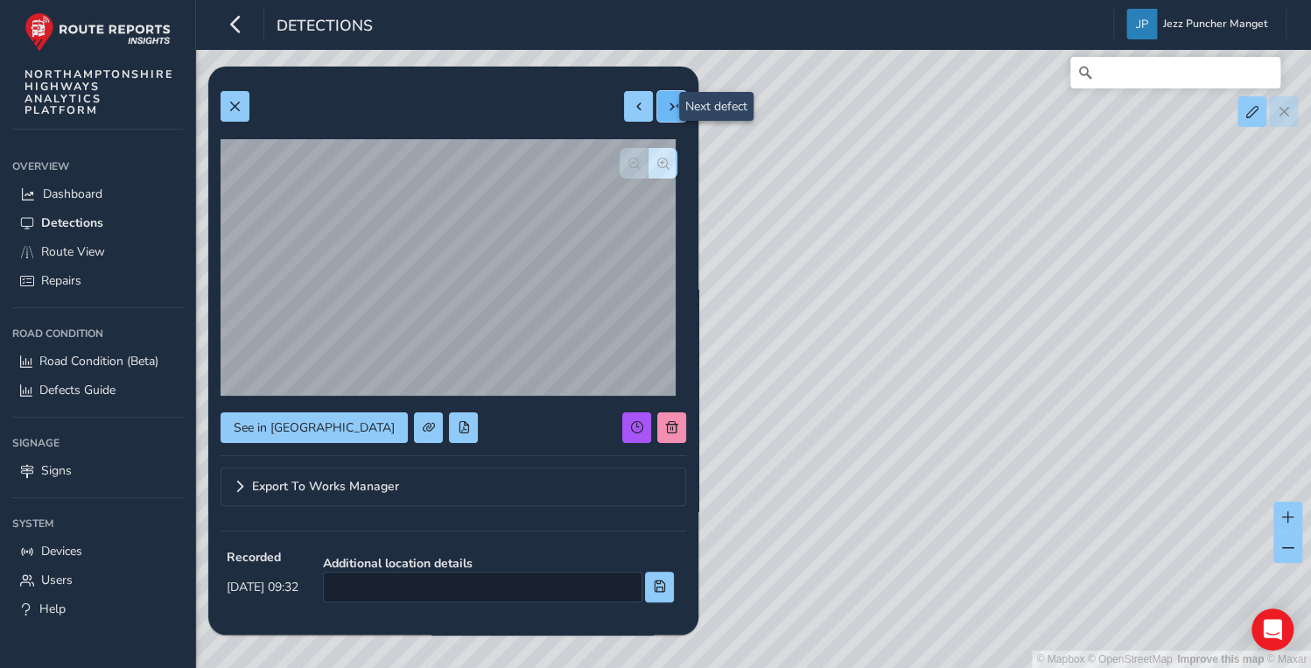
type input "717"
click at [672, 74] on div "Relevance Relevance [DATE] - [DATE] Filters csv Applied Filters [DATE] 13:01 Ar…" at bounding box center [754, 74] width 1066 height 0
click at [92, 216] on span "Detections" at bounding box center [72, 222] width 62 height 17
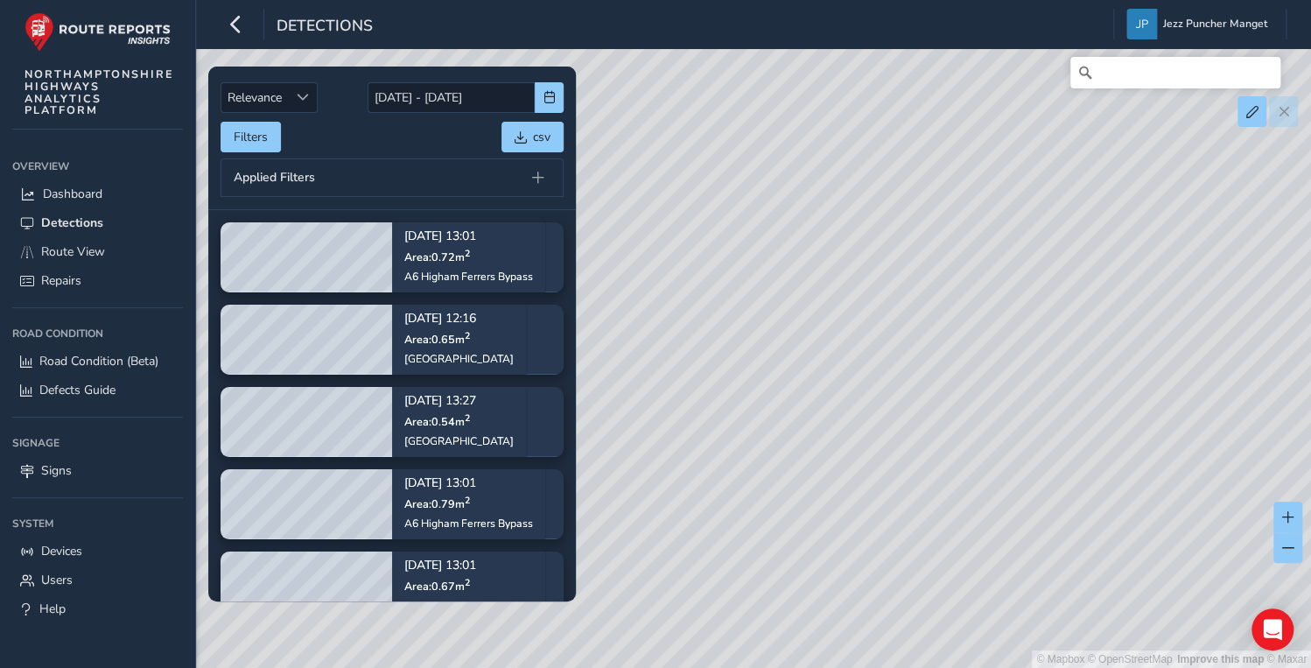
drag, startPoint x: 812, startPoint y: 315, endPoint x: 654, endPoint y: 208, distance: 191.0
click at [601, 200] on div "© Mapbox © OpenStreetMap Improve this map © Maxar" at bounding box center [655, 334] width 1311 height 668
drag, startPoint x: 984, startPoint y: 381, endPoint x: 675, endPoint y: 394, distance: 309.2
click at [675, 394] on div "© Mapbox © OpenStreetMap Improve this map © Maxar" at bounding box center [655, 334] width 1311 height 668
drag, startPoint x: 734, startPoint y: 388, endPoint x: 784, endPoint y: 320, distance: 83.8
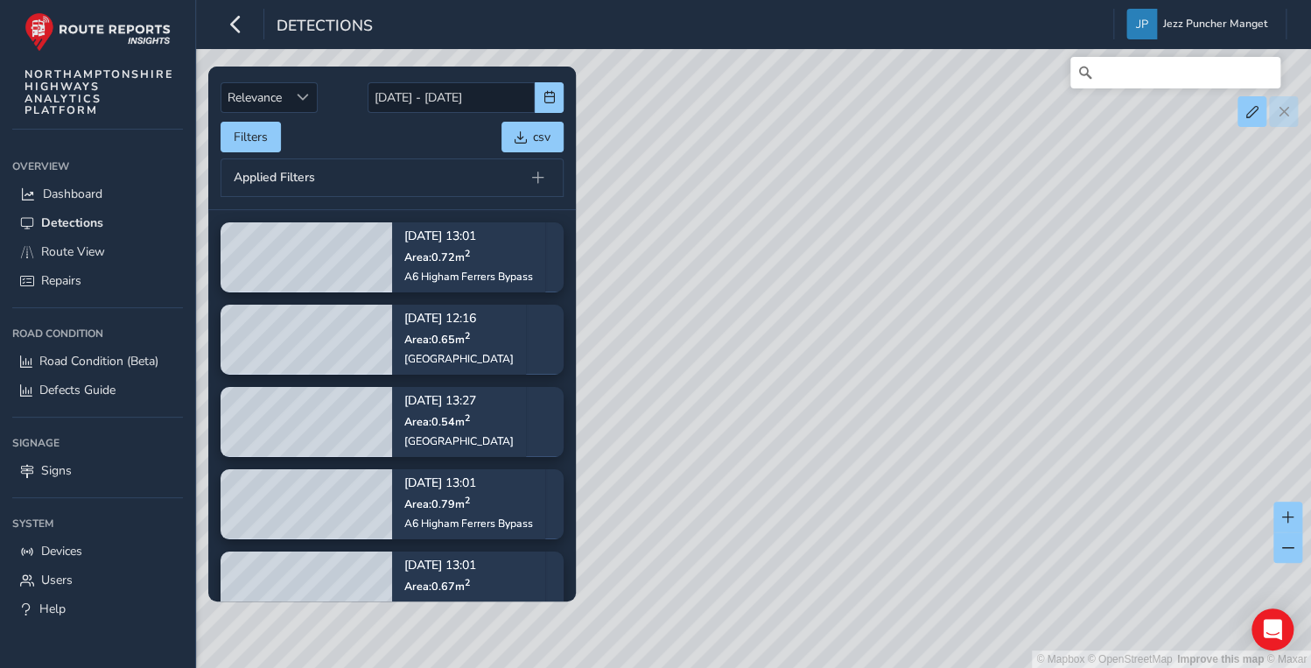
click at [784, 320] on div "© Mapbox © OpenStreetMap Improve this map © Maxar" at bounding box center [655, 334] width 1311 height 668
drag, startPoint x: 933, startPoint y: 221, endPoint x: 722, endPoint y: 466, distance: 323.3
click at [721, 486] on div "© Mapbox © OpenStreetMap Improve this map © Maxar" at bounding box center [655, 334] width 1311 height 668
click at [256, 140] on button "Filters" at bounding box center [251, 137] width 60 height 31
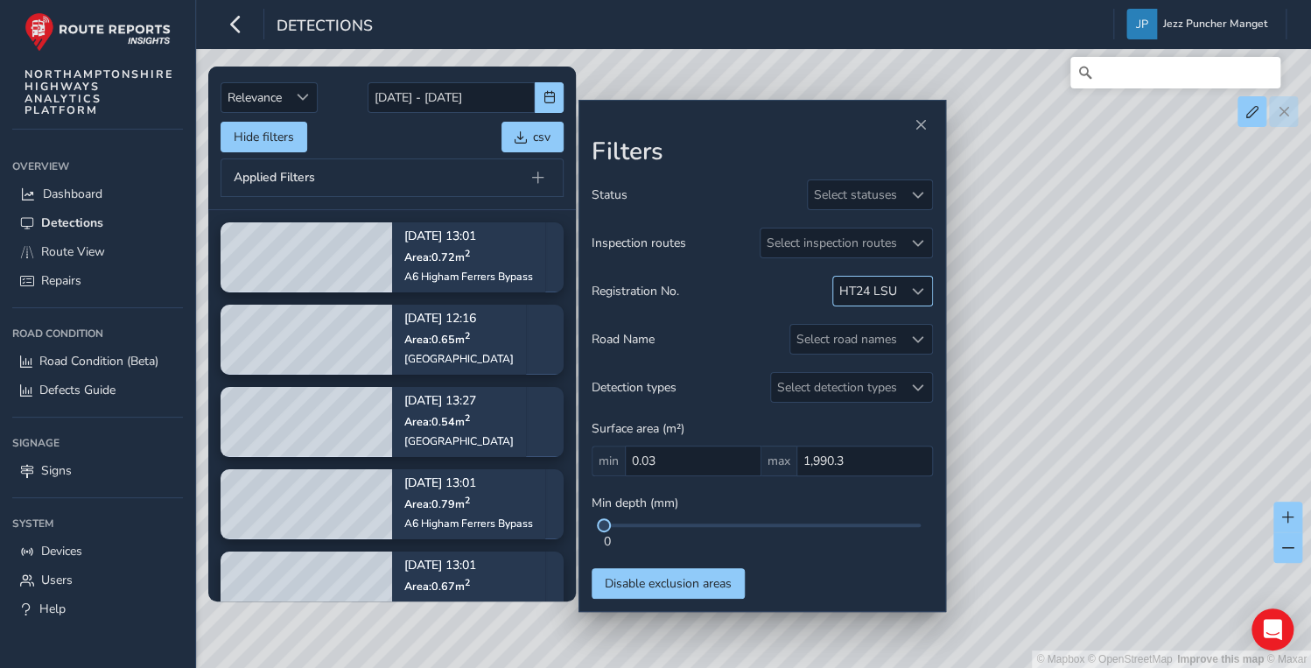
click at [924, 294] on div at bounding box center [917, 291] width 29 height 29
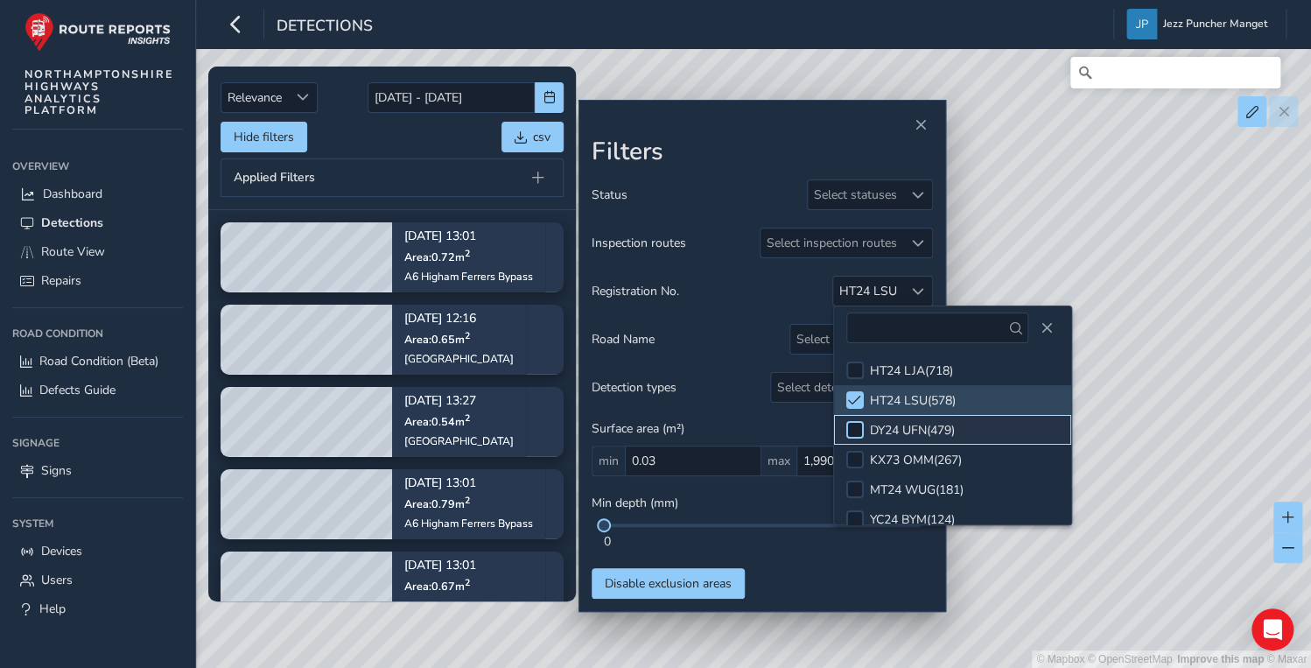
click at [850, 426] on div at bounding box center [855, 430] width 18 height 18
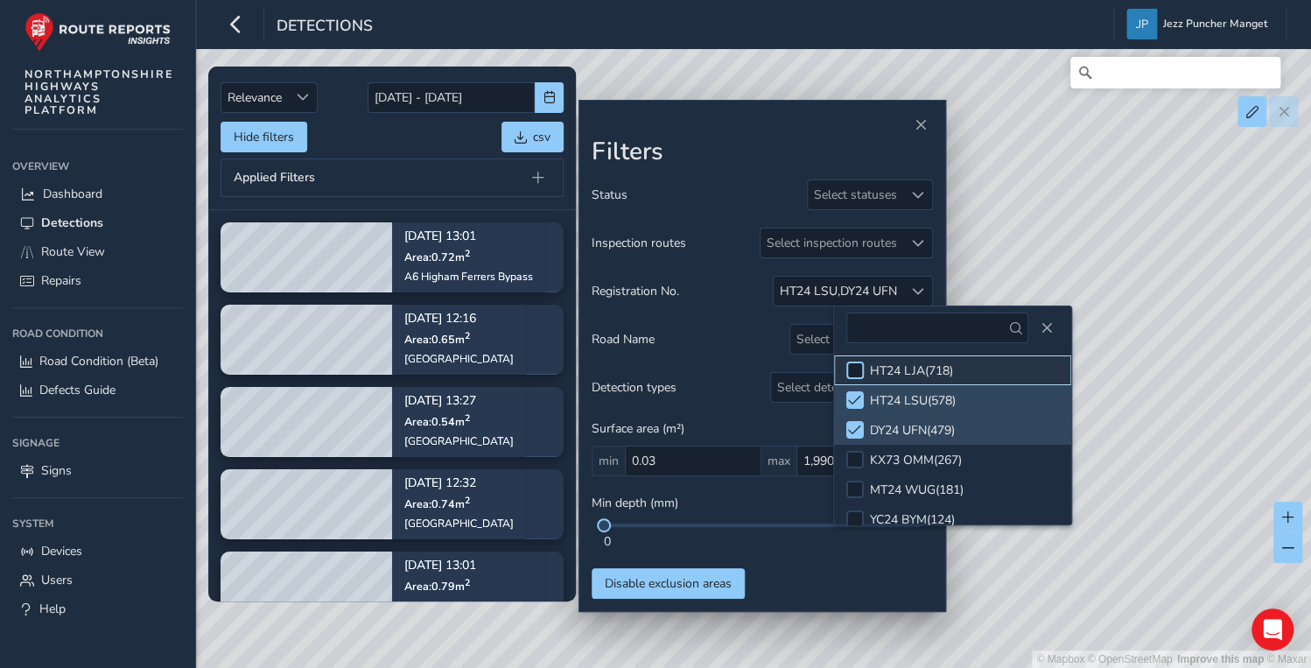
click at [852, 376] on div at bounding box center [855, 370] width 18 height 18
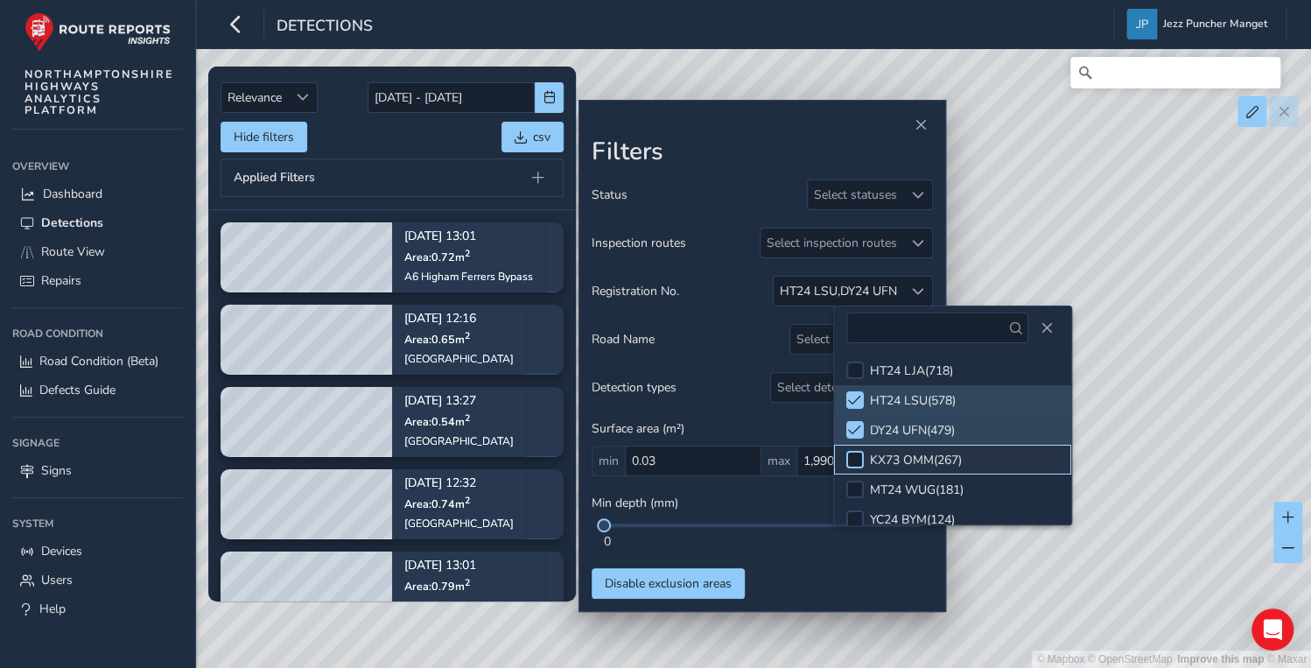
click at [853, 458] on div at bounding box center [855, 460] width 18 height 18
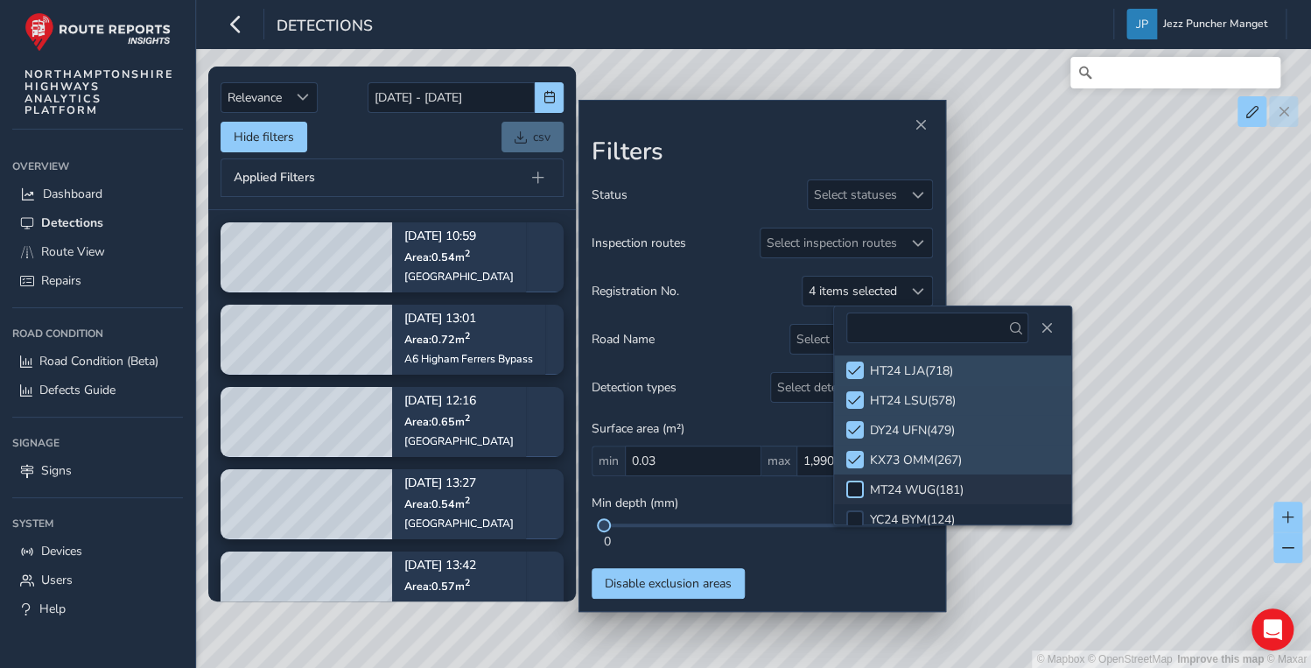
click at [857, 494] on div at bounding box center [855, 489] width 18 height 18
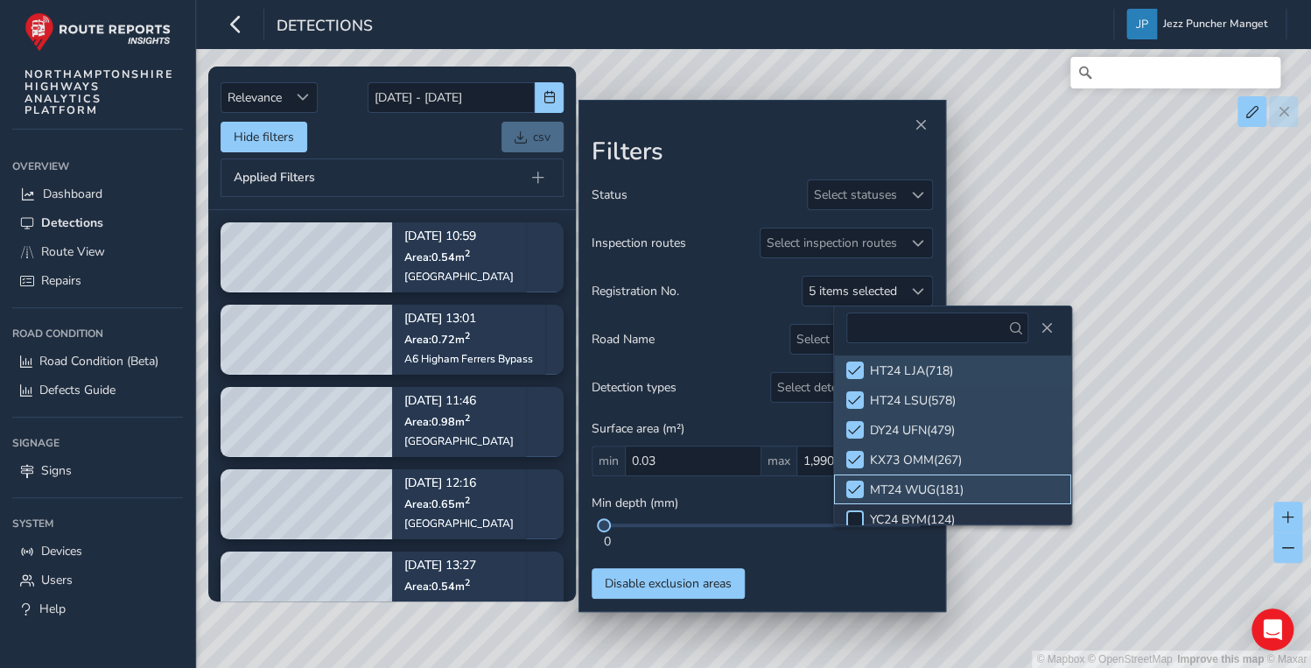
scroll to position [105, 0]
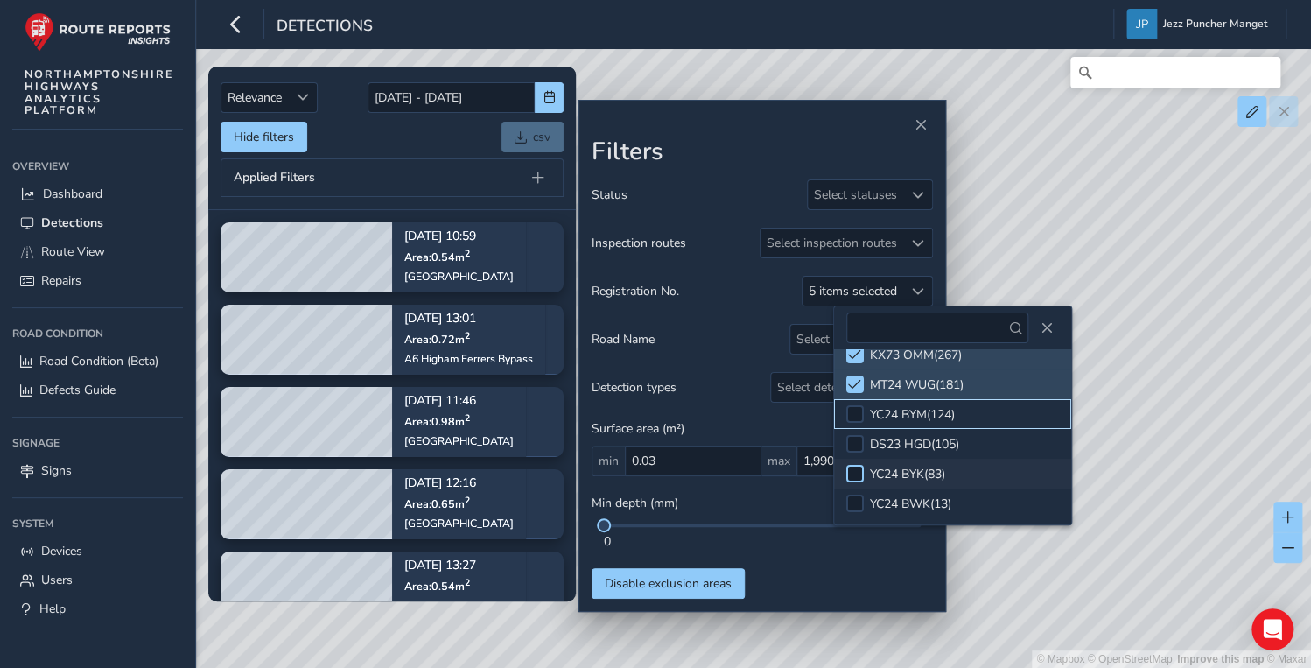
click at [858, 415] on div at bounding box center [855, 414] width 18 height 18
click at [850, 445] on div at bounding box center [855, 444] width 18 height 18
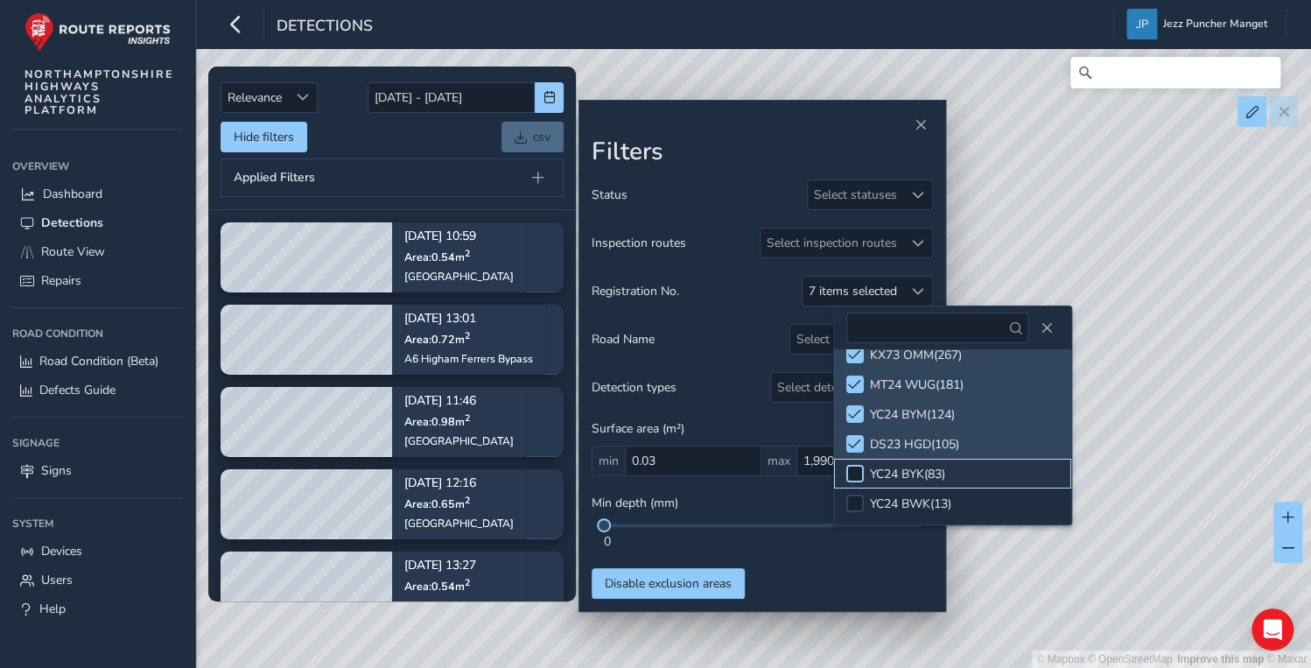
click at [853, 475] on div at bounding box center [855, 474] width 18 height 18
click at [851, 499] on div at bounding box center [855, 503] width 18 height 18
click at [1029, 536] on div "© Mapbox © OpenStreetMap Improve this map © Maxar" at bounding box center [655, 334] width 1311 height 668
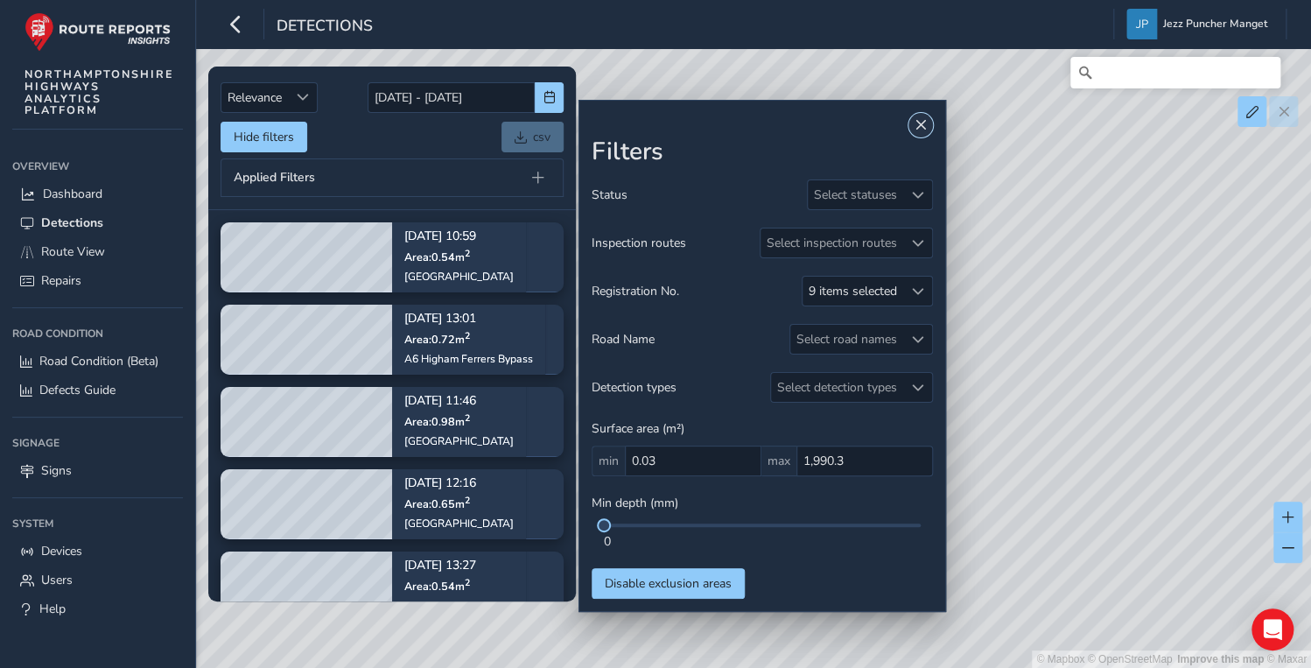
click at [914, 123] on span "Close" at bounding box center [920, 125] width 12 height 12
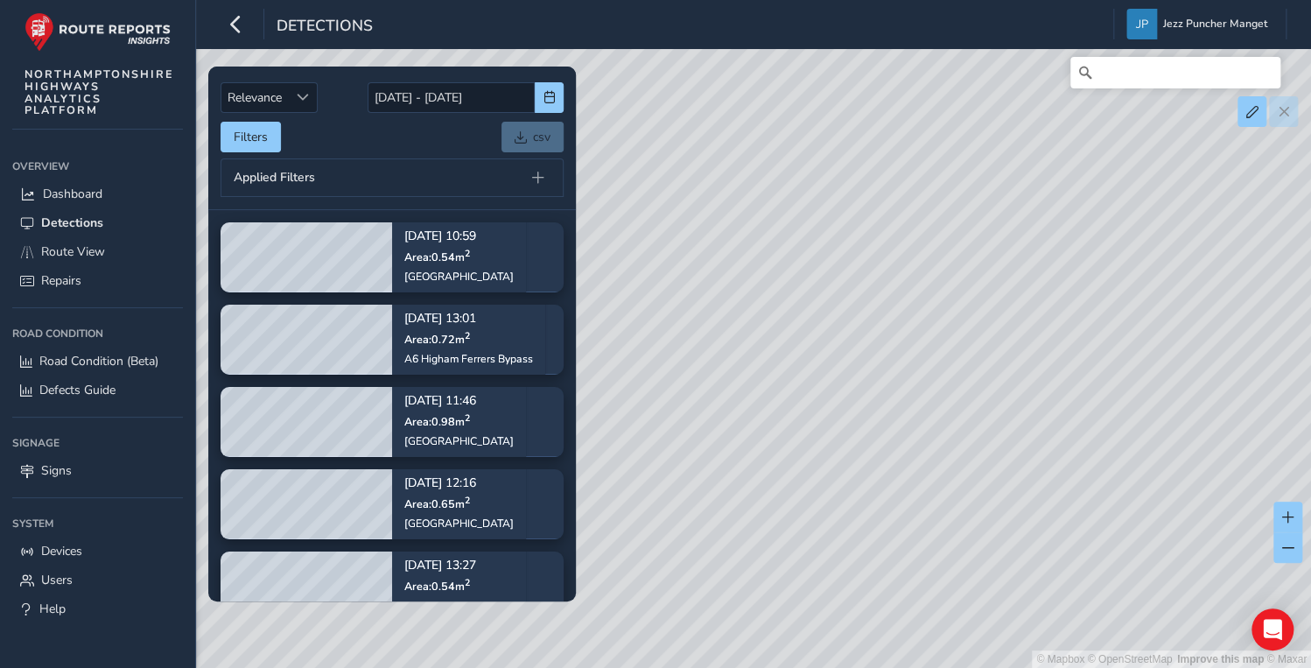
drag, startPoint x: 804, startPoint y: 345, endPoint x: 934, endPoint y: 326, distance: 130.8
click at [934, 326] on div "© Mapbox © OpenStreetMap Improve this map © Maxar" at bounding box center [655, 334] width 1311 height 668
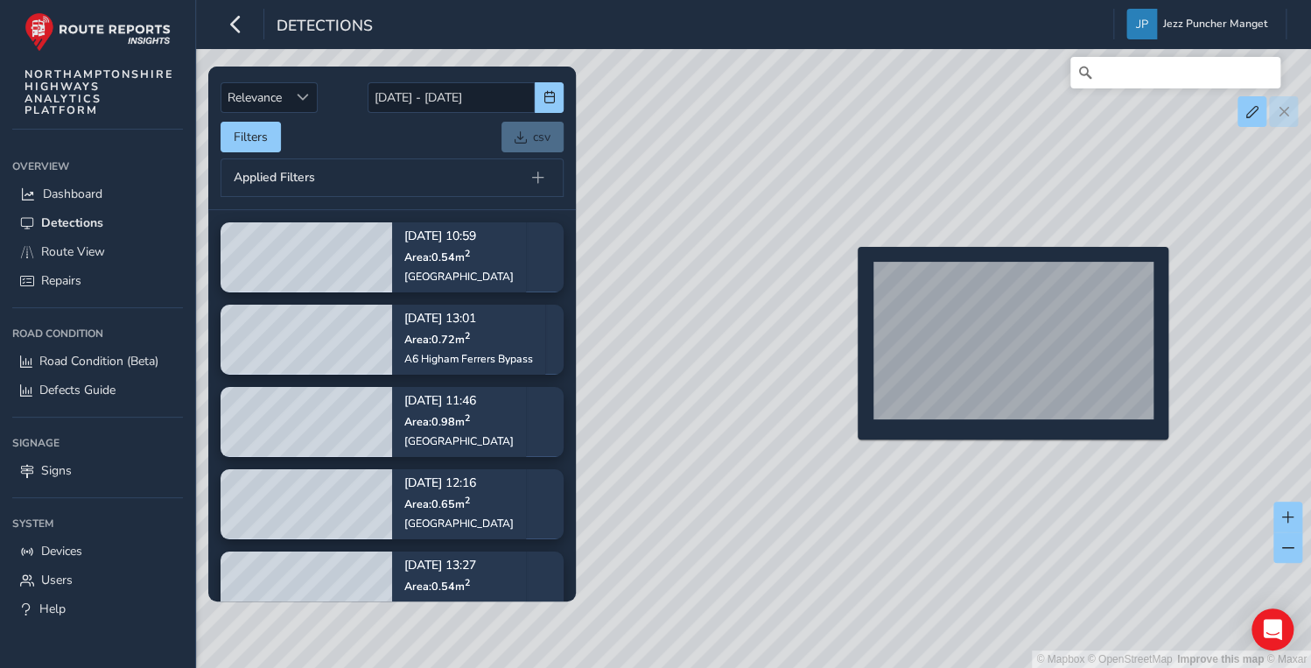
click at [847, 275] on div "© Mapbox © OpenStreetMap Improve this map © Maxar" at bounding box center [655, 334] width 1311 height 668
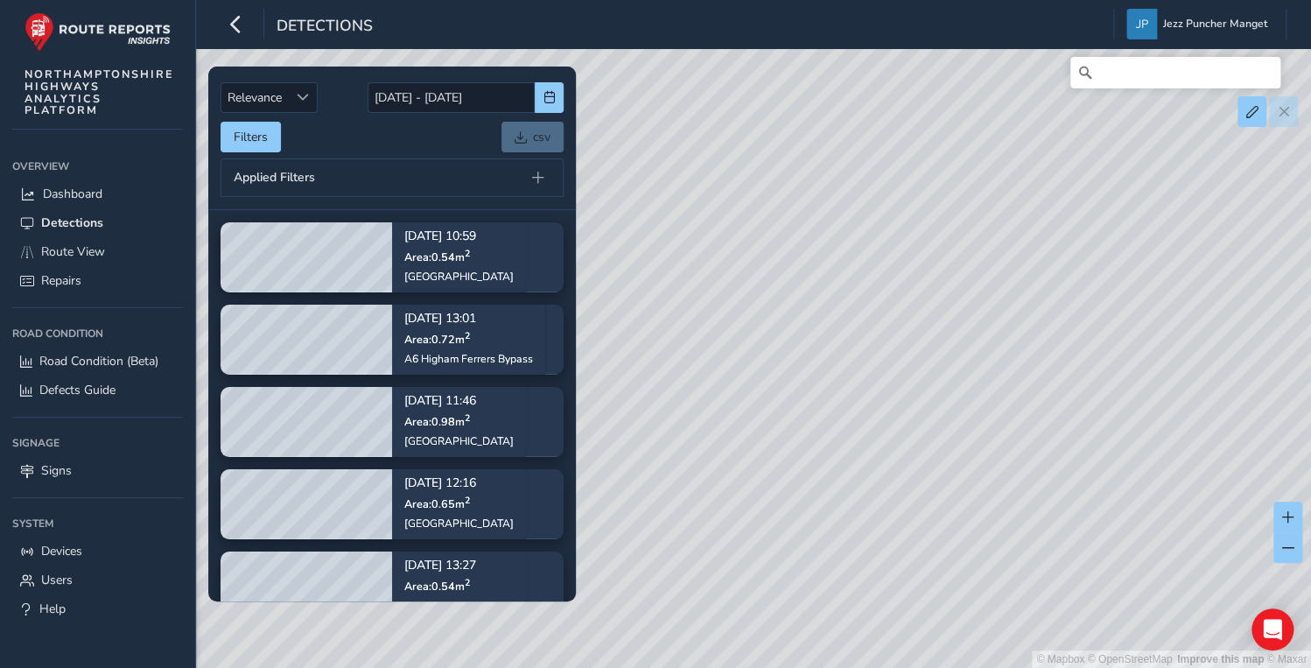
click at [870, 249] on div "© Mapbox © OpenStreetMap Improve this map © Maxar" at bounding box center [655, 334] width 1311 height 668
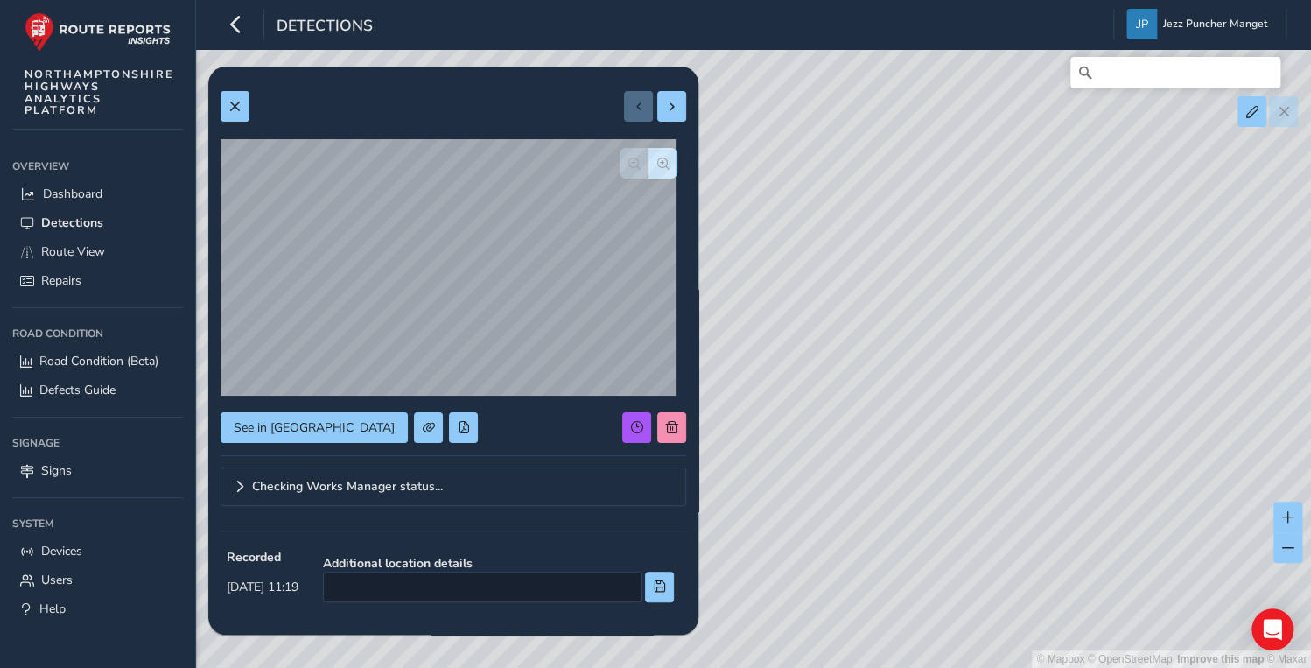
drag, startPoint x: 907, startPoint y: 242, endPoint x: 767, endPoint y: 386, distance: 201.1
click at [767, 386] on div "© Mapbox © OpenStreetMap Improve this map © Maxar" at bounding box center [655, 334] width 1311 height 668
drag, startPoint x: 837, startPoint y: 275, endPoint x: 1023, endPoint y: 126, distance: 238.5
click at [1023, 126] on div "© Mapbox © OpenStreetMap Improve this map © Maxar" at bounding box center [655, 334] width 1311 height 668
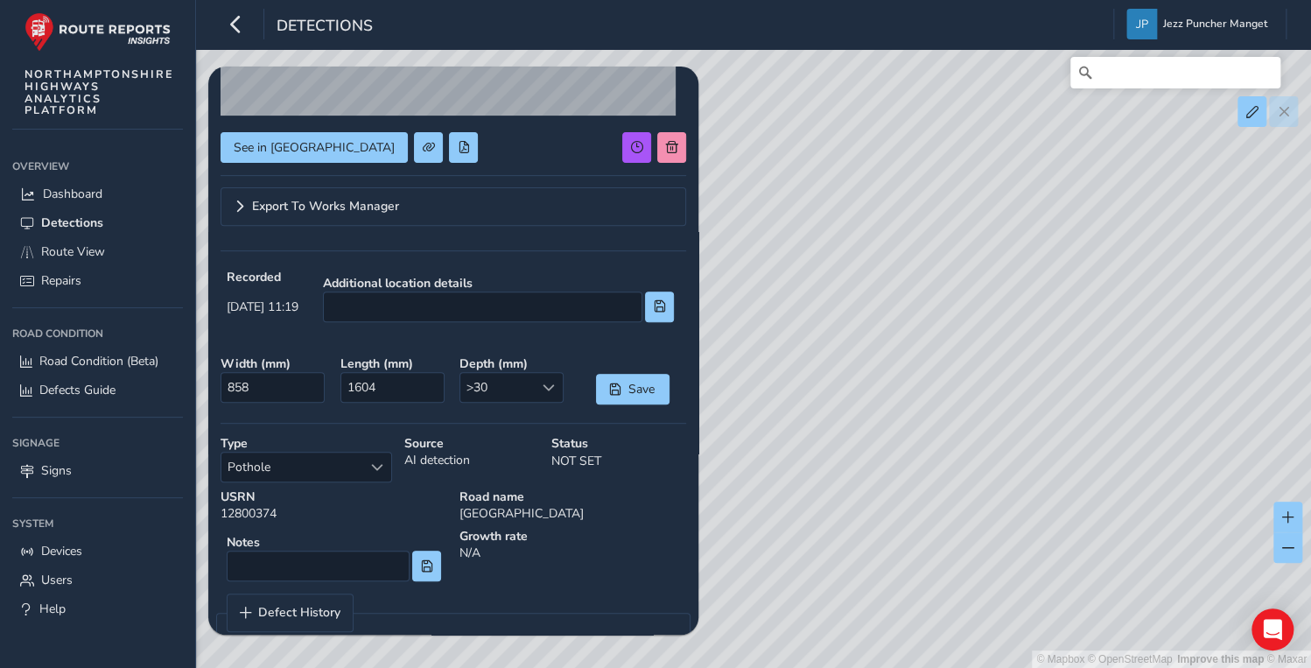
drag, startPoint x: 984, startPoint y: 366, endPoint x: 1264, endPoint y: 158, distance: 349.7
click at [1264, 158] on div "© Mapbox © OpenStreetMap Improve this map © Maxar" at bounding box center [655, 334] width 1311 height 668
drag, startPoint x: 986, startPoint y: 374, endPoint x: 797, endPoint y: 530, distance: 245.5
click at [797, 530] on div "© Mapbox © OpenStreetMap Improve this map © Maxar" at bounding box center [655, 334] width 1311 height 668
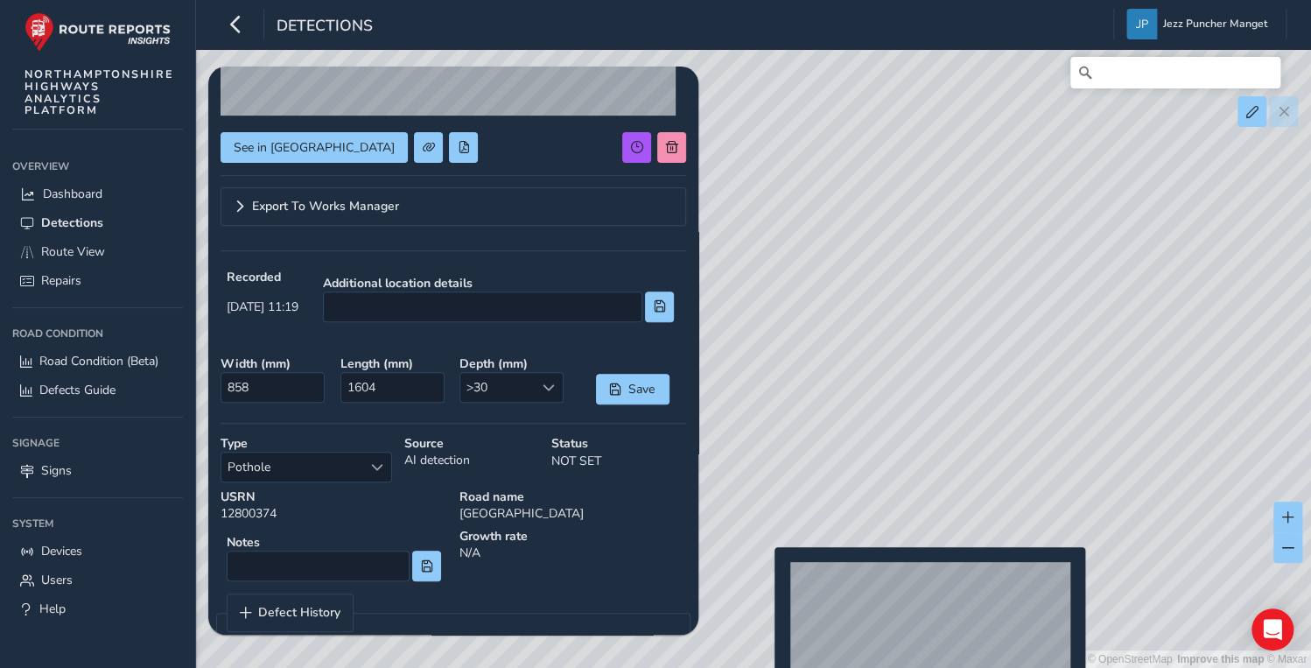
click at [769, 581] on div "© Mapbox © OpenStreetMap Improve this map © Maxar" at bounding box center [655, 334] width 1311 height 668
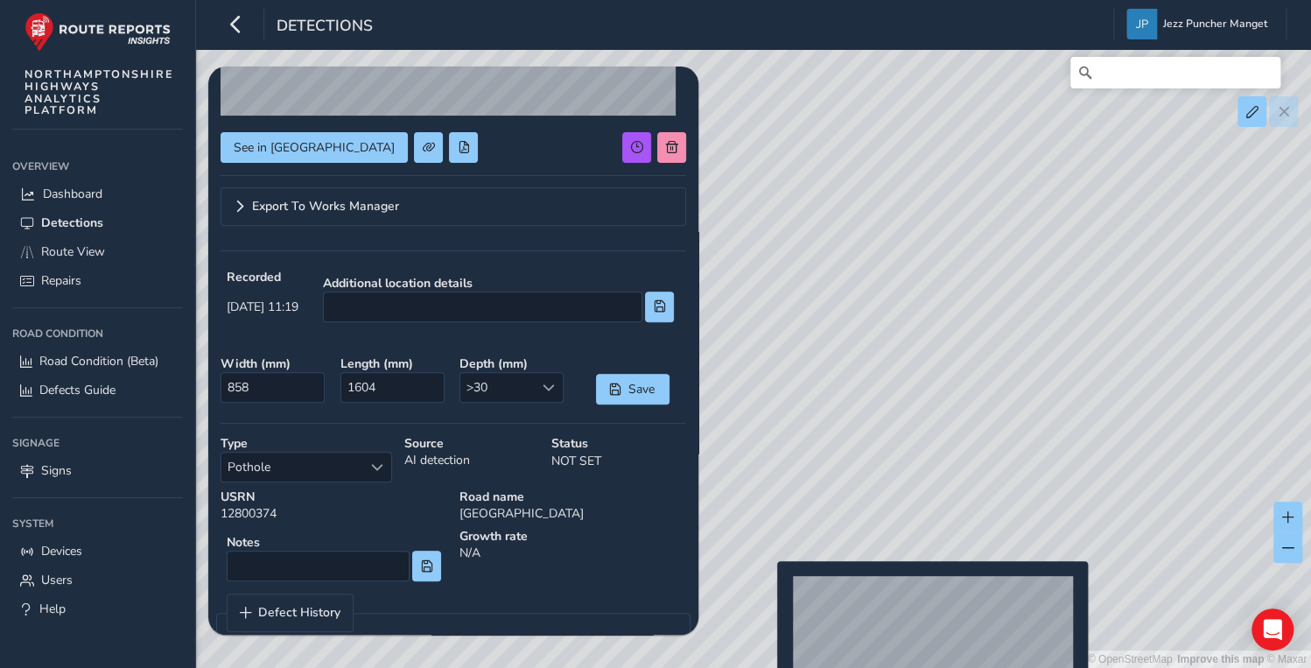
click at [766, 594] on div "© Mapbox © OpenStreetMap Improve this map © Maxar" at bounding box center [655, 334] width 1311 height 668
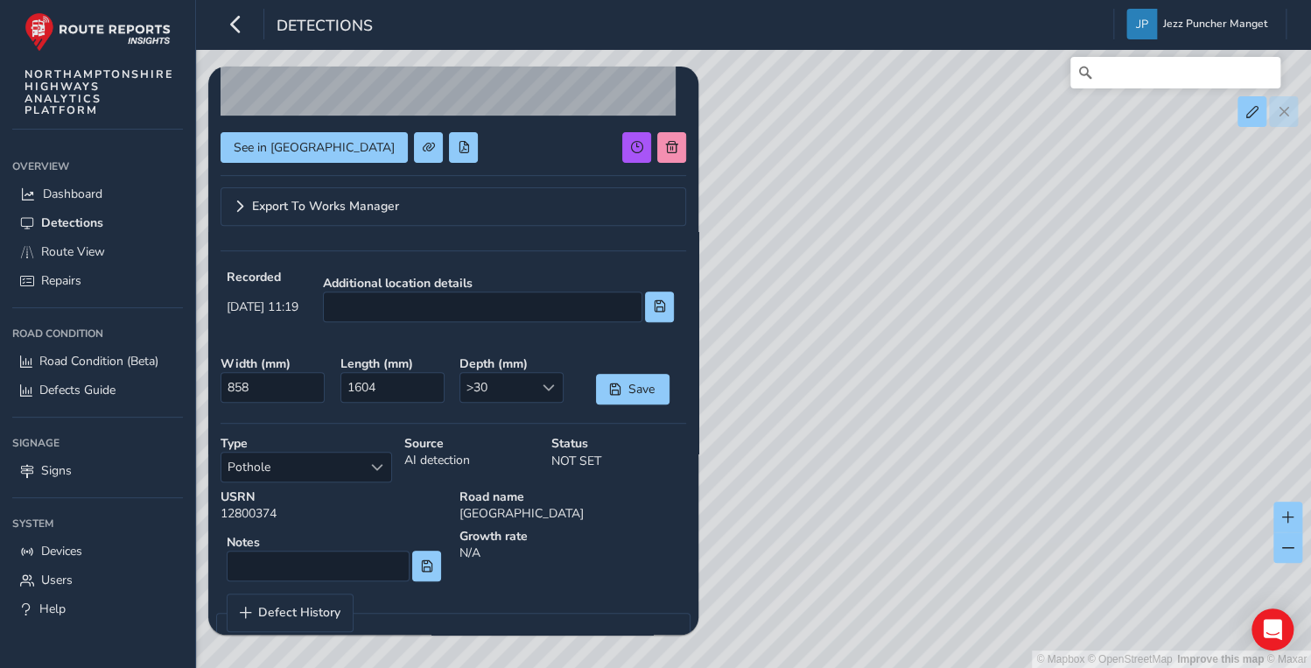
type input "459"
type input "552"
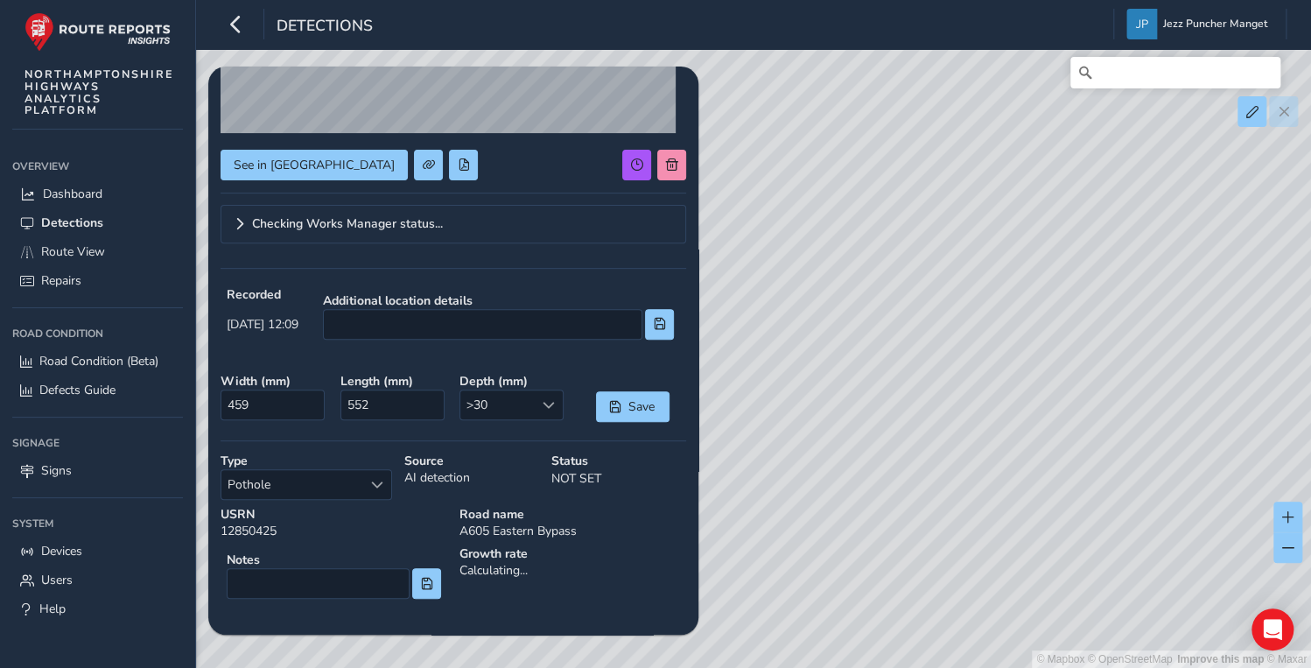
scroll to position [280, 0]
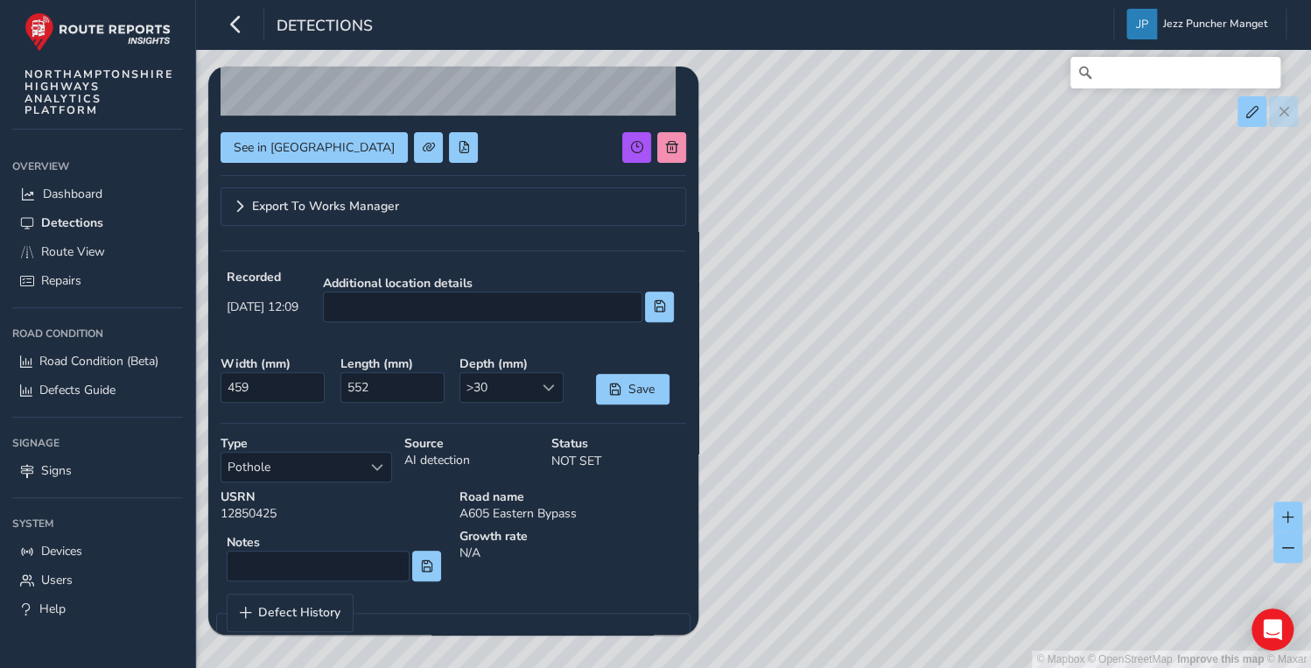
drag, startPoint x: 982, startPoint y: 146, endPoint x: 924, endPoint y: 246, distance: 115.3
click at [938, 246] on div "© Mapbox © OpenStreetMap Improve this map © Maxar" at bounding box center [655, 334] width 1311 height 668
drag, startPoint x: 987, startPoint y: 123, endPoint x: 762, endPoint y: 459, distance: 405.1
click at [762, 459] on div "© Mapbox © OpenStreetMap Improve this map © Maxar" at bounding box center [655, 334] width 1311 height 668
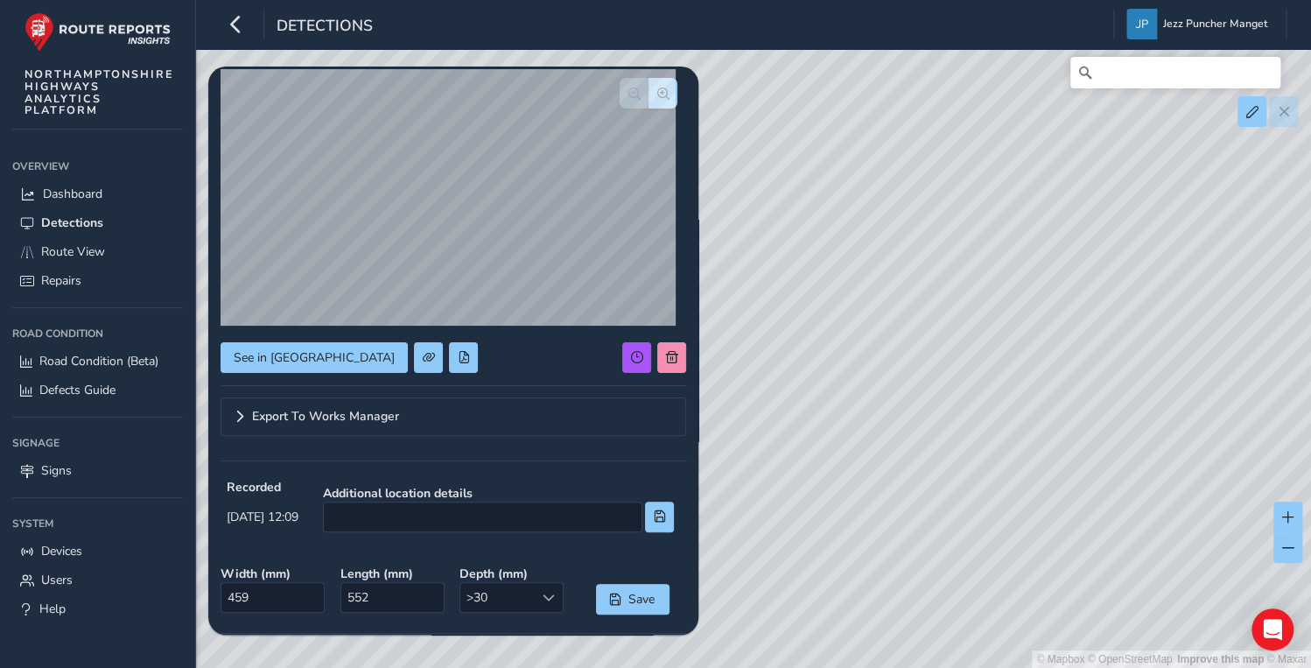
scroll to position [0, 0]
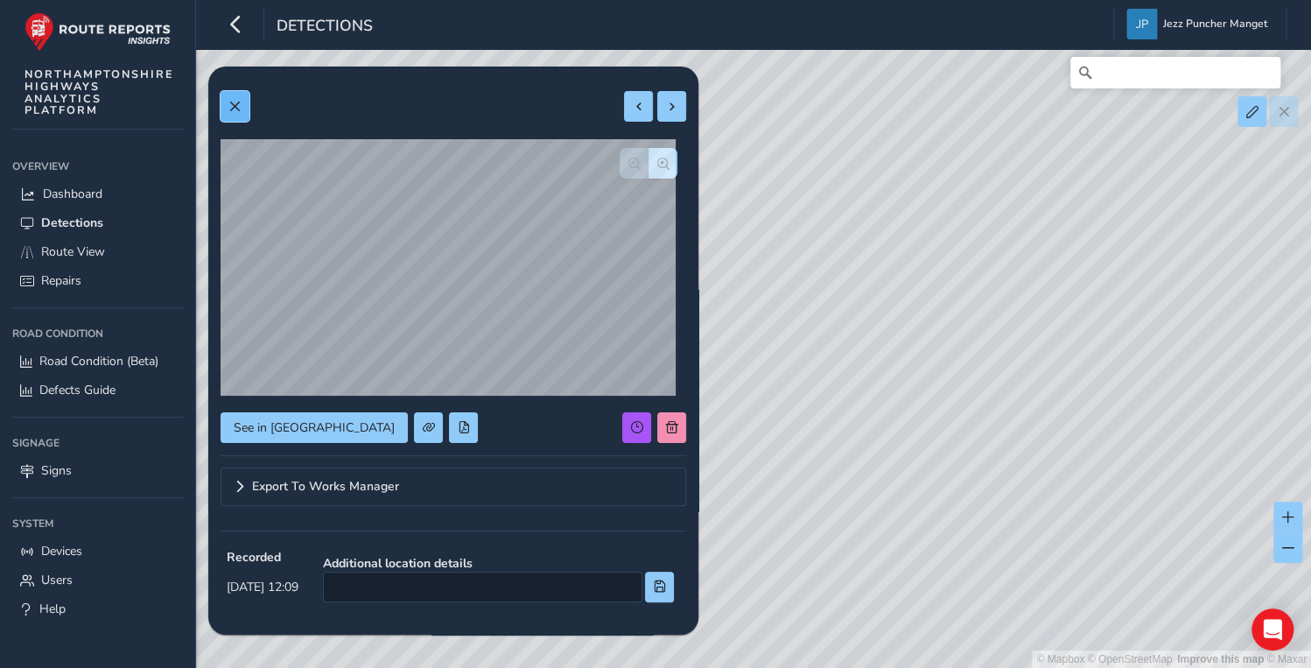
click at [222, 98] on button at bounding box center [235, 106] width 29 height 31
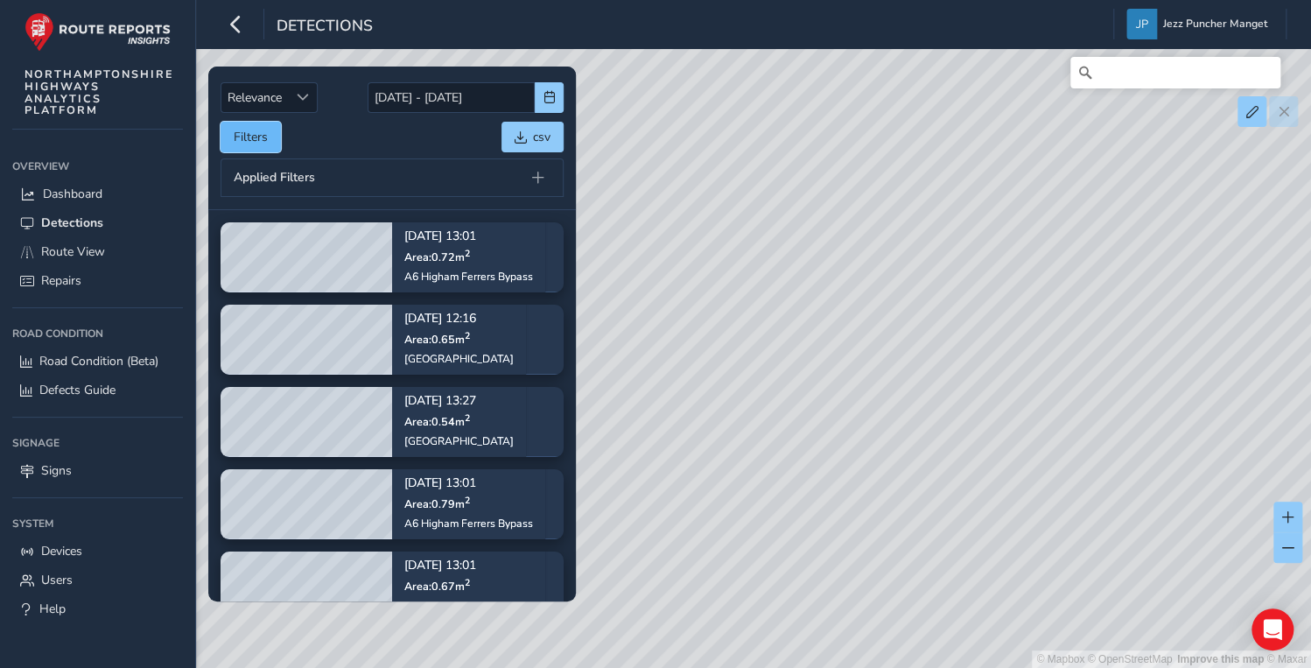
click at [269, 140] on button "Filters" at bounding box center [251, 137] width 60 height 31
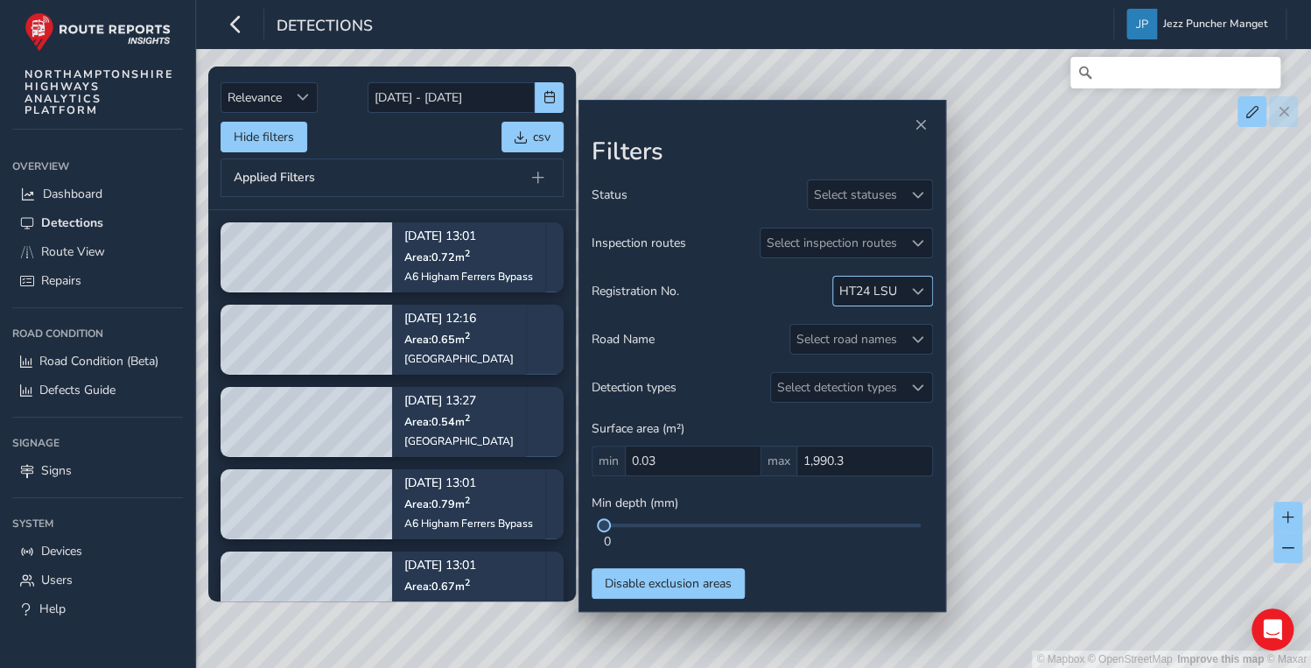
click at [851, 291] on div "HT24 LSU" at bounding box center [868, 291] width 58 height 17
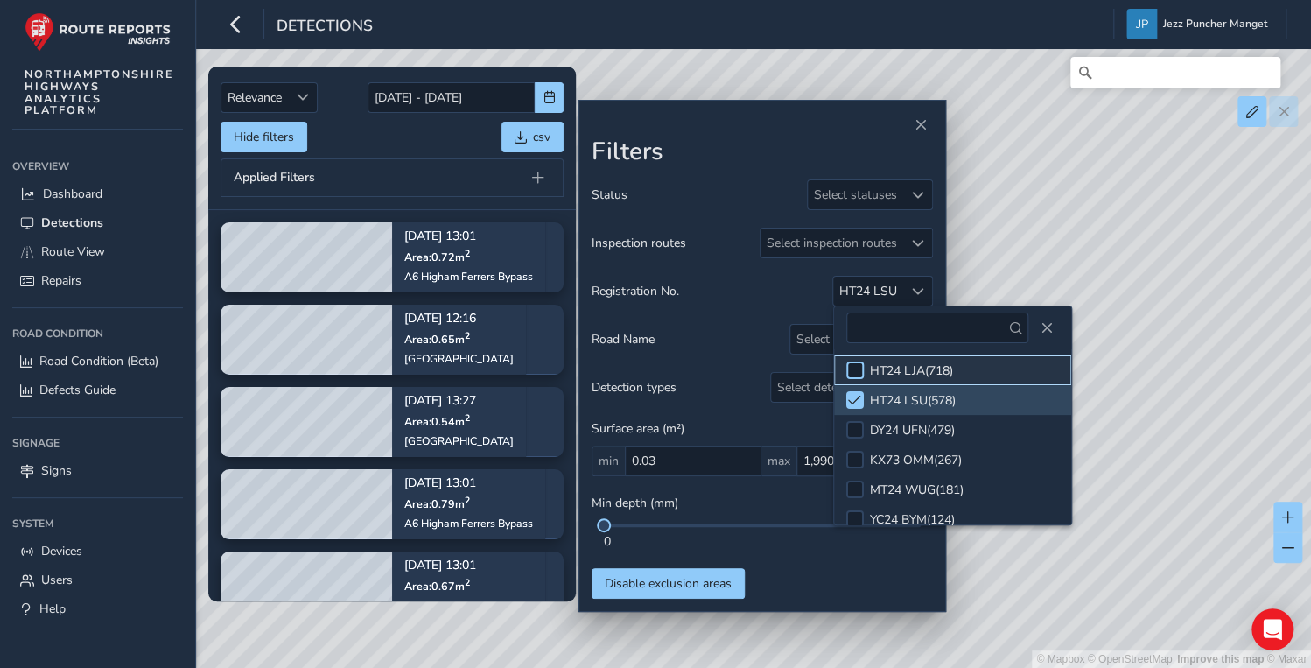
click at [860, 368] on div at bounding box center [855, 370] width 18 height 18
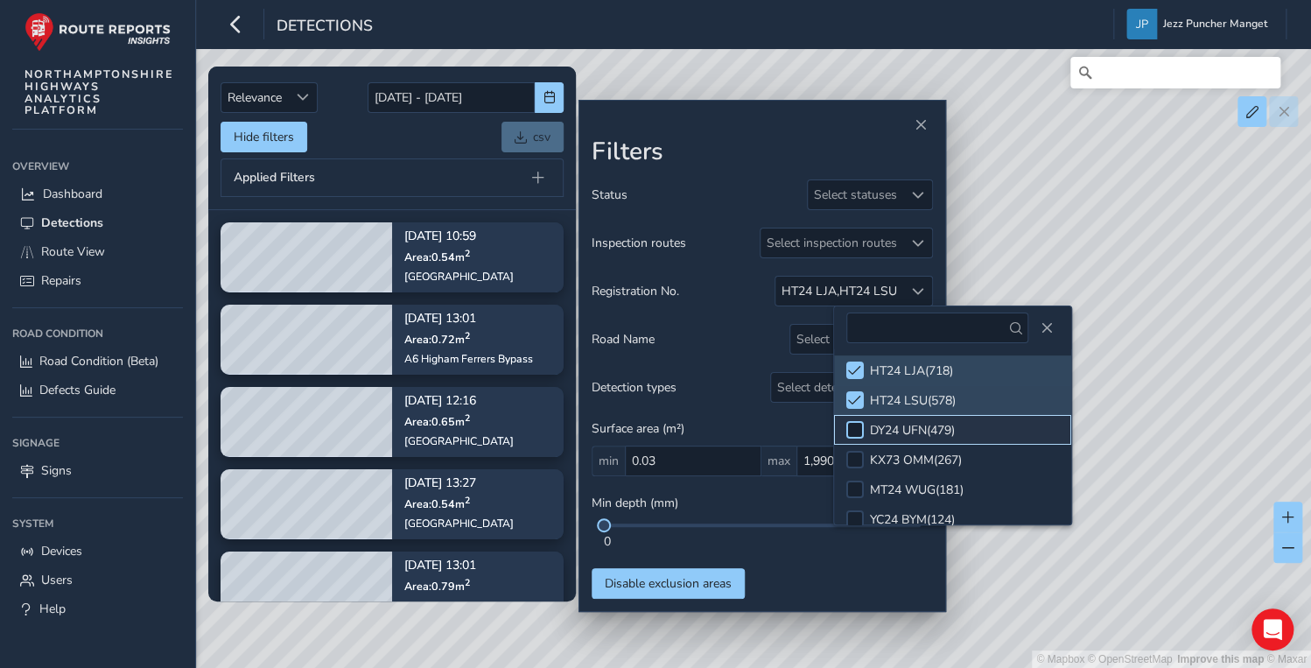
click at [846, 429] on div at bounding box center [855, 430] width 18 height 18
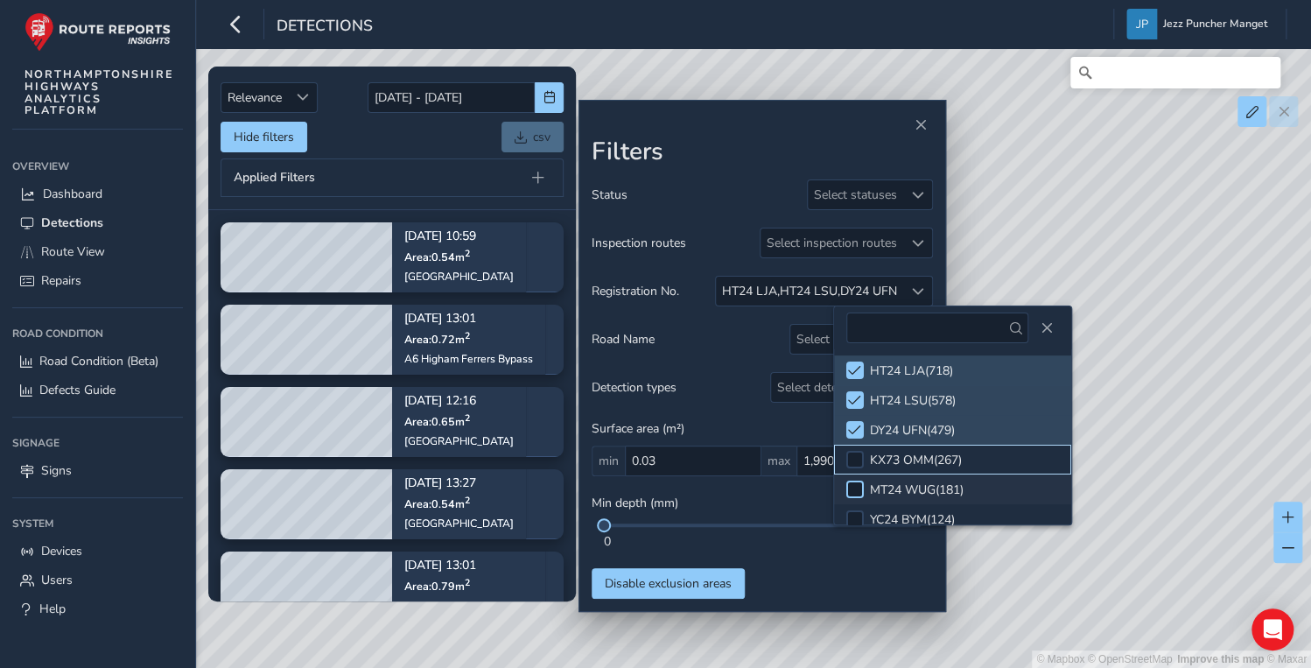
click at [848, 462] on div at bounding box center [855, 460] width 18 height 18
click at [853, 488] on div at bounding box center [855, 489] width 18 height 18
click at [851, 511] on div at bounding box center [855, 519] width 18 height 18
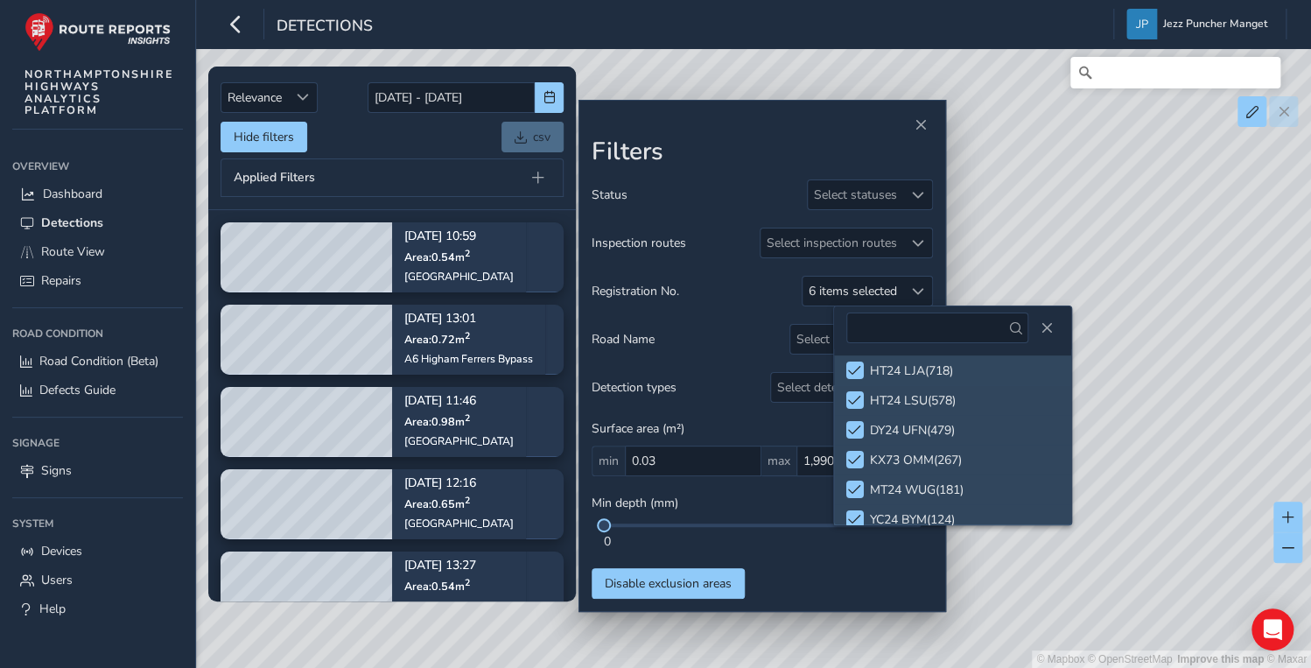
click at [854, 540] on div at bounding box center [855, 549] width 18 height 18
click at [855, 570] on div at bounding box center [855, 579] width 18 height 18
click at [849, 593] on li "YC24 BWK ( 13 )" at bounding box center [952, 608] width 237 height 30
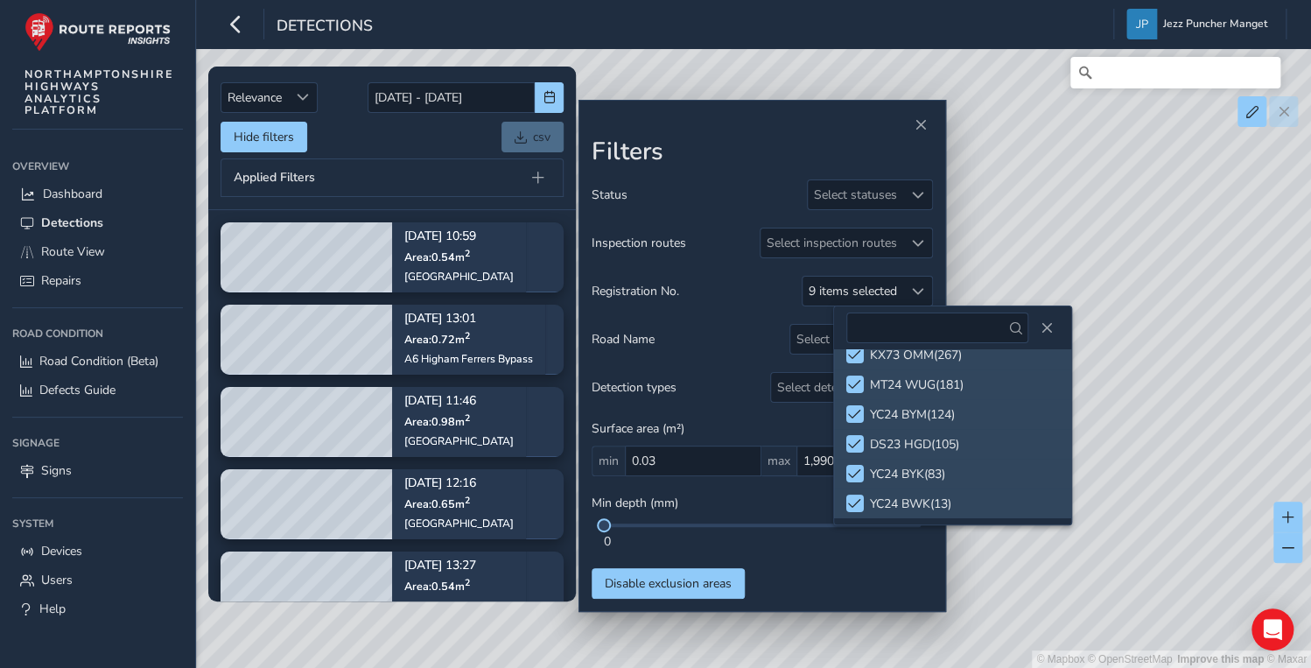
click at [1012, 207] on div "© Mapbox © OpenStreetMap Improve this map © Maxar" at bounding box center [655, 334] width 1311 height 668
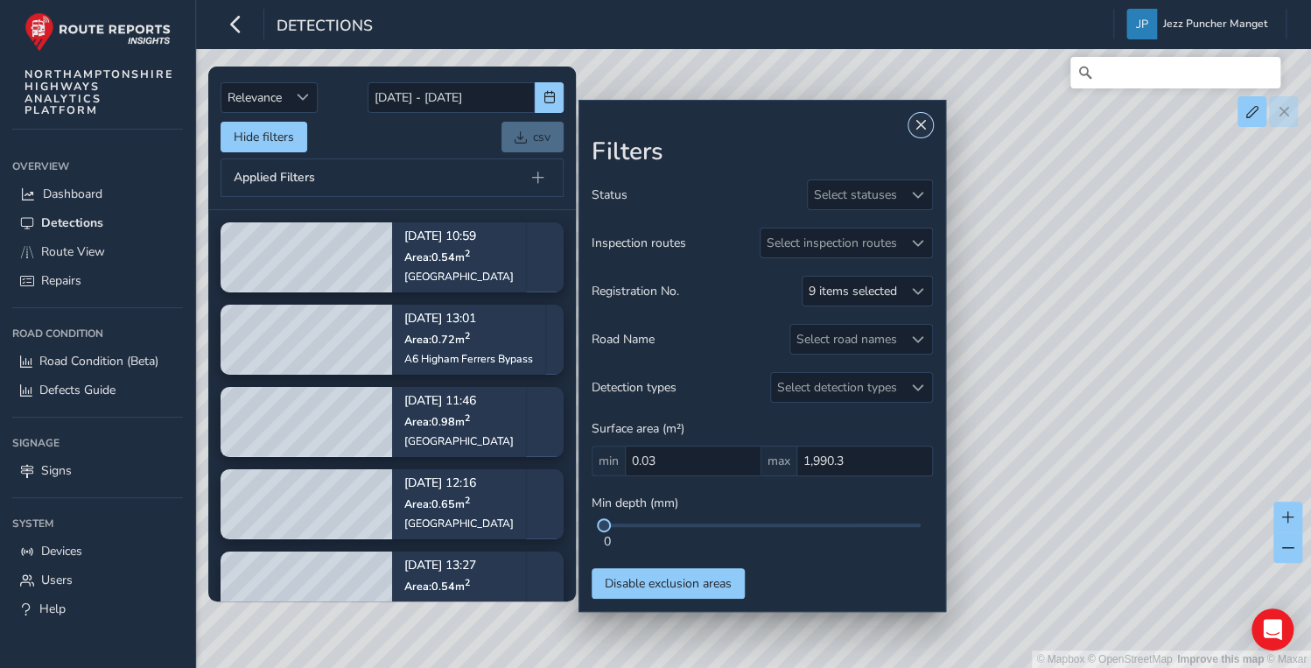
click at [925, 128] on span "Close" at bounding box center [920, 125] width 12 height 12
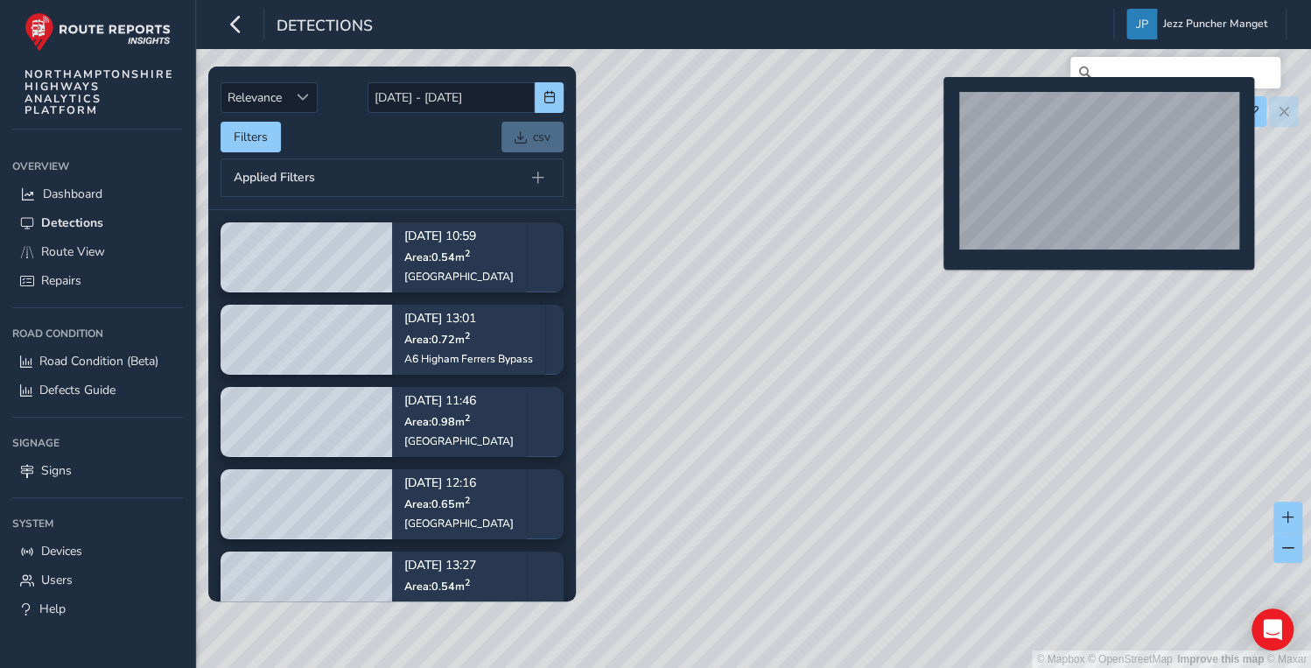
click at [933, 105] on div "© Mapbox © OpenStreetMap Improve this map © Maxar" at bounding box center [655, 334] width 1311 height 668
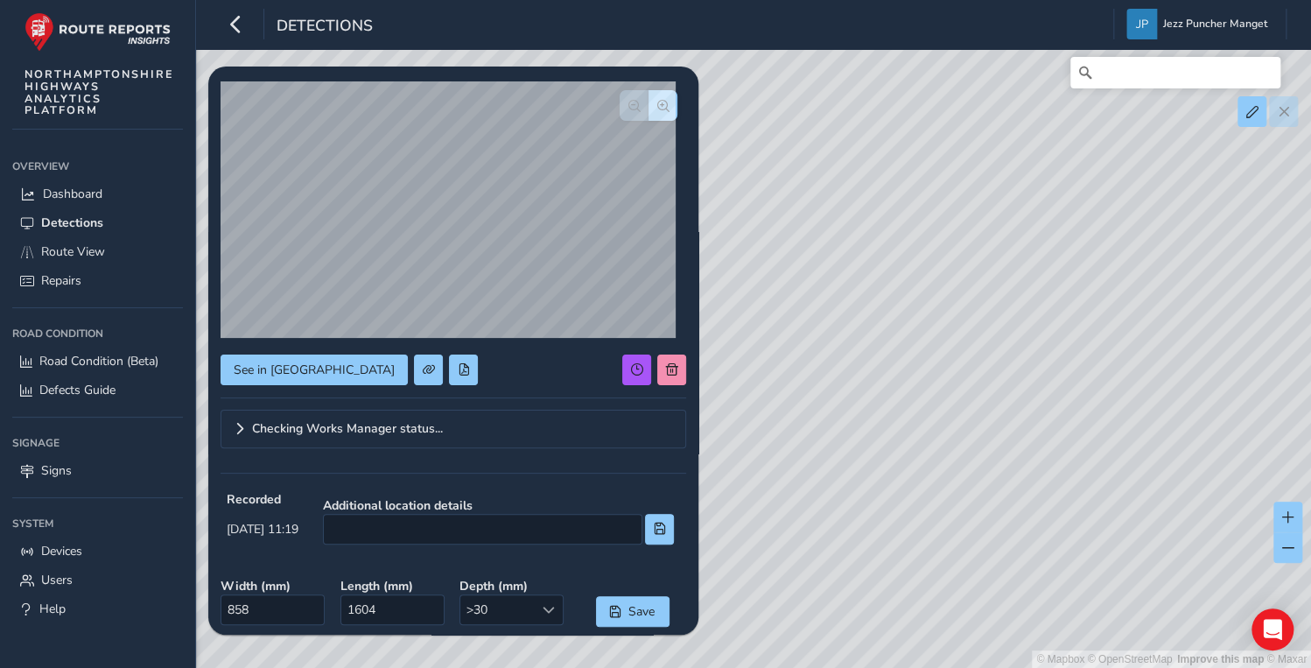
scroll to position [33, 0]
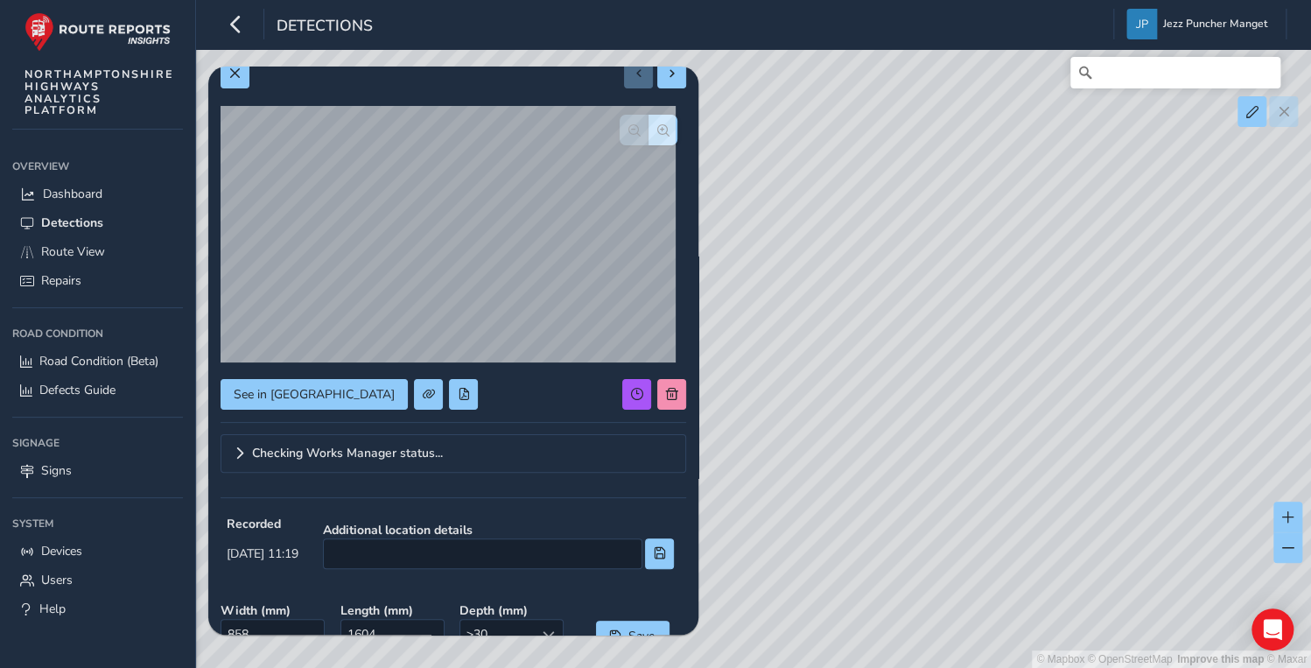
drag, startPoint x: 935, startPoint y: 188, endPoint x: 856, endPoint y: 283, distance: 123.0
click at [856, 283] on div "© Mapbox © OpenStreetMap Improve this map © Maxar" at bounding box center [655, 334] width 1311 height 668
drag, startPoint x: 837, startPoint y: 326, endPoint x: 962, endPoint y: 218, distance: 165.0
click at [960, 221] on div "© Mapbox © OpenStreetMap Improve this map © Maxar" at bounding box center [655, 334] width 1311 height 668
click at [238, 70] on span at bounding box center [234, 73] width 12 height 12
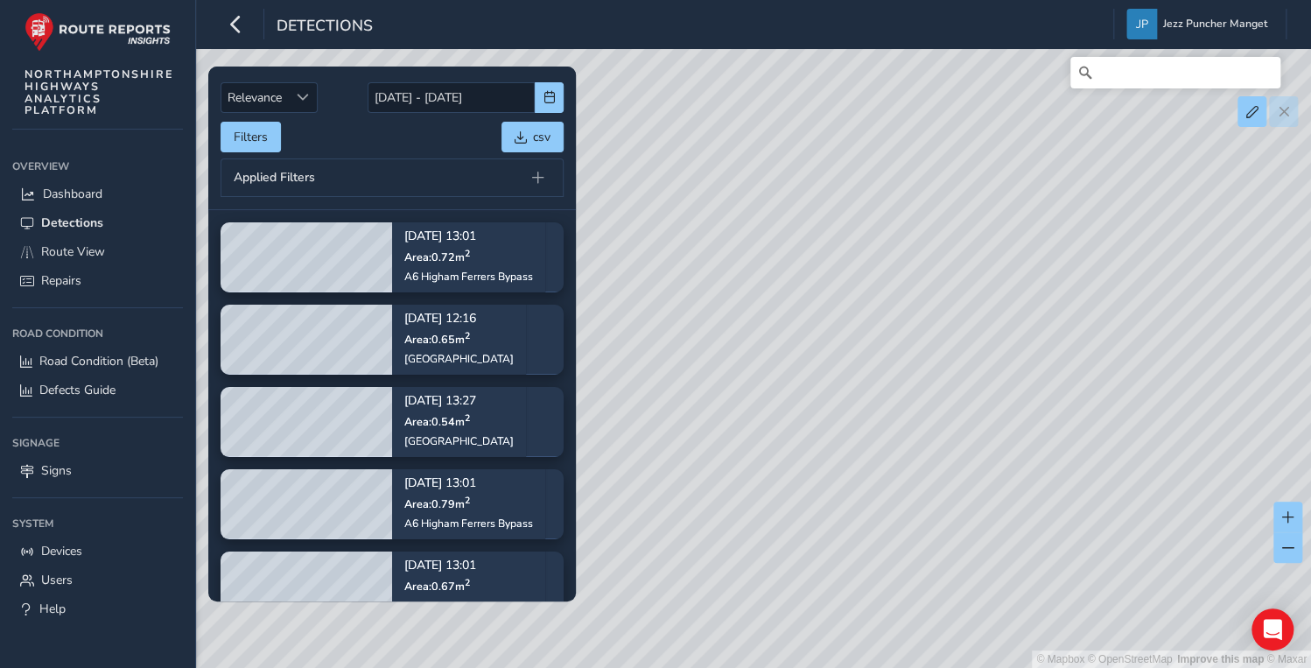
drag, startPoint x: 798, startPoint y: 312, endPoint x: 864, endPoint y: 250, distance: 89.8
click at [864, 250] on div "© Mapbox © OpenStreetMap Improve this map © Maxar" at bounding box center [655, 334] width 1311 height 668
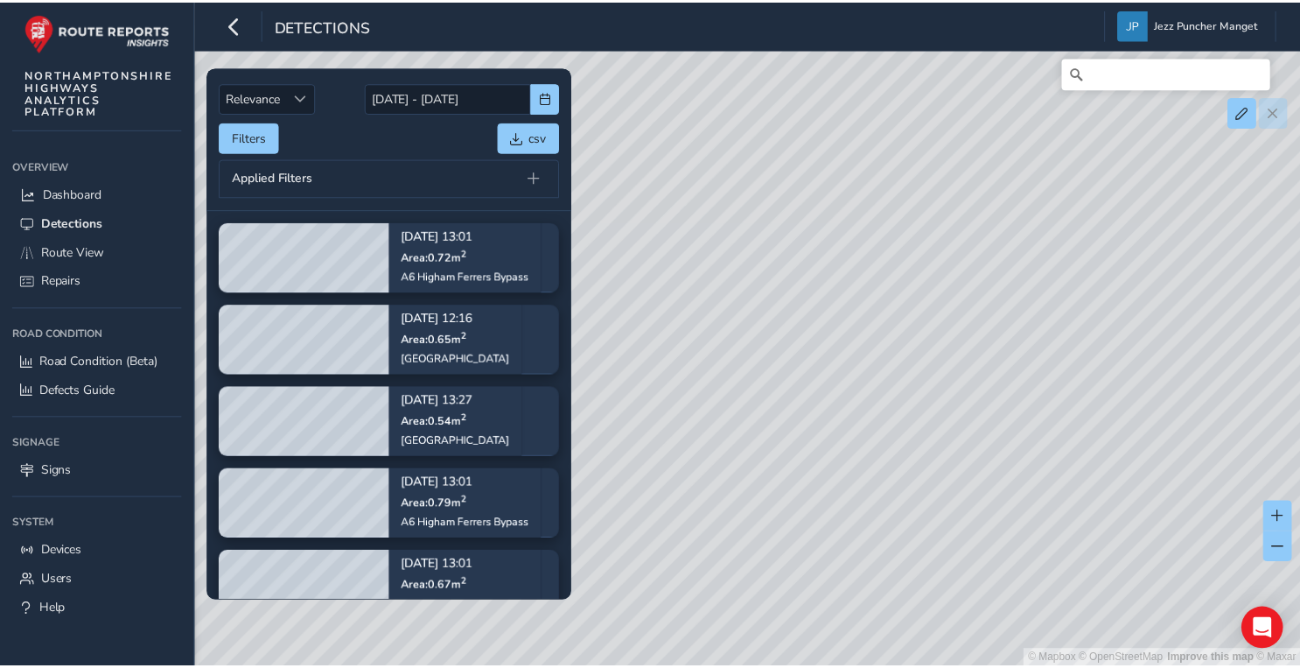
scroll to position [280, 0]
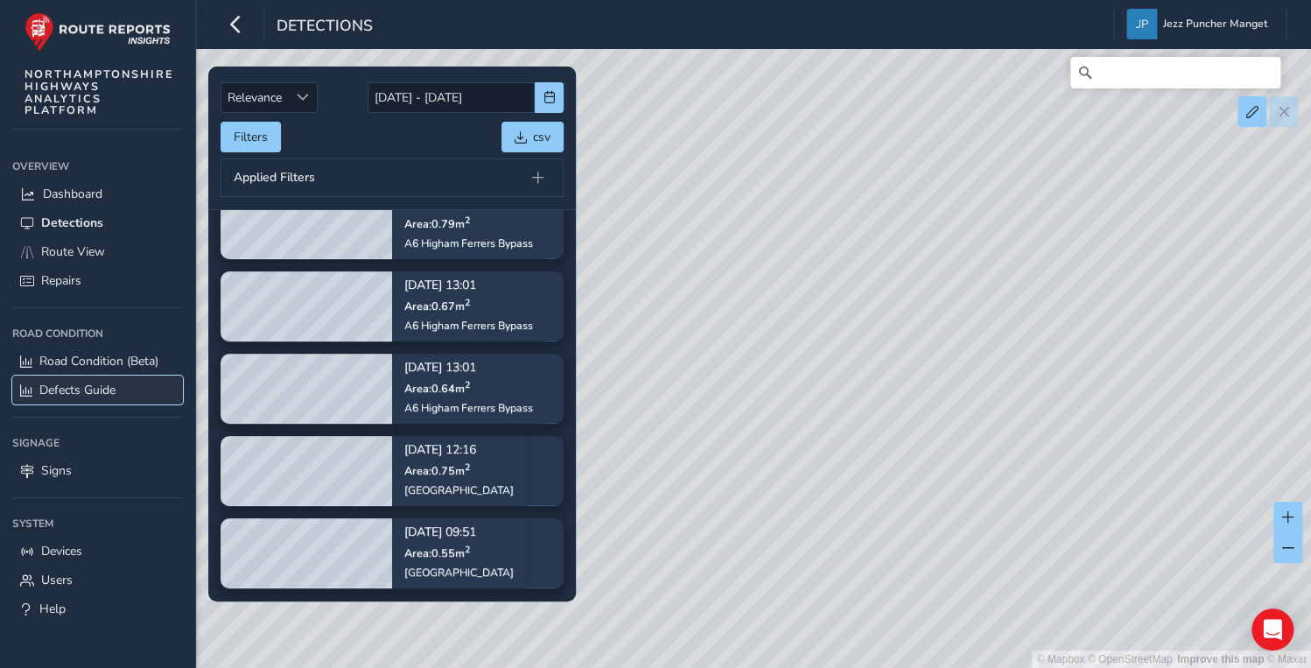
click at [116, 388] on span "Defects Guide" at bounding box center [77, 390] width 76 height 17
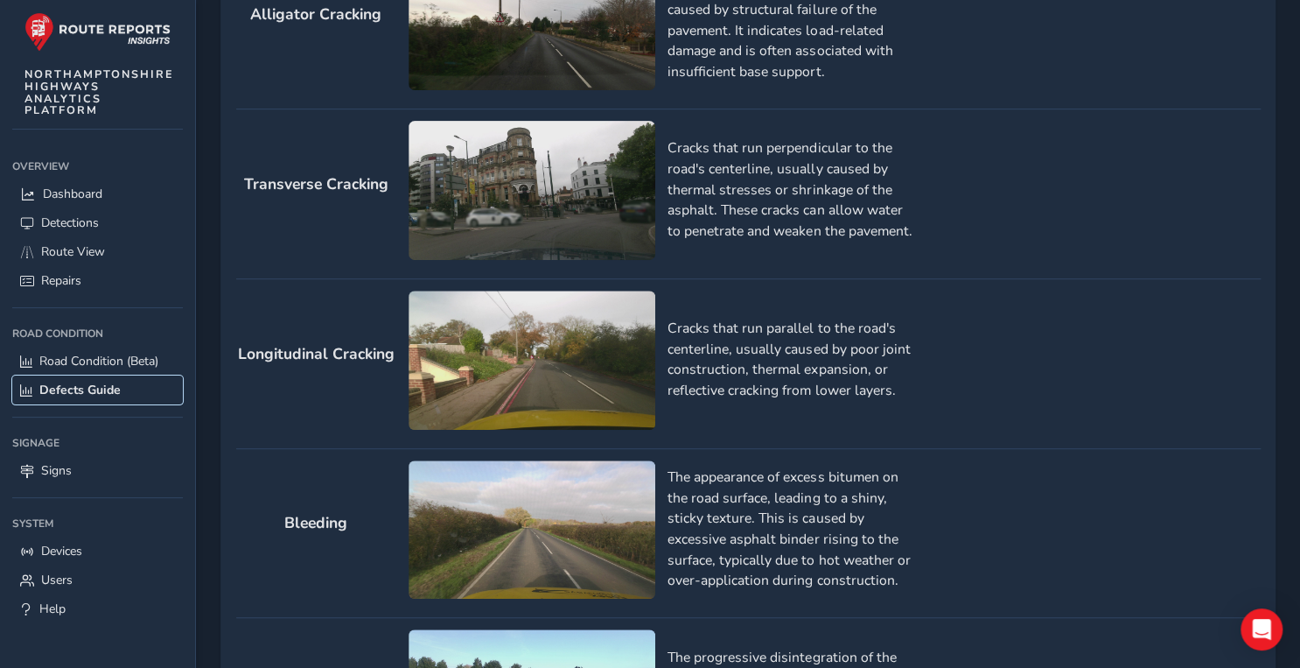
scroll to position [280, 0]
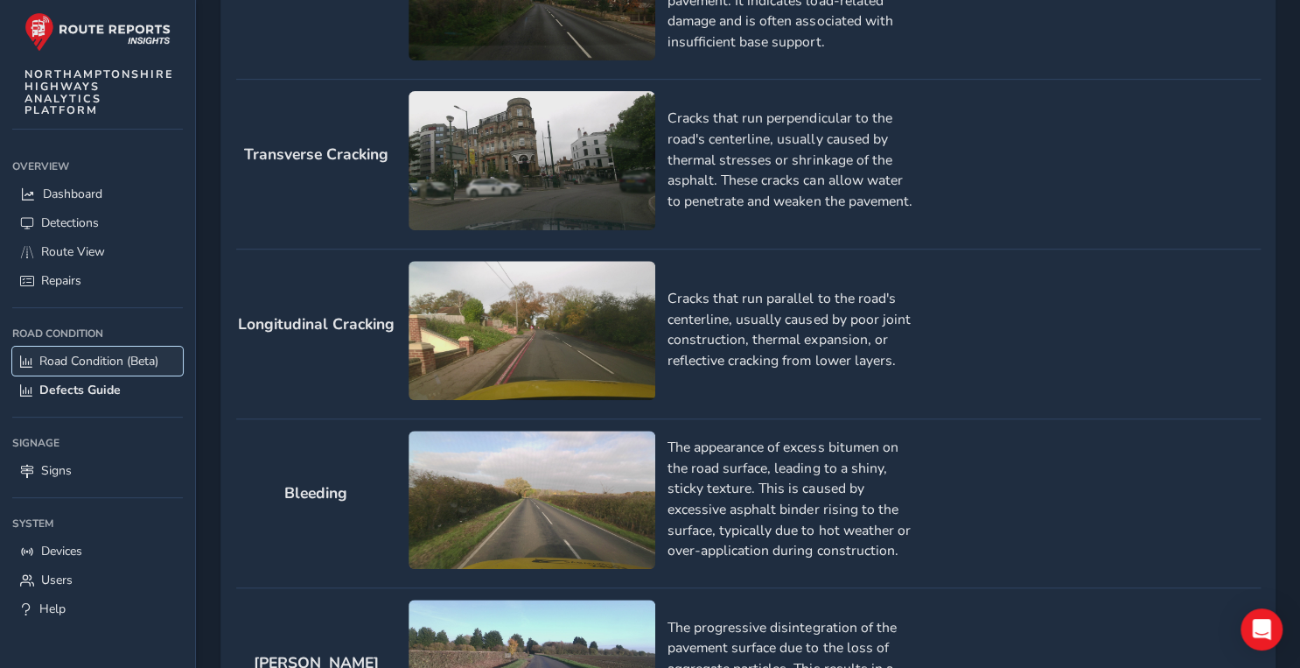
click at [32, 368] on link "Road Condition (Beta)" at bounding box center [97, 361] width 171 height 29
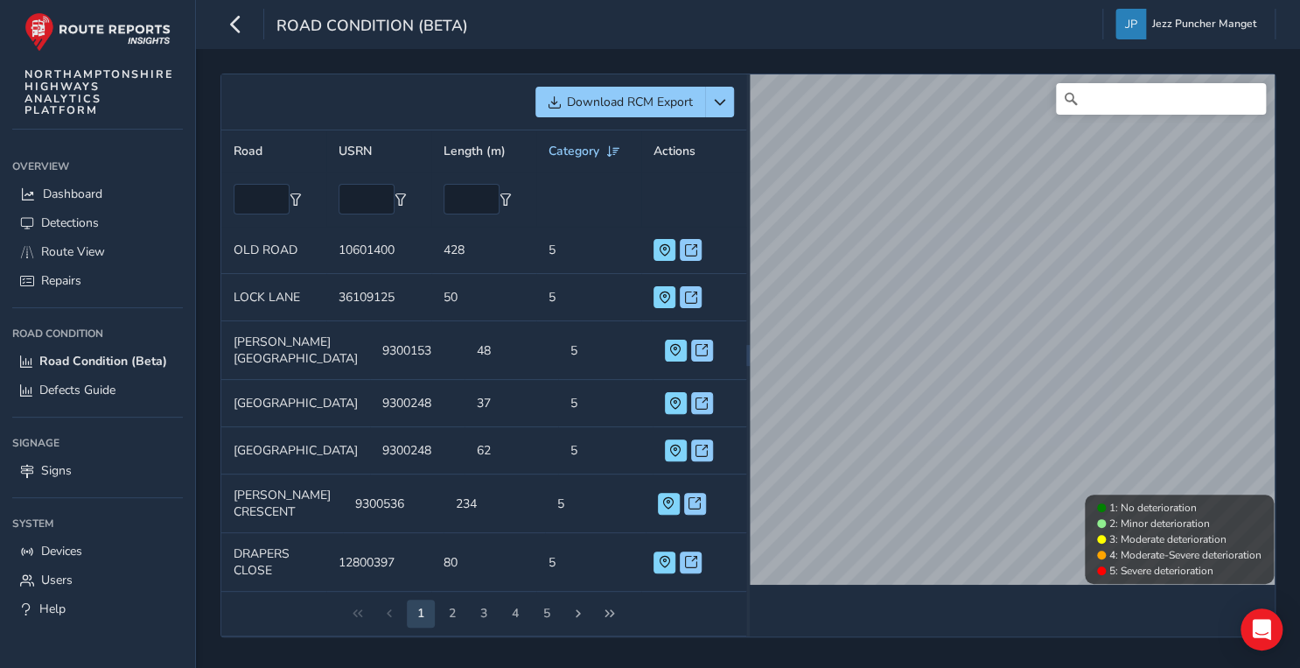
scroll to position [4, 0]
click at [65, 288] on span "Repairs" at bounding box center [61, 280] width 40 height 17
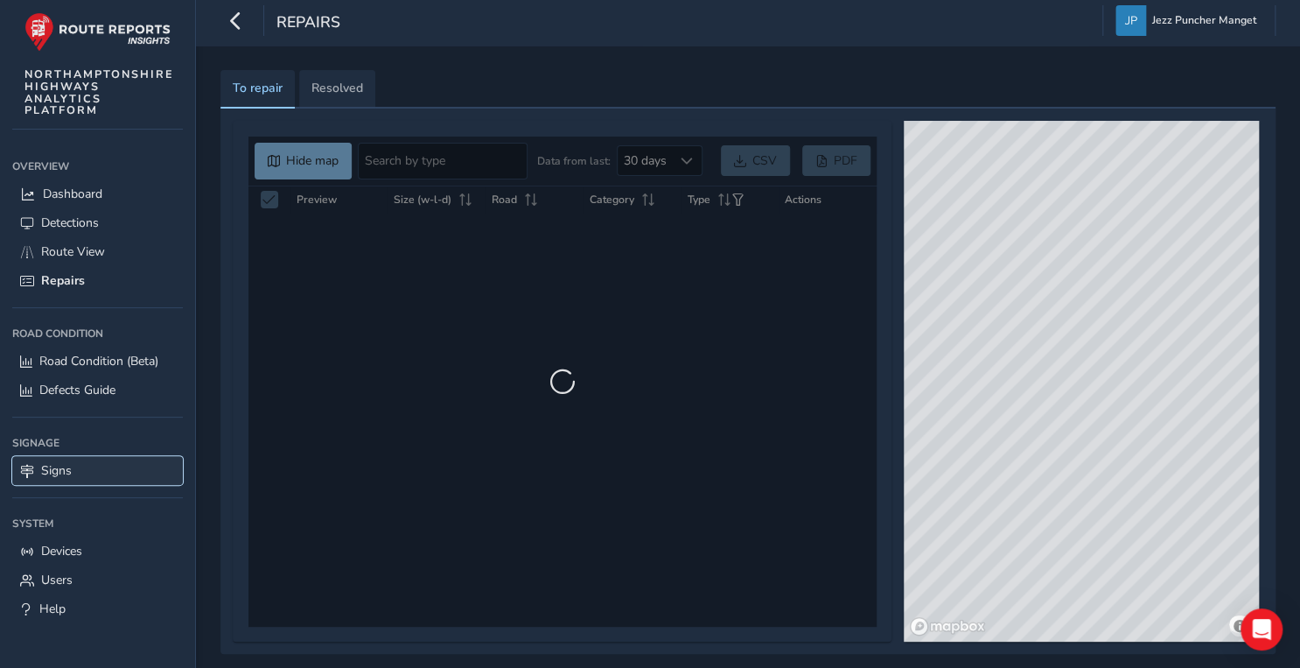
click at [67, 466] on span "Signs" at bounding box center [56, 470] width 31 height 17
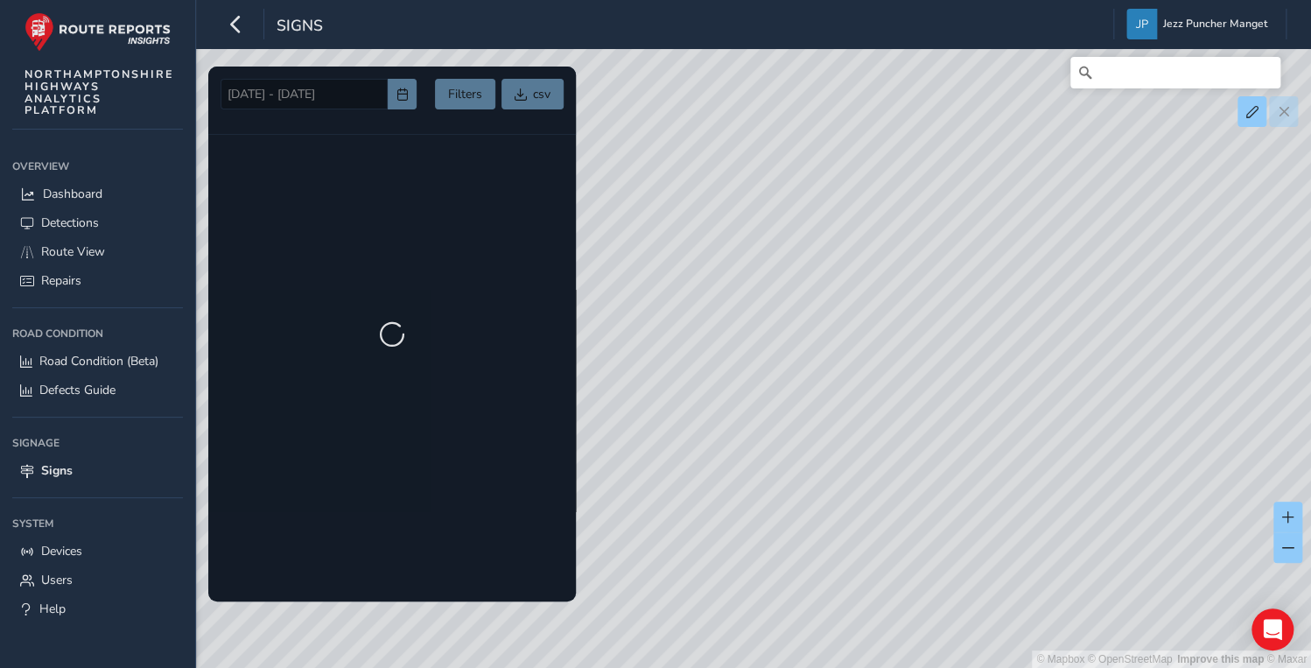
drag, startPoint x: 852, startPoint y: 363, endPoint x: 753, endPoint y: 500, distance: 169.1
click at [735, 522] on div "© Mapbox © OpenStreetMap Improve this map © Maxar" at bounding box center [655, 334] width 1311 height 668
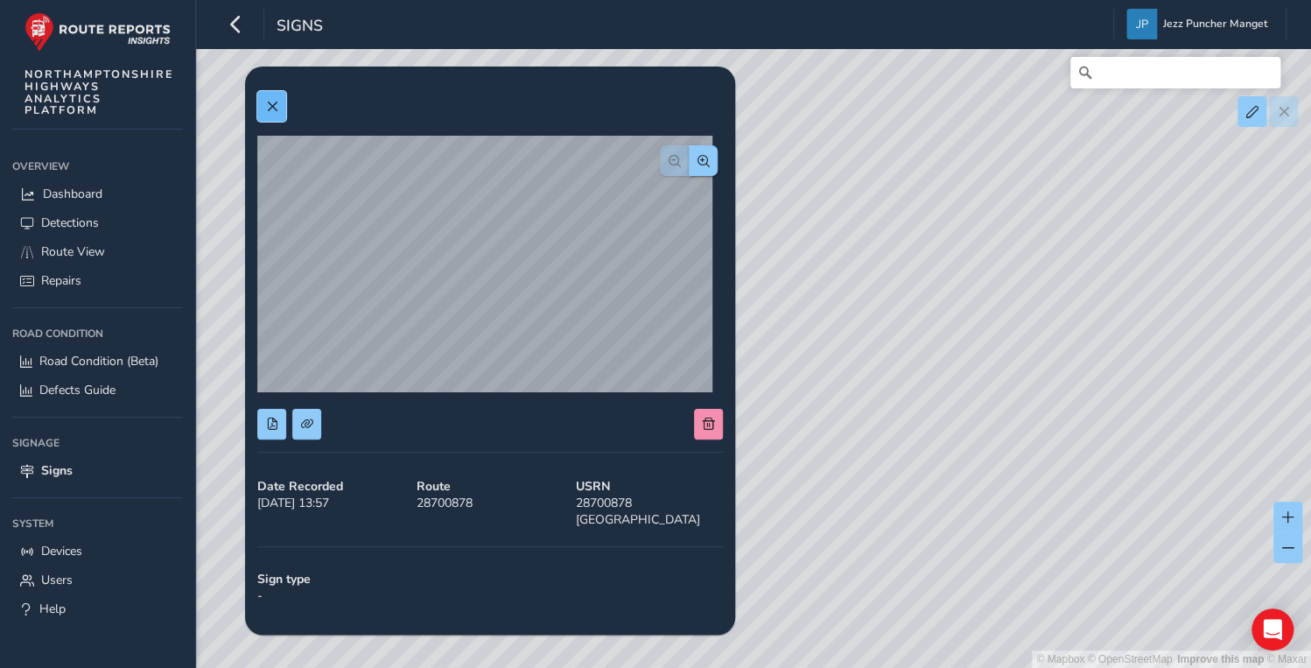
click at [281, 119] on button at bounding box center [271, 106] width 29 height 31
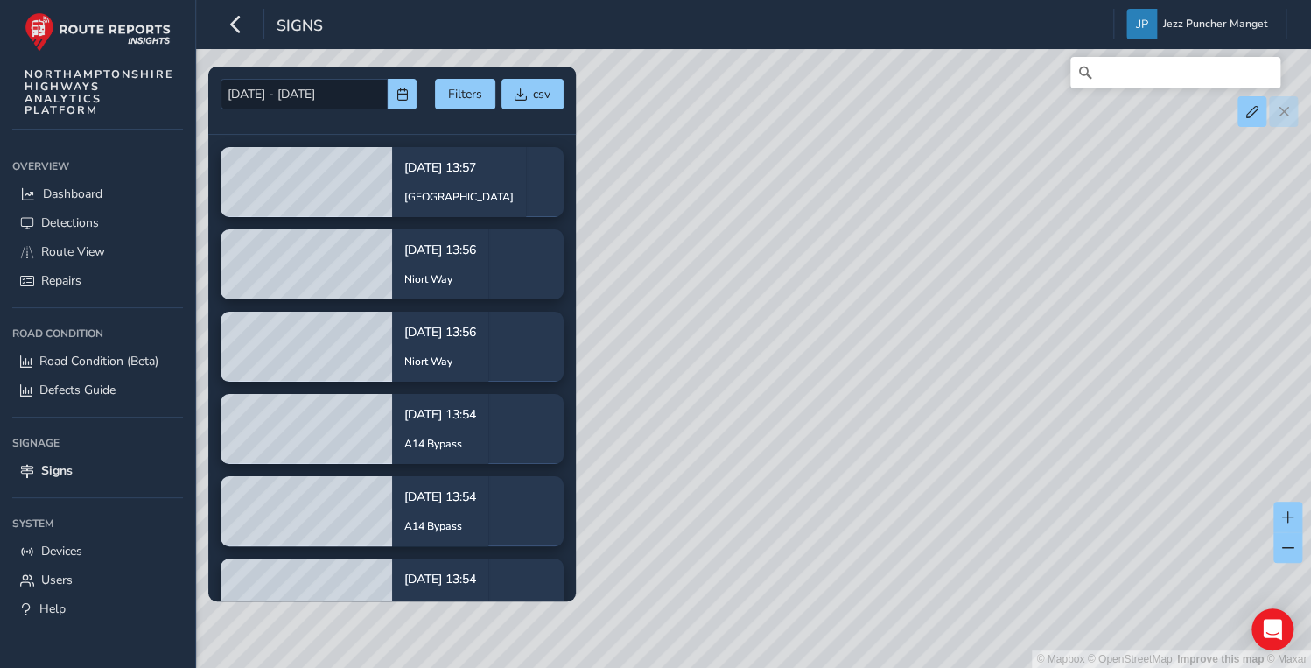
click at [1105, 357] on div "© Mapbox © OpenStreetMap Improve this map © Maxar" at bounding box center [655, 334] width 1311 height 668
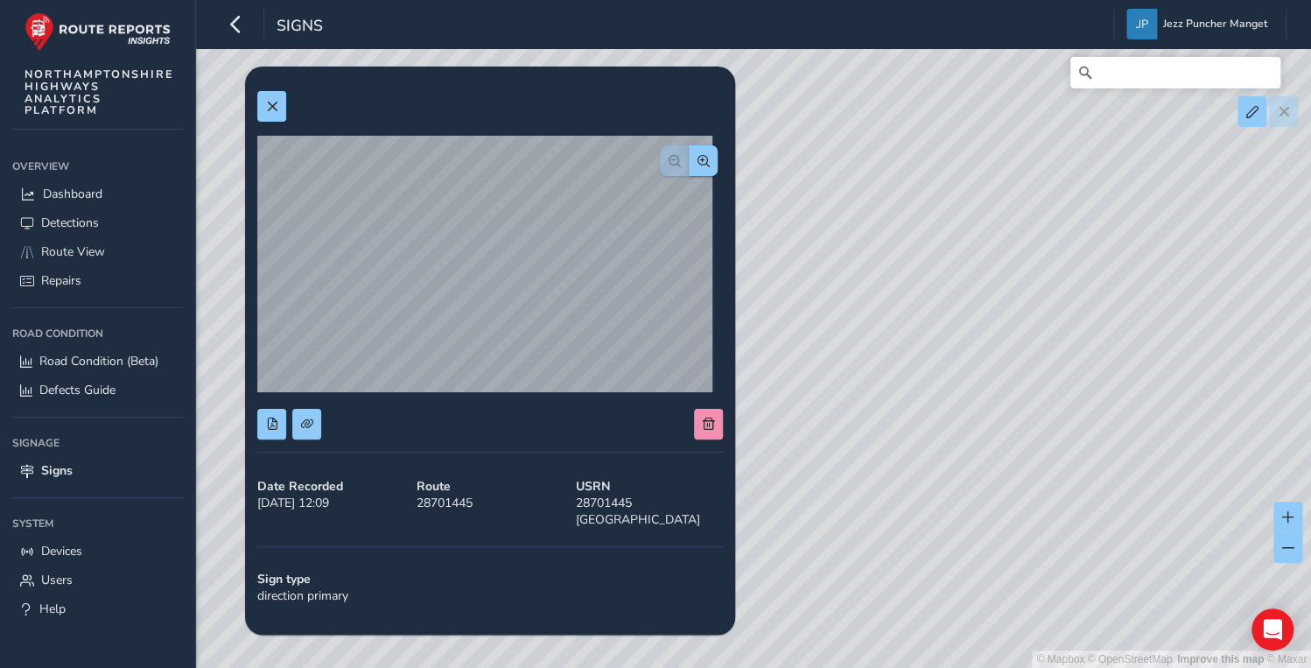
drag, startPoint x: 980, startPoint y: 308, endPoint x: 802, endPoint y: 403, distance: 201.6
click at [802, 403] on div "© Mapbox © OpenStreetMap Improve this map © Maxar" at bounding box center [655, 334] width 1311 height 668
click at [984, 330] on div "© Mapbox © OpenStreetMap Improve this map © Maxar" at bounding box center [655, 334] width 1311 height 668
drag, startPoint x: 1054, startPoint y: 321, endPoint x: 1009, endPoint y: 333, distance: 46.3
click at [1009, 333] on div "© Mapbox © OpenStreetMap Improve this map © Maxar" at bounding box center [655, 334] width 1311 height 668
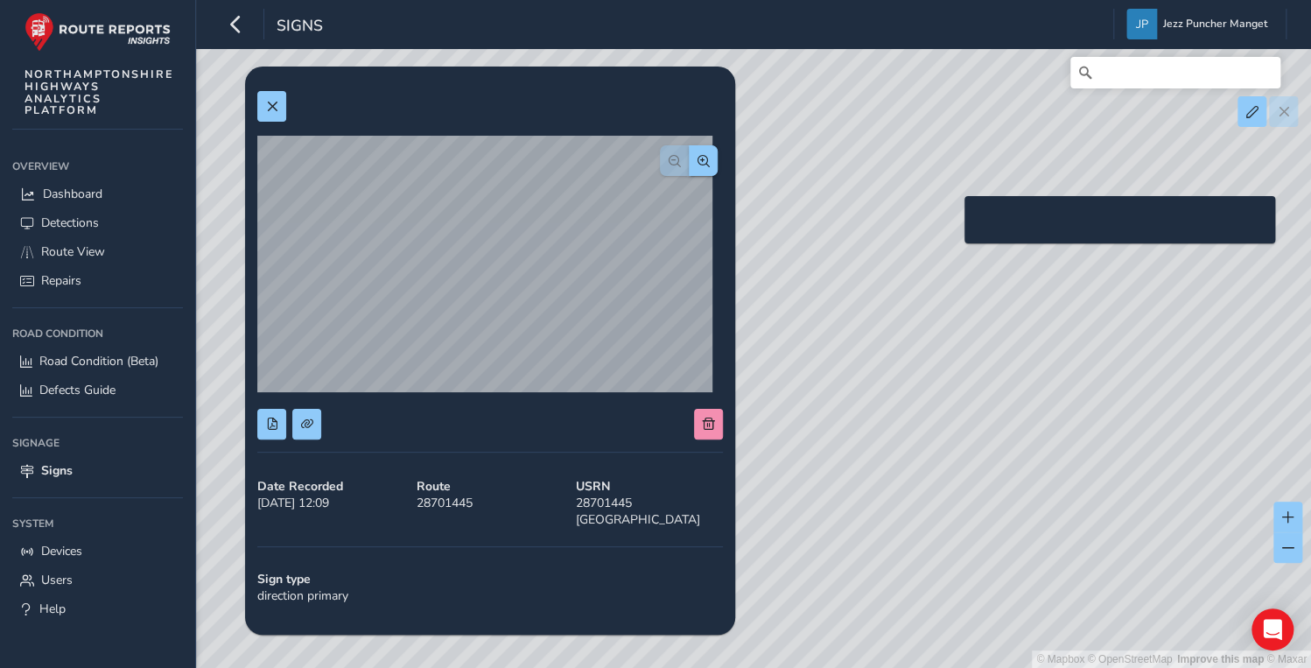
drag, startPoint x: 948, startPoint y: 235, endPoint x: 715, endPoint y: 406, distance: 289.1
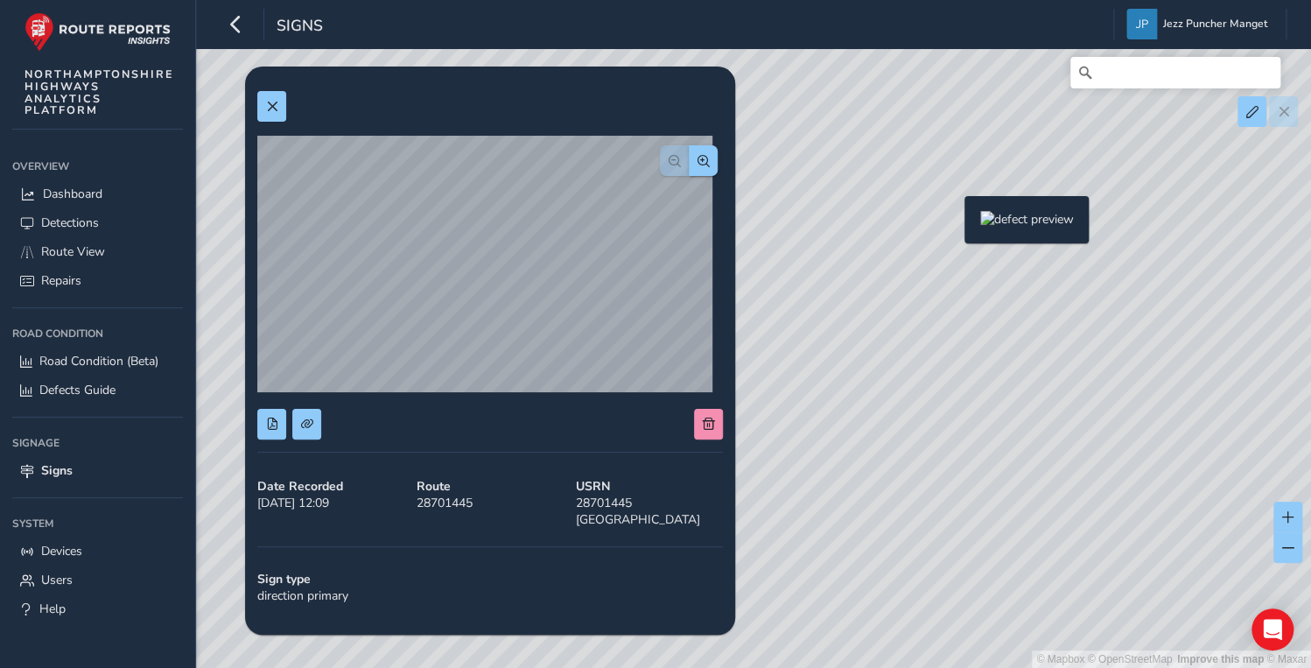
click at [707, 74] on div "[DATE] - [DATE] Filters csv [DATE] 13:[STREET_ADDRESS] [DATE] 13:[STREET_ADDRES…" at bounding box center [754, 74] width 1066 height 0
drag, startPoint x: 962, startPoint y: 398, endPoint x: 784, endPoint y: 531, distance: 221.9
click at [784, 531] on div "© Mapbox © OpenStreetMap Improve this map © Maxar" at bounding box center [655, 334] width 1311 height 668
drag, startPoint x: 1138, startPoint y: 312, endPoint x: 837, endPoint y: 619, distance: 429.4
click at [837, 619] on div "© Mapbox © OpenStreetMap Improve this map © Maxar" at bounding box center [655, 334] width 1311 height 668
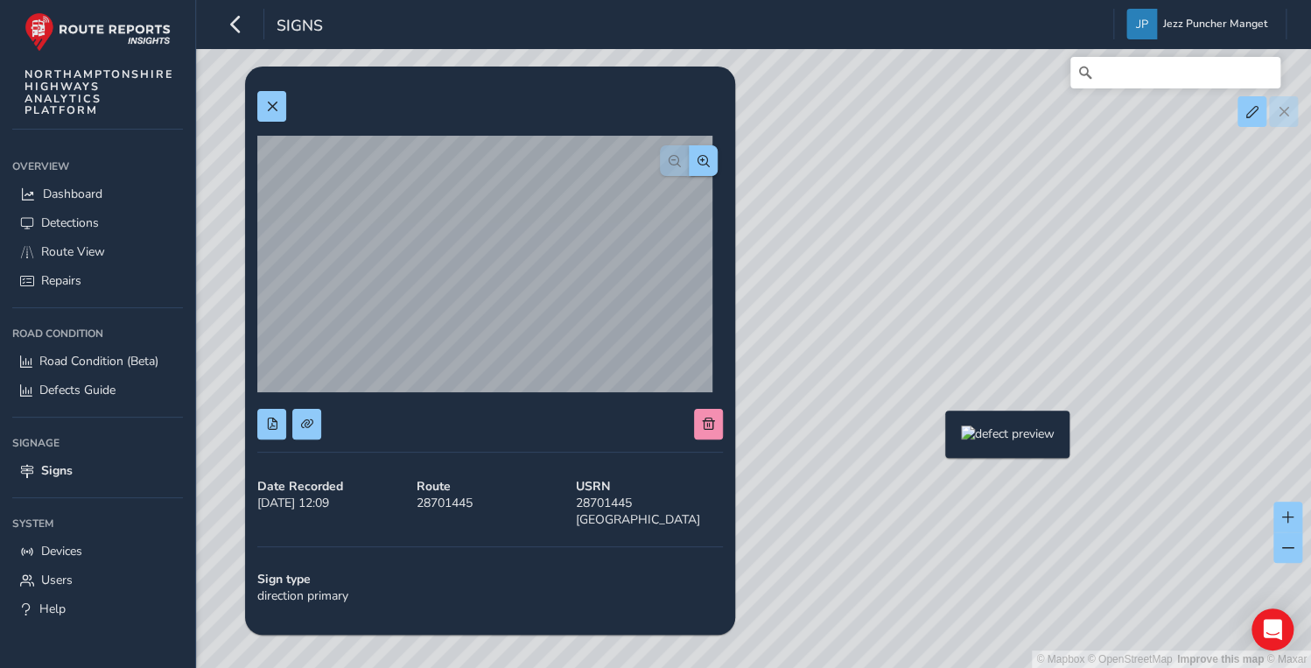
click at [935, 438] on div "© Mapbox © OpenStreetMap Improve this map © Maxar" at bounding box center [655, 334] width 1311 height 668
click at [952, 408] on div "© Mapbox © OpenStreetMap Improve this map © Maxar" at bounding box center [655, 334] width 1311 height 668
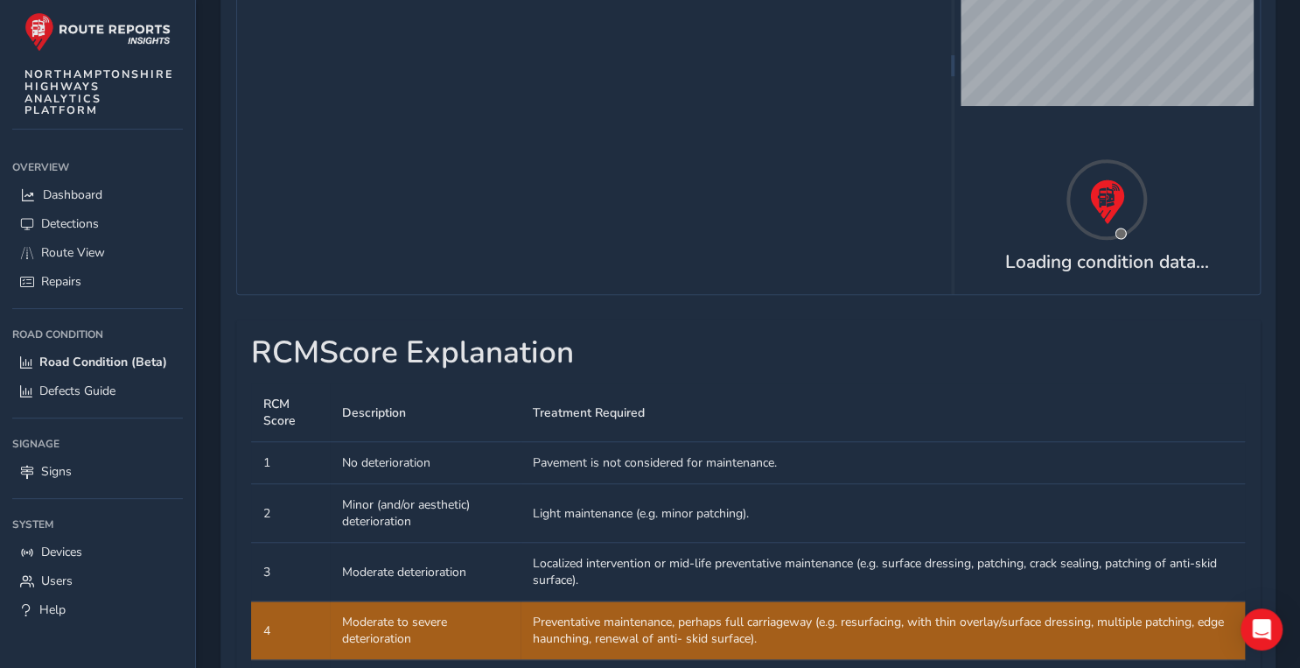
scroll to position [560, 0]
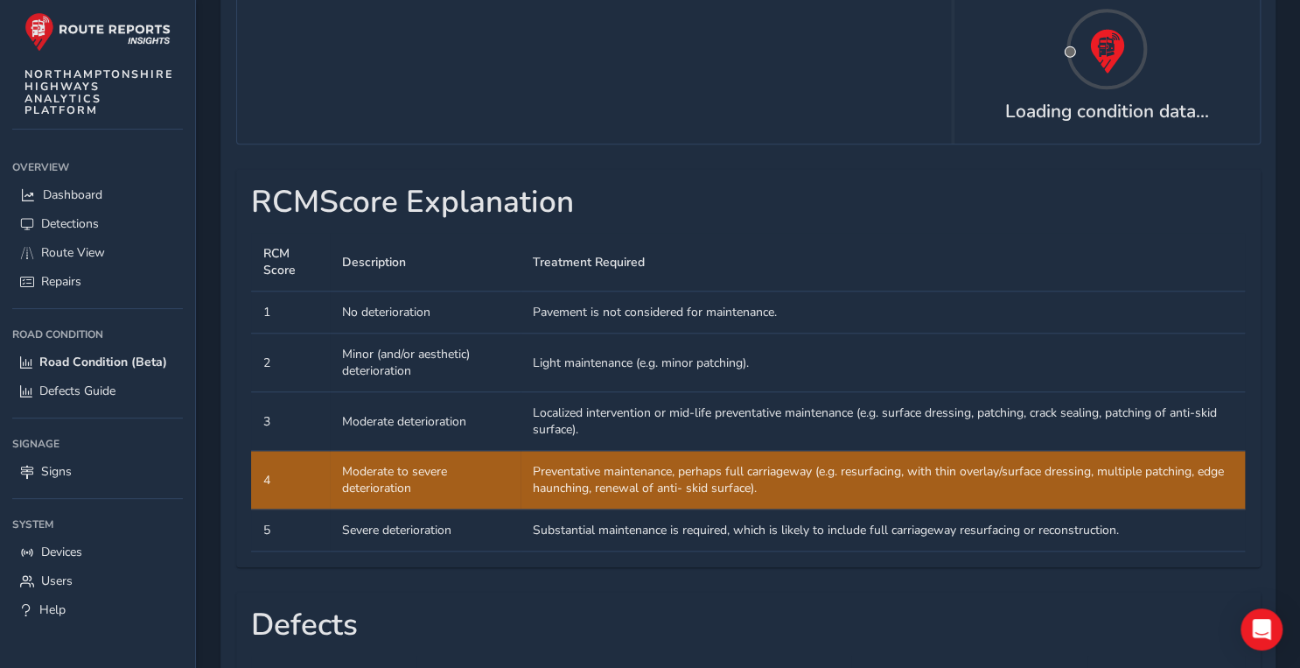
drag, startPoint x: 1001, startPoint y: 543, endPoint x: 1008, endPoint y: 530, distance: 14.1
click at [1008, 509] on td "Treatment Required Preventative maintenance, perhaps full carriageway (e.g. res…" at bounding box center [883, 480] width 725 height 59
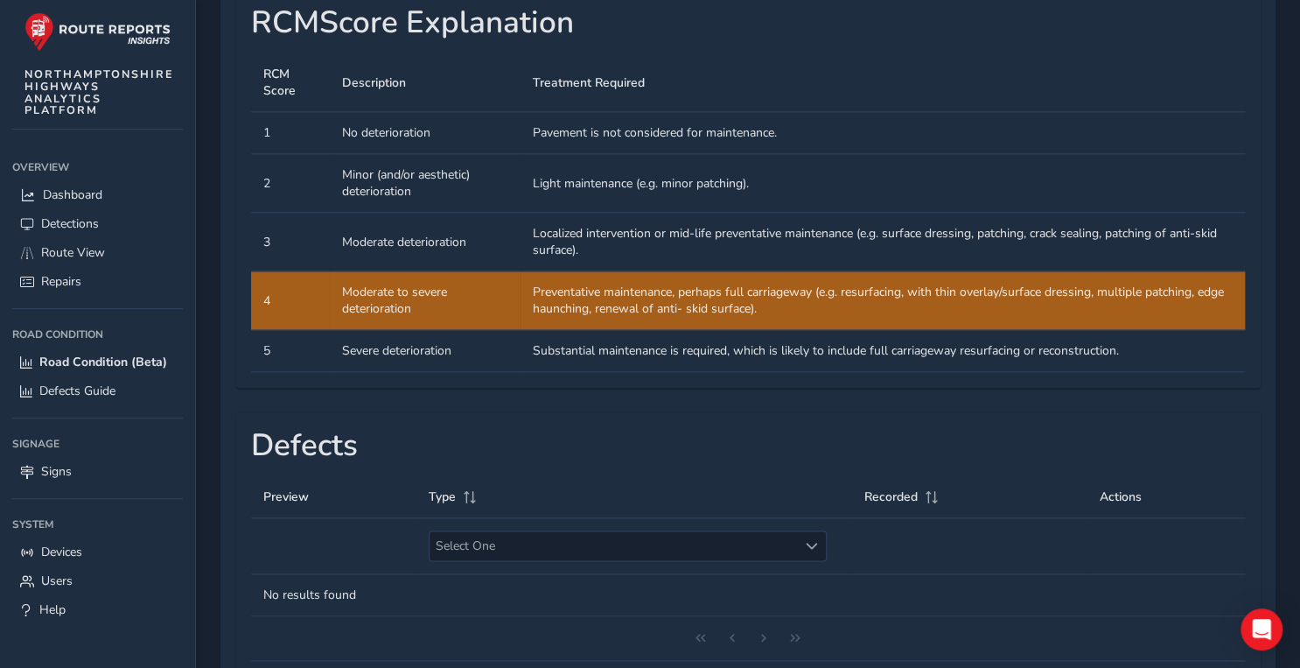
scroll to position [879, 0]
